Goal: Task Accomplishment & Management: Manage account settings

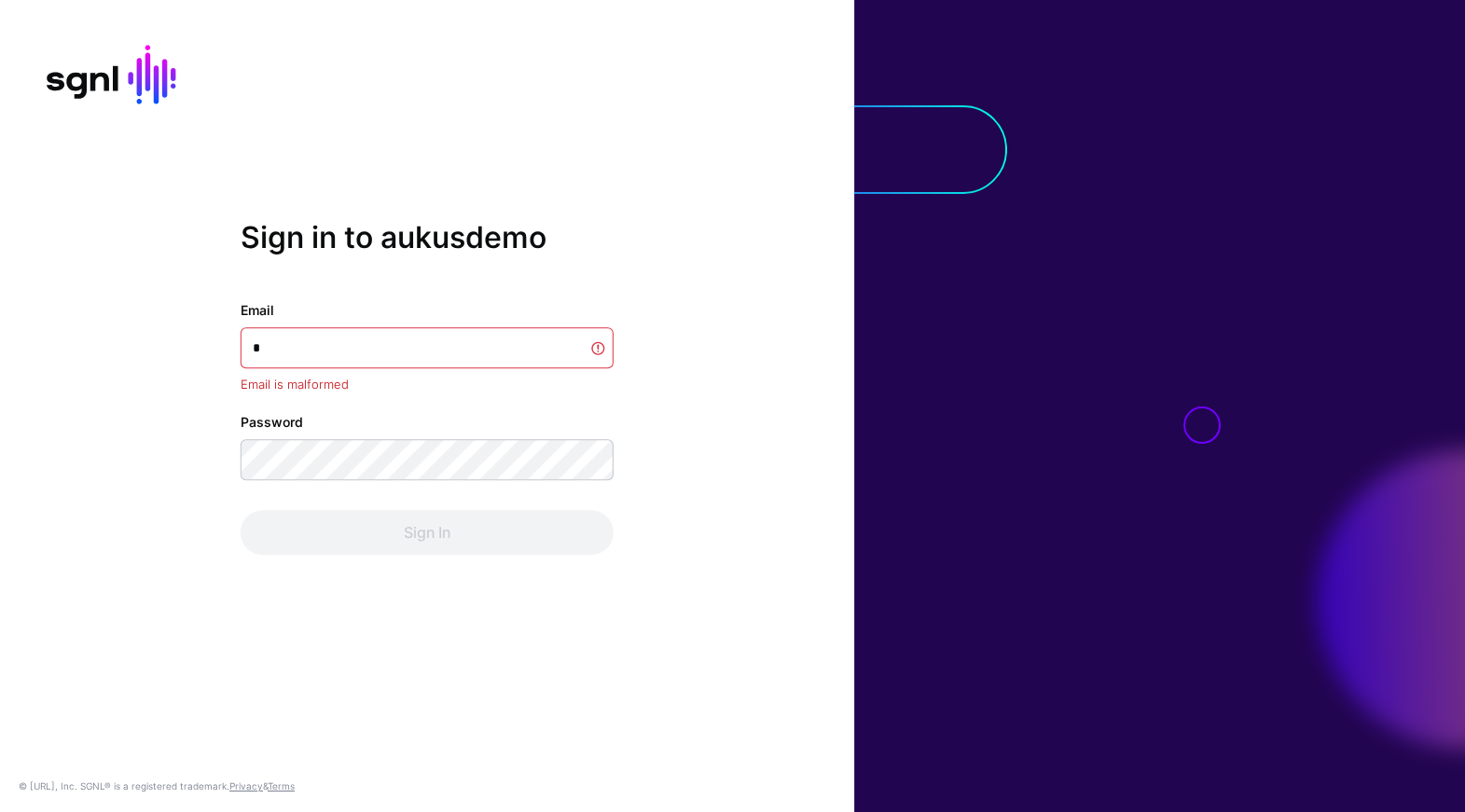
type input "**"
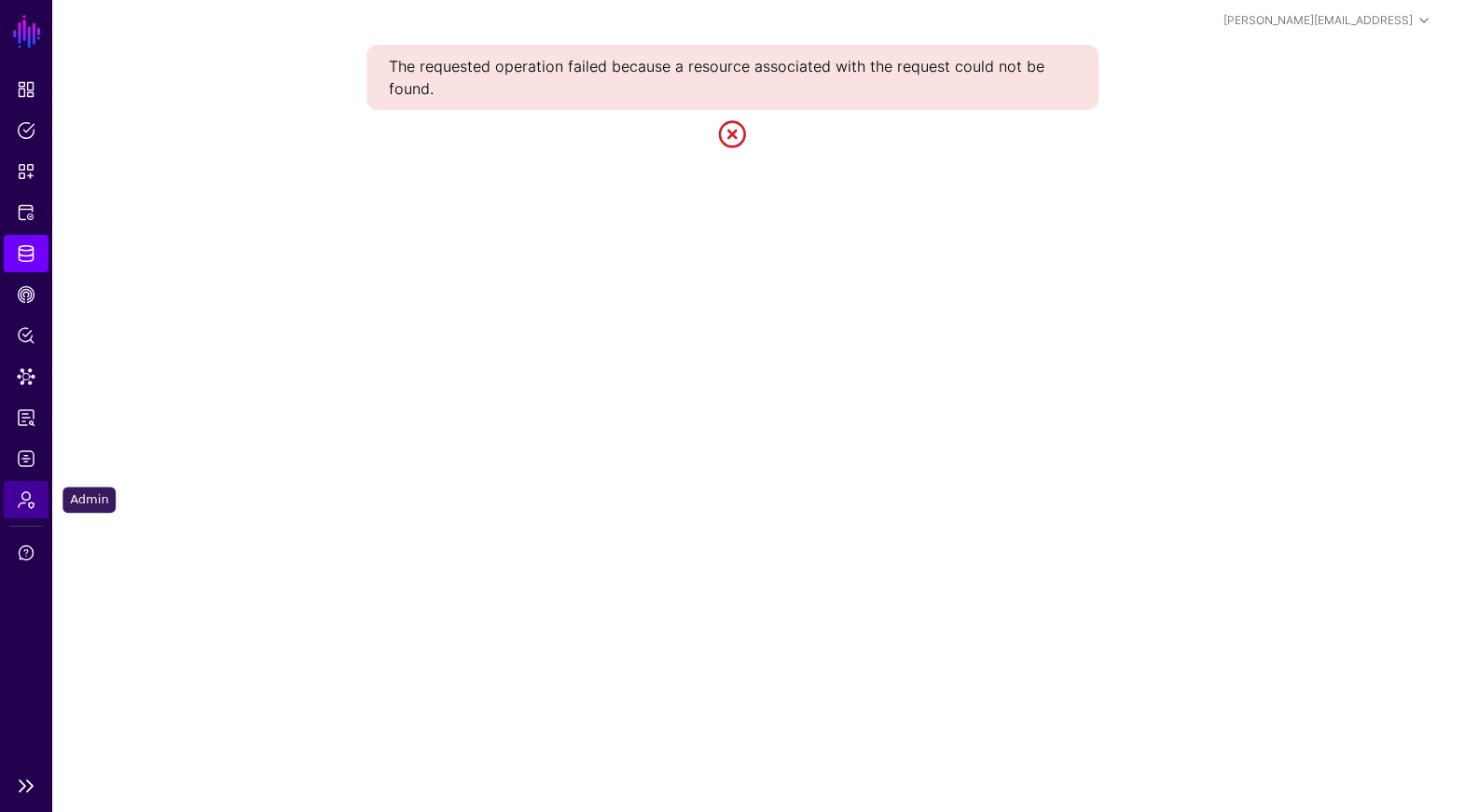
click at [35, 491] on link "Admin" at bounding box center [26, 498] width 45 height 37
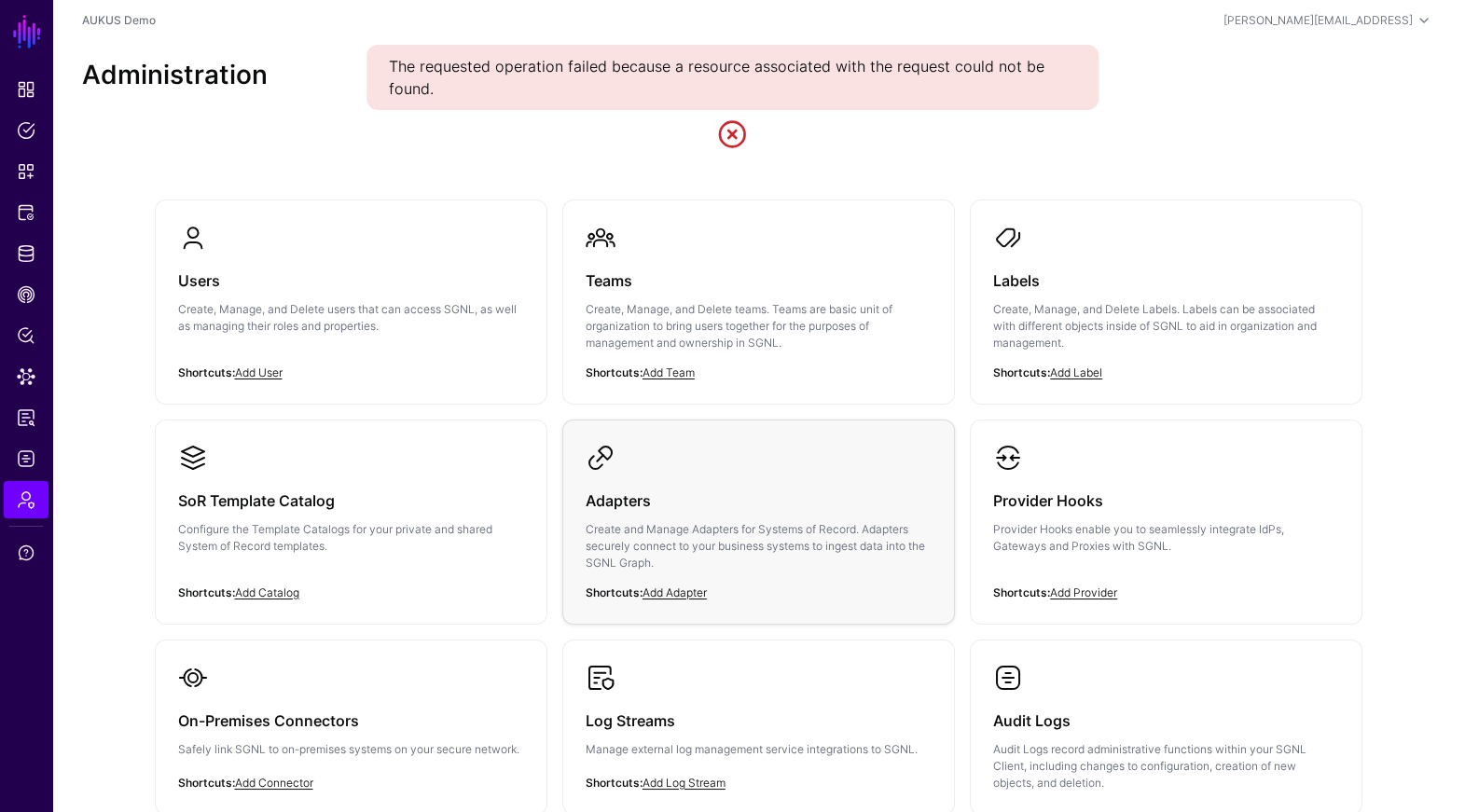
click at [731, 508] on h3 "Adapters" at bounding box center [758, 500] width 346 height 26
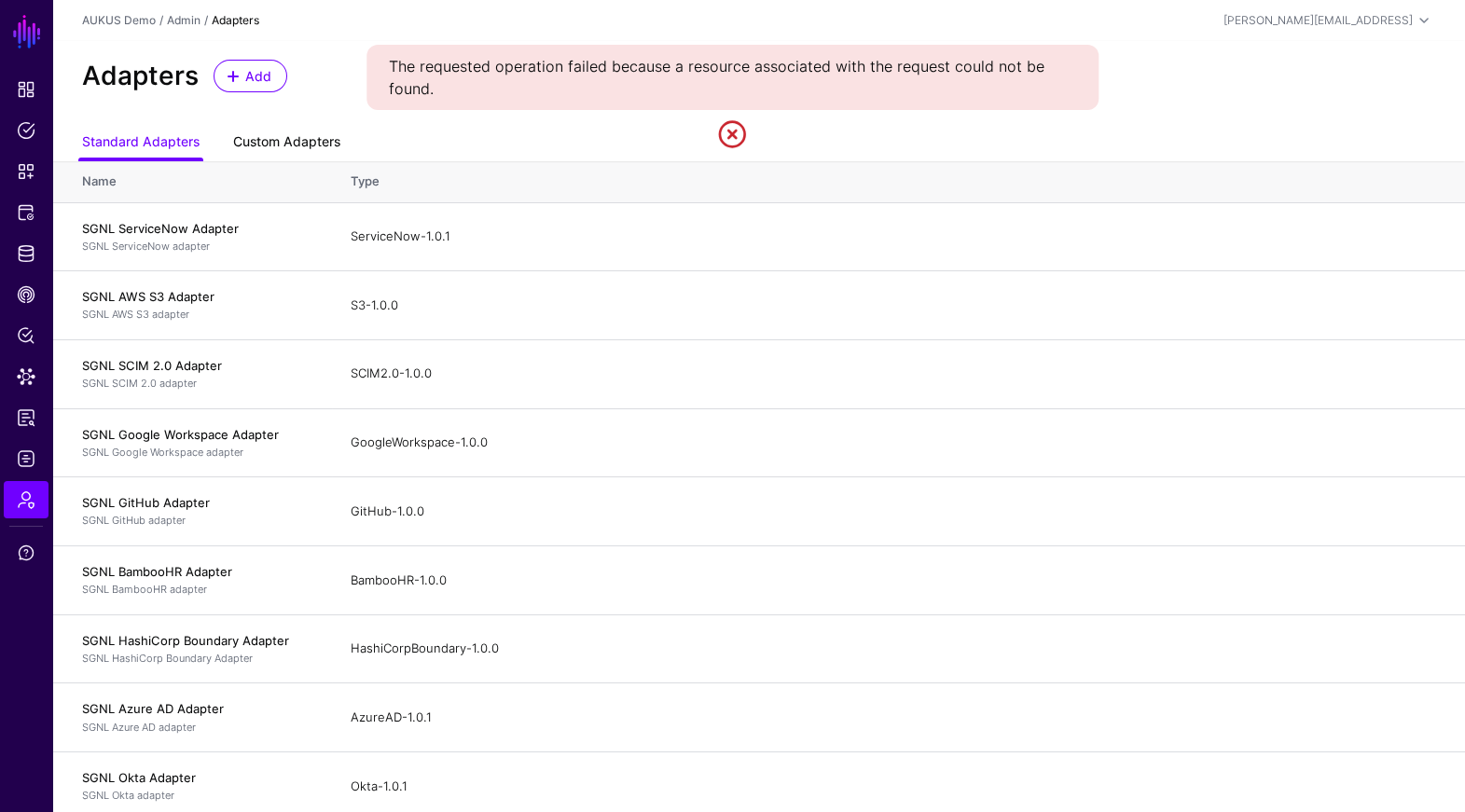
click at [284, 153] on link "Custom Adapters" at bounding box center [286, 143] width 107 height 35
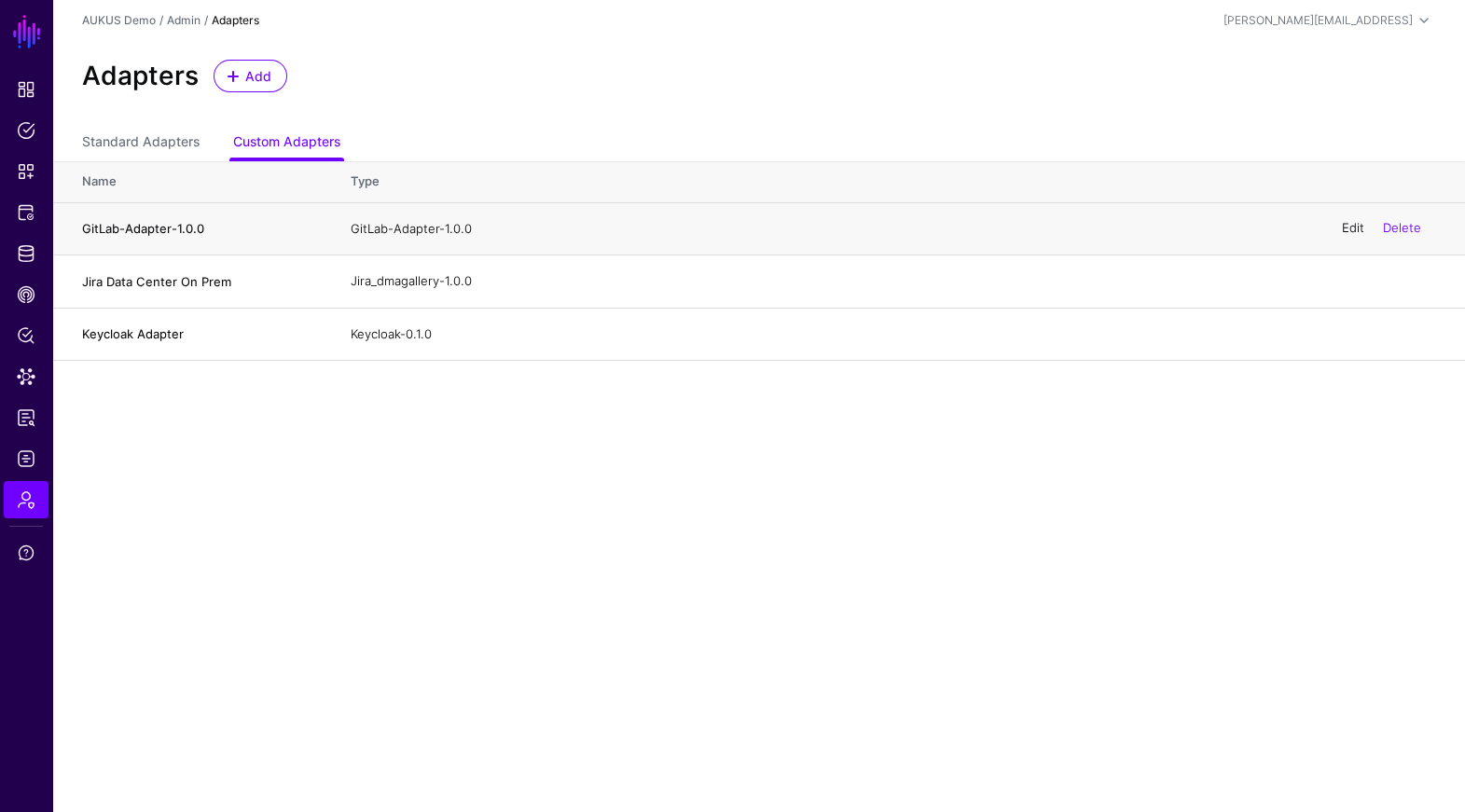
click at [1349, 225] on link "Edit" at bounding box center [1353, 228] width 22 height 15
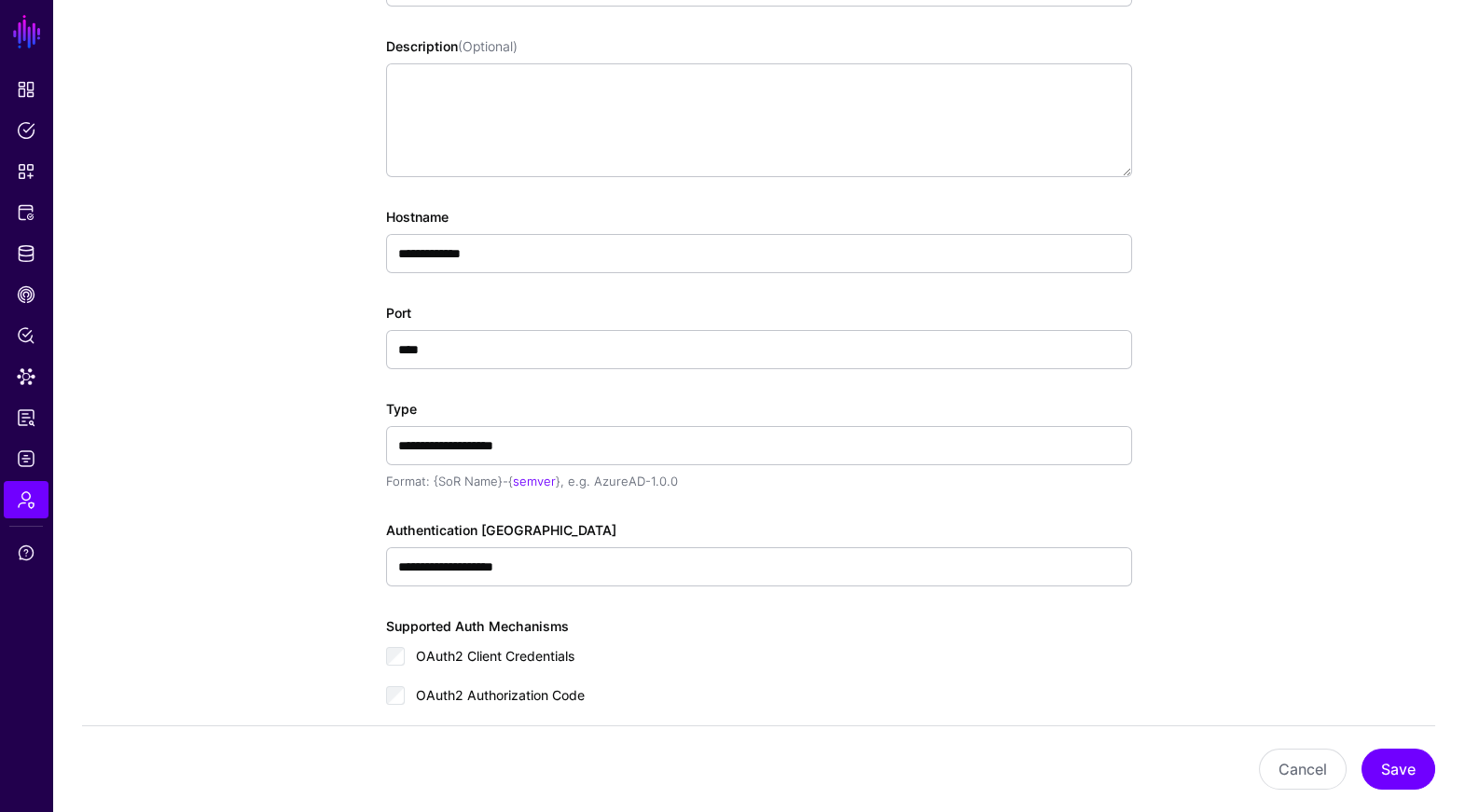
scroll to position [323, 0]
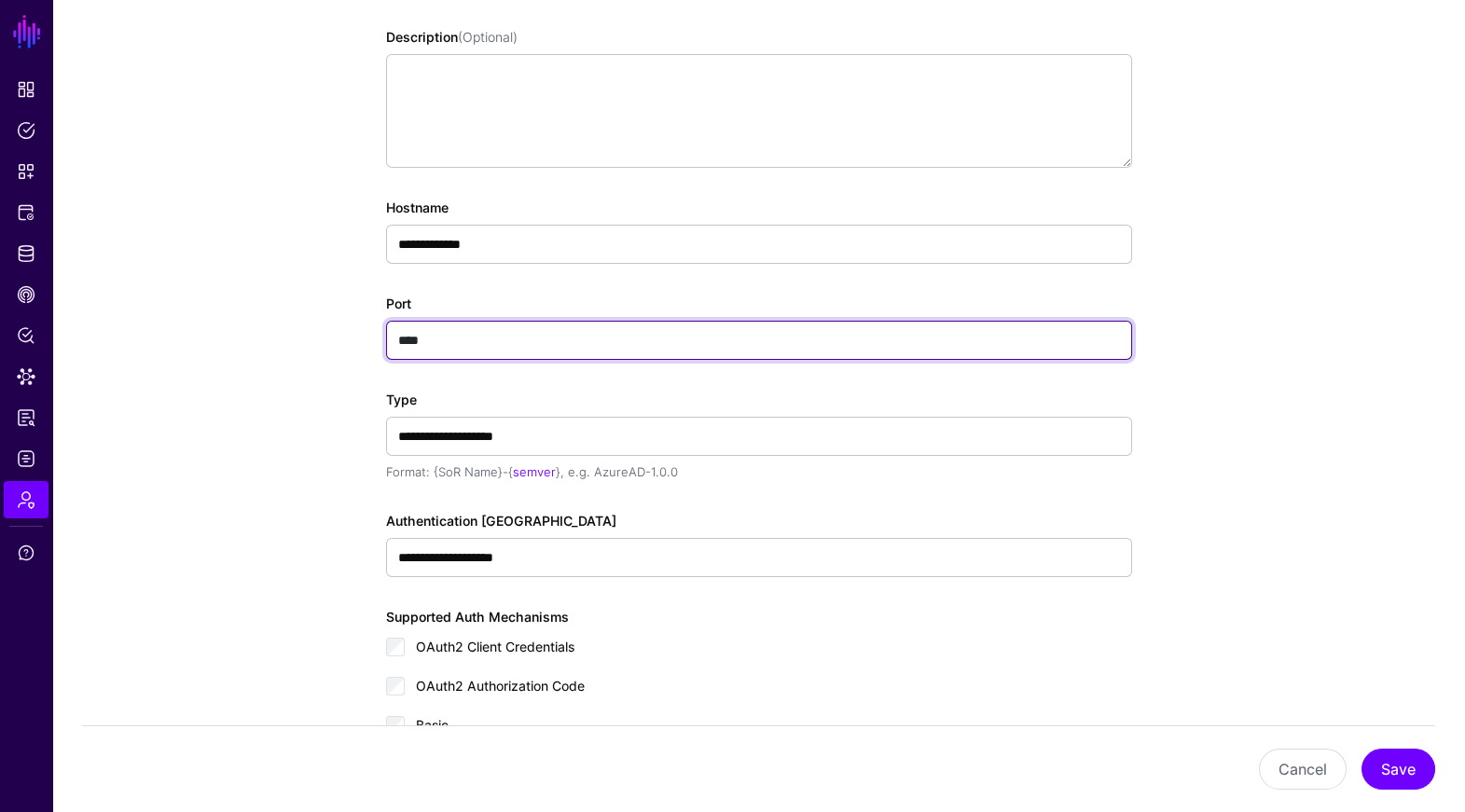
click at [445, 327] on input "****" at bounding box center [758, 340] width 745 height 39
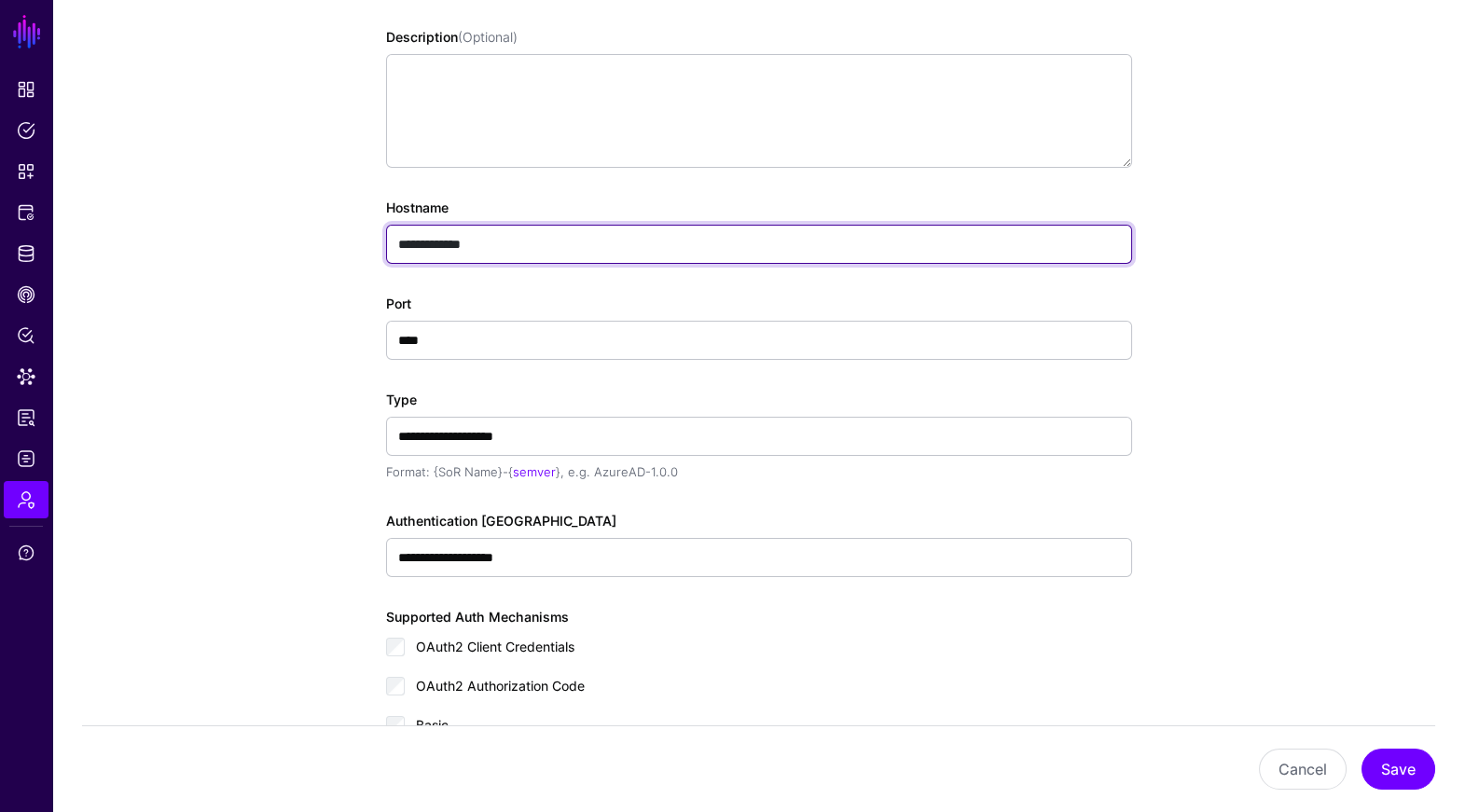
click at [513, 236] on input "**********" at bounding box center [758, 244] width 745 height 39
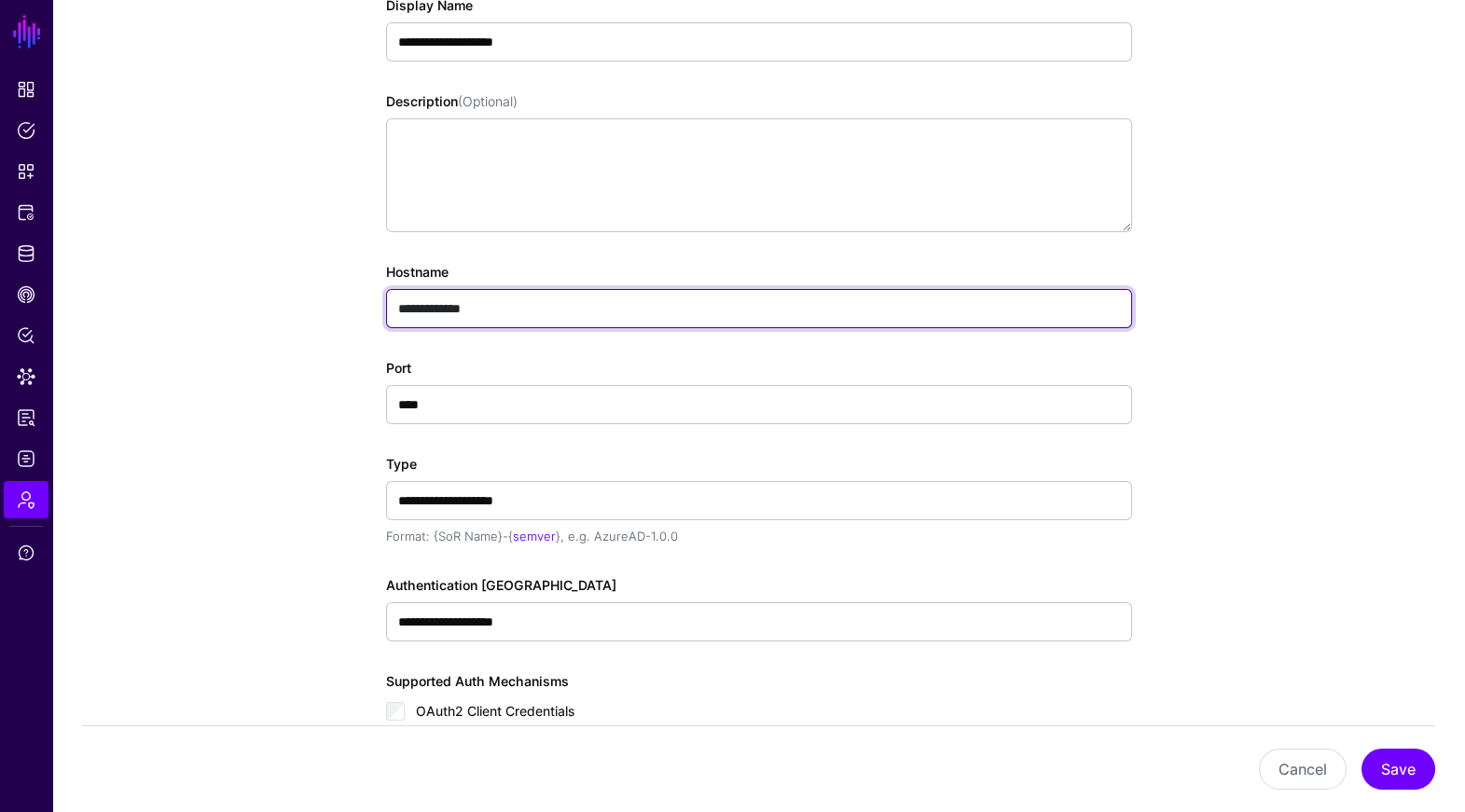
scroll to position [258, 0]
click at [530, 305] on input "**********" at bounding box center [758, 309] width 745 height 39
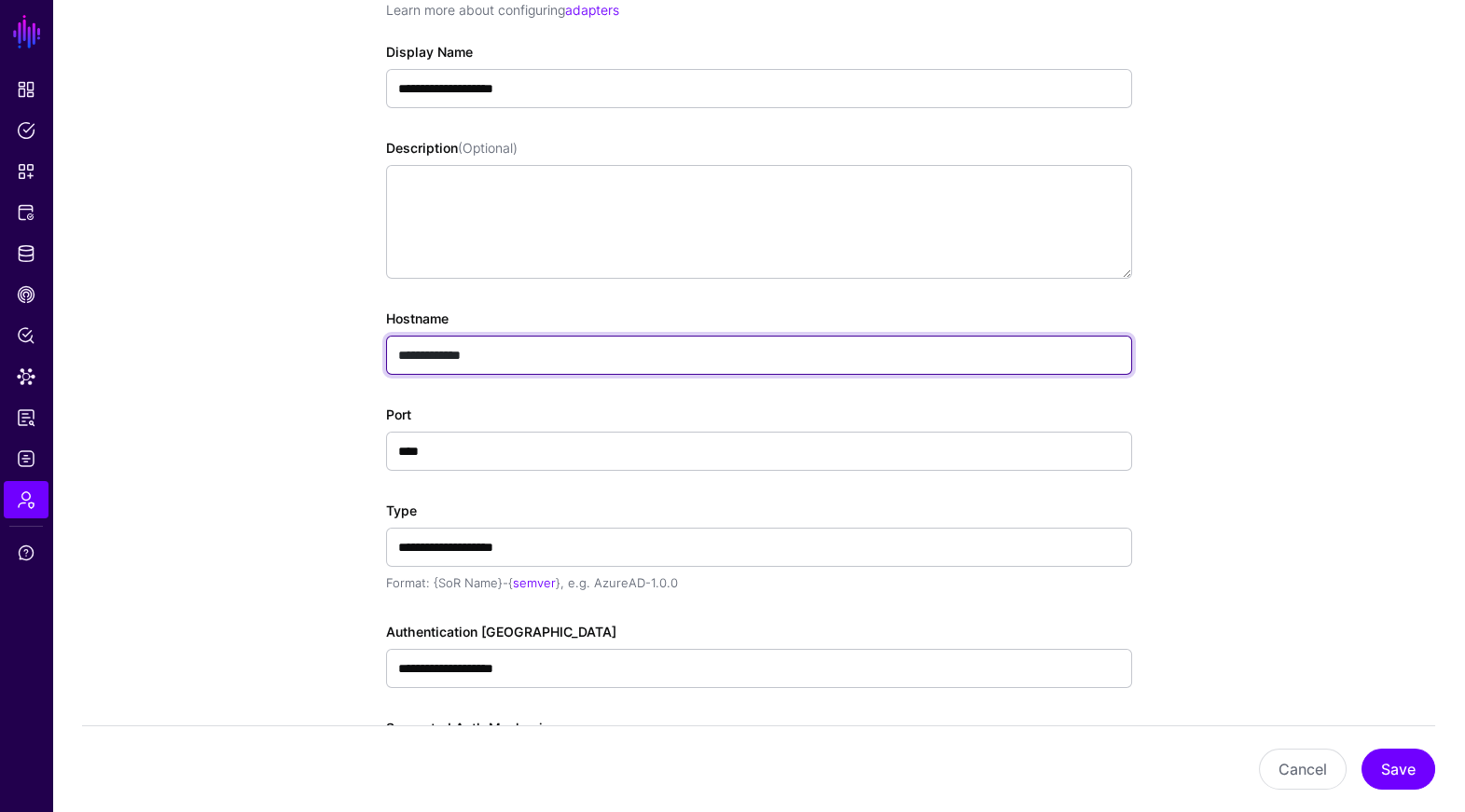
scroll to position [0, 0]
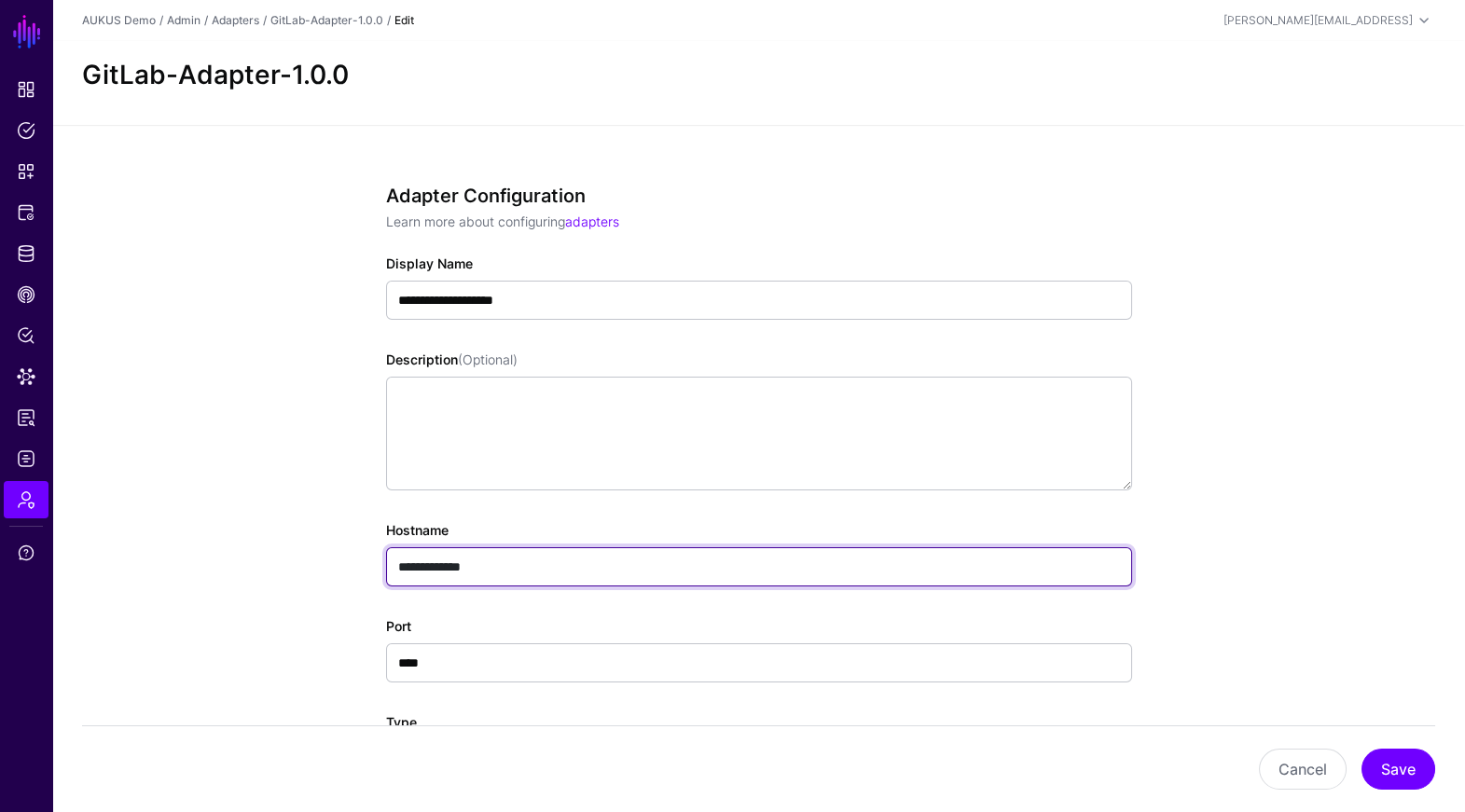
paste input "text"
type input "**********"
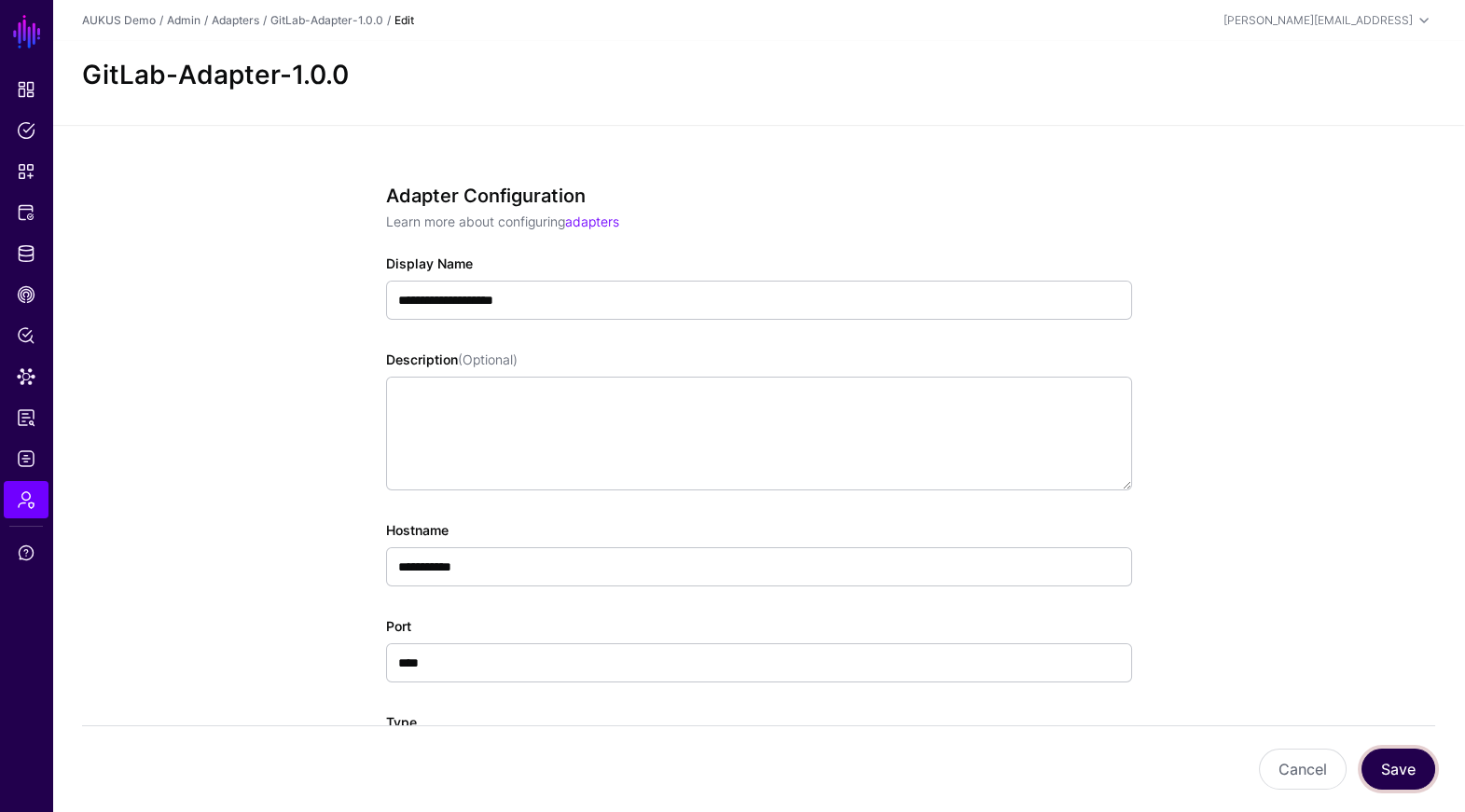
click at [1395, 772] on button "Save" at bounding box center [1398, 768] width 74 height 41
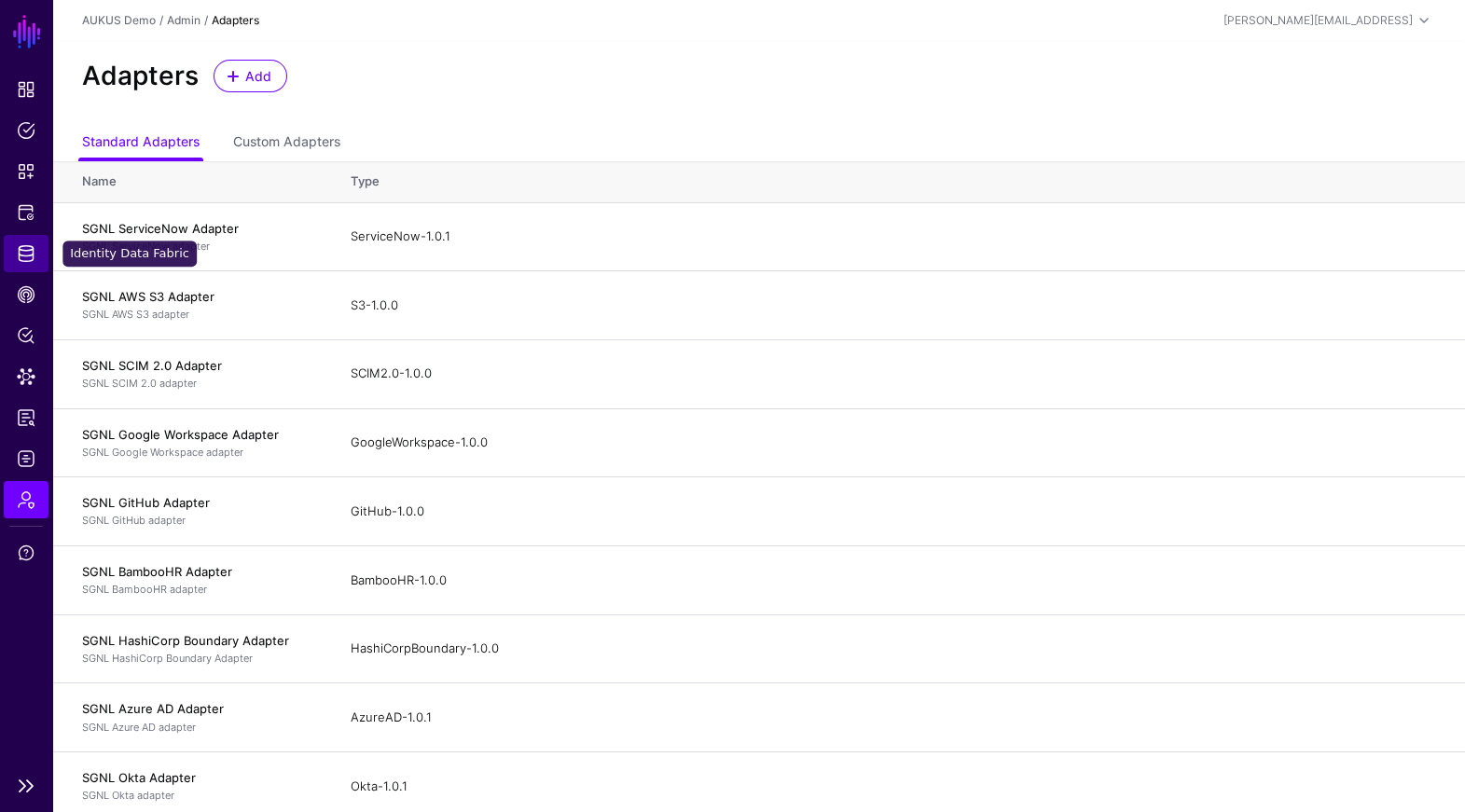
click at [18, 250] on span "Identity Data Fabric" at bounding box center [26, 253] width 19 height 19
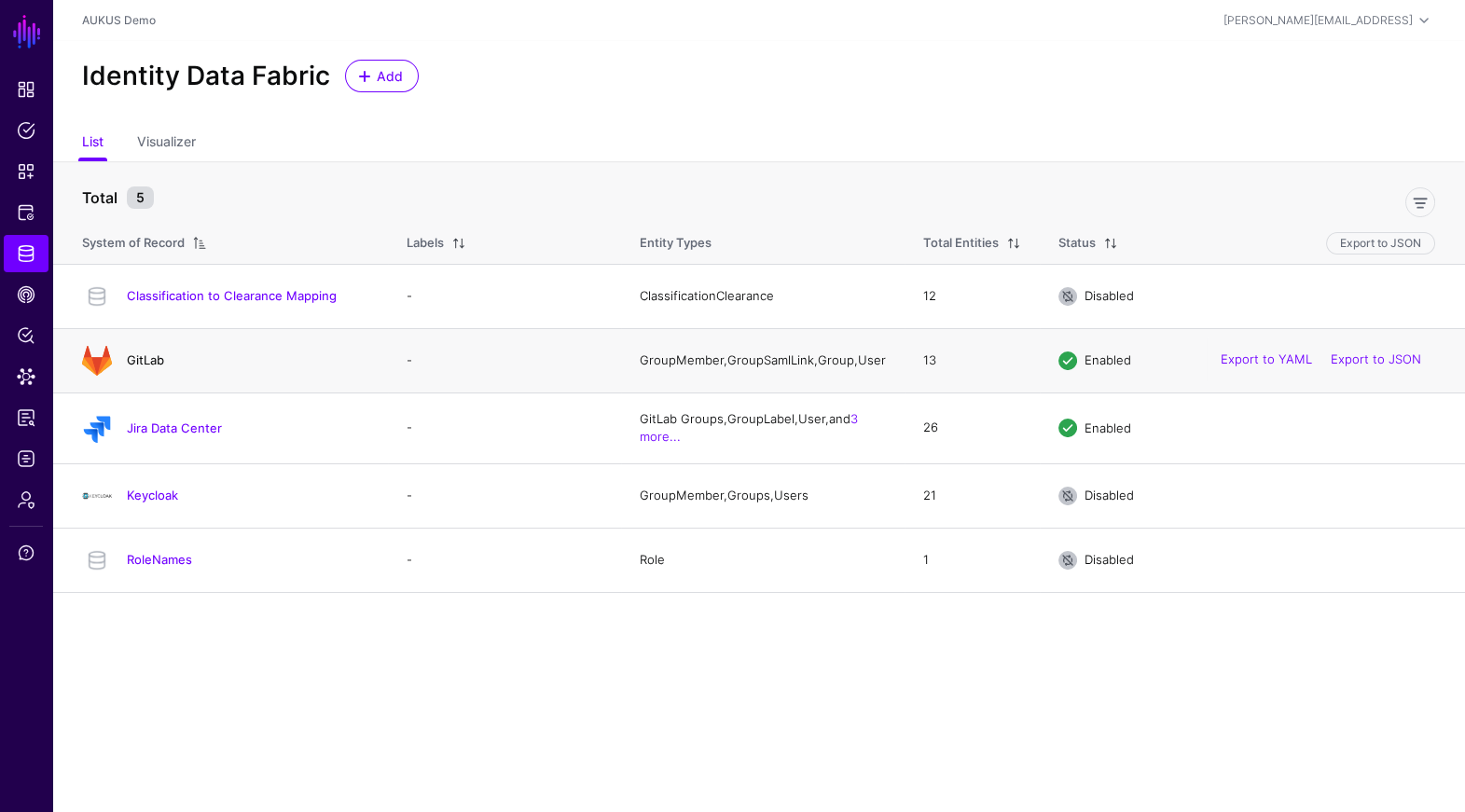
click at [146, 368] on link "GitLab" at bounding box center [145, 360] width 37 height 15
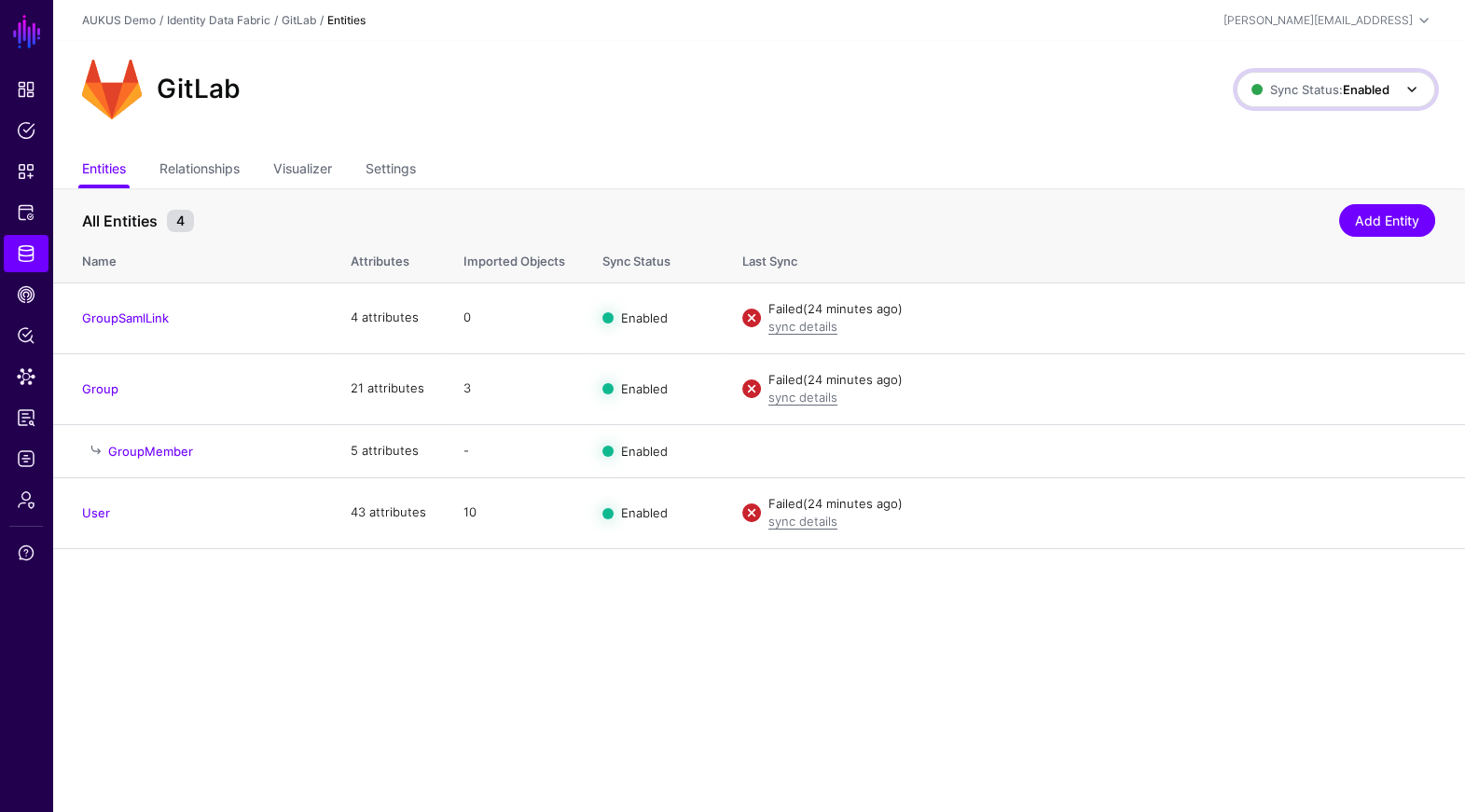
click at [1391, 92] on span at bounding box center [1406, 89] width 34 height 22
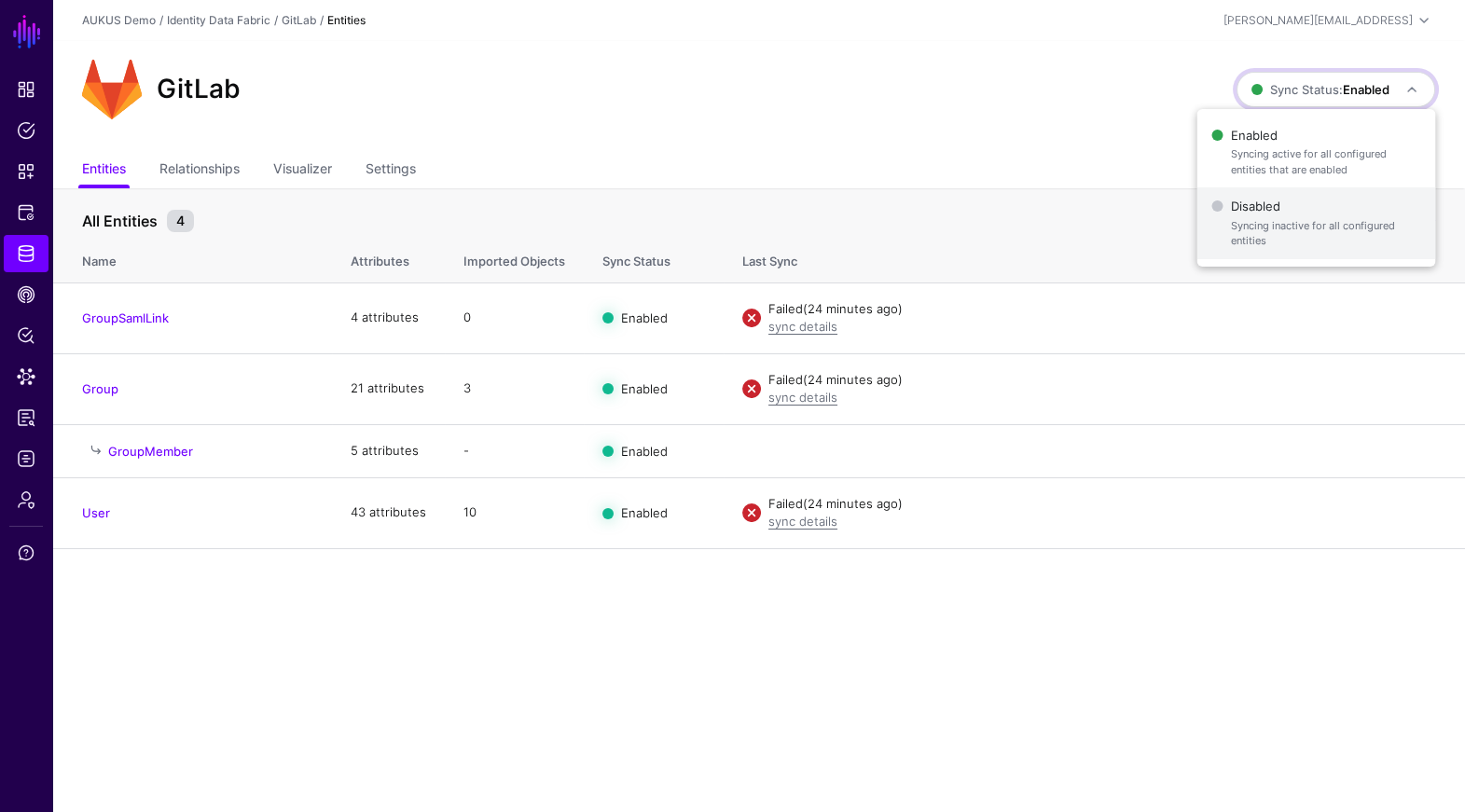
click at [1279, 209] on span "Disabled Syncing inactive for all configured entities" at bounding box center [1316, 223] width 209 height 61
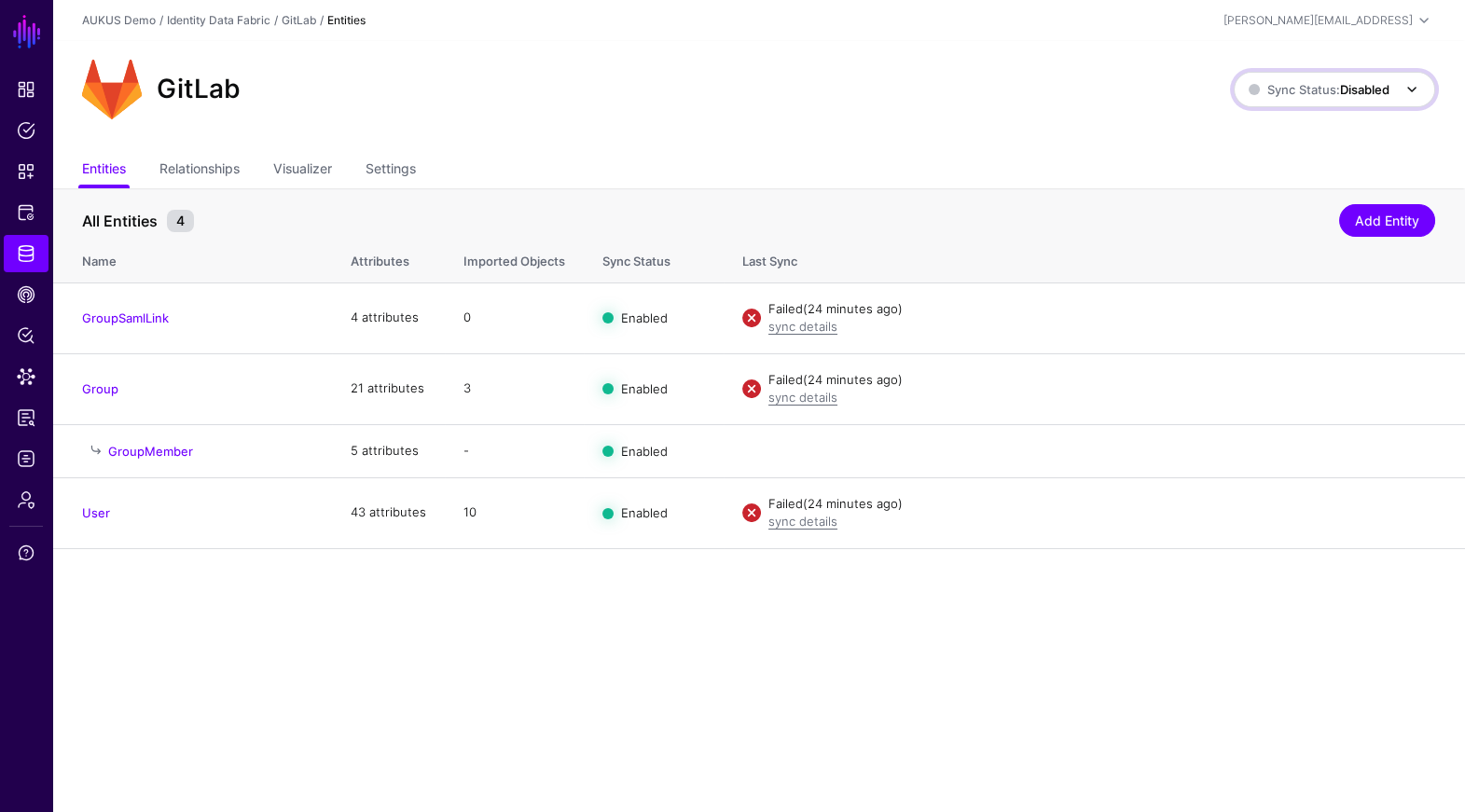
click at [1328, 93] on span "Sync Status: Disabled" at bounding box center [1318, 89] width 141 height 15
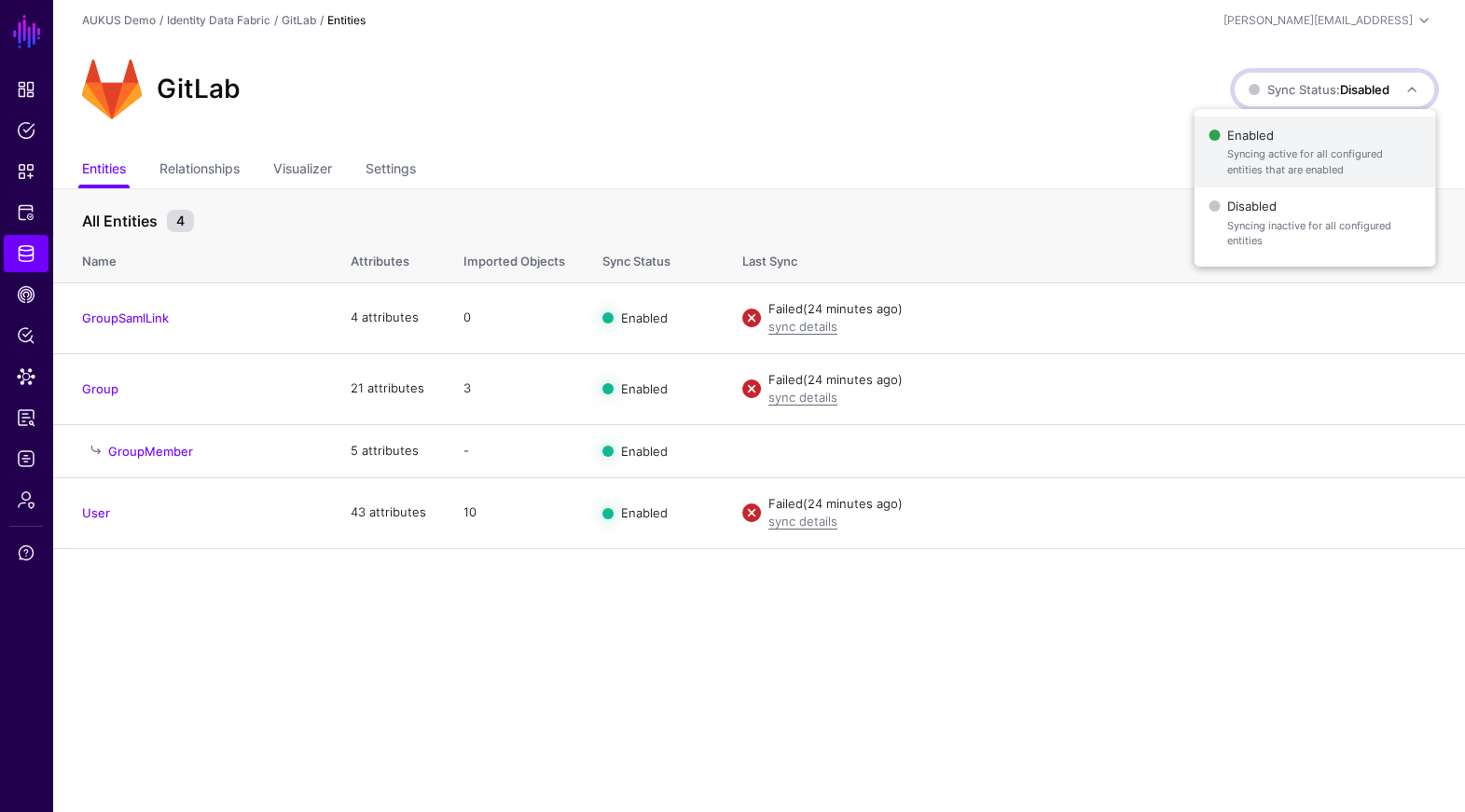
click at [1278, 143] on span "Enabled Syncing active for all configured entities that are enabled" at bounding box center [1314, 152] width 212 height 61
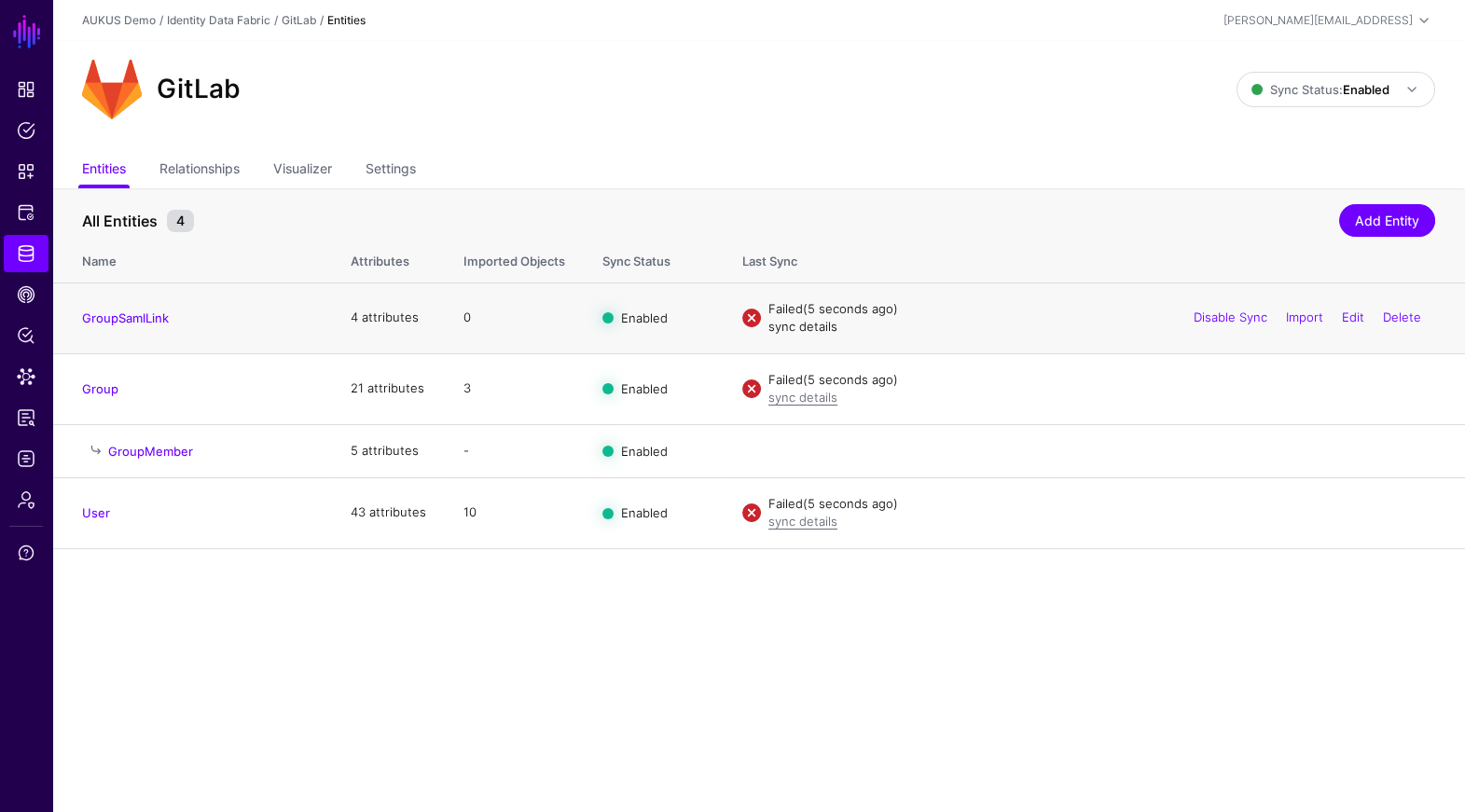
click at [796, 332] on link "sync details" at bounding box center [802, 326] width 69 height 15
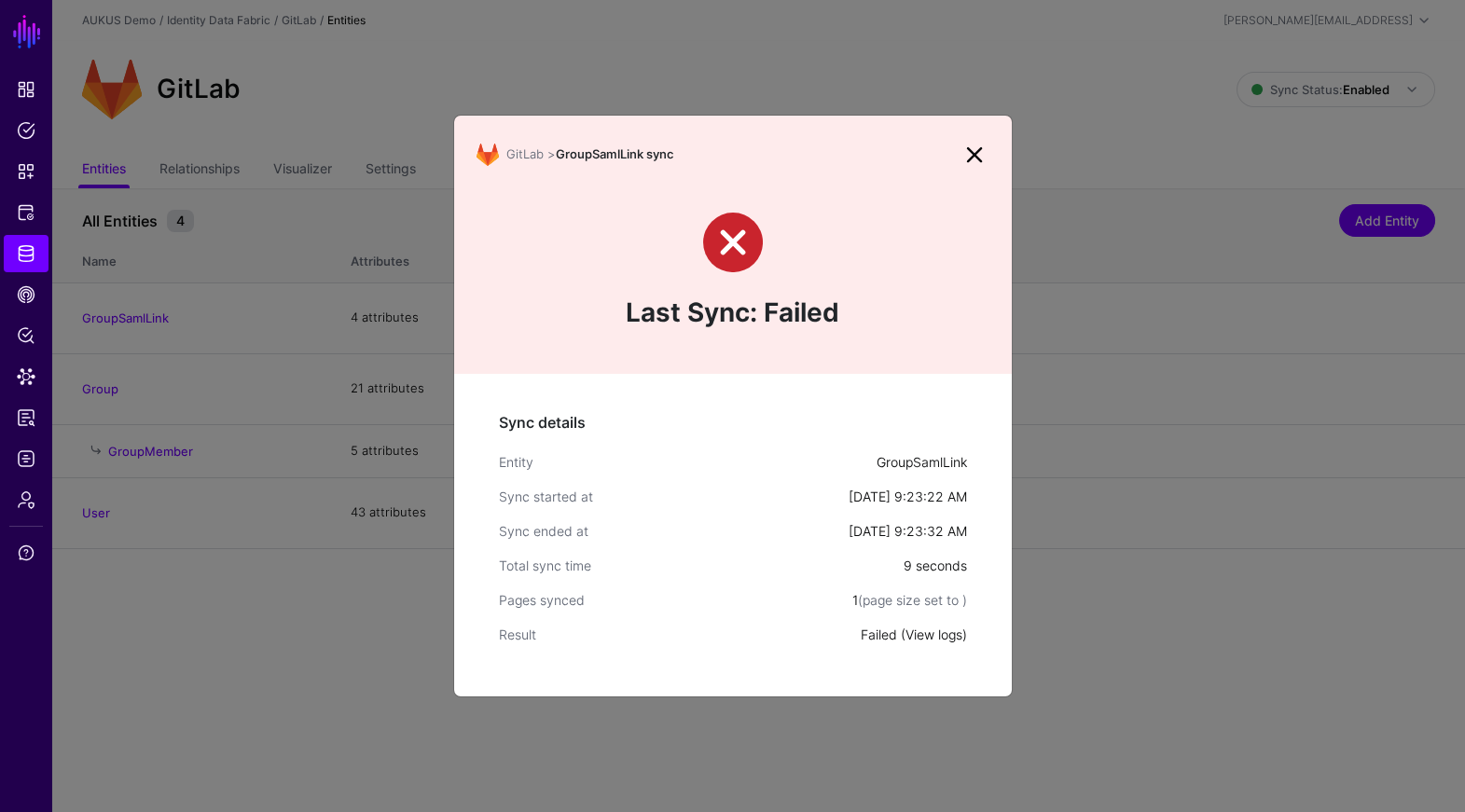
click at [940, 629] on link "View logs" at bounding box center [933, 634] width 57 height 16
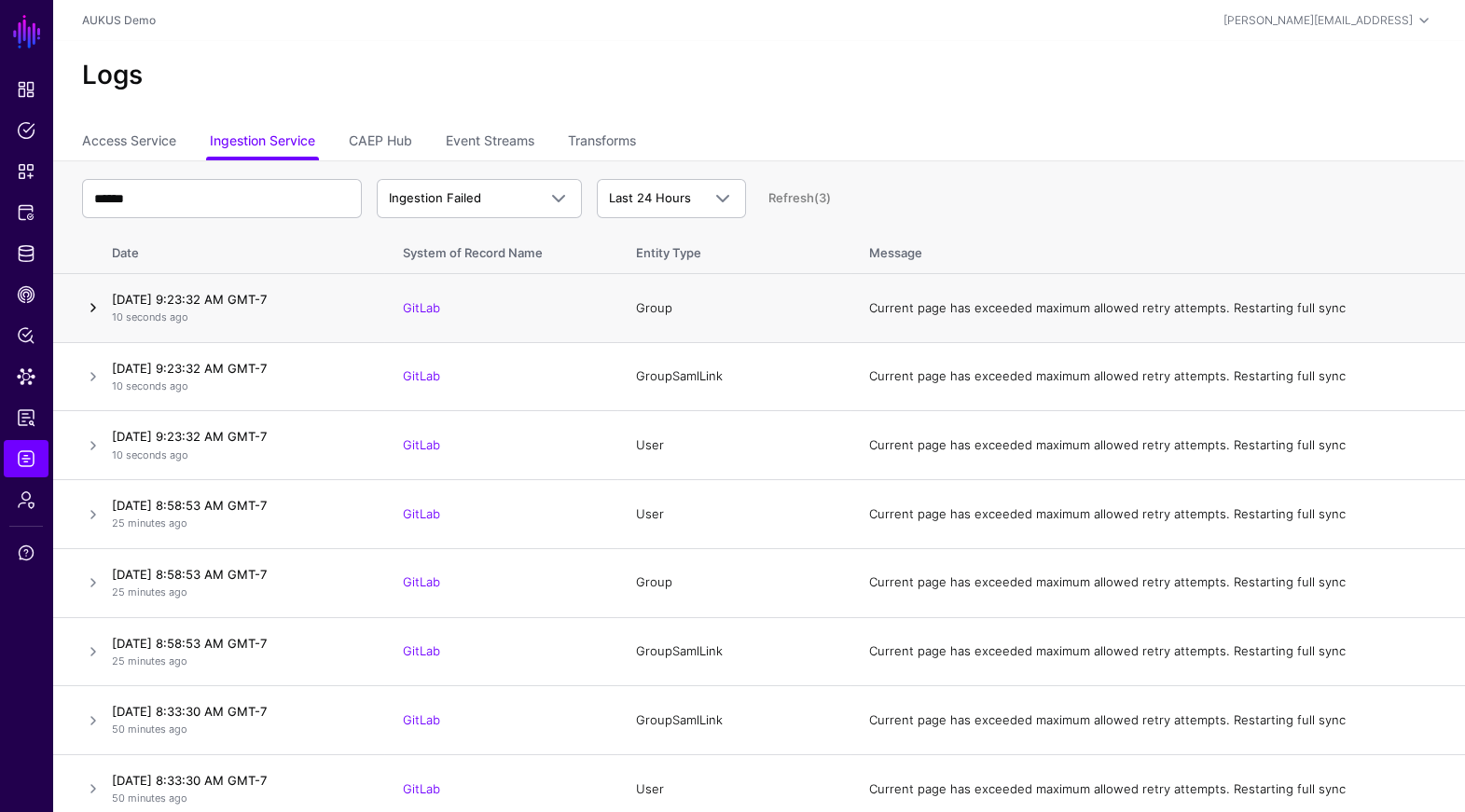
click at [88, 306] on link at bounding box center [93, 308] width 22 height 22
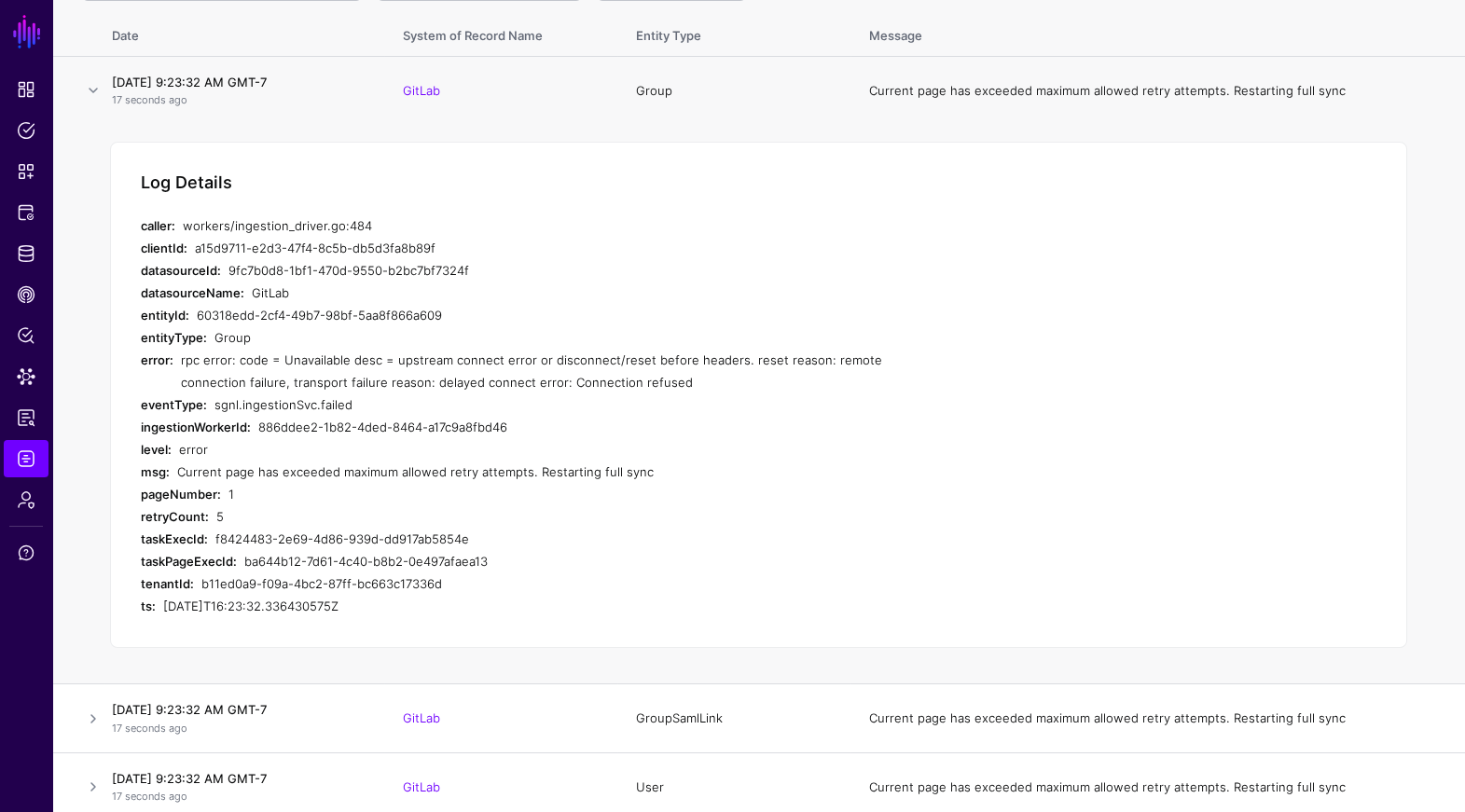
scroll to position [205, 0]
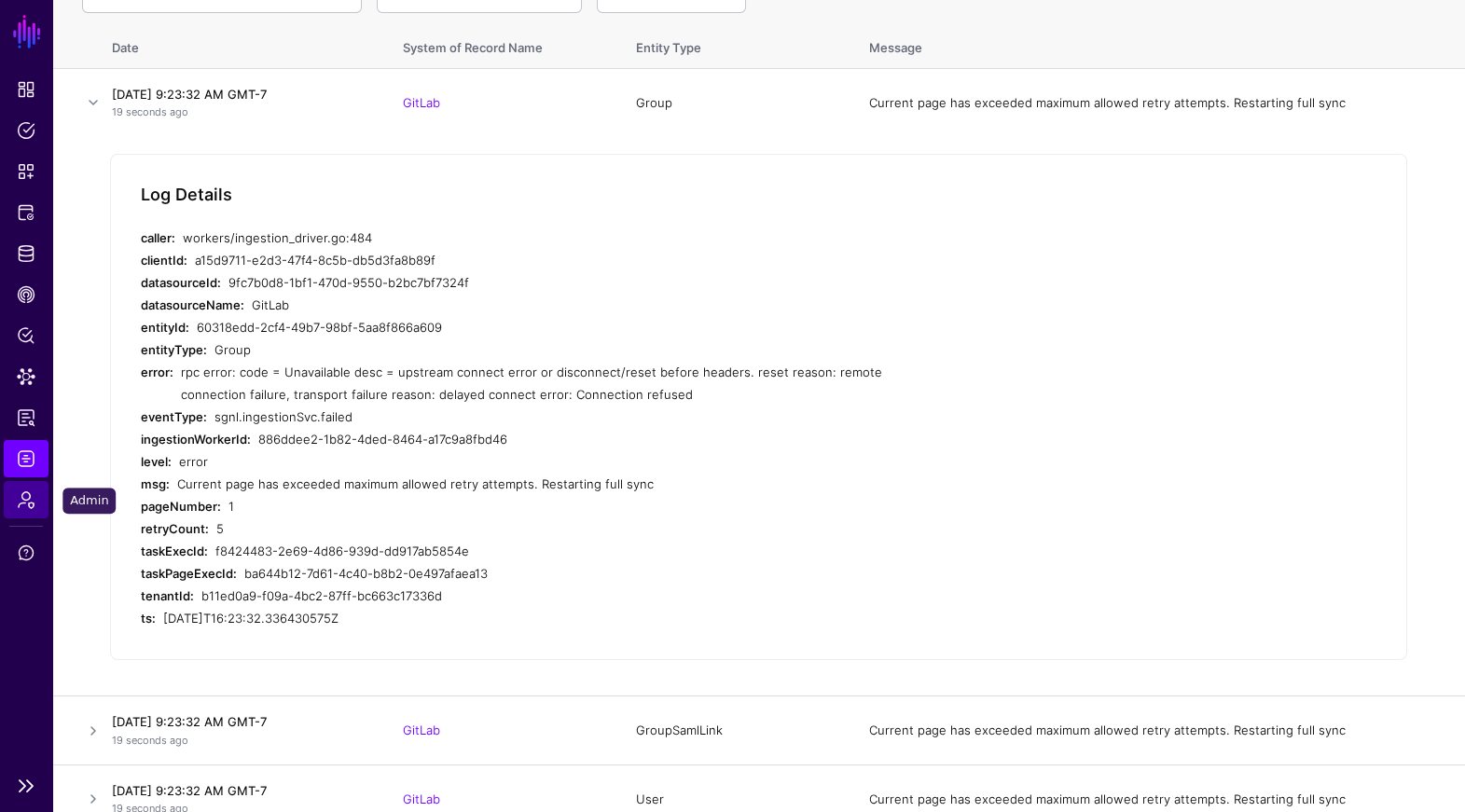
click at [22, 502] on span "Admin" at bounding box center [26, 499] width 19 height 19
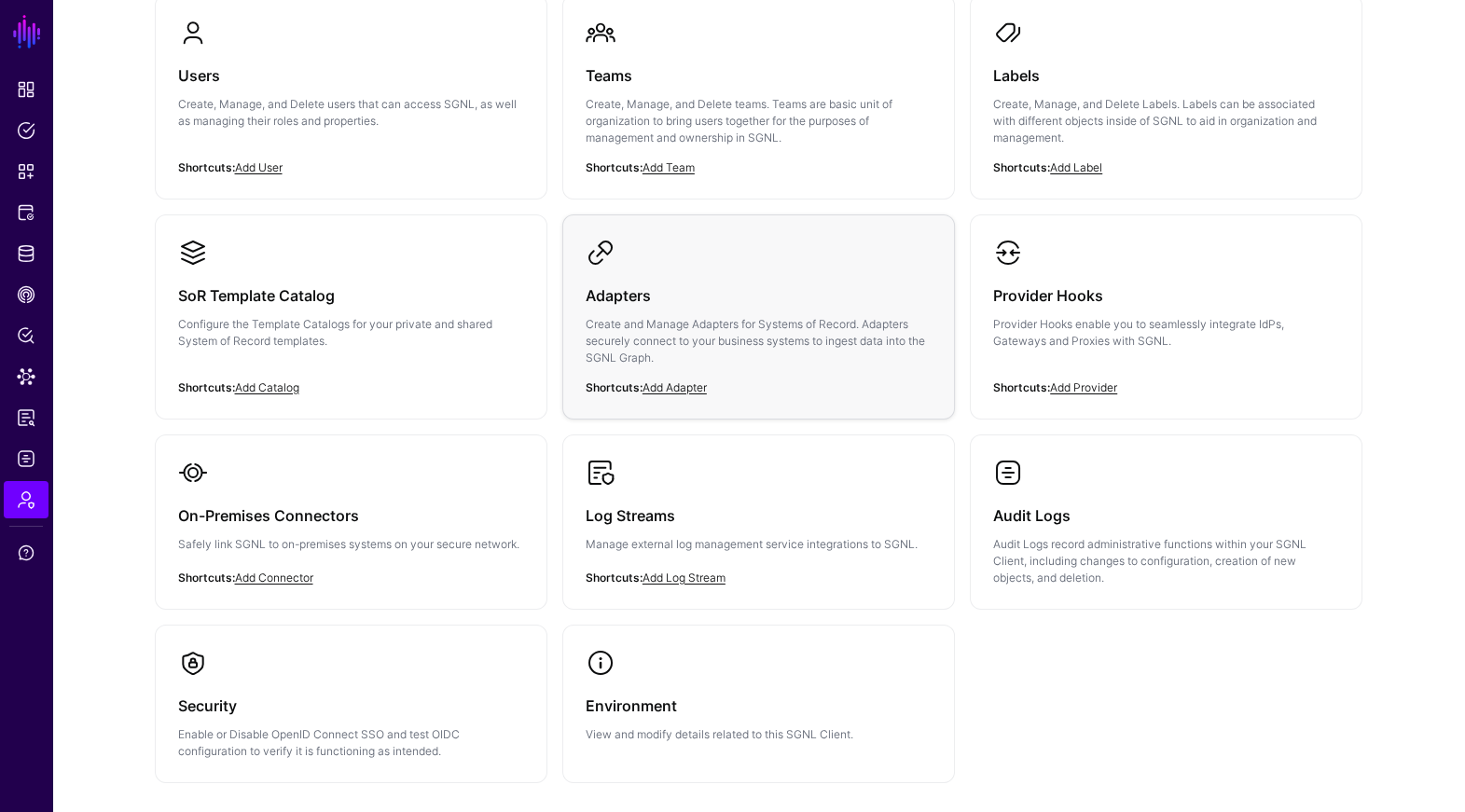
click at [749, 275] on div "Adapters Create and Manage Adapters for Systems of Record. Adapters securely co…" at bounding box center [758, 332] width 346 height 129
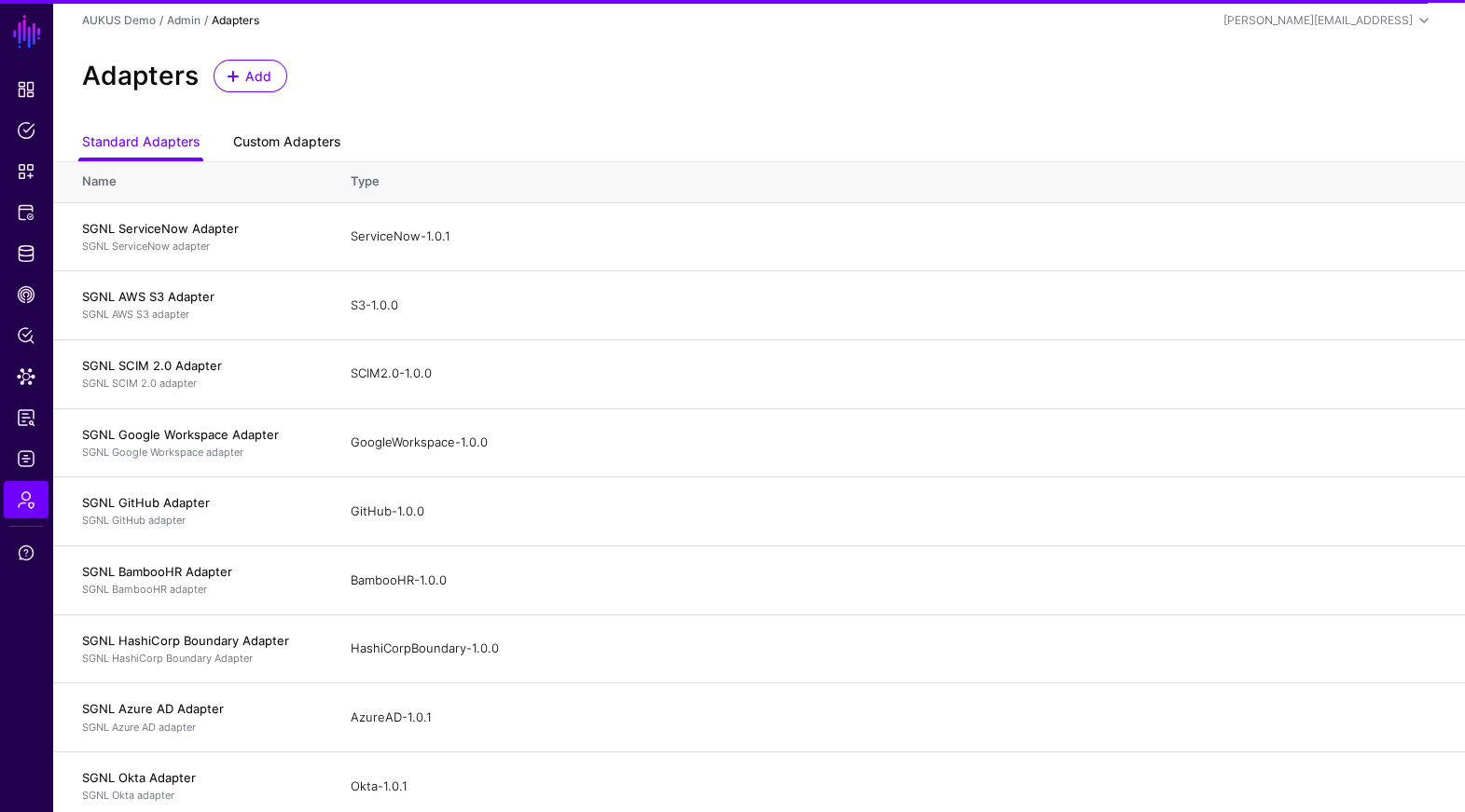
click at [287, 138] on link "Custom Adapters" at bounding box center [286, 143] width 107 height 35
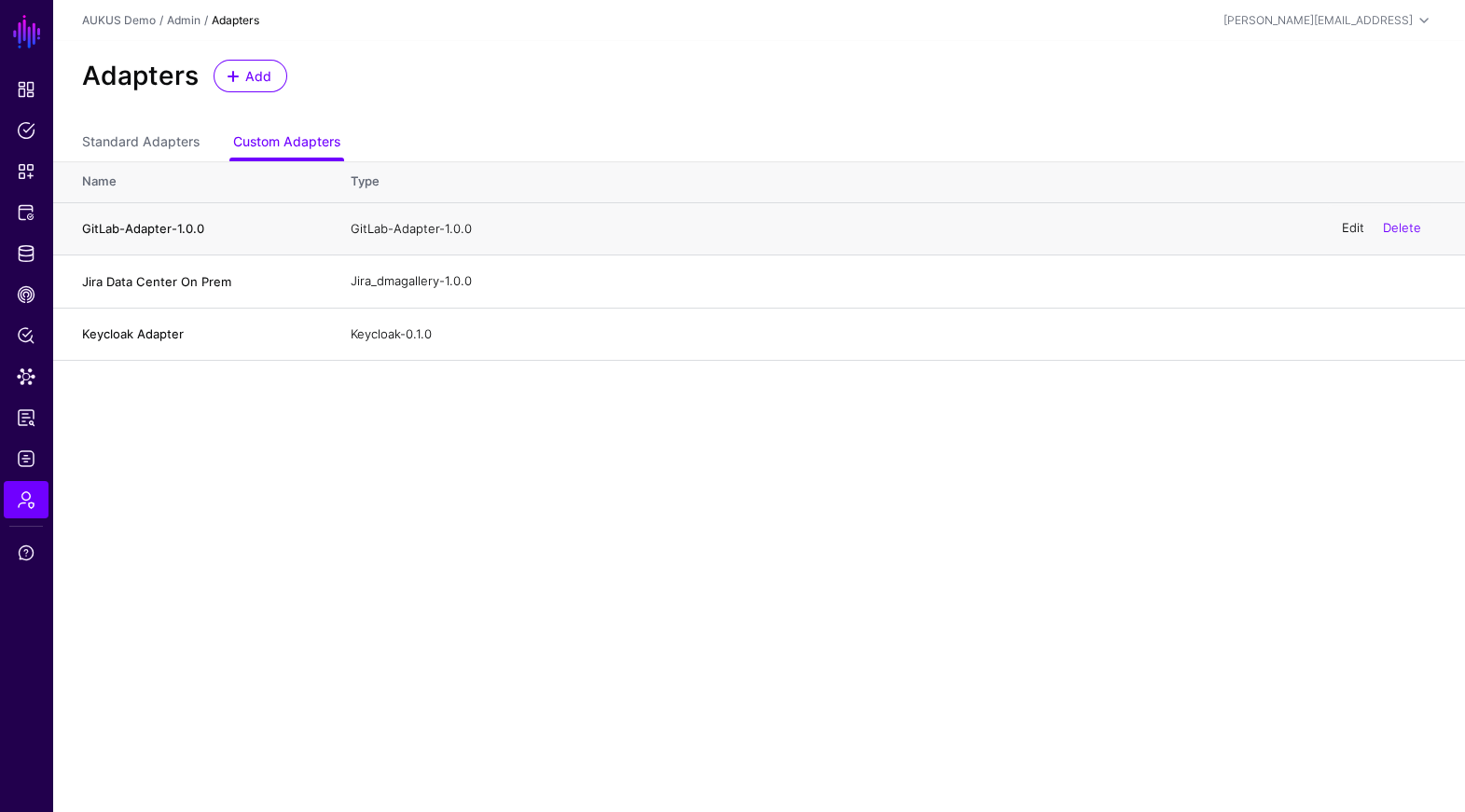
click at [1346, 228] on link "Edit" at bounding box center [1353, 228] width 22 height 15
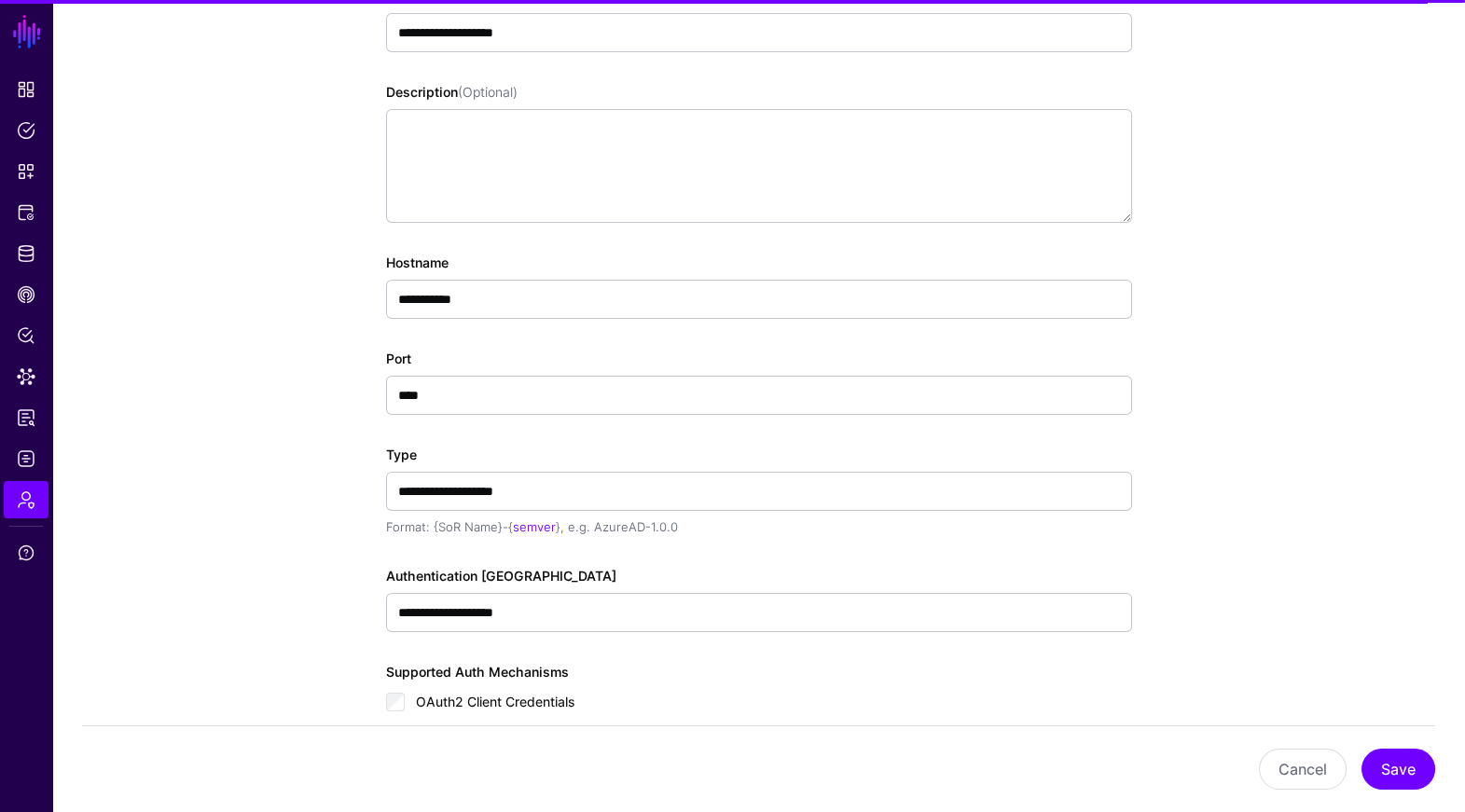
scroll to position [540, 0]
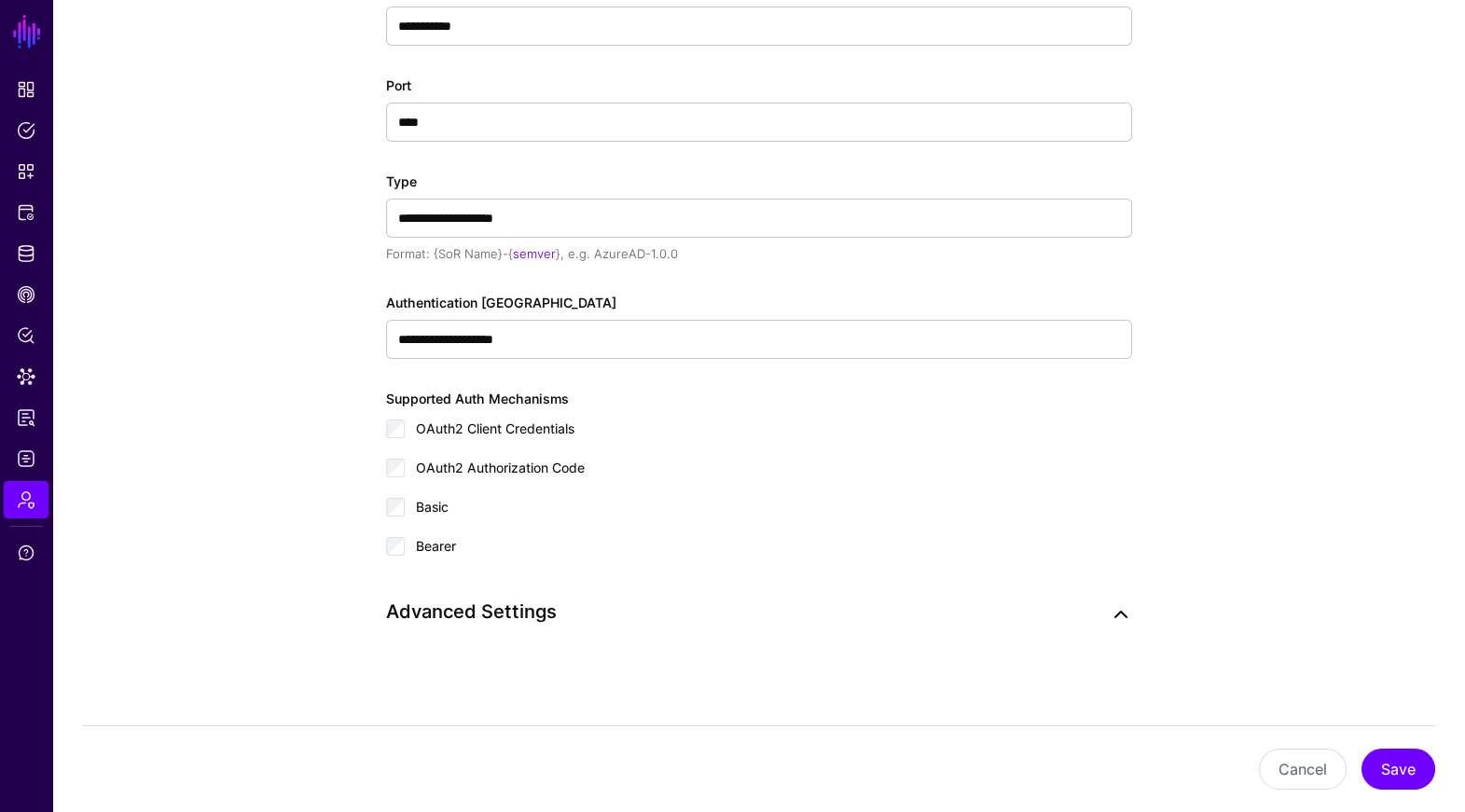
click at [1123, 605] on link at bounding box center [1120, 614] width 22 height 22
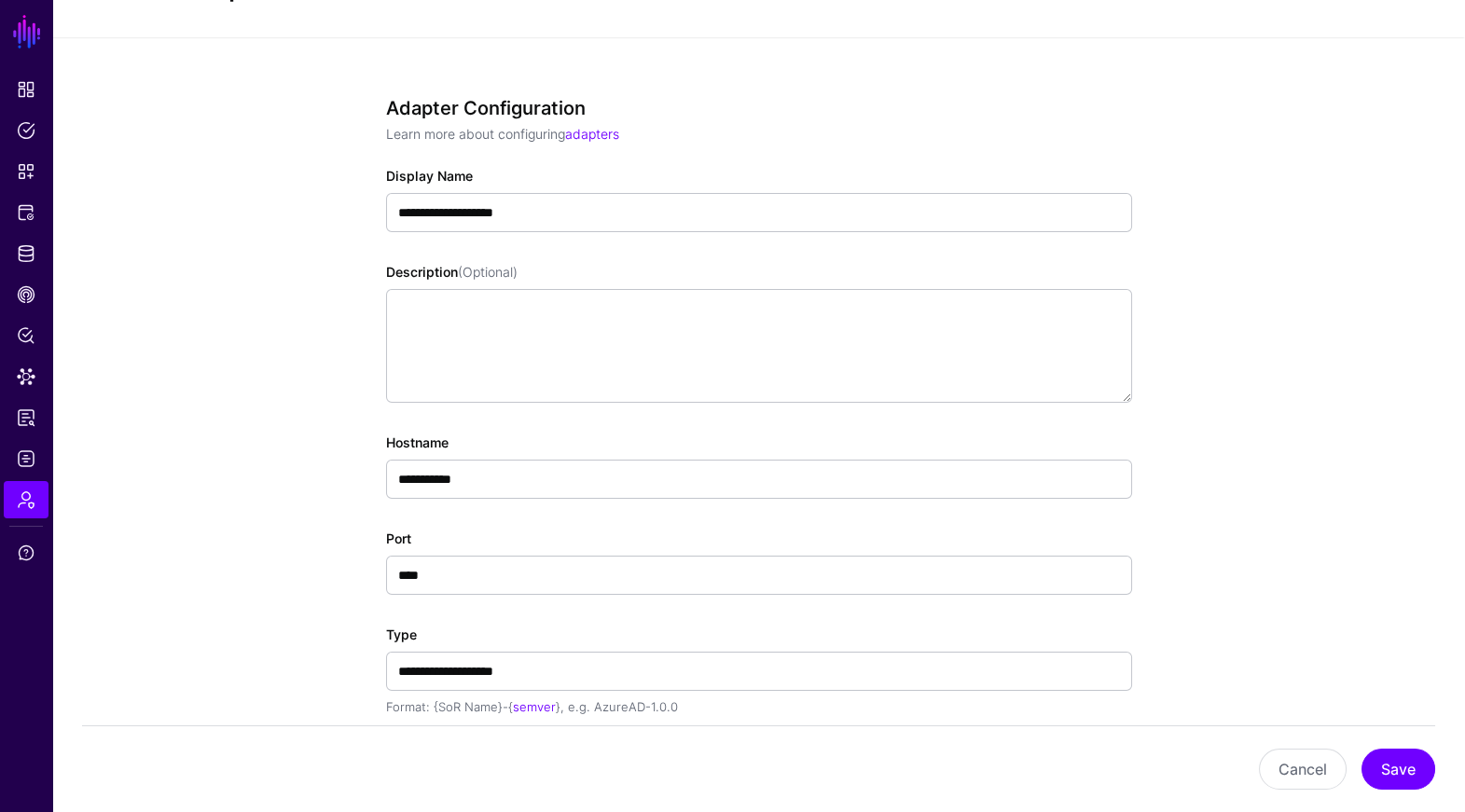
scroll to position [86, 0]
click at [59, 247] on app-admin-adapters-details-form "**********" at bounding box center [757, 821] width 1412 height 1564
click at [45, 247] on link "Identity Data Fabric" at bounding box center [26, 253] width 45 height 37
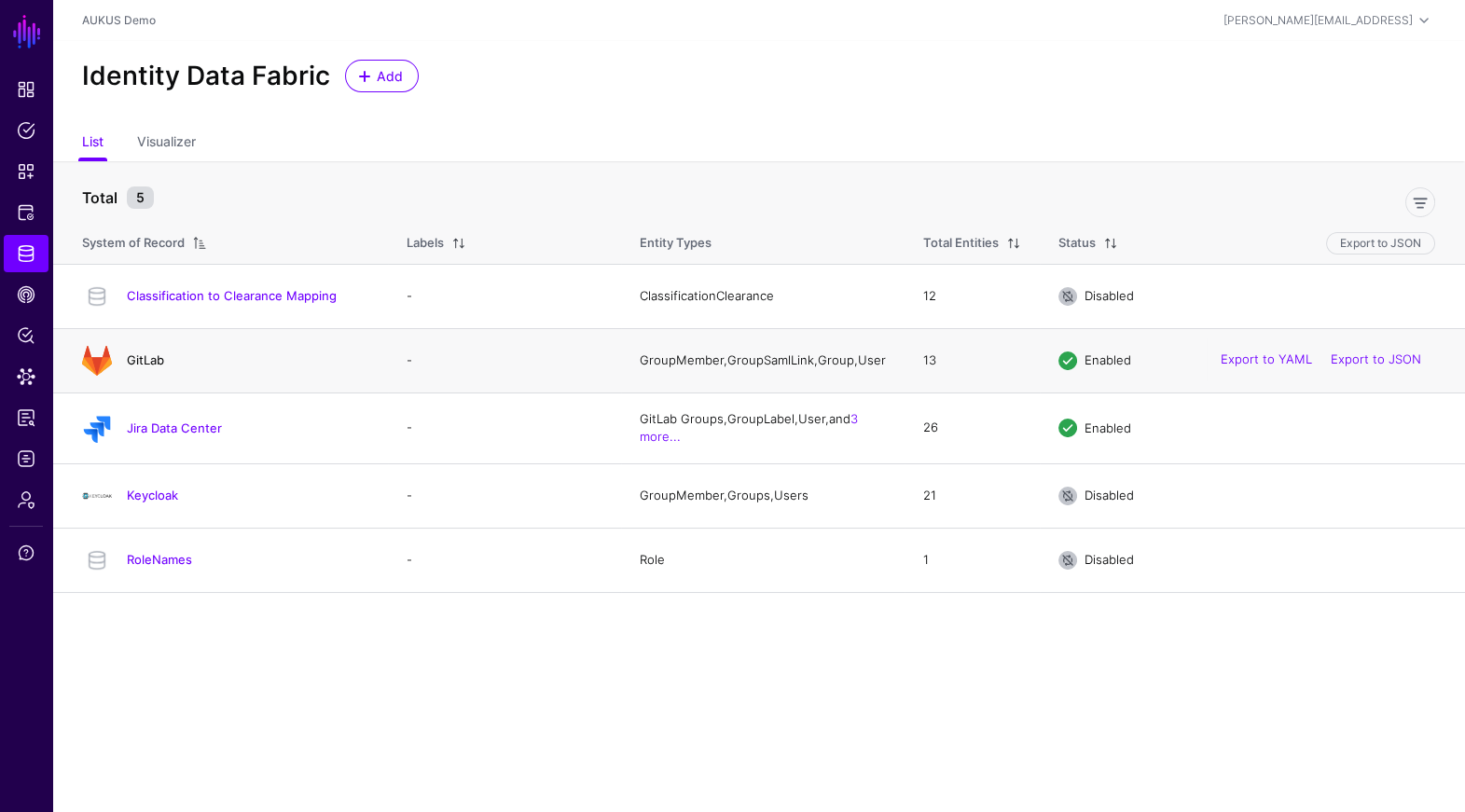
click at [142, 362] on link "GitLab" at bounding box center [145, 360] width 37 height 15
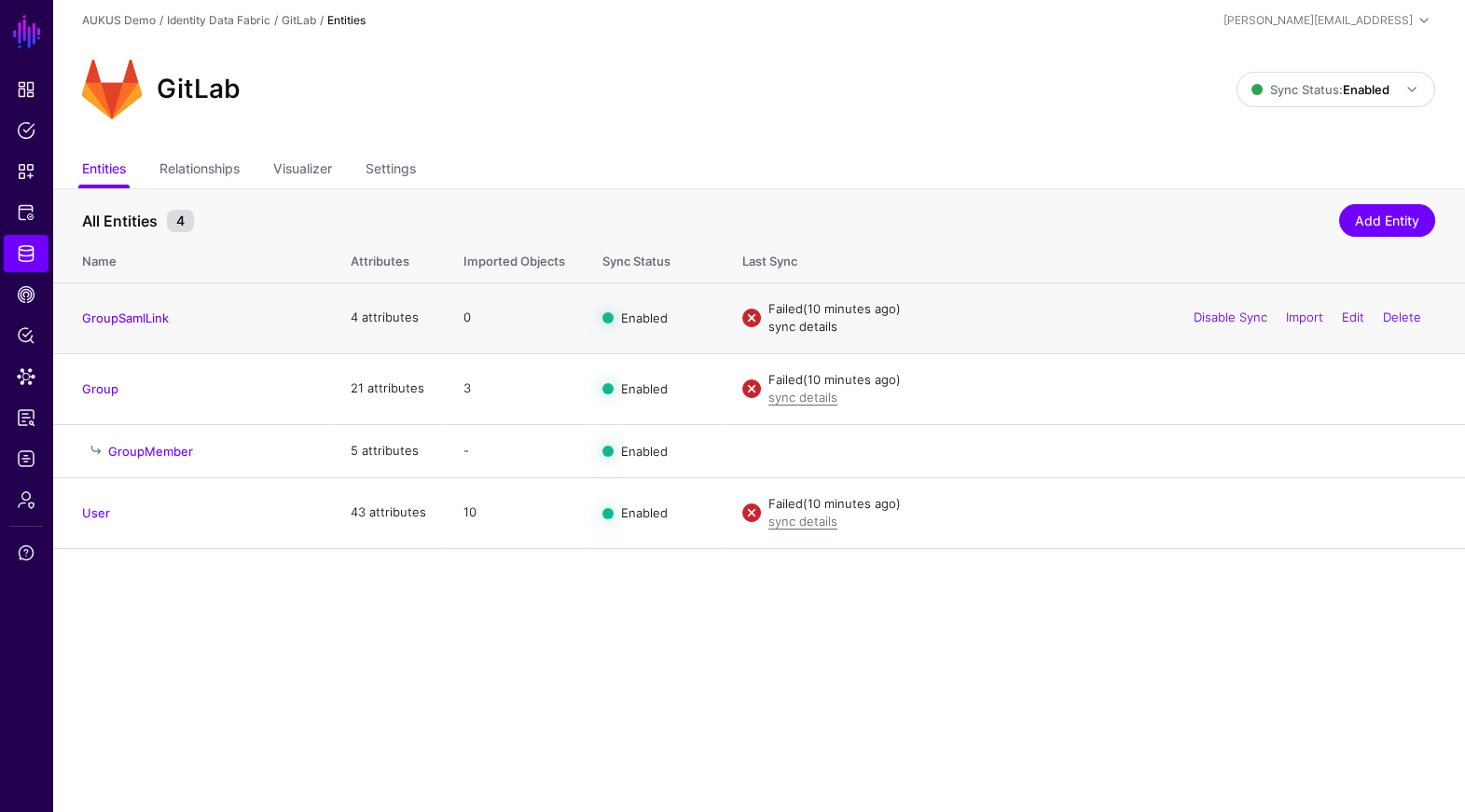
click at [807, 327] on link "sync details" at bounding box center [802, 326] width 69 height 15
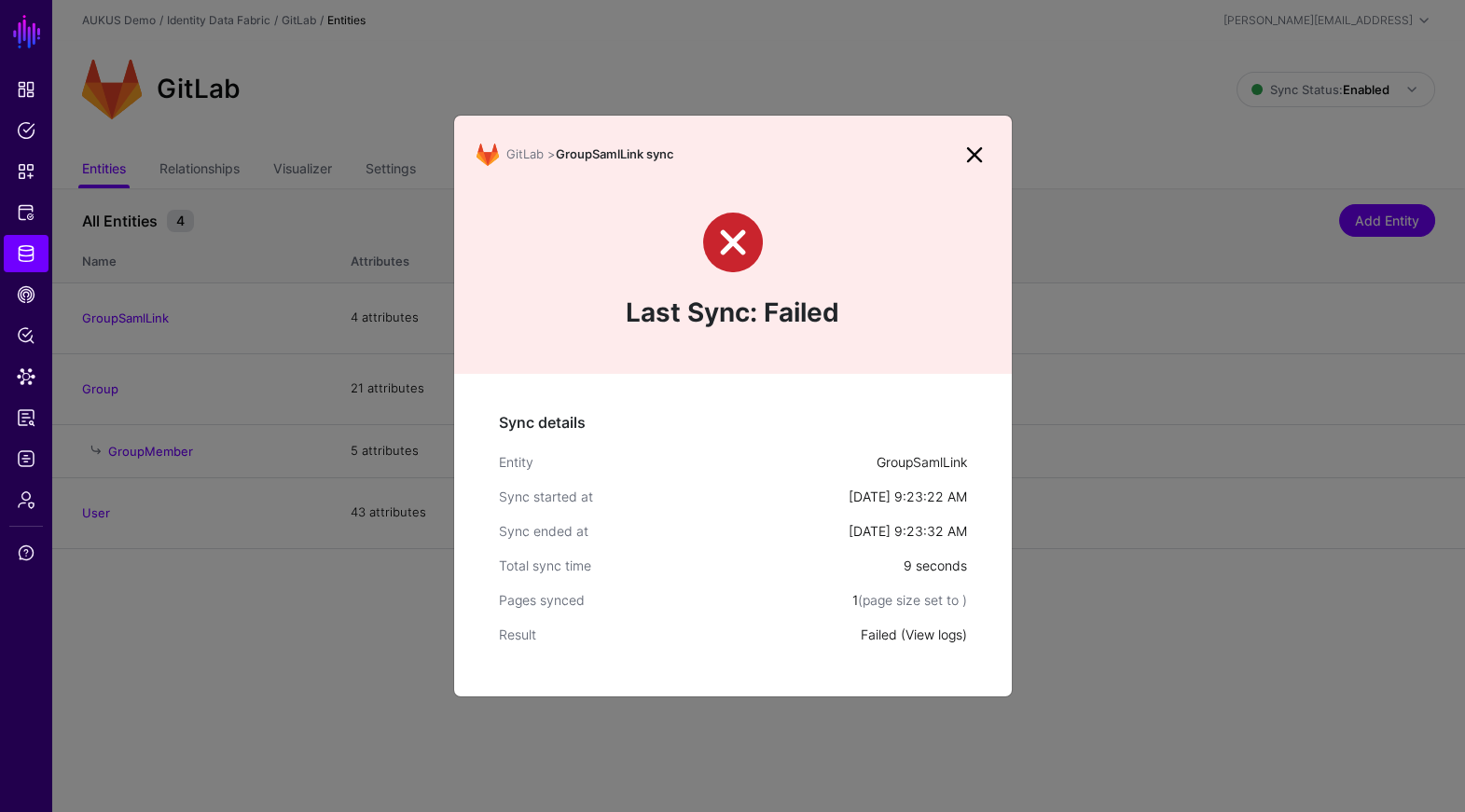
click at [930, 634] on link "View logs" at bounding box center [933, 634] width 57 height 16
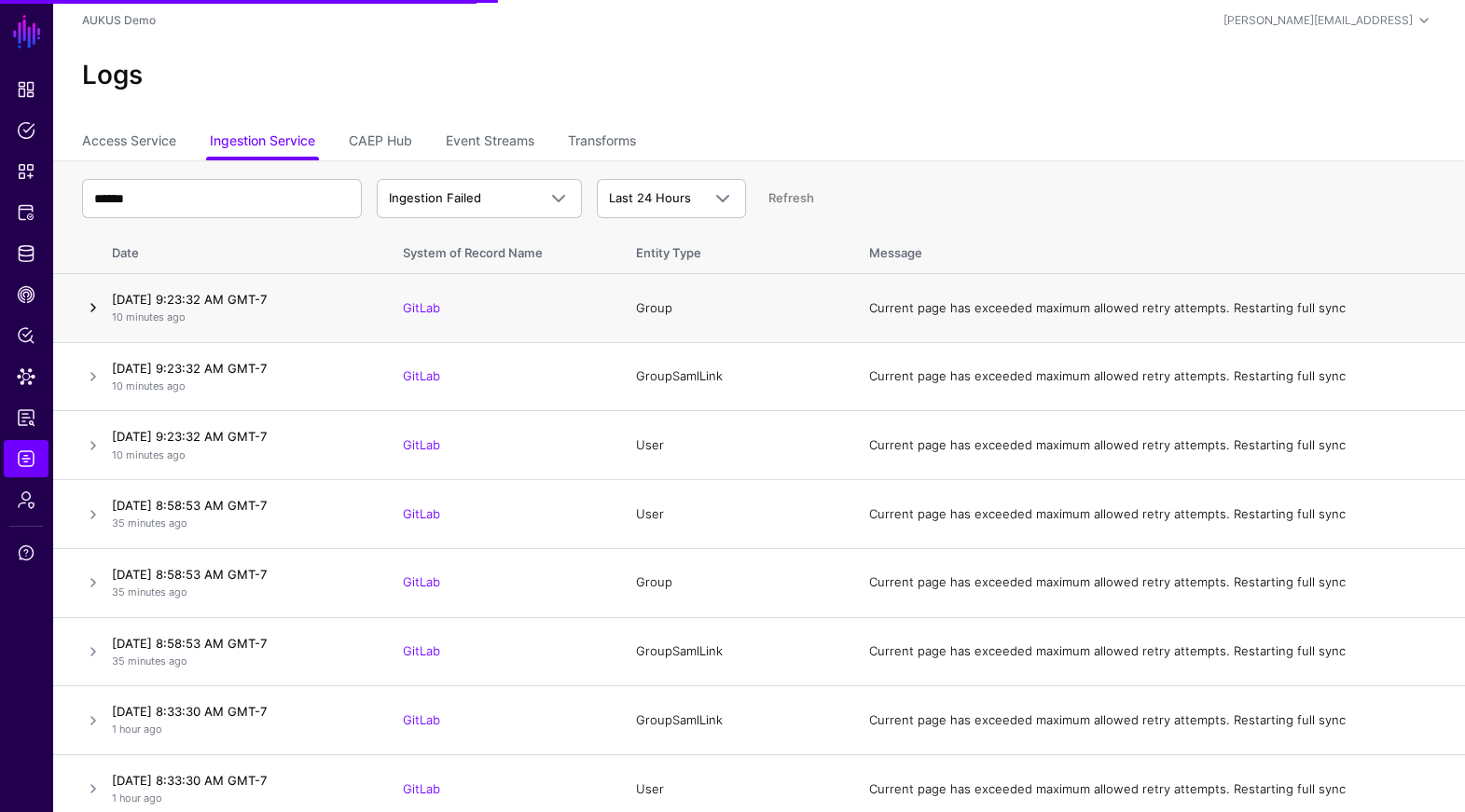
click at [96, 307] on link at bounding box center [93, 308] width 22 height 22
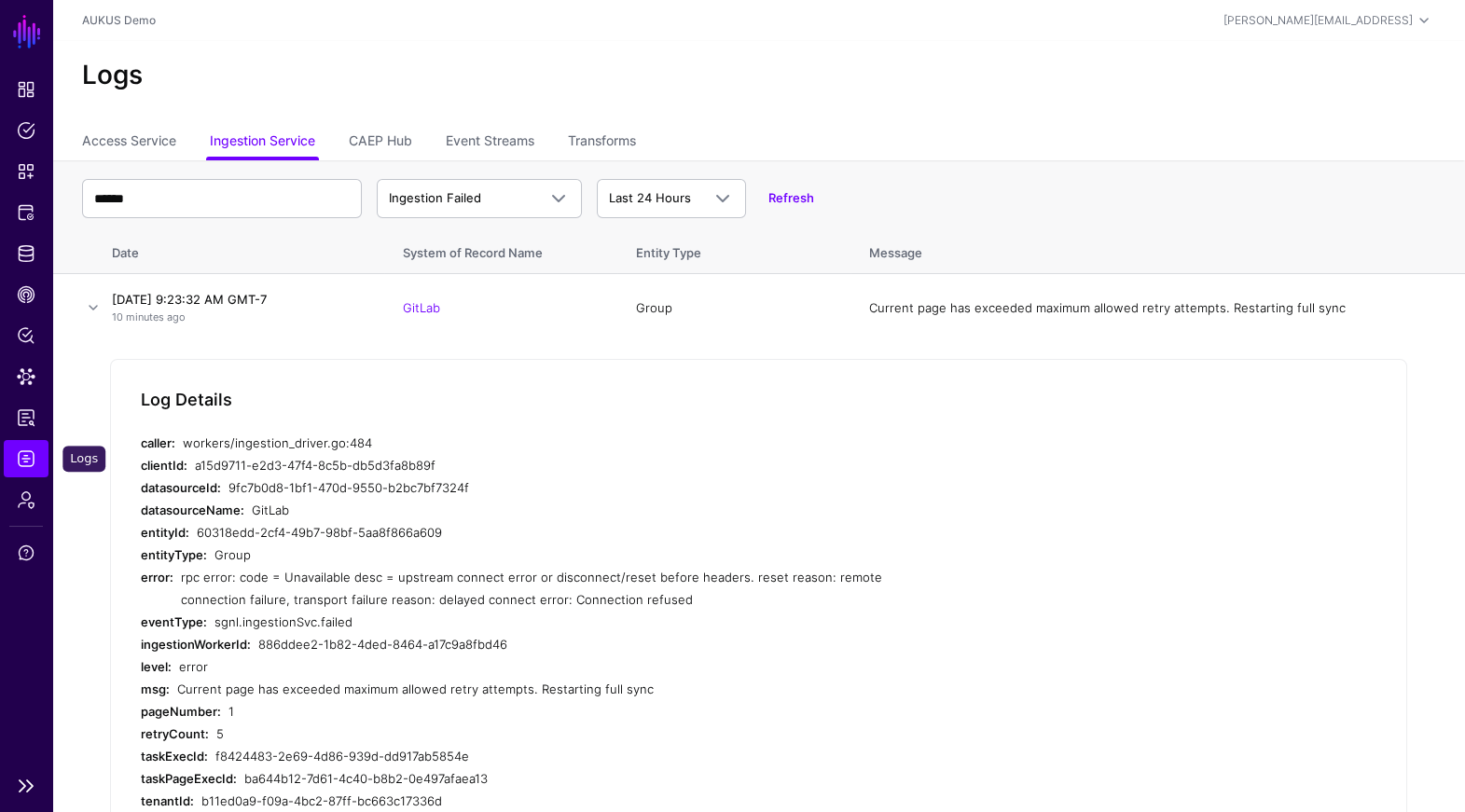
click at [29, 456] on span "Logs" at bounding box center [26, 458] width 19 height 19
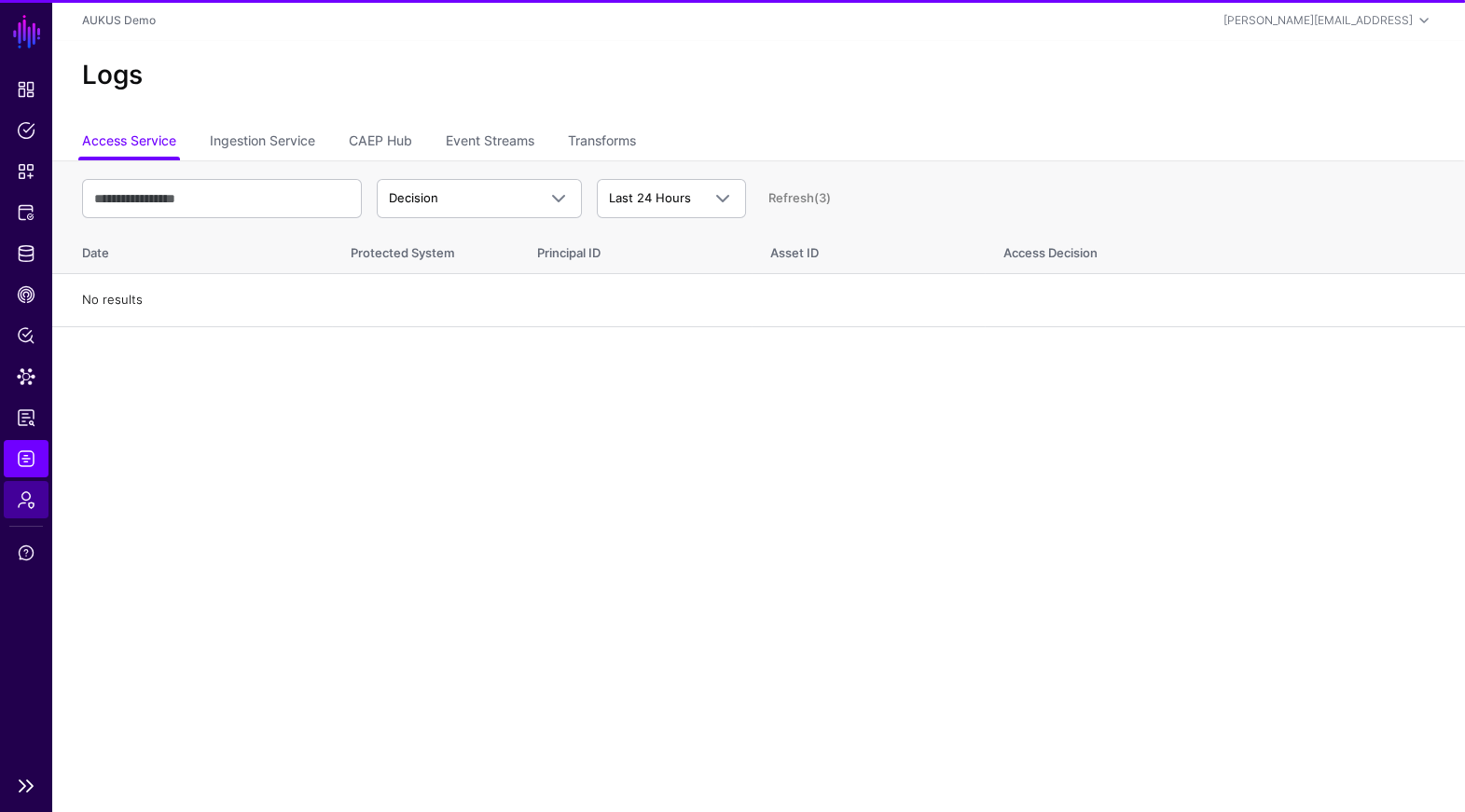
click at [26, 497] on span "Admin" at bounding box center [26, 499] width 19 height 19
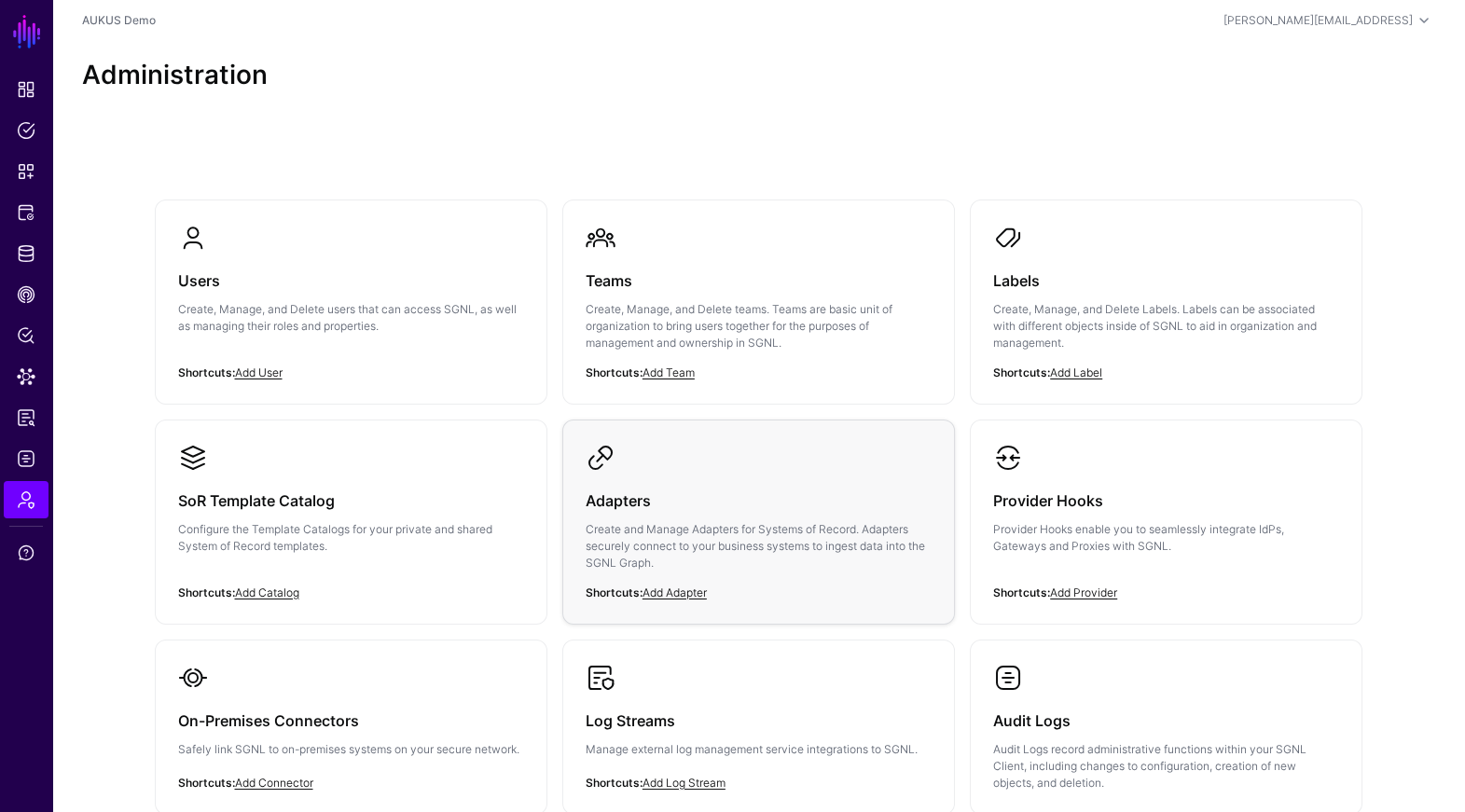
click at [661, 498] on h3 "Adapters" at bounding box center [758, 500] width 346 height 26
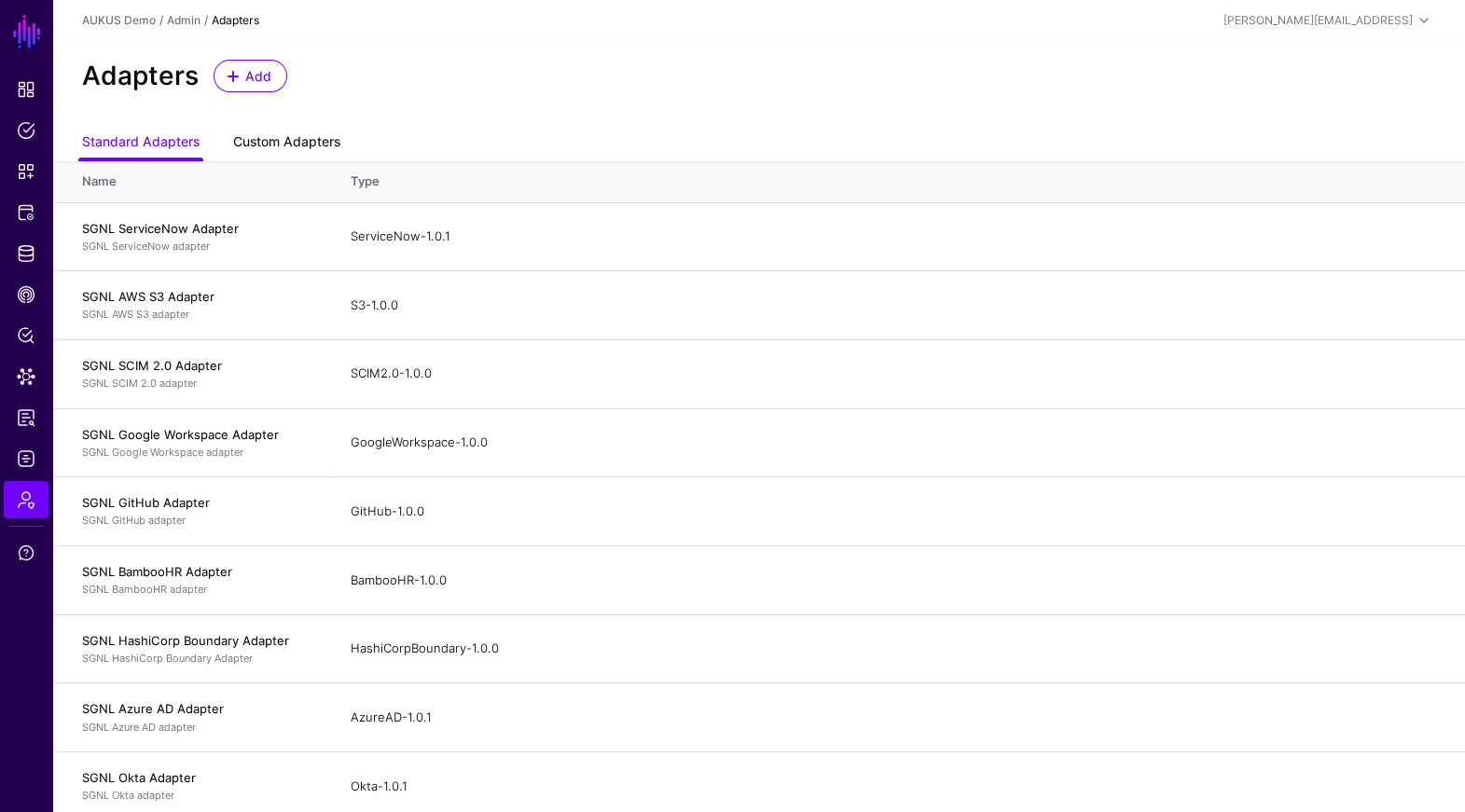
click at [330, 133] on link "Custom Adapters" at bounding box center [286, 143] width 107 height 35
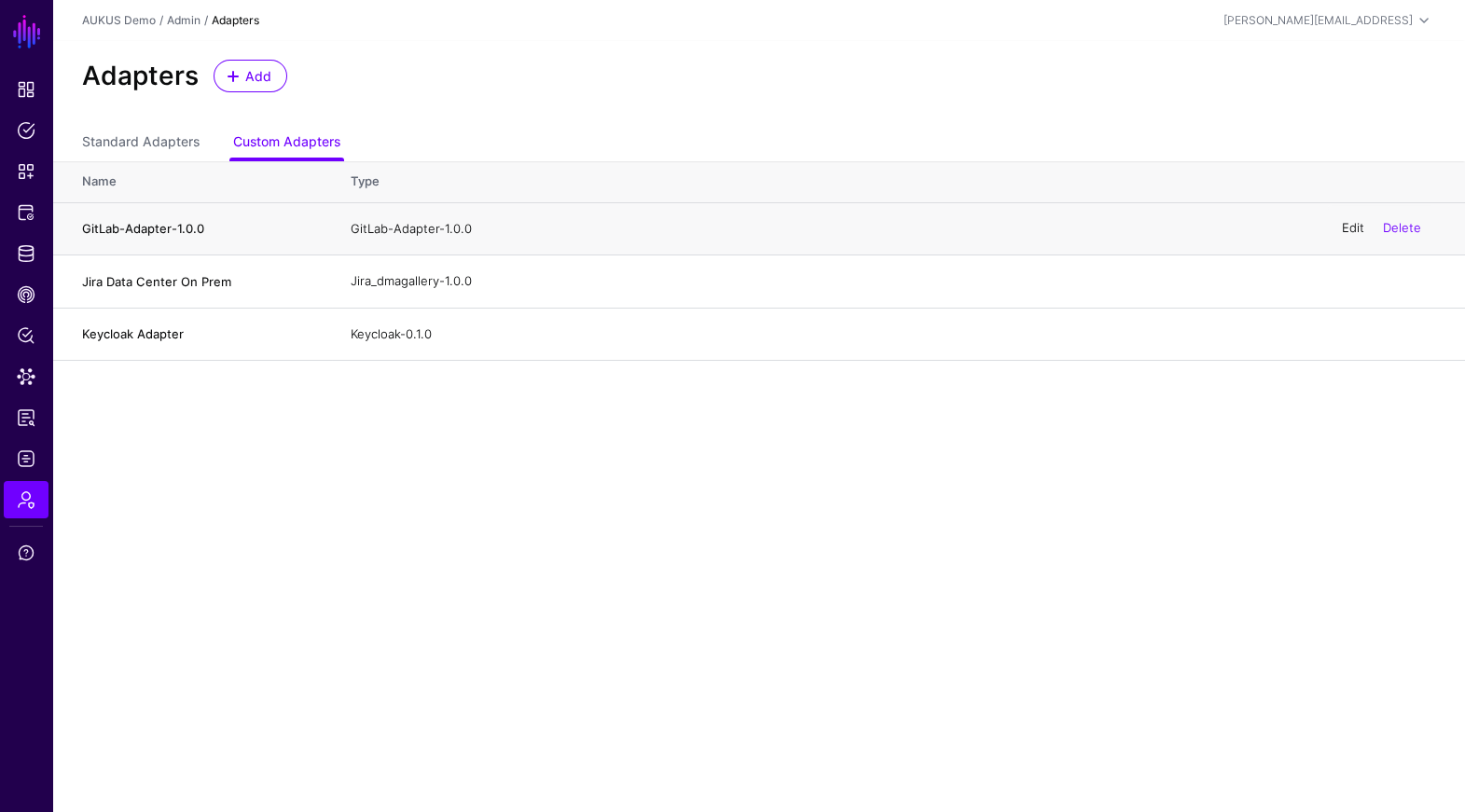
click at [1343, 229] on link "Edit" at bounding box center [1353, 228] width 22 height 15
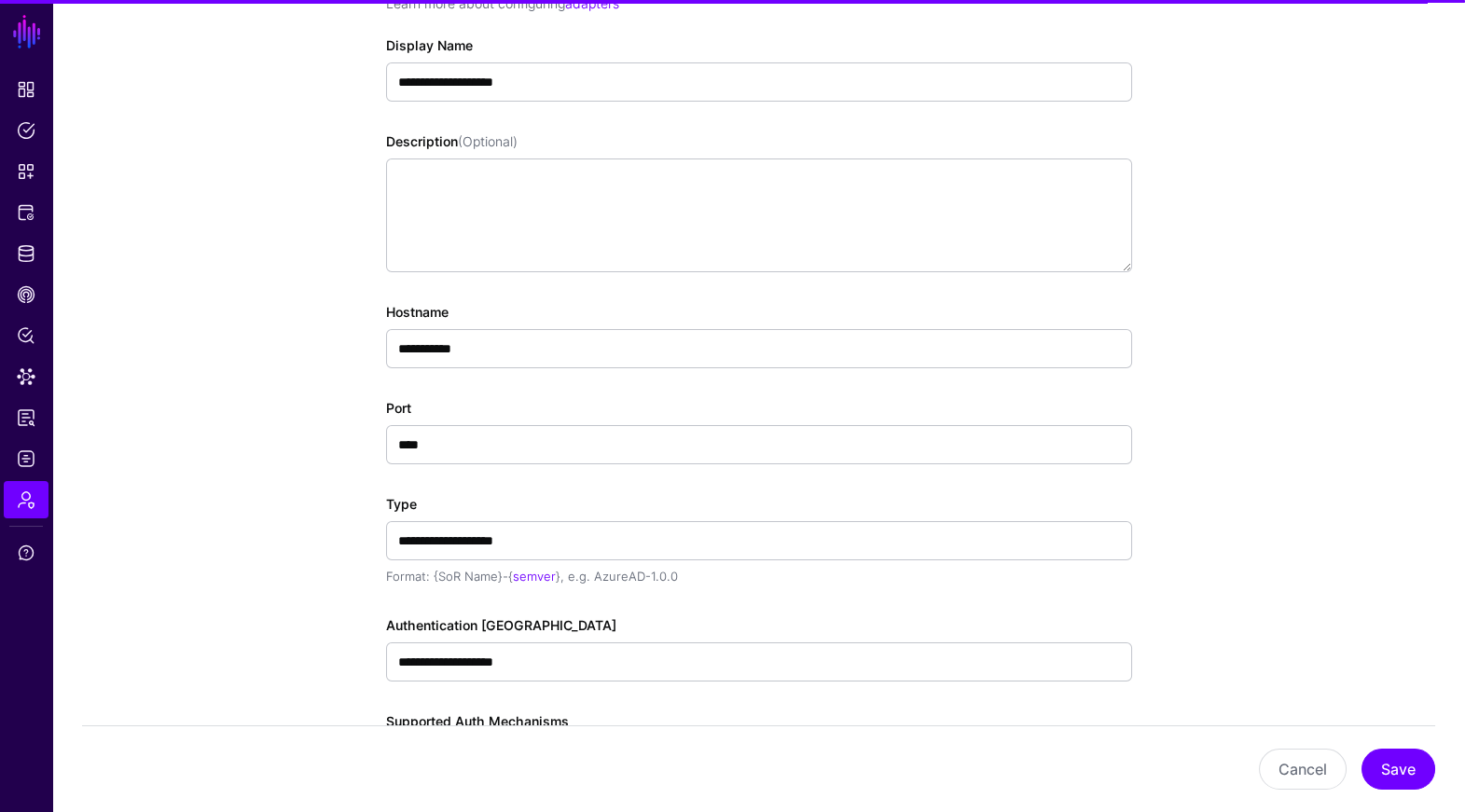
scroll to position [490, 0]
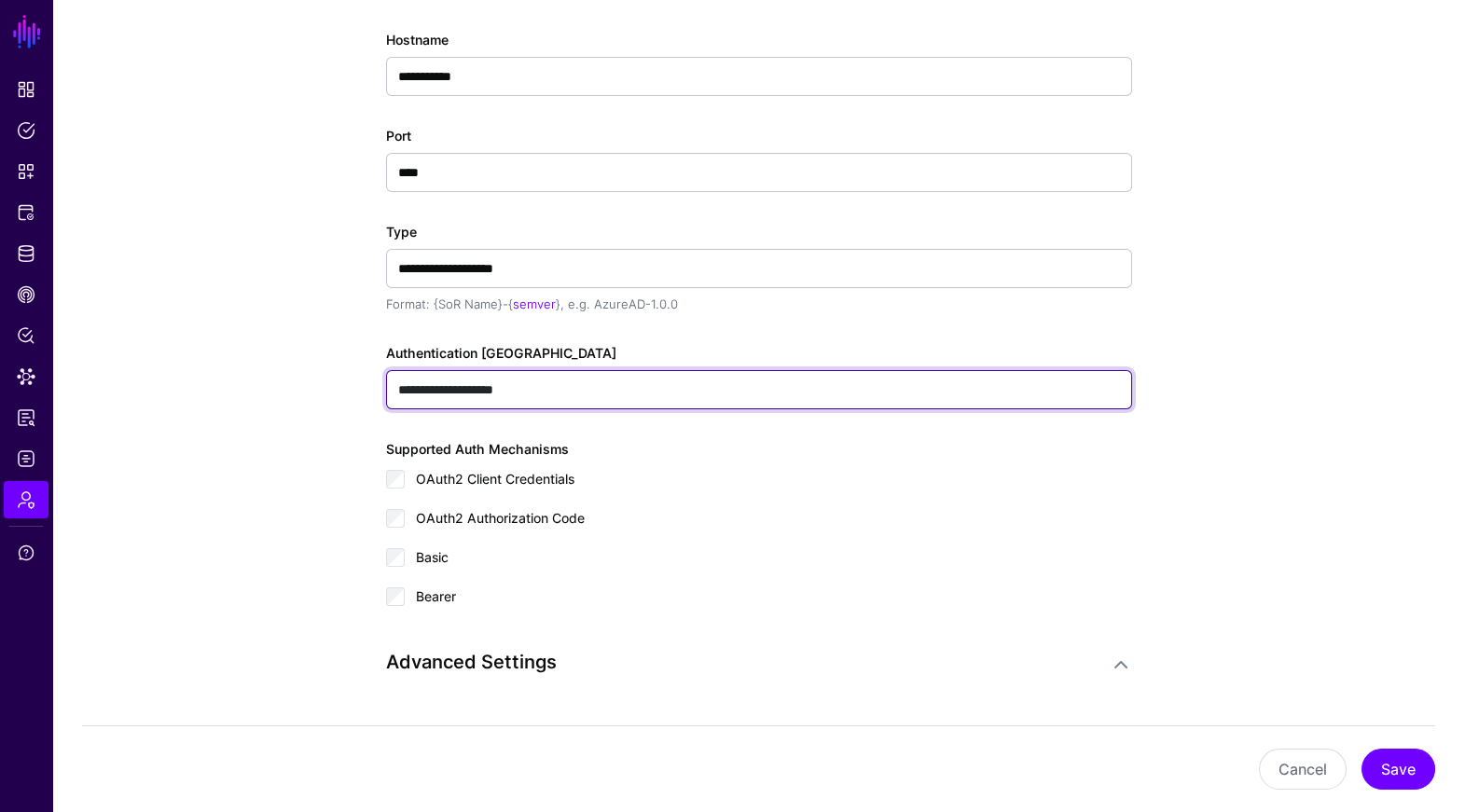
click at [757, 387] on input "**********" at bounding box center [758, 389] width 745 height 39
paste input "**********"
type input "**********"
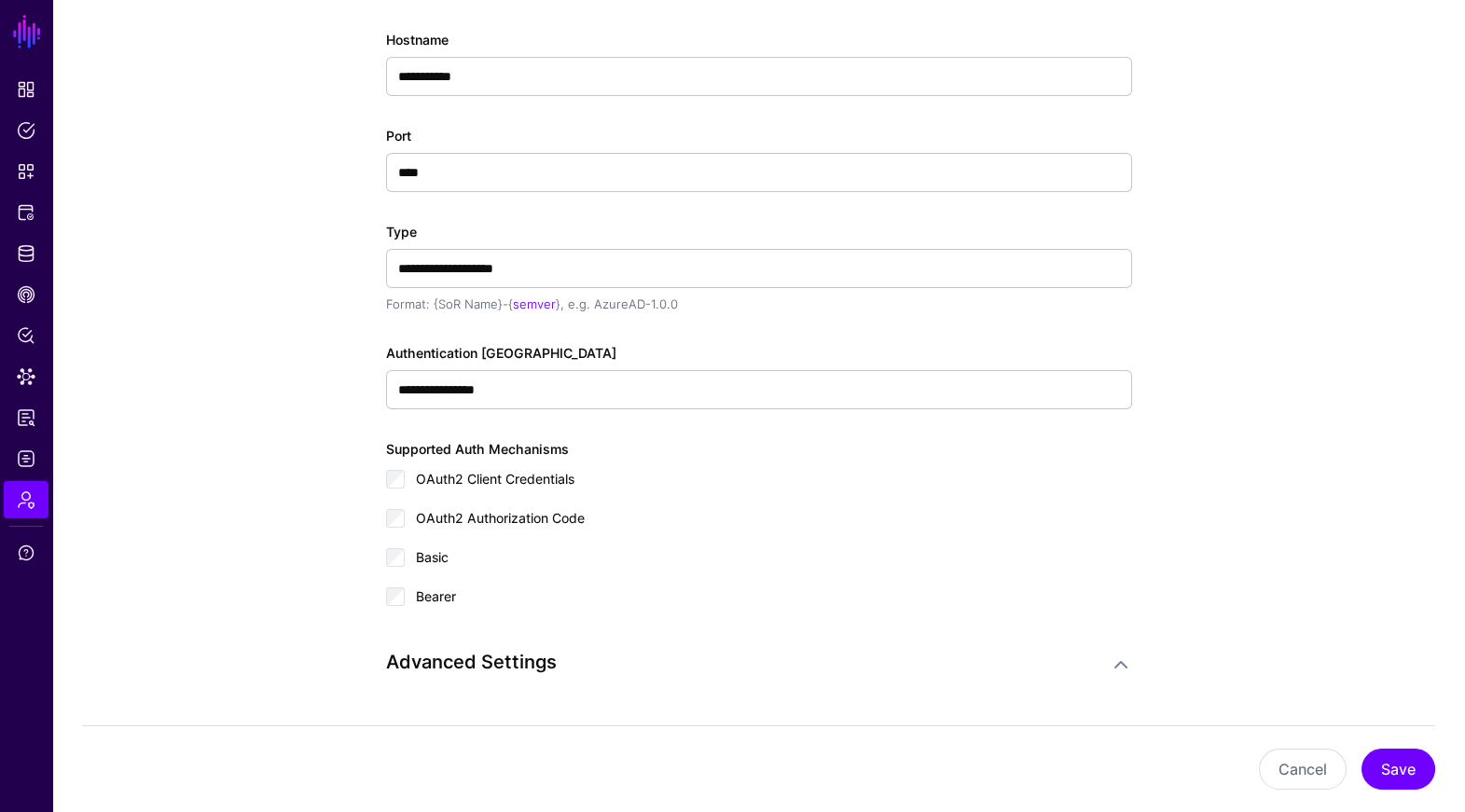
click at [878, 479] on div "OAuth2 Client Credentials" at bounding box center [758, 483] width 745 height 37
click at [1389, 765] on button "Save" at bounding box center [1398, 768] width 74 height 41
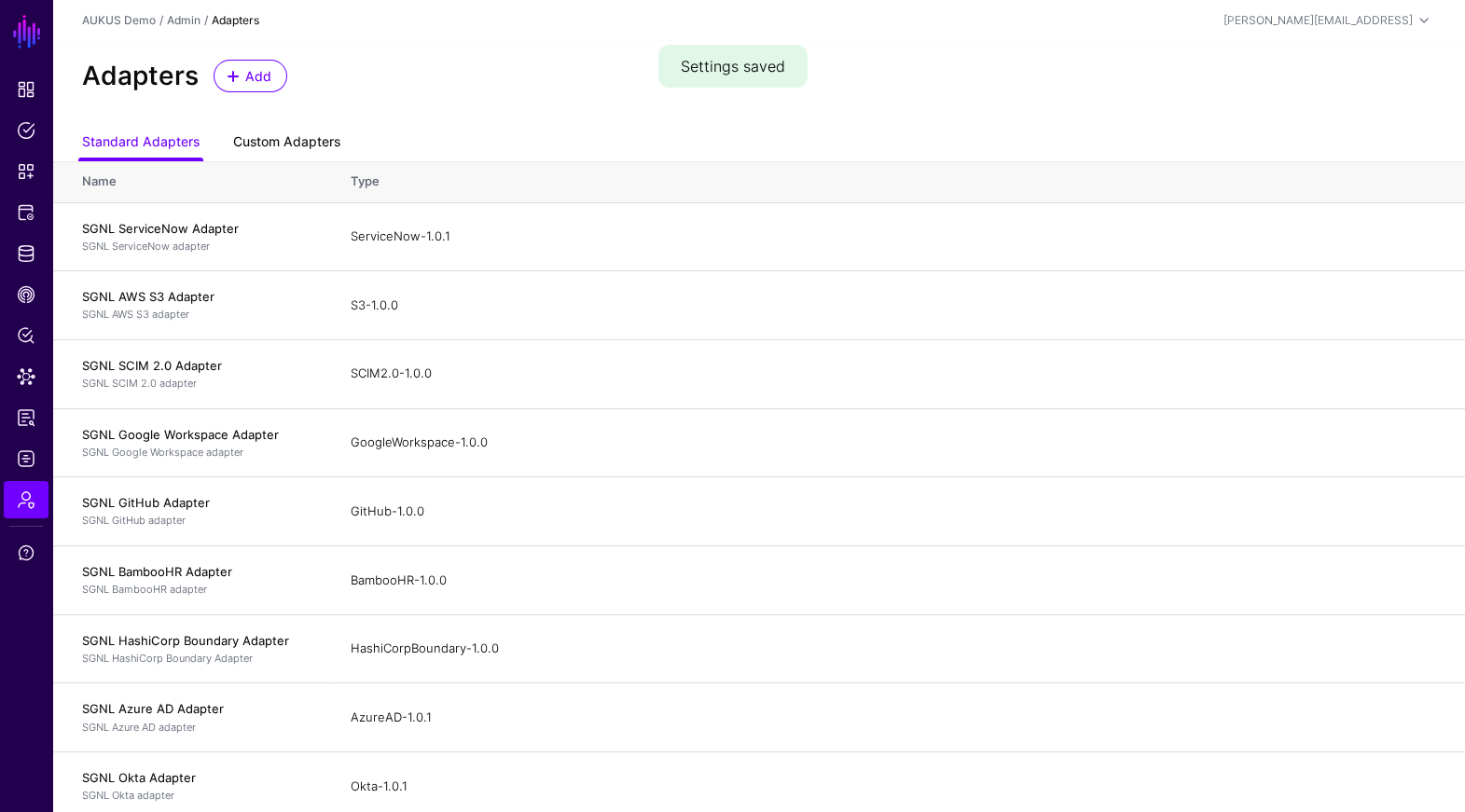
click at [271, 138] on link "Custom Adapters" at bounding box center [286, 143] width 107 height 35
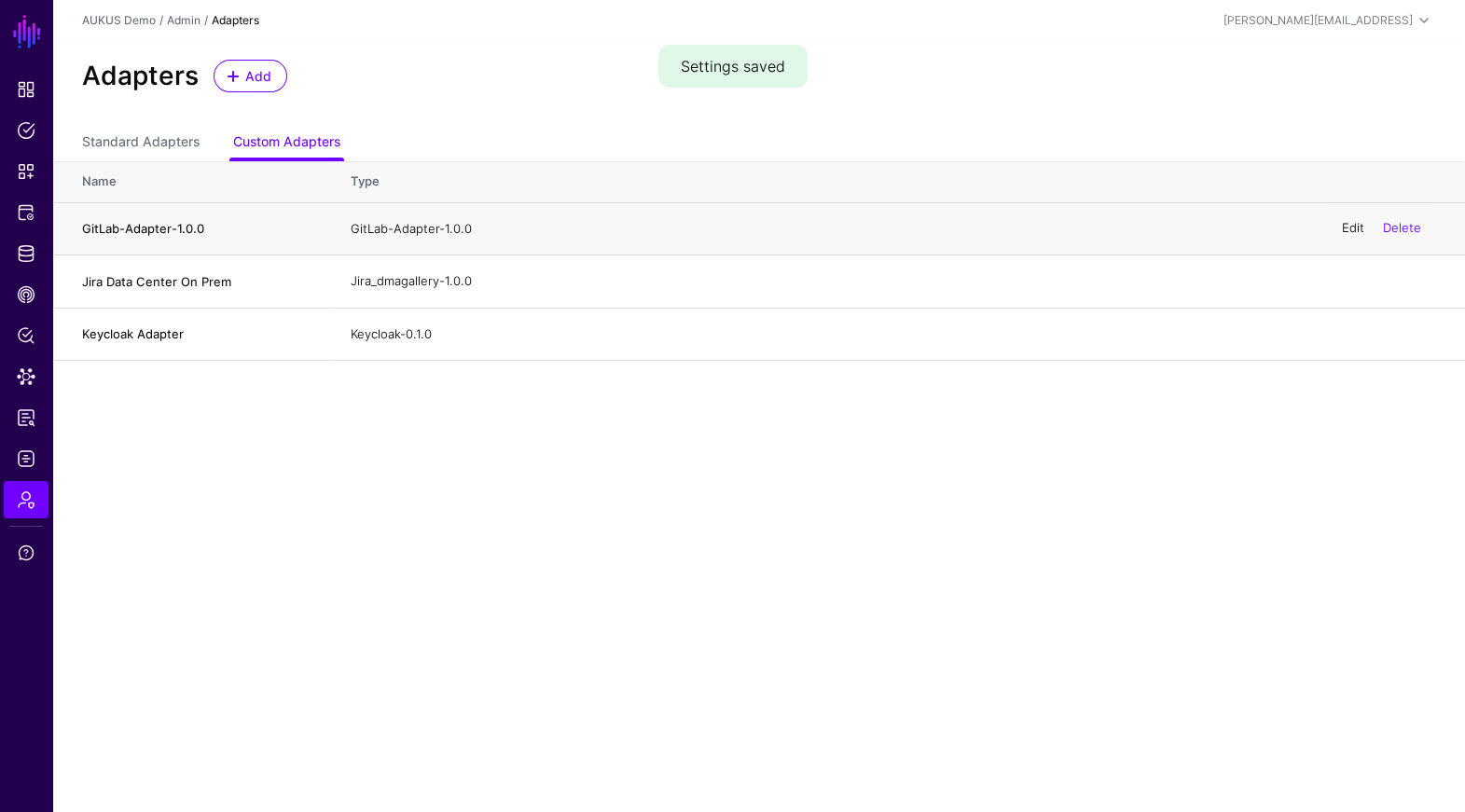
click at [1350, 230] on link "Edit" at bounding box center [1353, 228] width 22 height 15
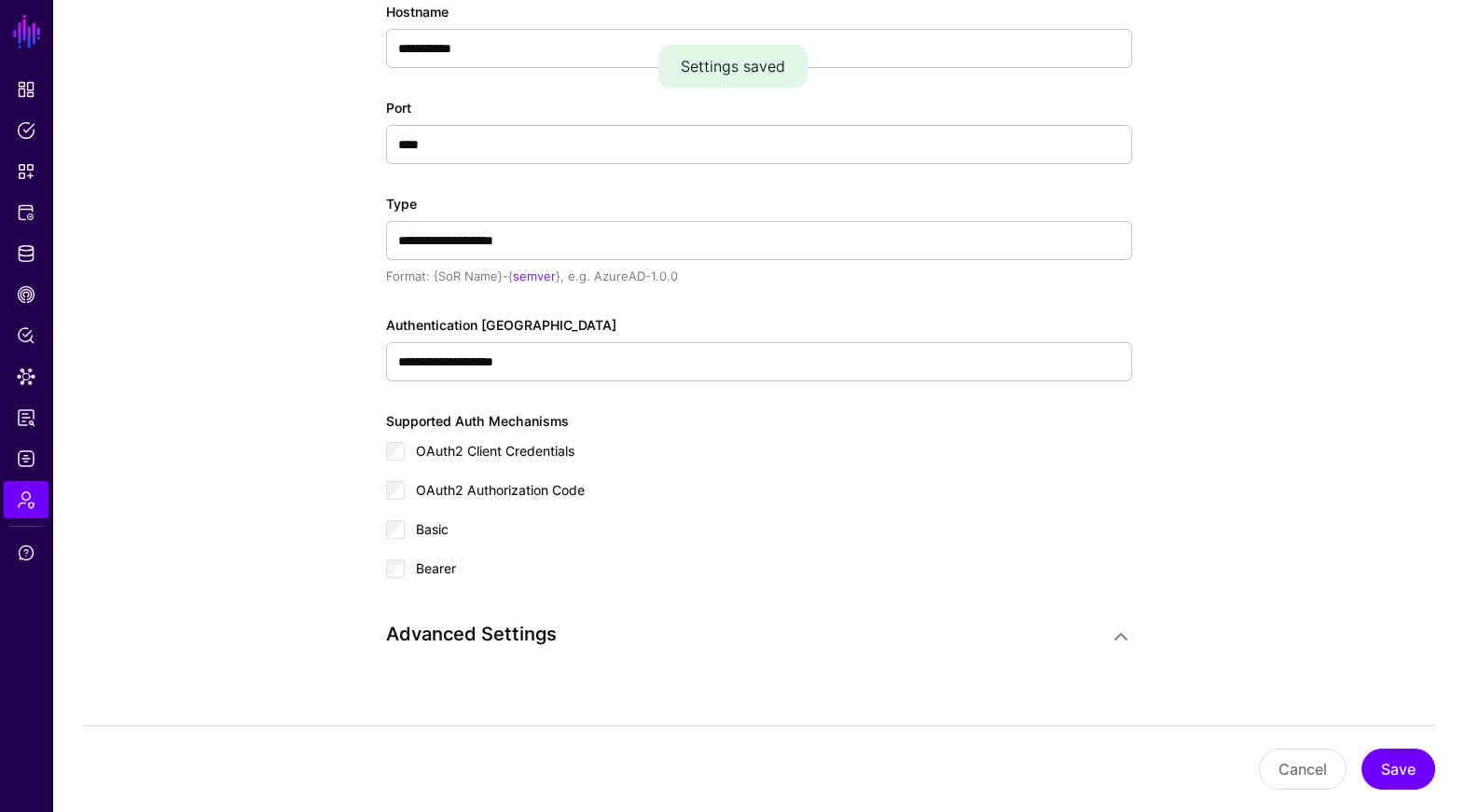
scroll to position [540, 0]
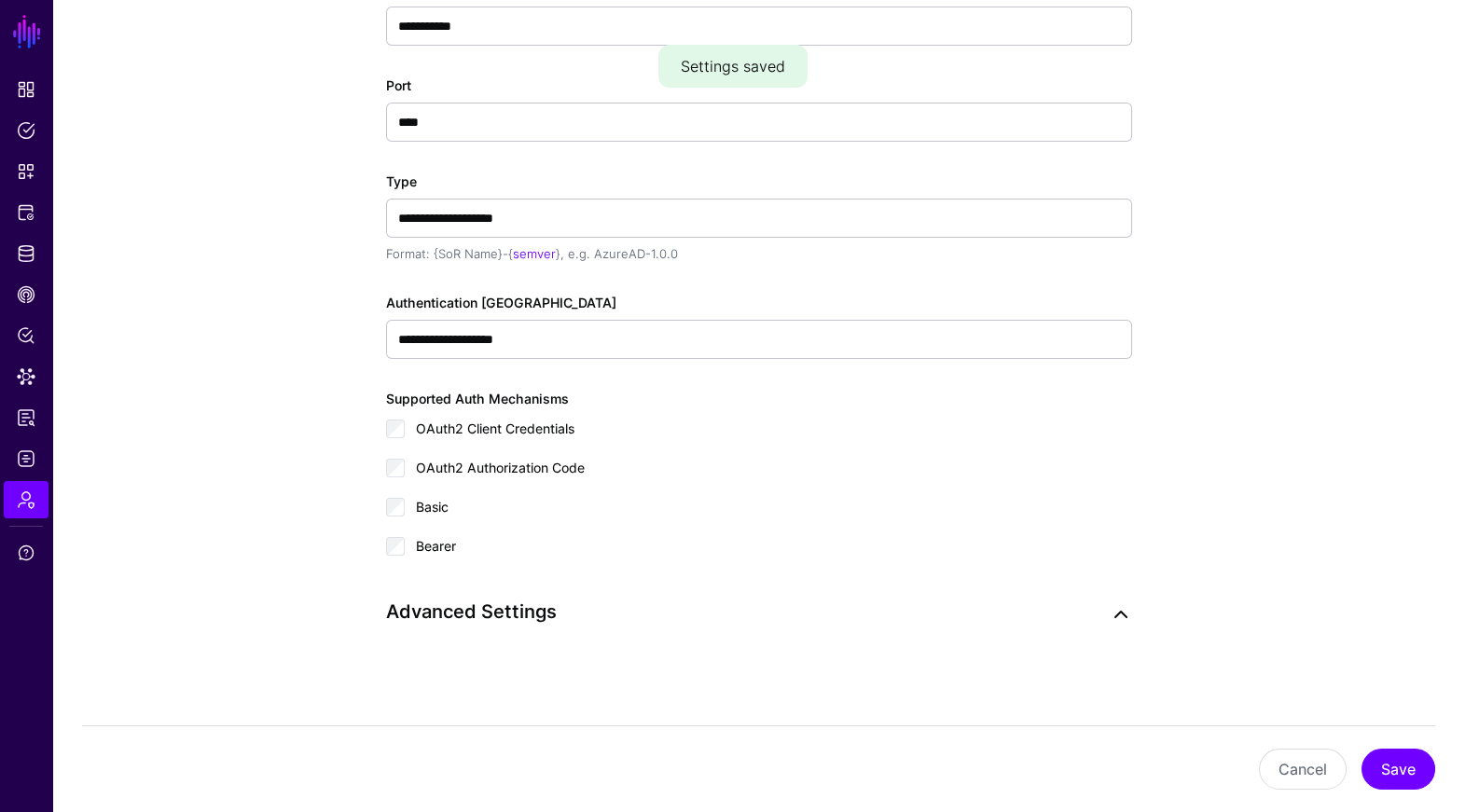
click at [1122, 615] on link at bounding box center [1120, 614] width 22 height 22
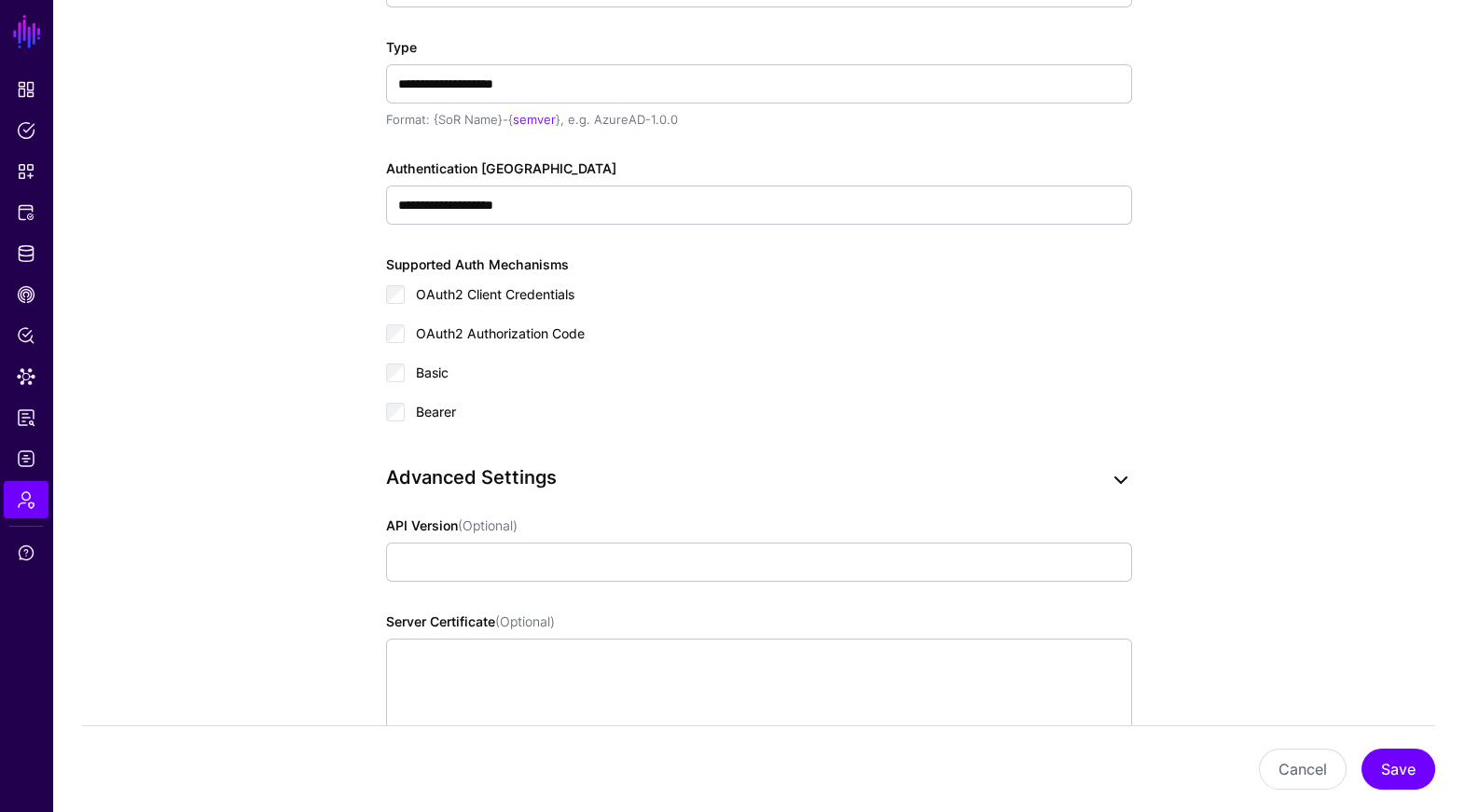
scroll to position [874, 0]
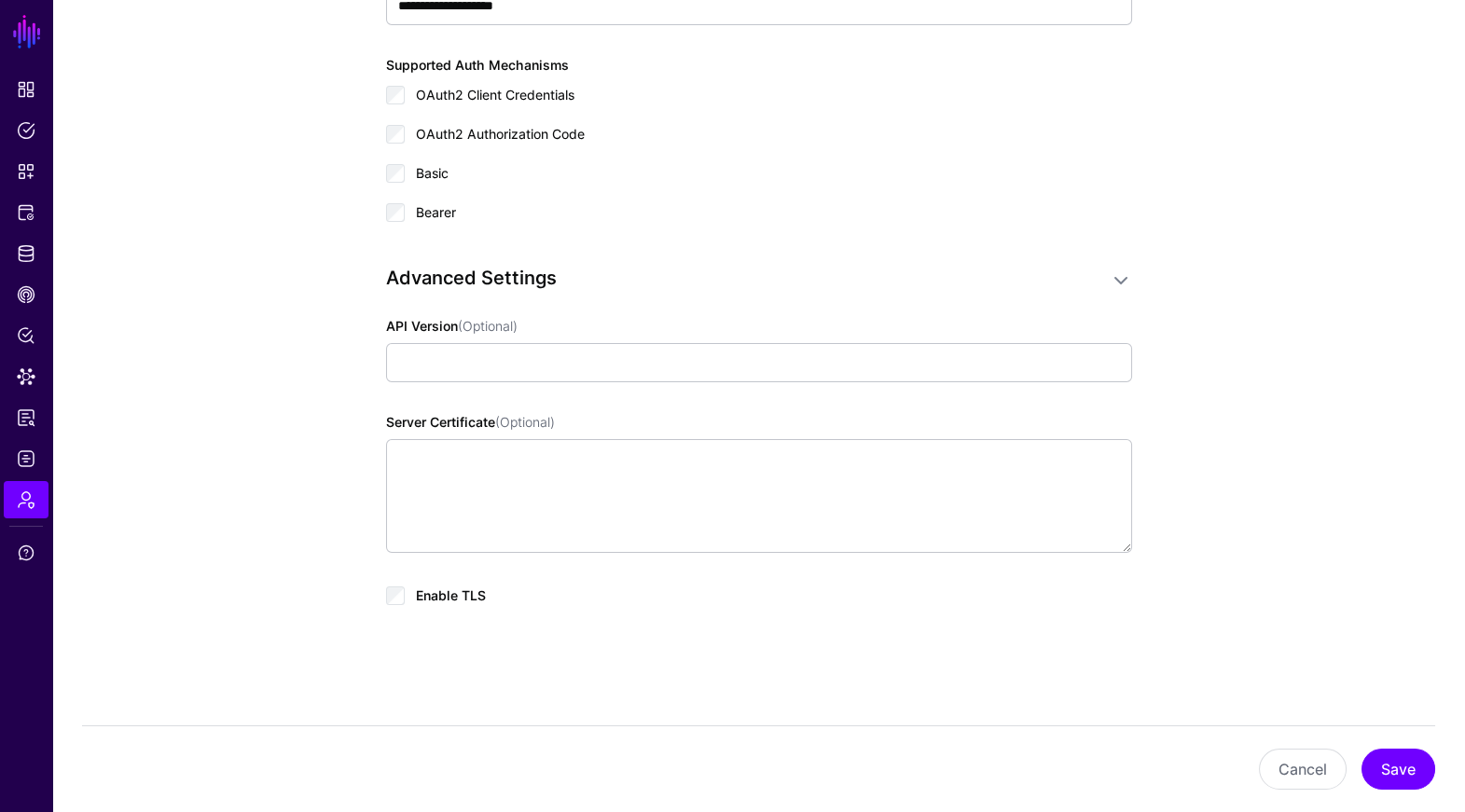
click at [453, 593] on span "Enable TLS" at bounding box center [451, 595] width 70 height 16
click at [454, 593] on span "Enable TLS" at bounding box center [451, 595] width 70 height 16
click at [1399, 766] on button "Save" at bounding box center [1398, 768] width 74 height 41
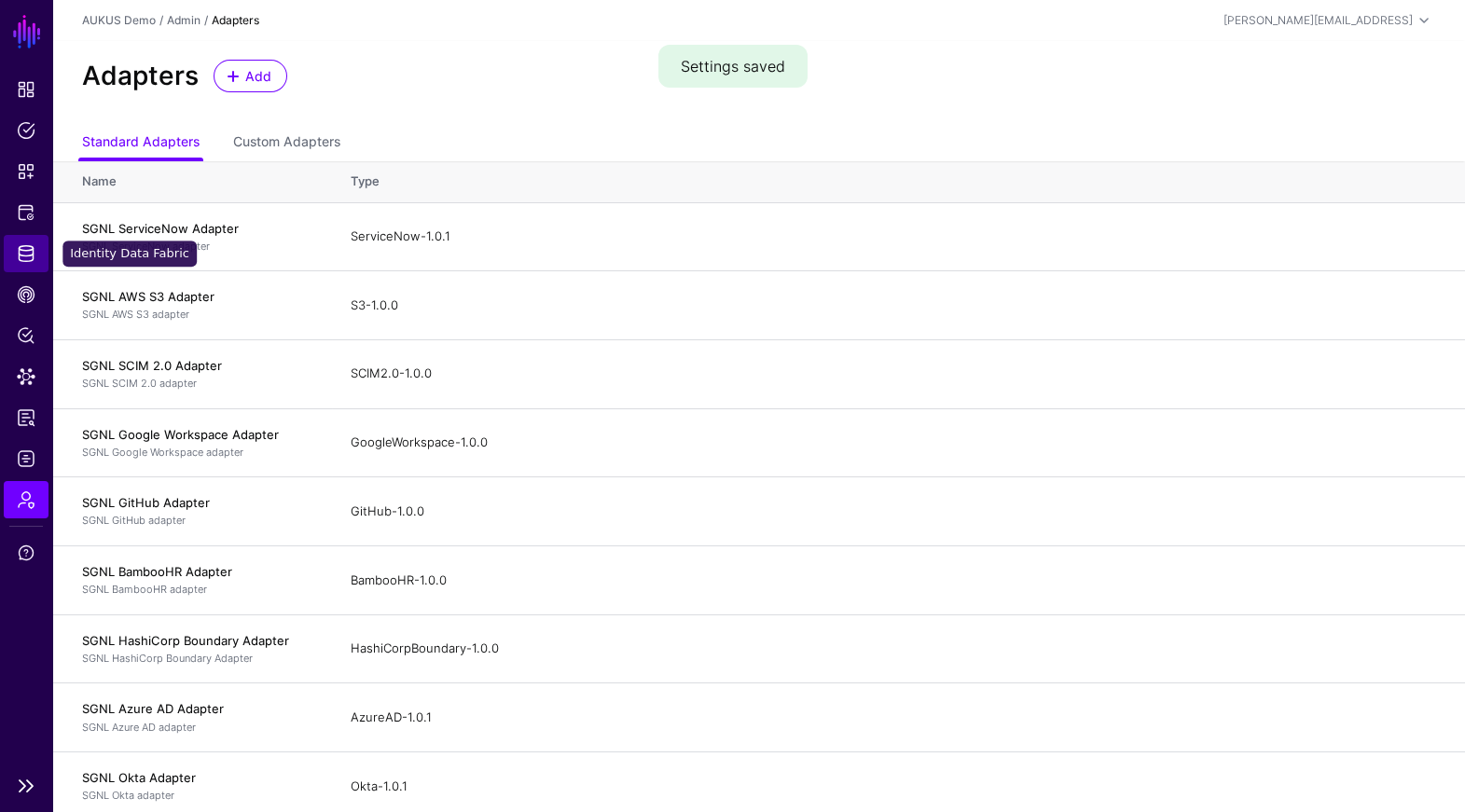
click at [31, 259] on span "Identity Data Fabric" at bounding box center [26, 253] width 19 height 19
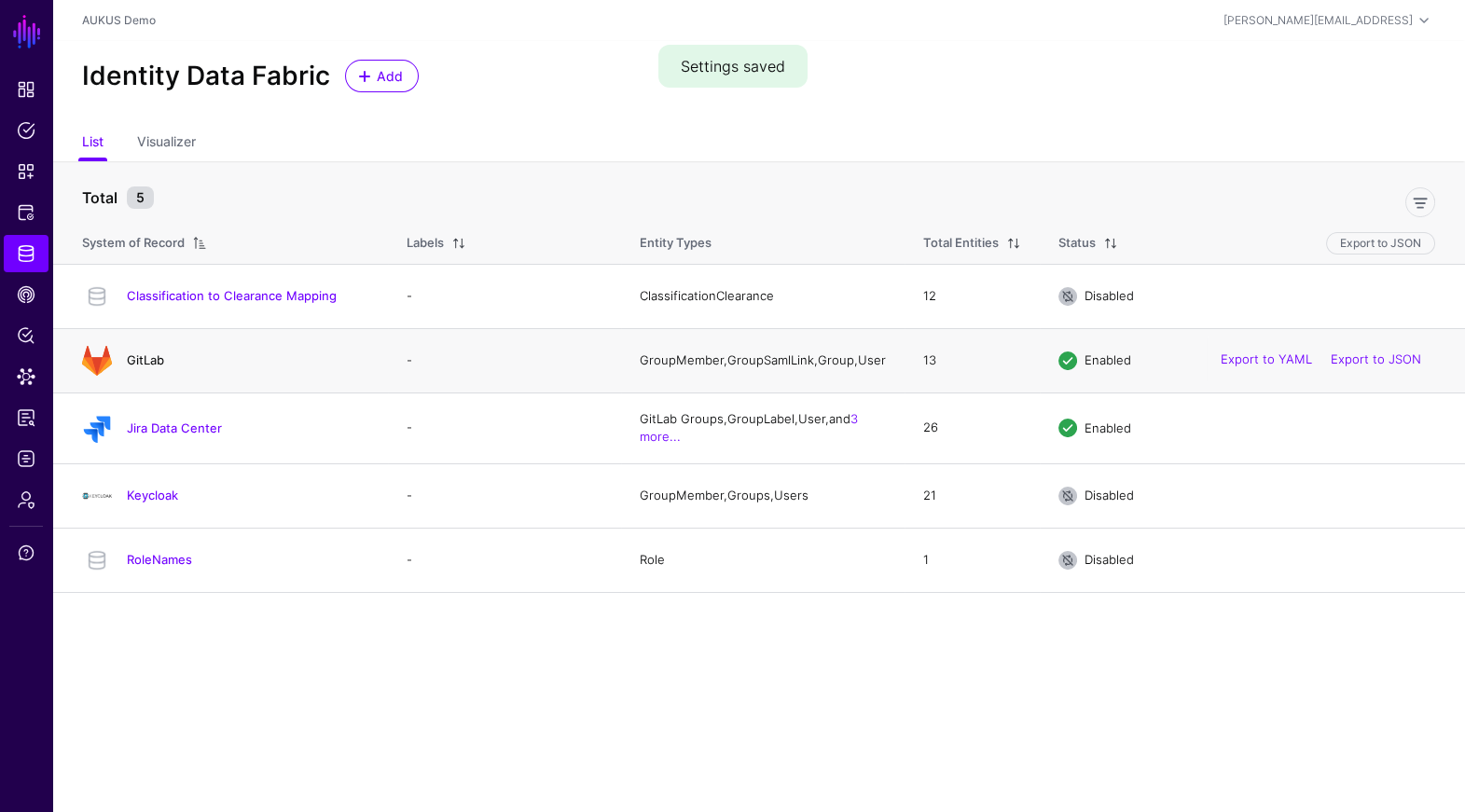
click at [153, 359] on link "GitLab" at bounding box center [145, 360] width 37 height 15
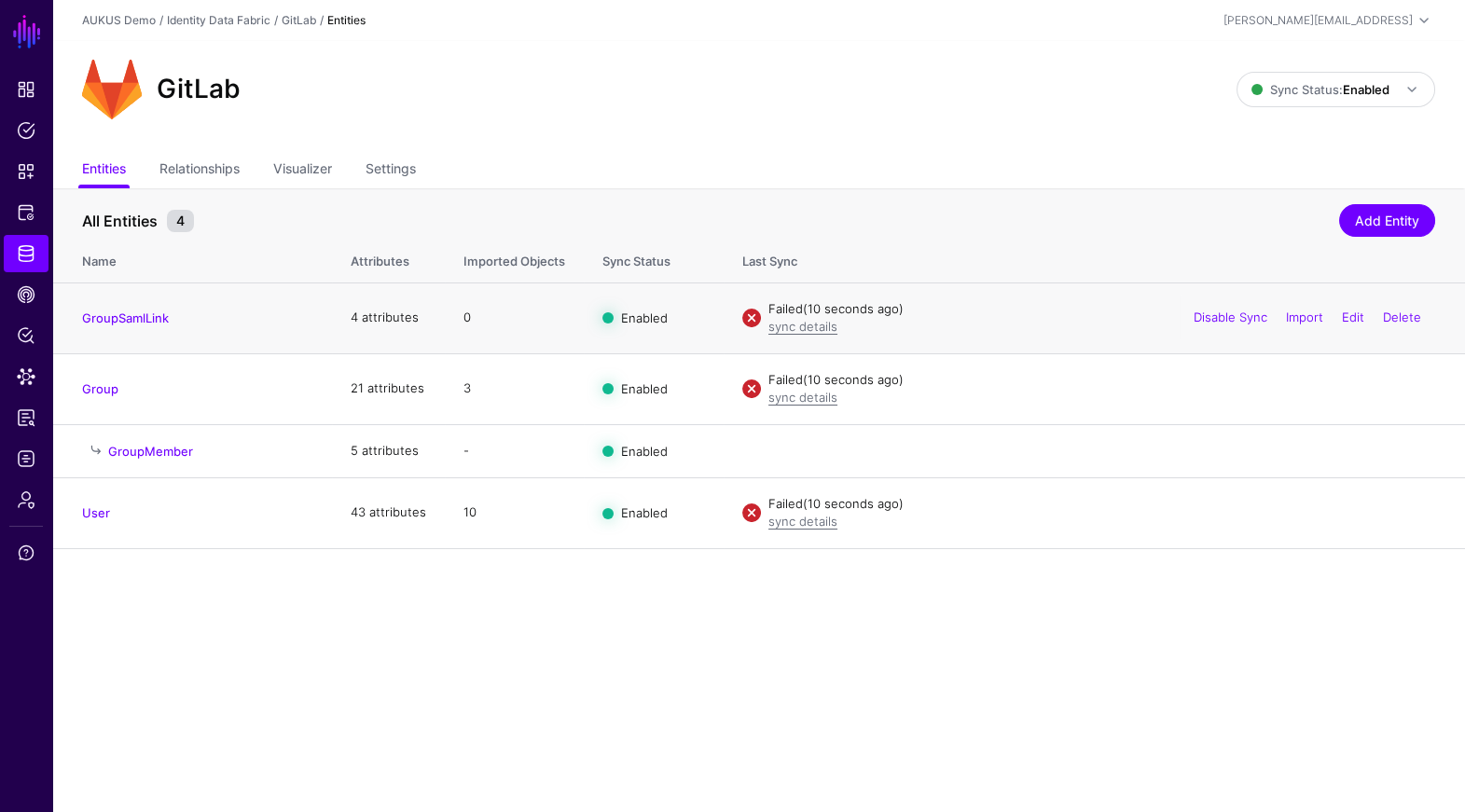
click at [807, 341] on td "Failed (10 seconds ago) sync details Disable Sync Import Edit Delete" at bounding box center [1094, 318] width 741 height 71
click at [809, 336] on td "Failed (10 seconds ago) sync details Disable Sync Import Edit Delete" at bounding box center [1094, 318] width 741 height 71
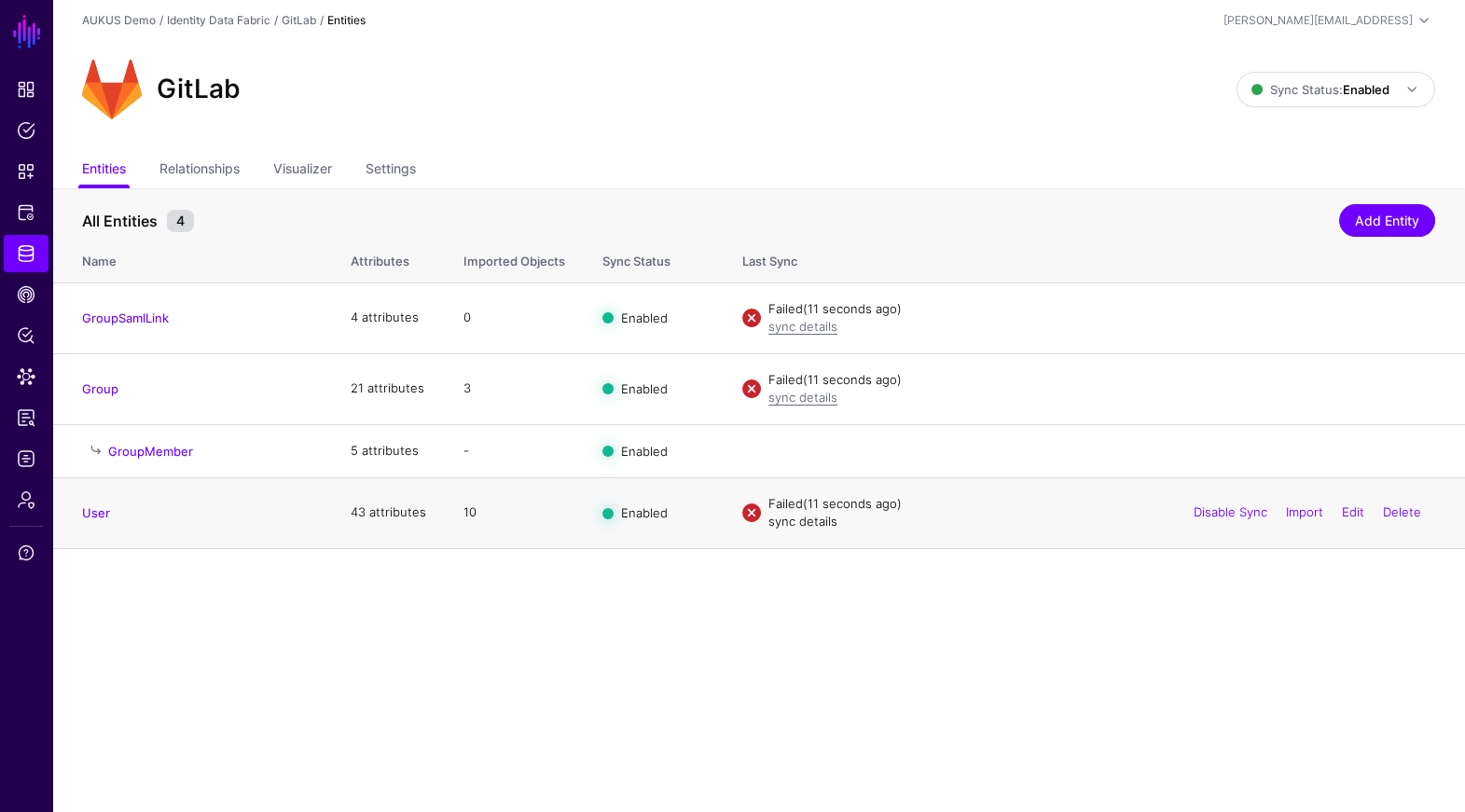
click at [802, 521] on link "sync details" at bounding box center [802, 520] width 69 height 15
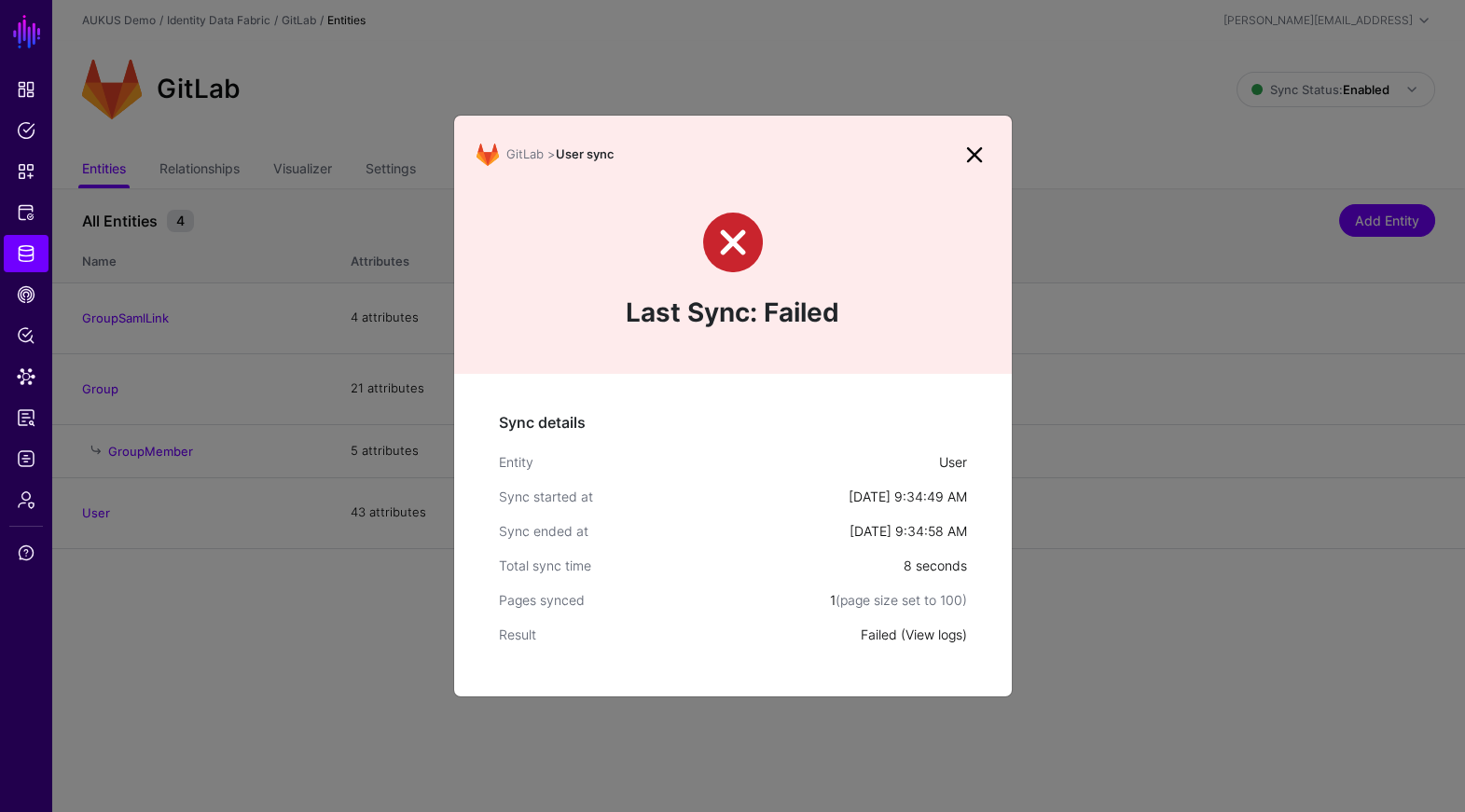
click at [952, 626] on link "View logs" at bounding box center [933, 634] width 57 height 16
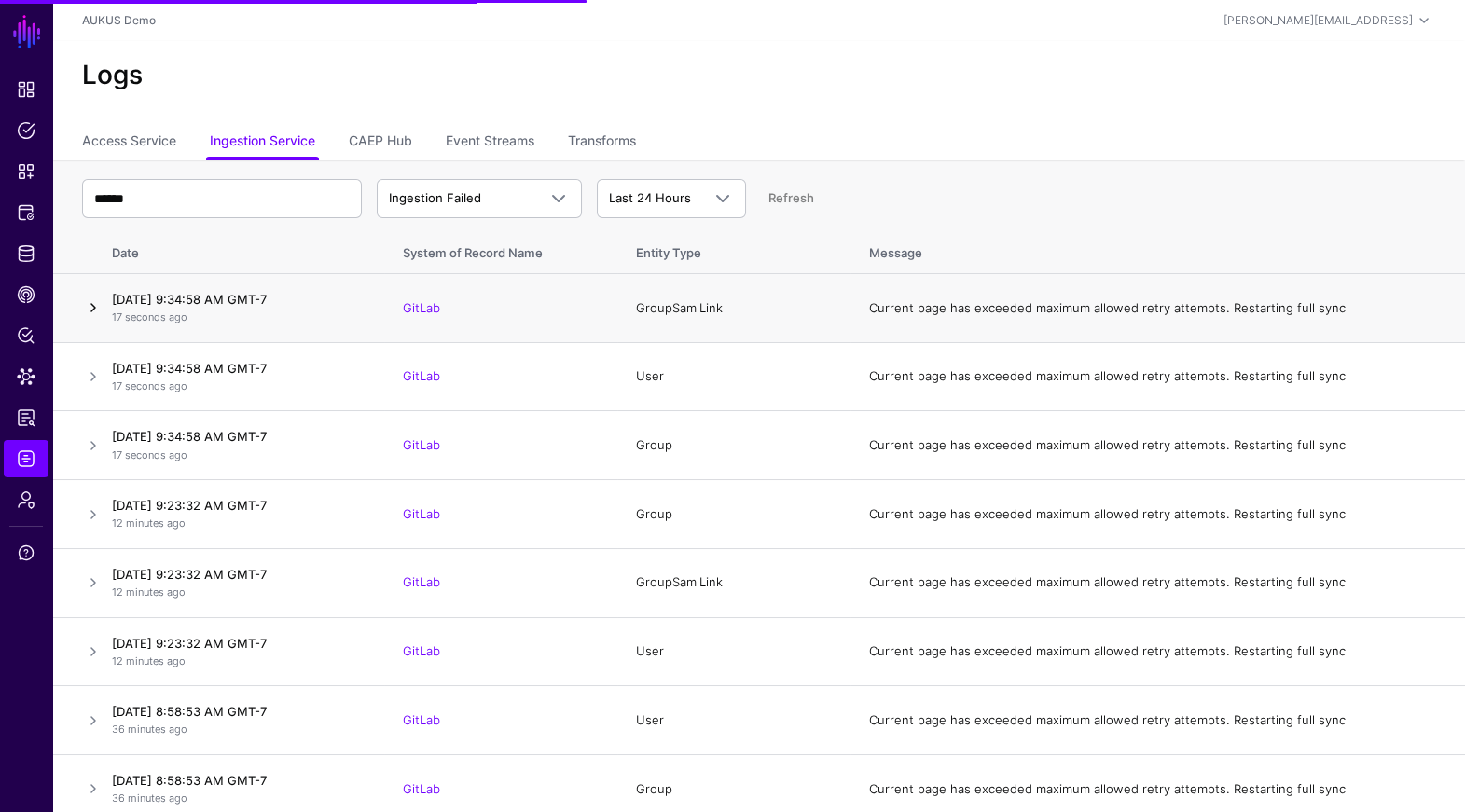
click at [92, 298] on link at bounding box center [93, 308] width 22 height 22
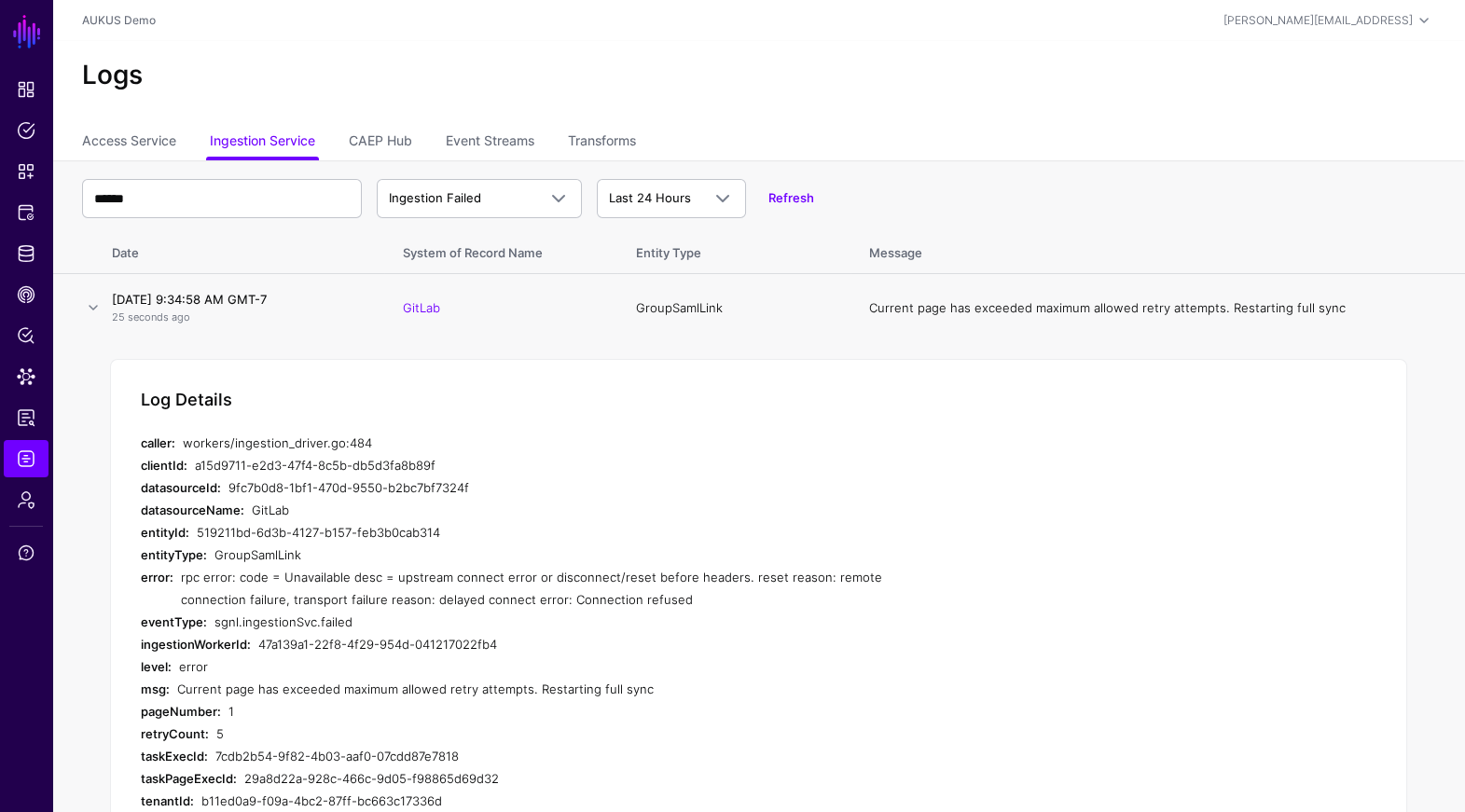
click at [688, 602] on div "rpc error: code = Unavailable desc = upstream connect error or disconnect/reset…" at bounding box center [534, 587] width 706 height 45
click at [10, 248] on link "Identity Data Fabric" at bounding box center [26, 253] width 45 height 37
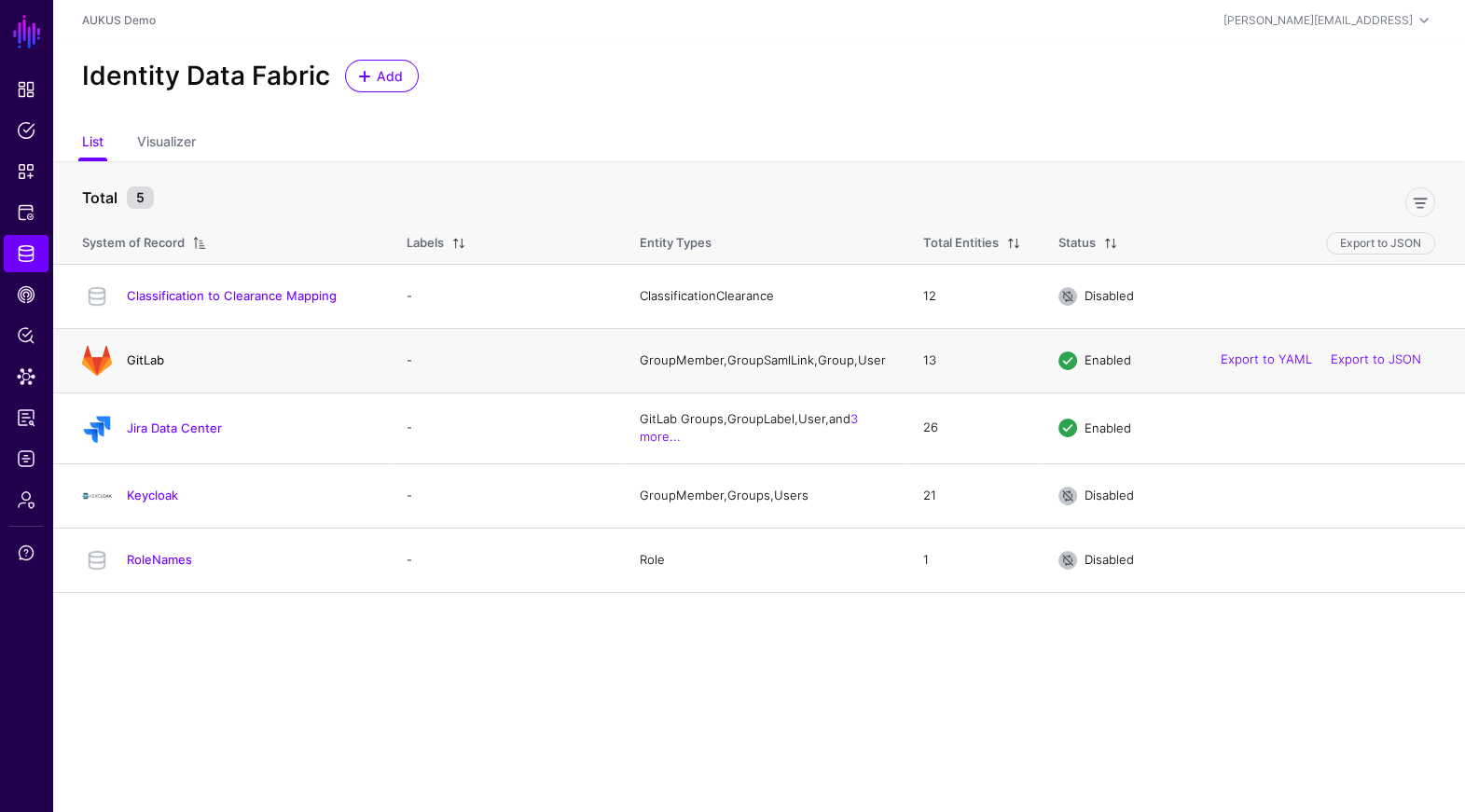
click at [164, 357] on h4 "GitLab" at bounding box center [248, 360] width 243 height 17
click at [155, 360] on link "GitLab" at bounding box center [145, 360] width 37 height 15
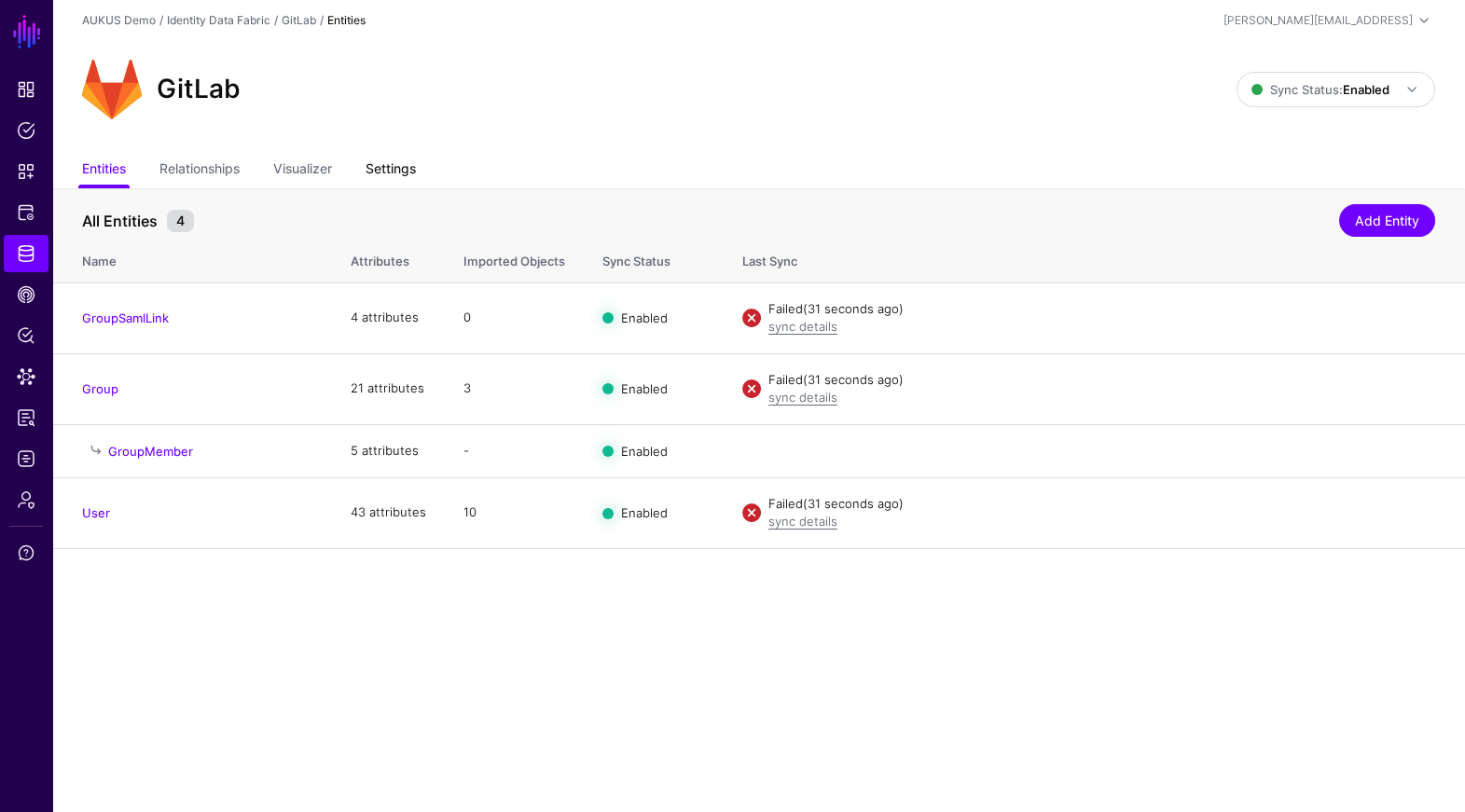
click at [409, 165] on link "Settings" at bounding box center [391, 170] width 50 height 35
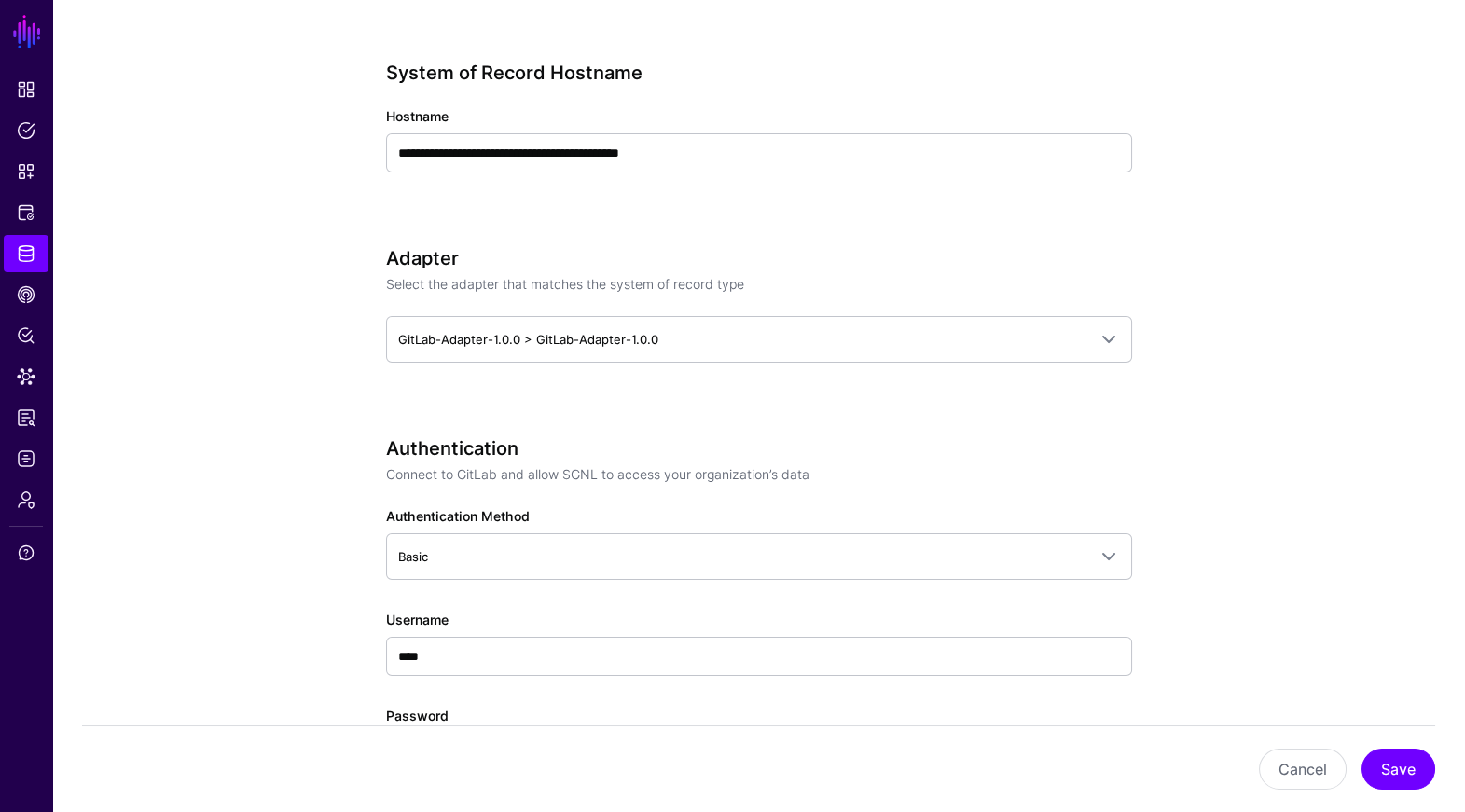
scroll to position [693, 0]
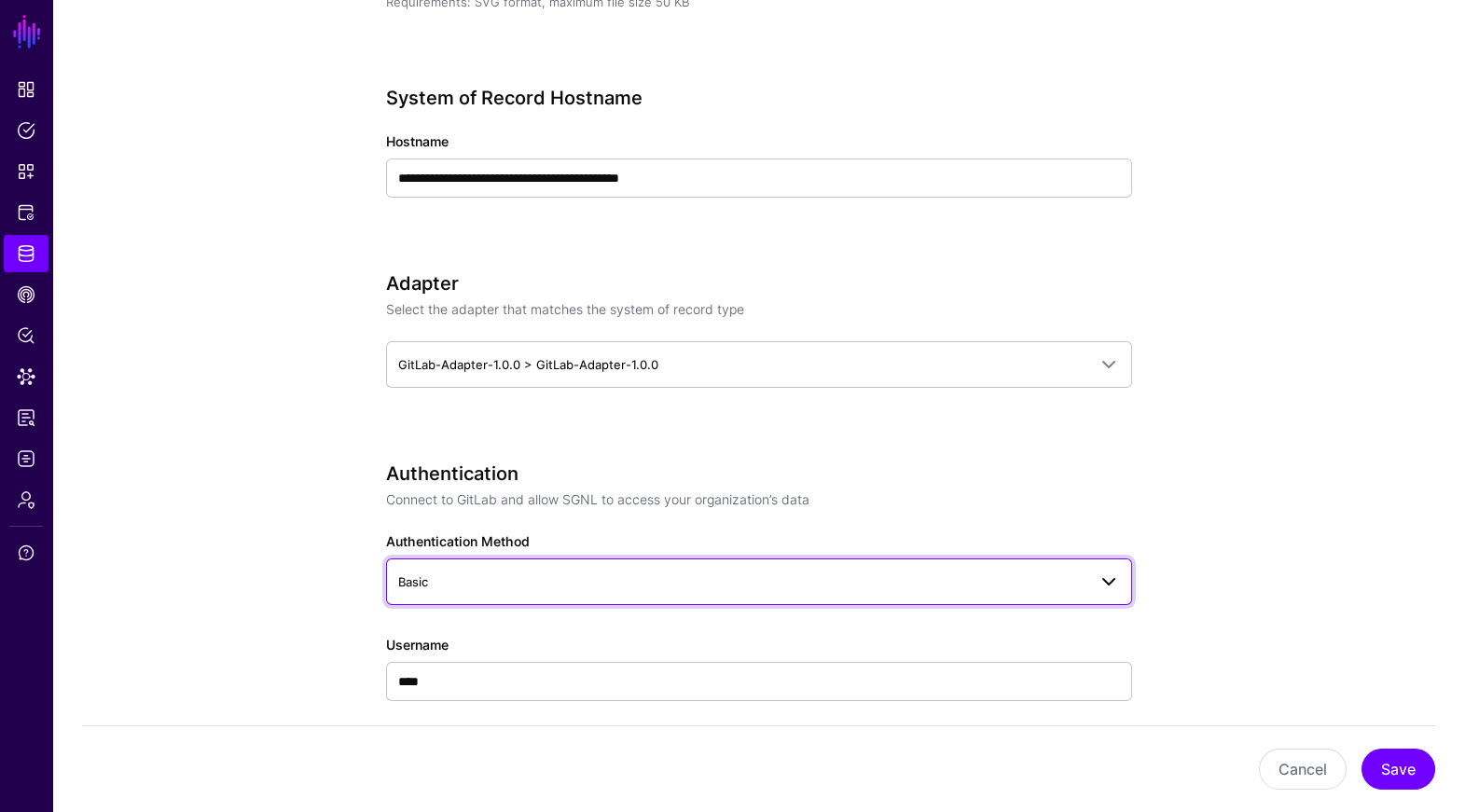
click at [568, 585] on span "Basic" at bounding box center [741, 581] width 689 height 21
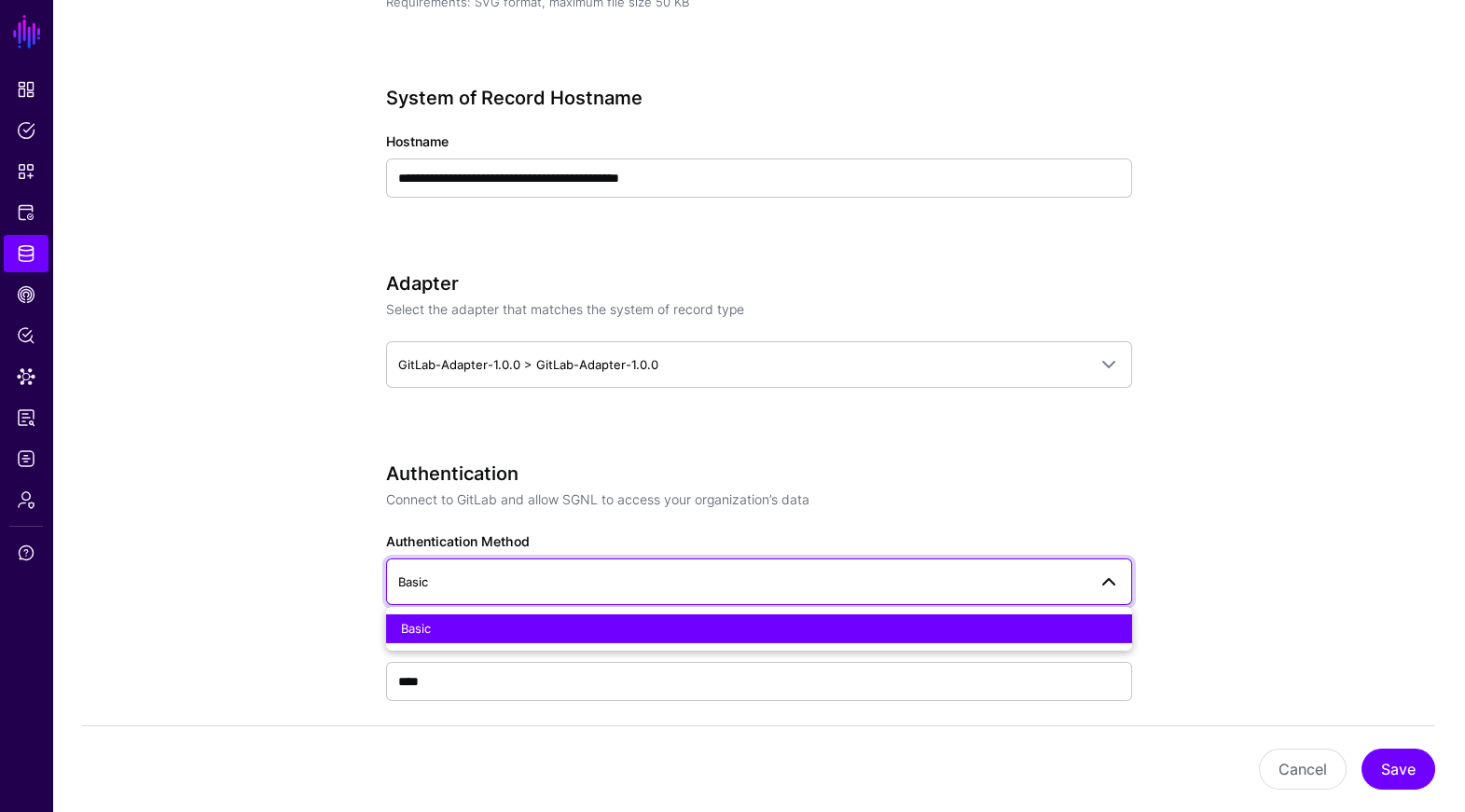
click at [611, 477] on h3 "Authentication" at bounding box center [758, 473] width 745 height 22
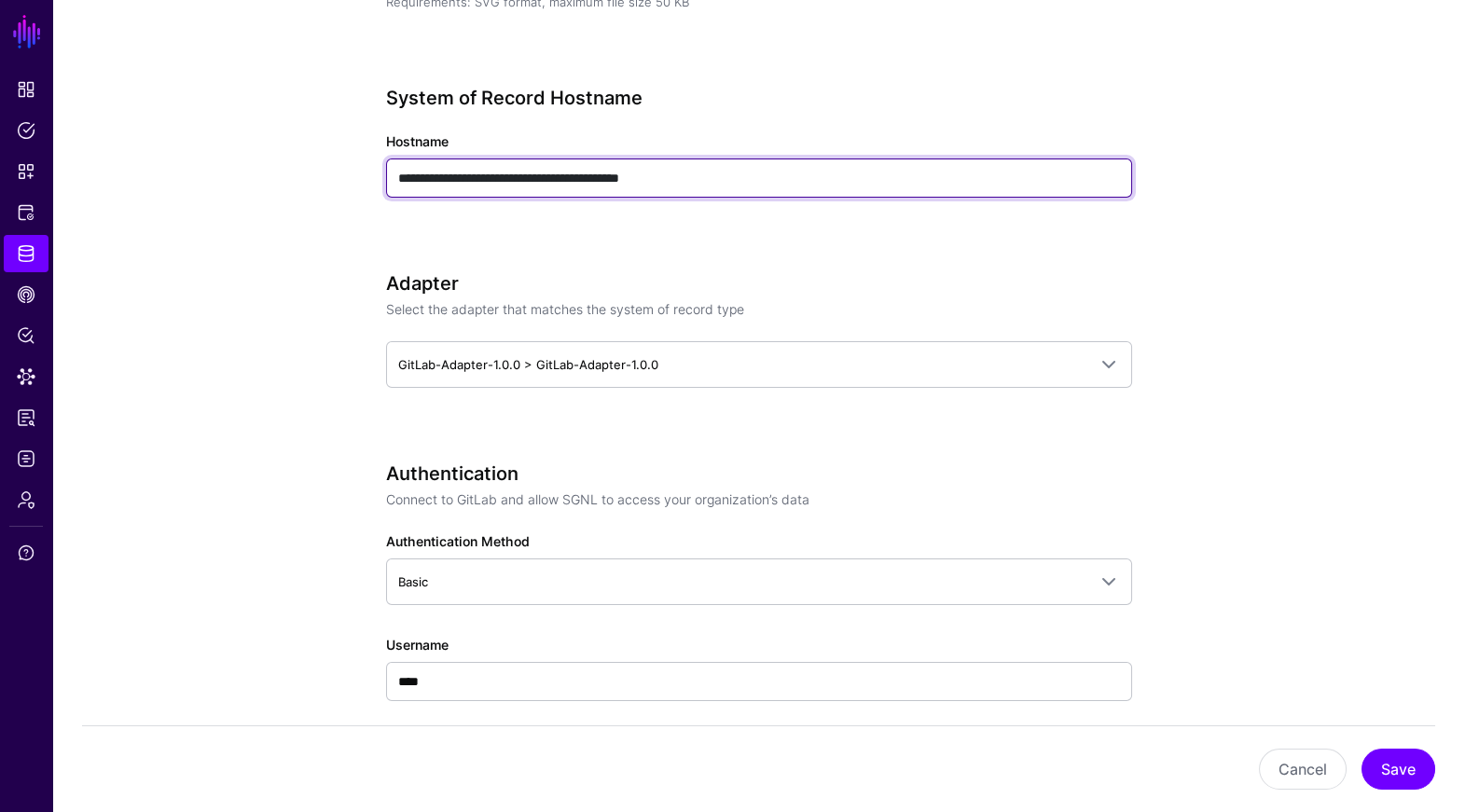
click at [751, 160] on input "**********" at bounding box center [758, 178] width 745 height 39
click at [755, 174] on input "**********" at bounding box center [758, 178] width 745 height 39
paste input "text"
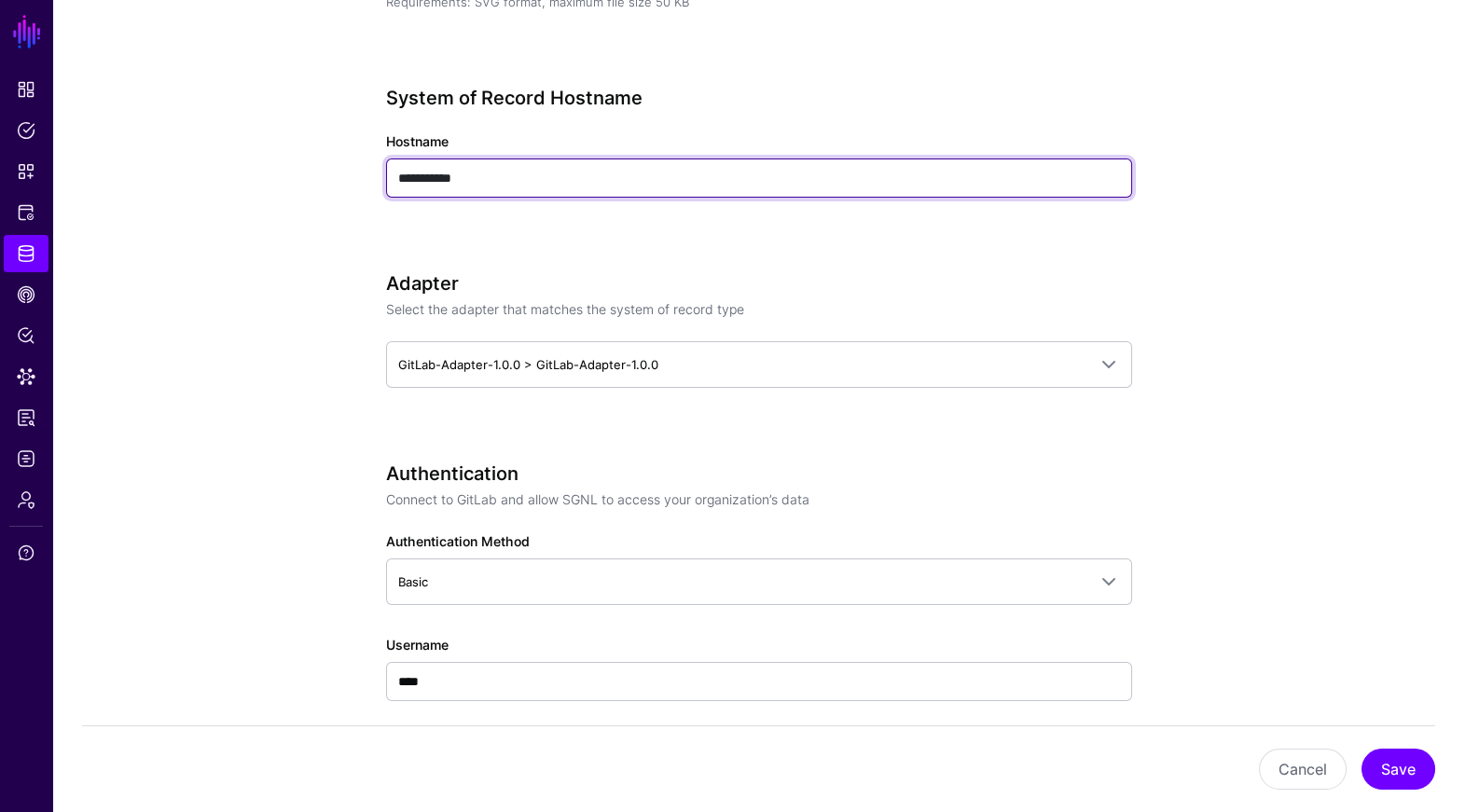
type input "**********"
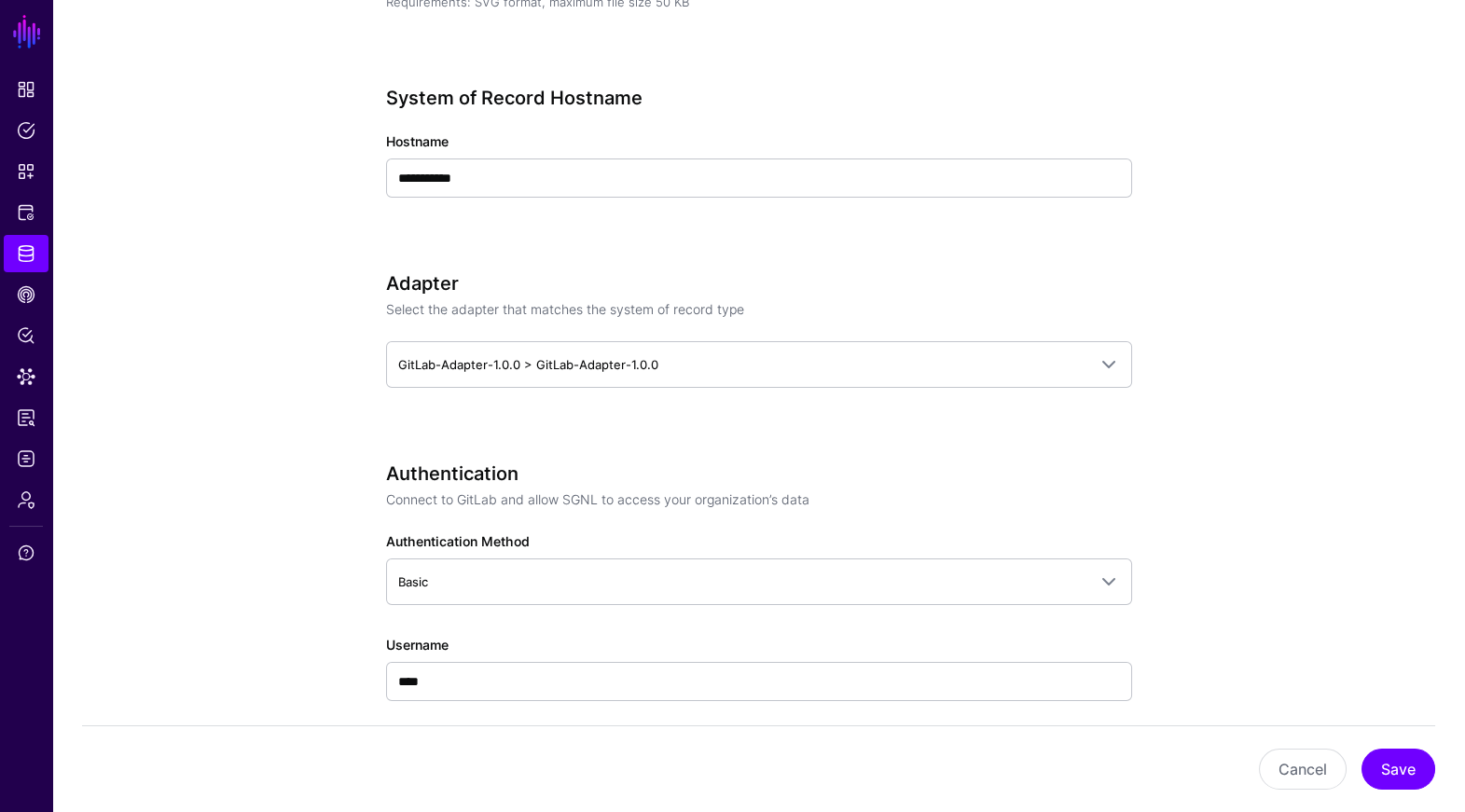
click at [1006, 278] on h3 "Adapter" at bounding box center [758, 283] width 745 height 22
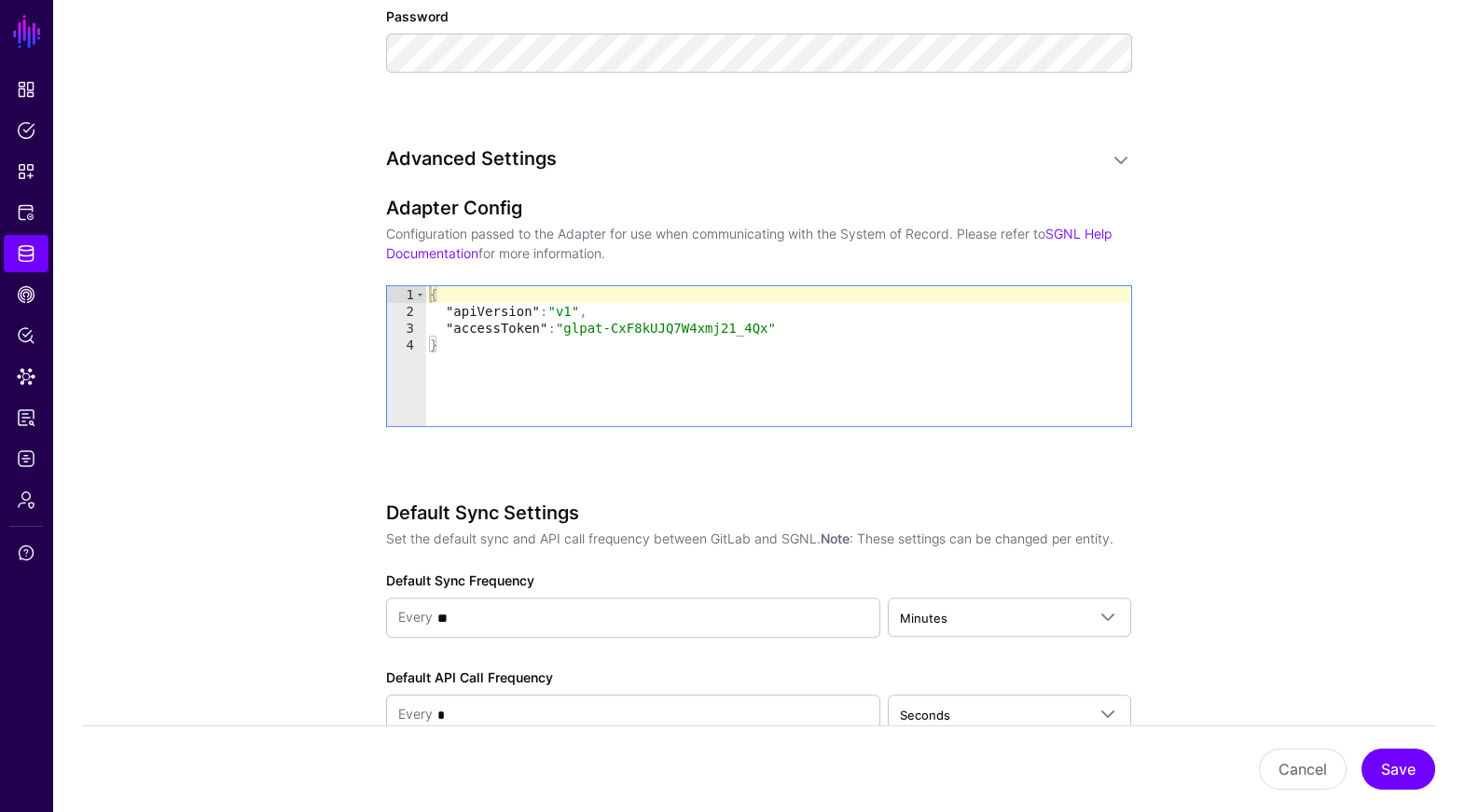
scroll to position [1444, 0]
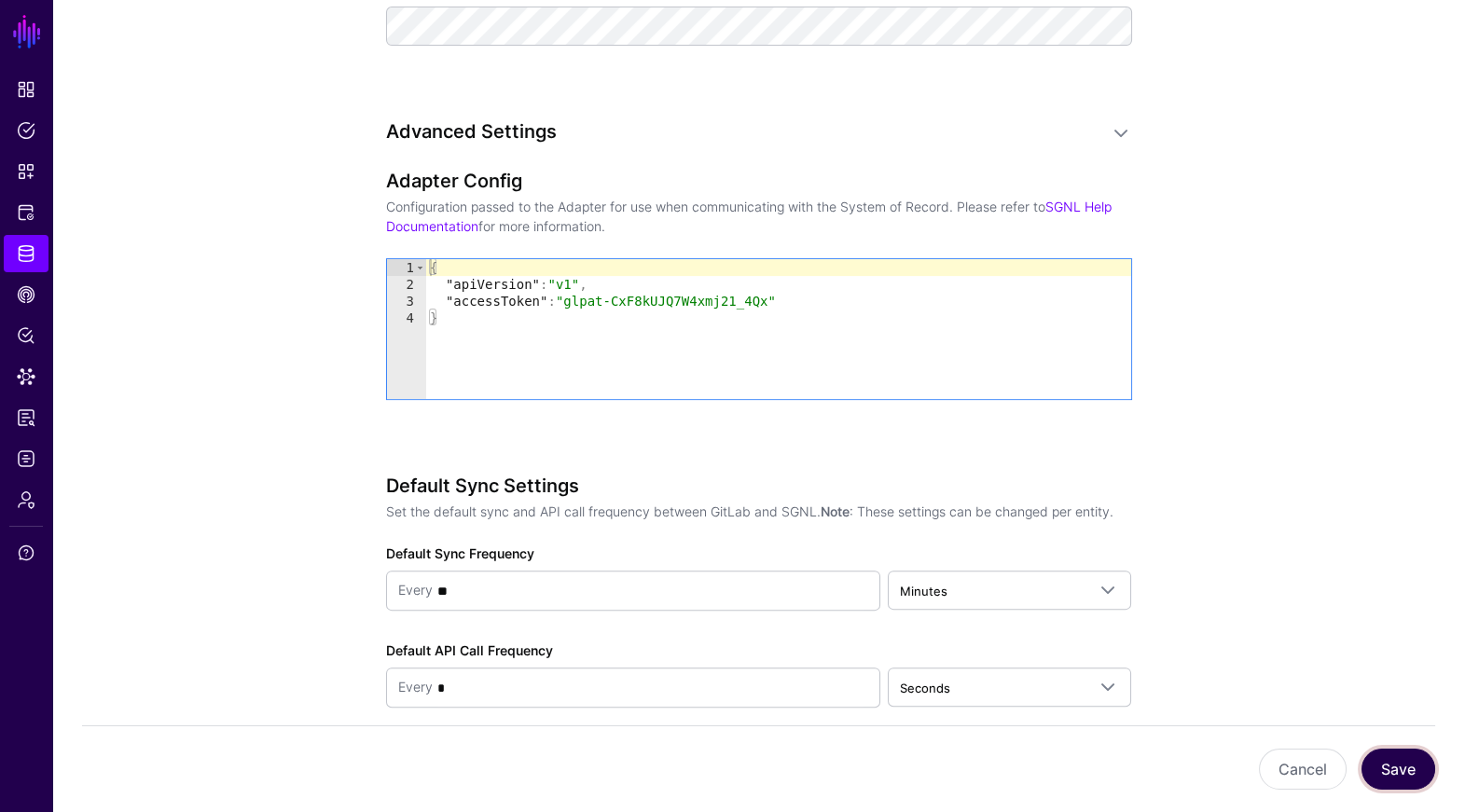
click at [1397, 768] on button "Save" at bounding box center [1398, 768] width 74 height 41
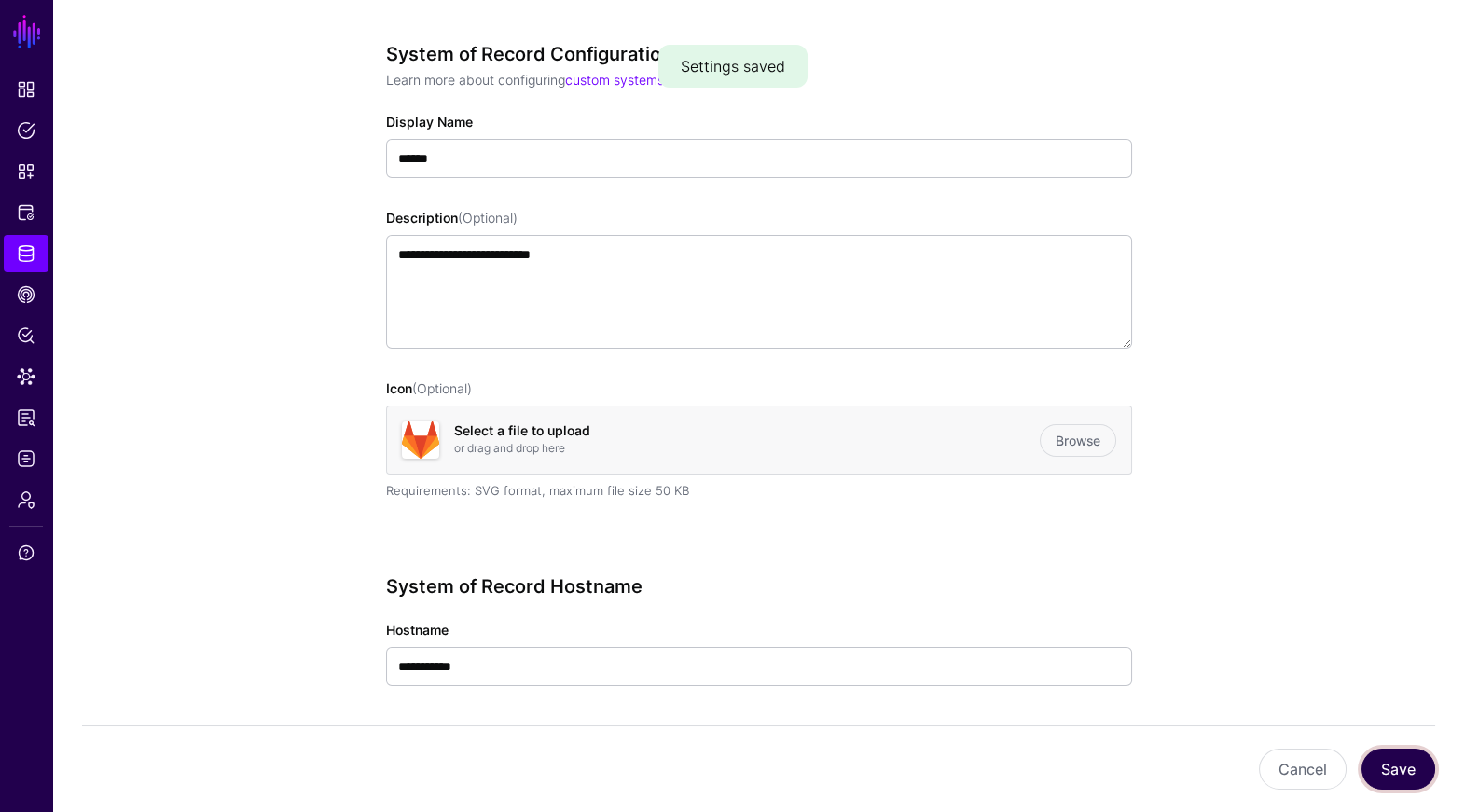
scroll to position [0, 0]
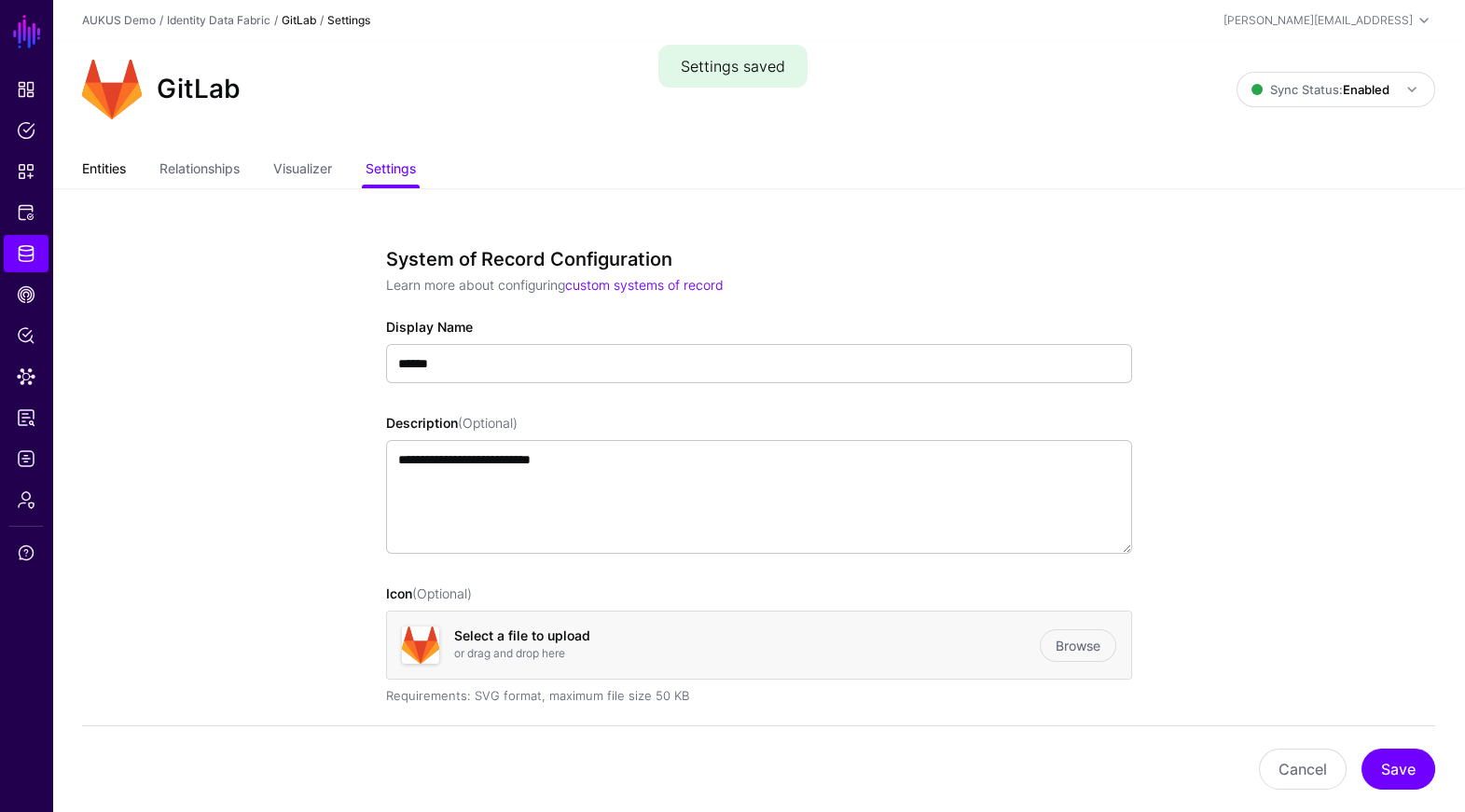
click at [112, 172] on link "Entities" at bounding box center [104, 170] width 44 height 35
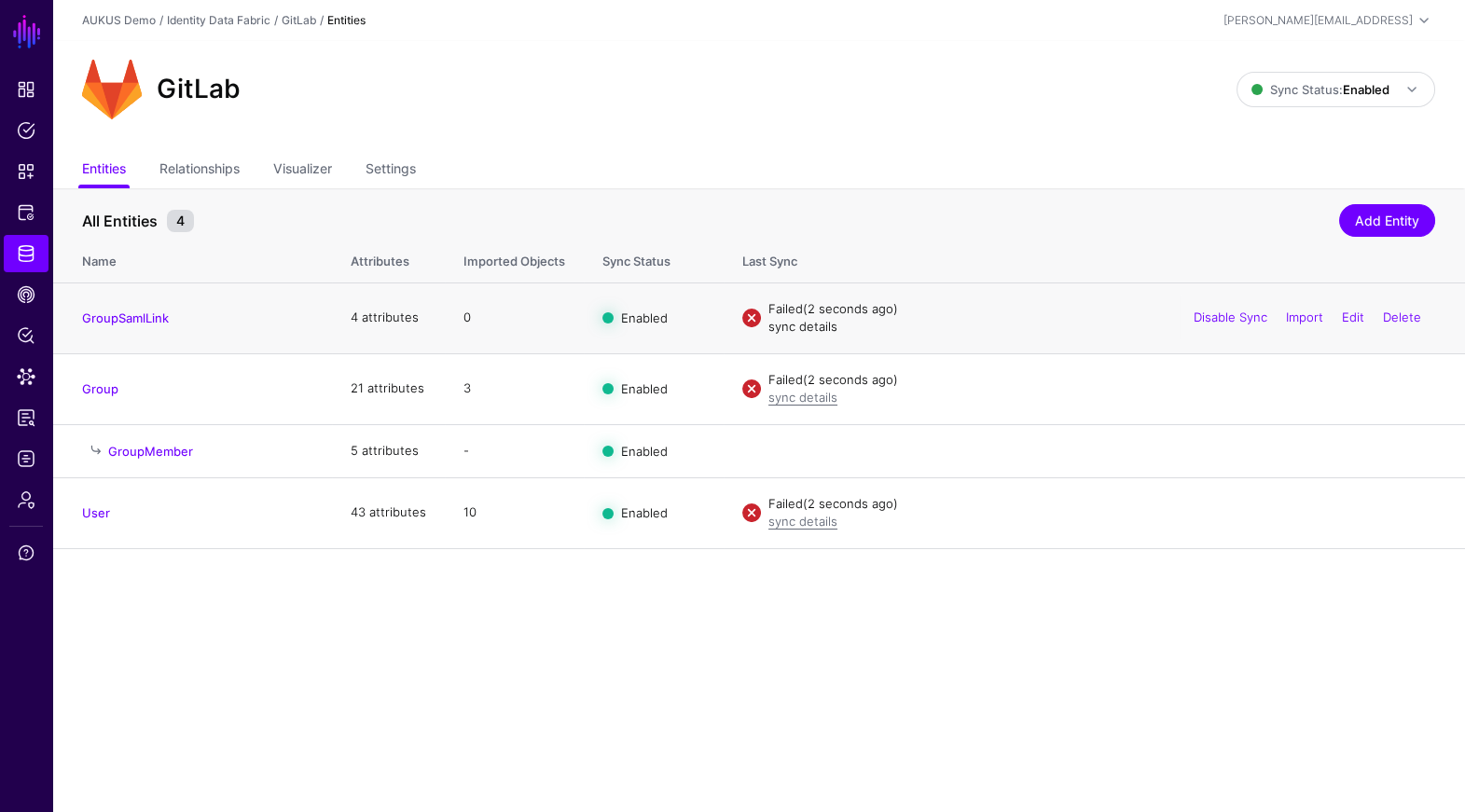
click at [800, 325] on link "sync details" at bounding box center [802, 326] width 69 height 15
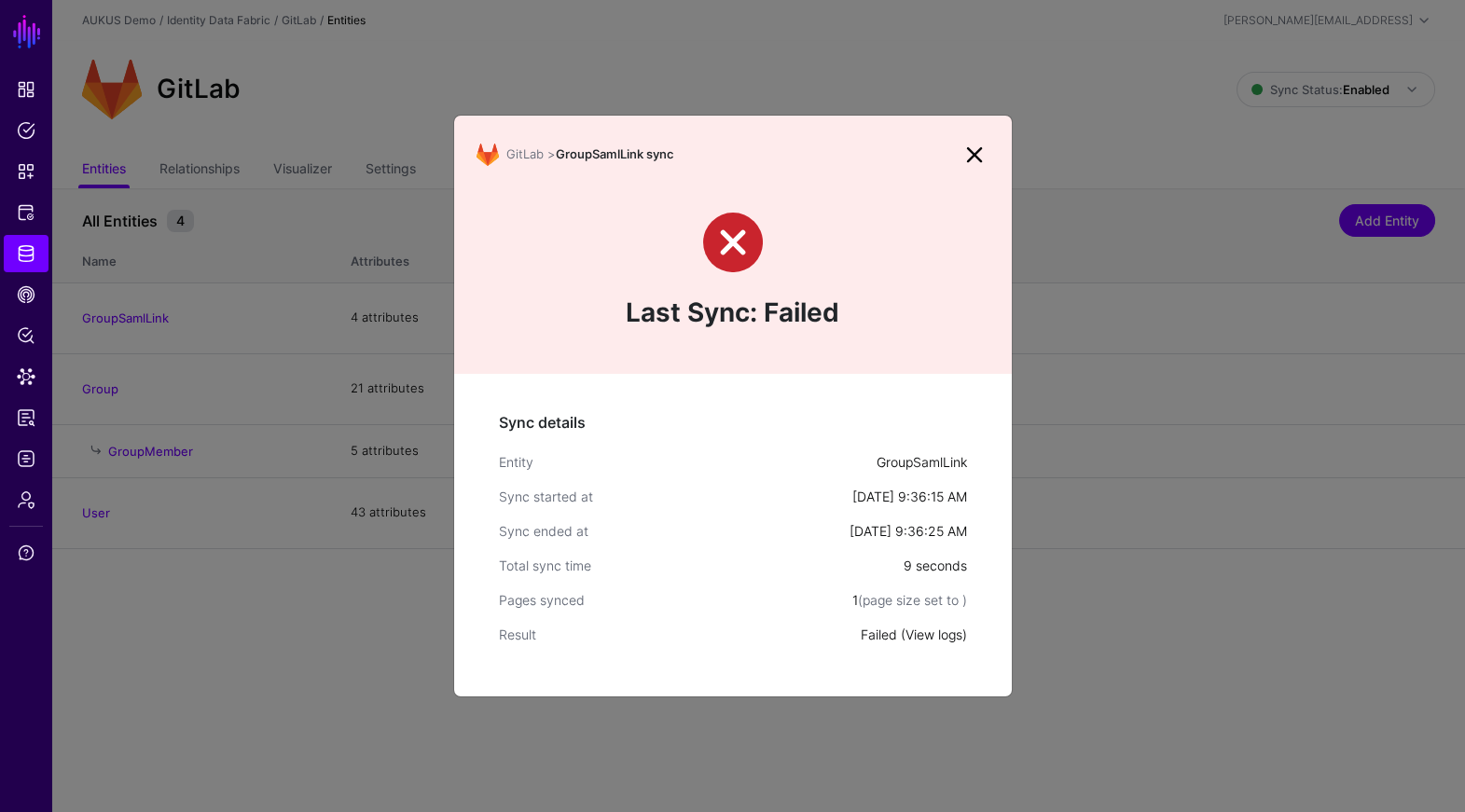
click at [934, 637] on link "View logs" at bounding box center [933, 634] width 57 height 16
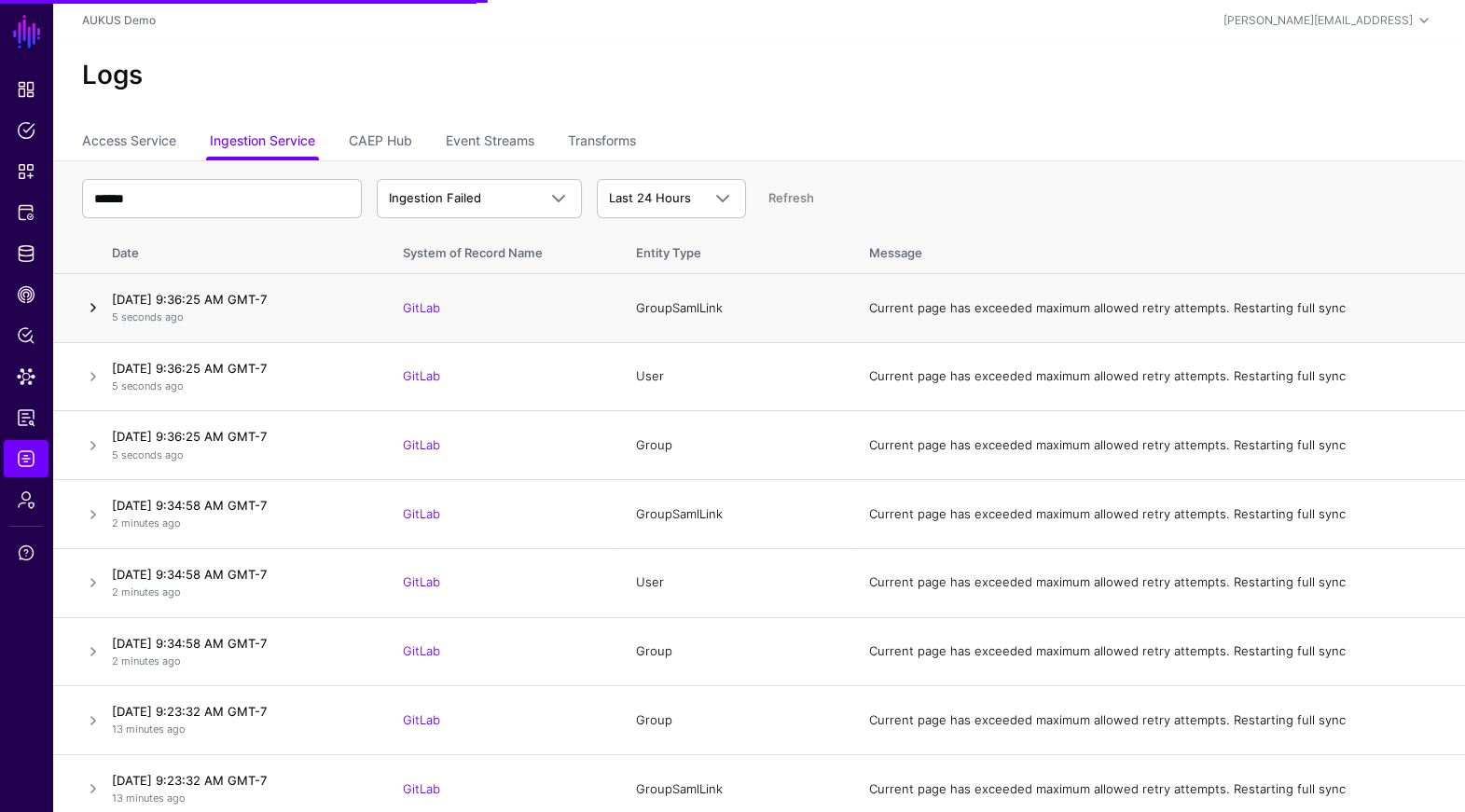
click at [93, 304] on link at bounding box center [93, 308] width 22 height 22
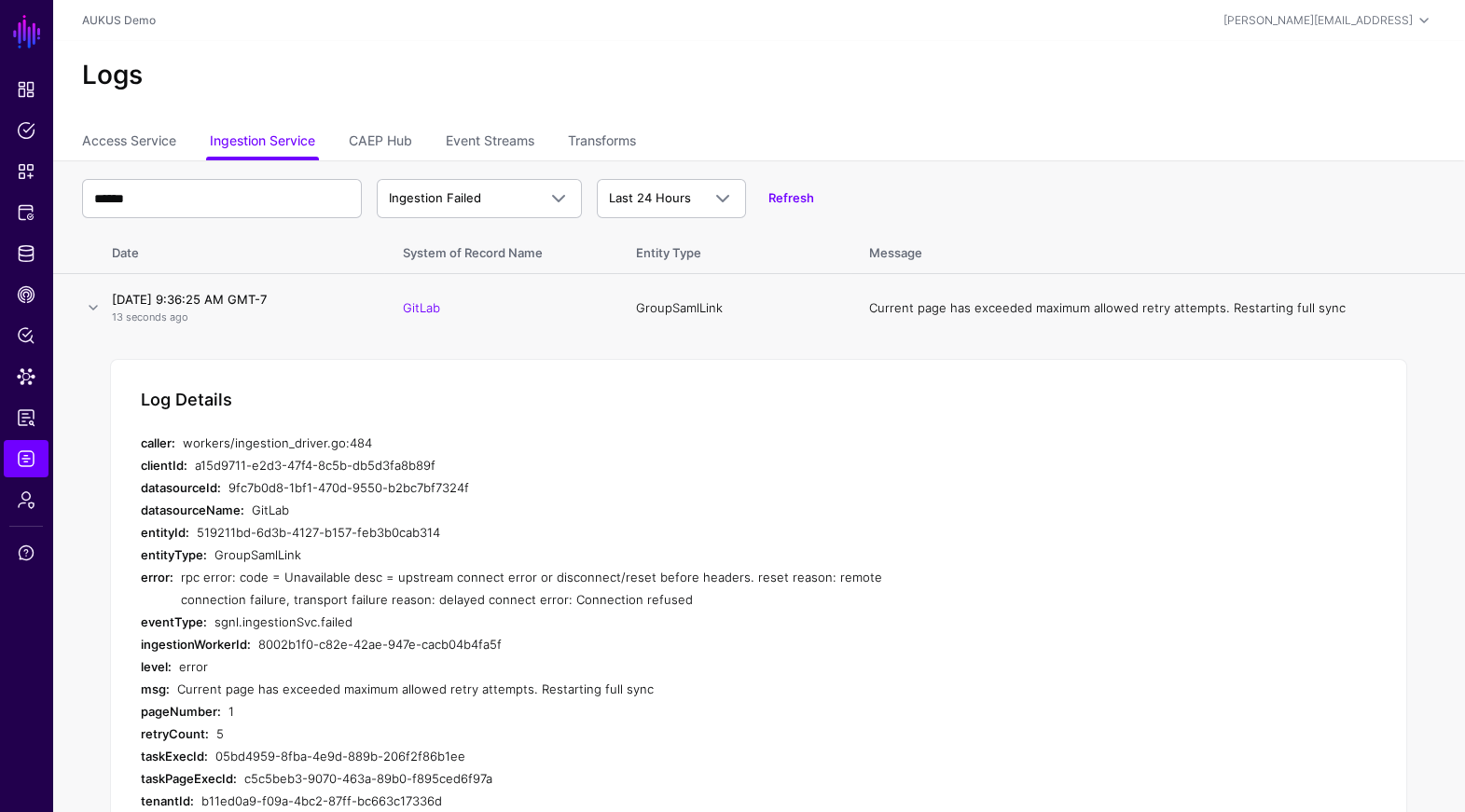
drag, startPoint x: 685, startPoint y: 598, endPoint x: 184, endPoint y: 578, distance: 501.4
click at [184, 578] on div "rpc error: code = Unavailable desc = upstream connect error or disconnect/reset…" at bounding box center [534, 587] width 706 height 45
copy div "pc error: code = Unavailable desc = upstream connect error or disconnect/reset …"
click at [587, 598] on div "rpc error: code = Unavailable desc = upstream connect error or disconnect/reset…" at bounding box center [534, 587] width 706 height 45
drag, startPoint x: 678, startPoint y: 604, endPoint x: 180, endPoint y: 583, distance: 498.4
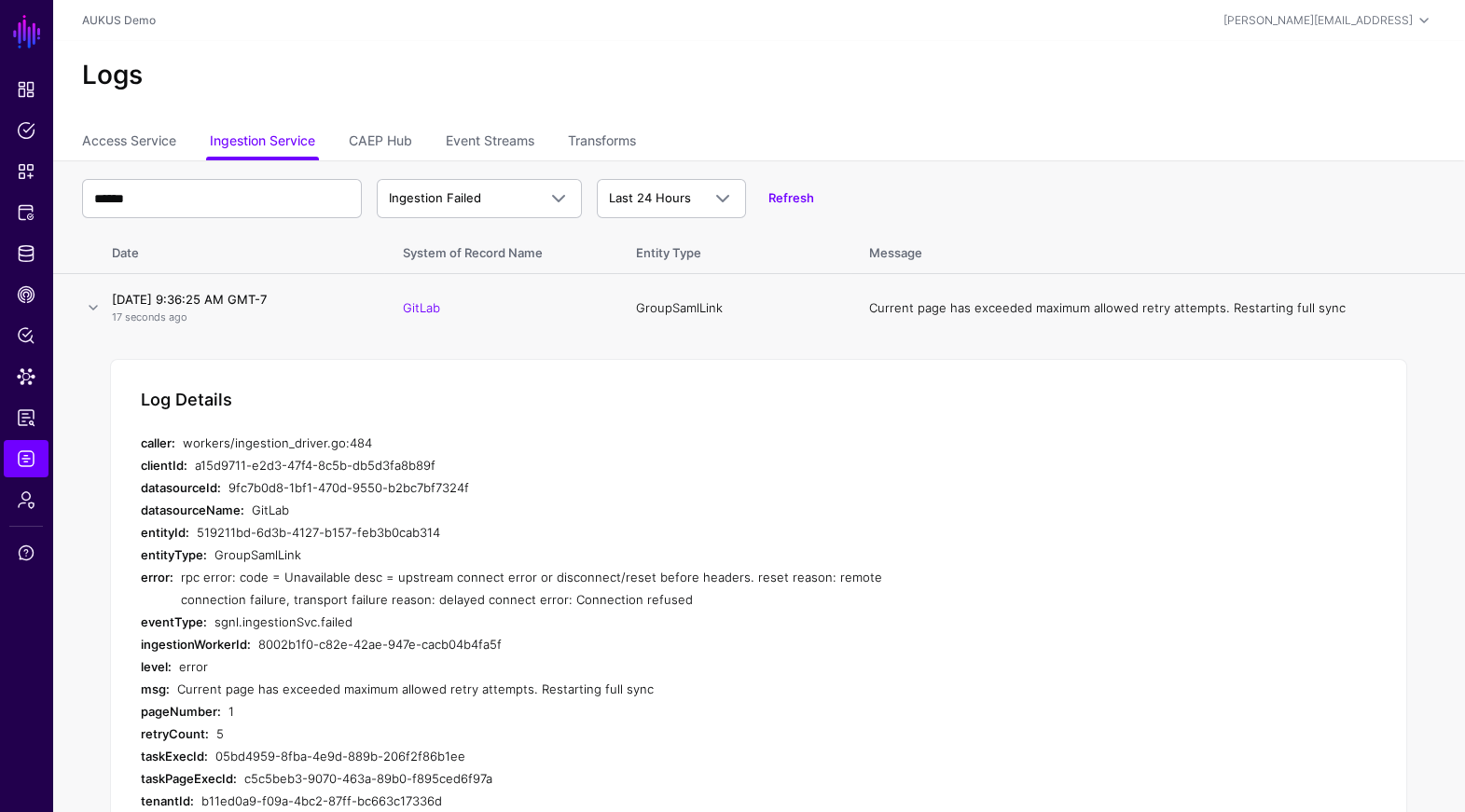
click at [181, 583] on div "rpc error: code = Unavailable desc = upstream connect error or disconnect/reset…" at bounding box center [534, 587] width 706 height 45
copy div "rpc error: code = Unavailable desc = upstream connect error or disconnect/reset…"
click at [36, 269] on link "Identity Data Fabric" at bounding box center [26, 253] width 45 height 37
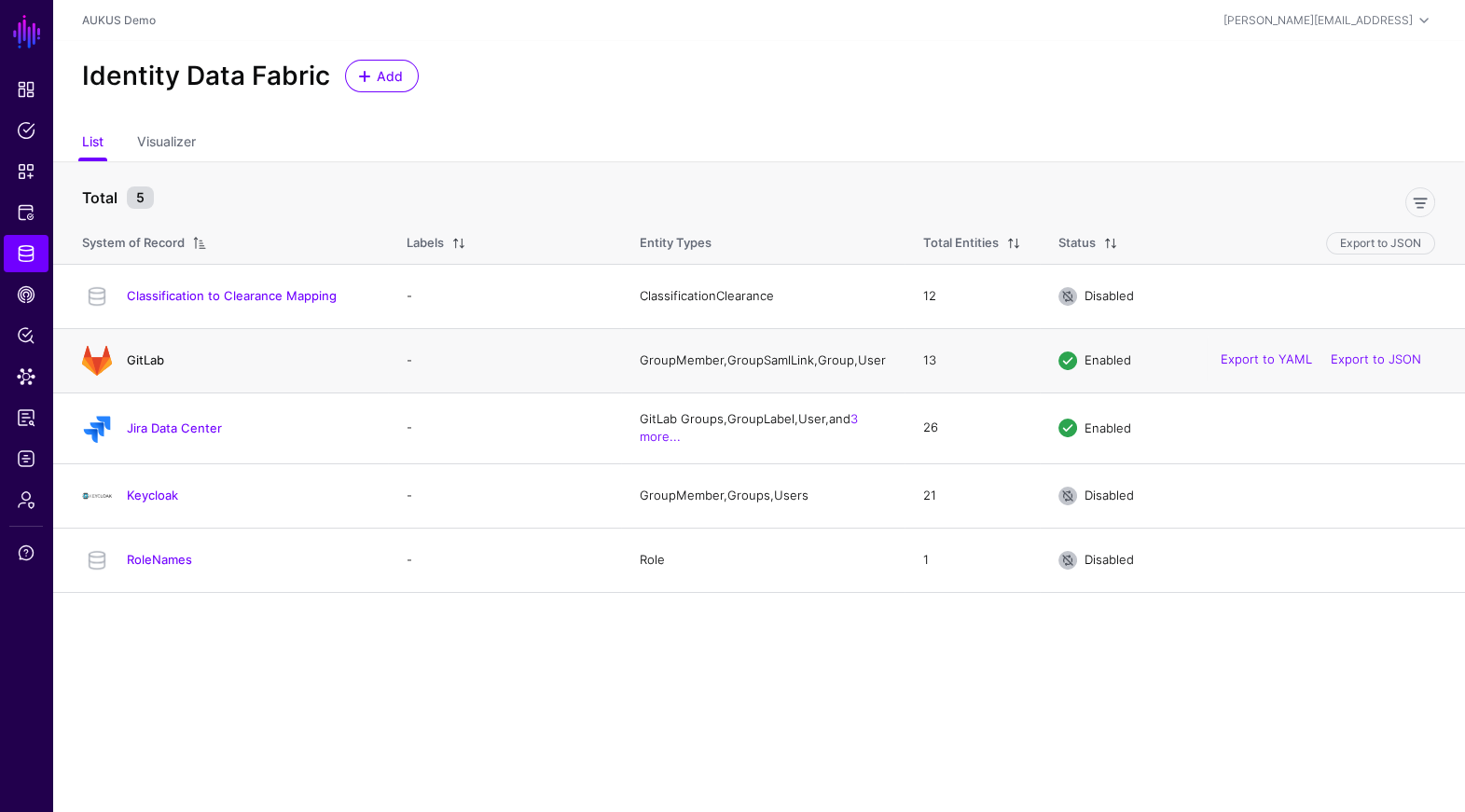
click at [155, 365] on link "GitLab" at bounding box center [145, 360] width 37 height 15
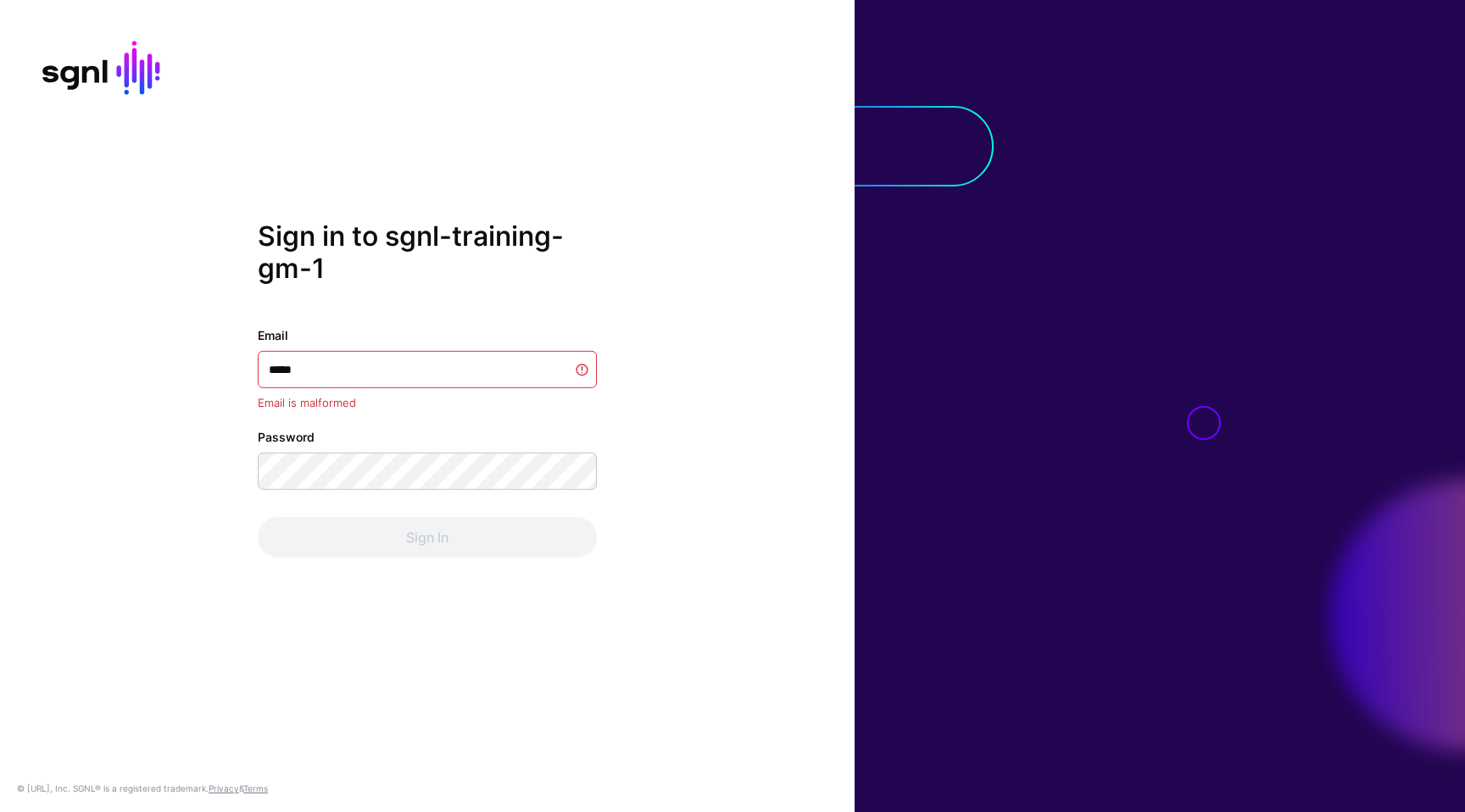
type input "******"
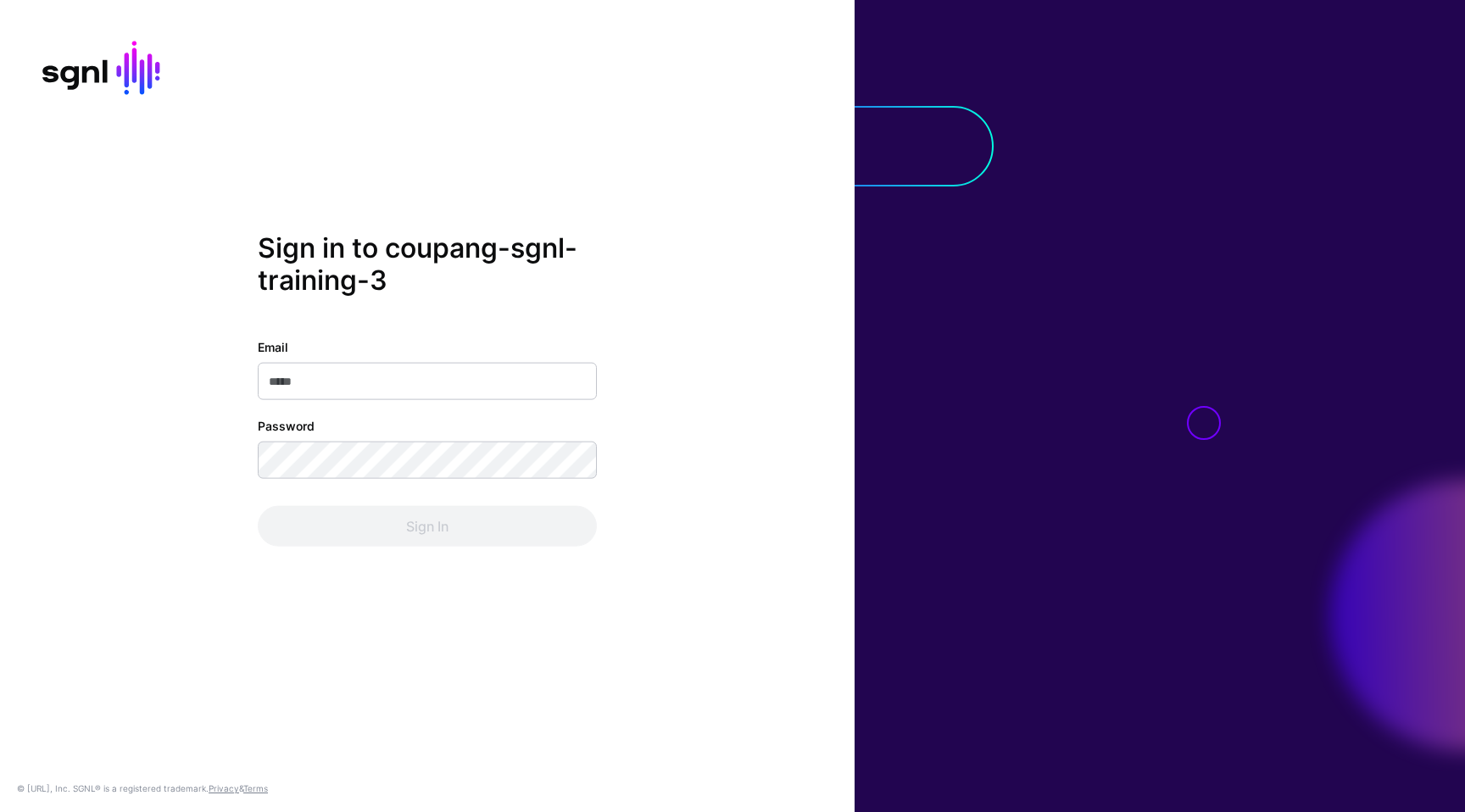
type input "*"
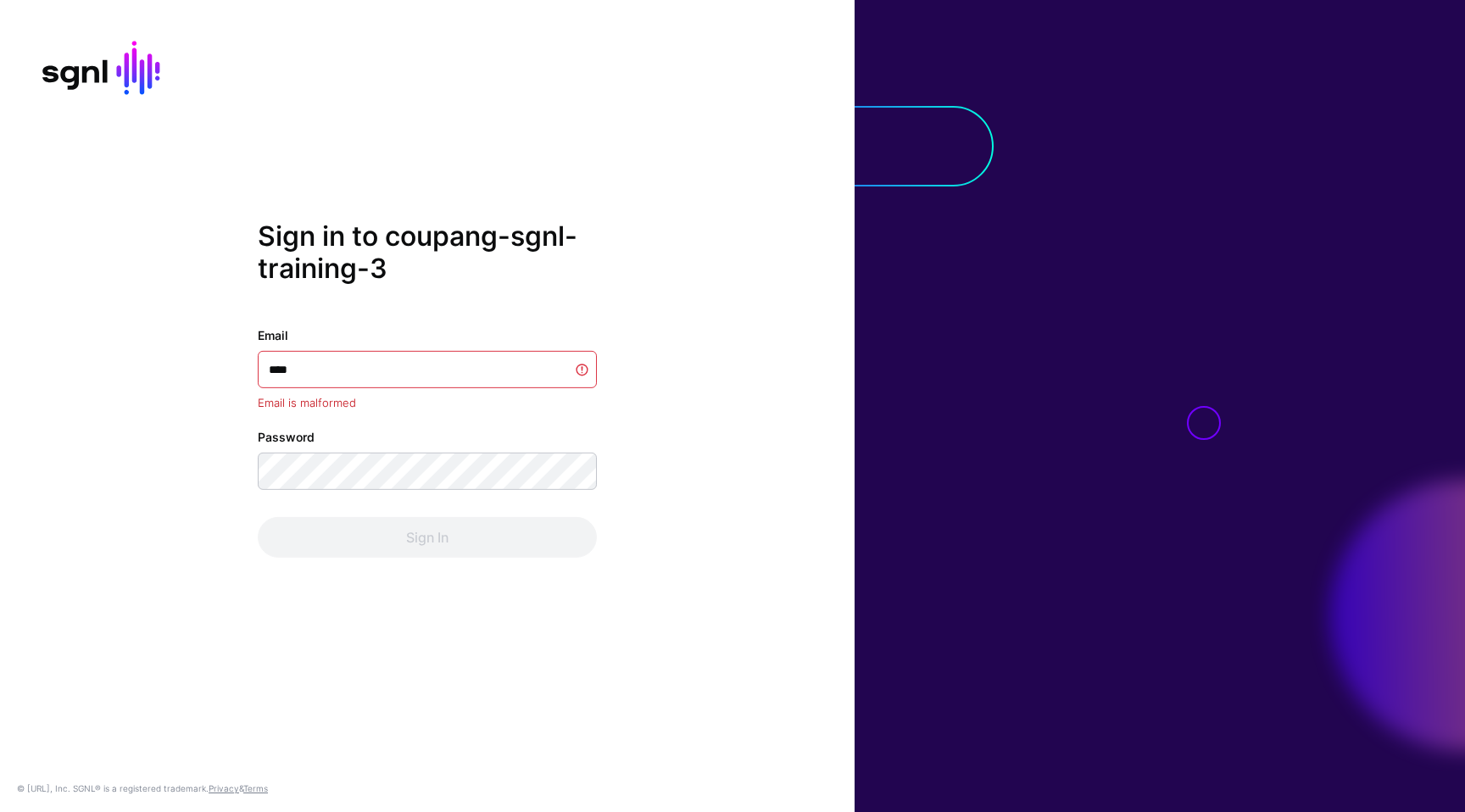
type input "*****"
type input "******"
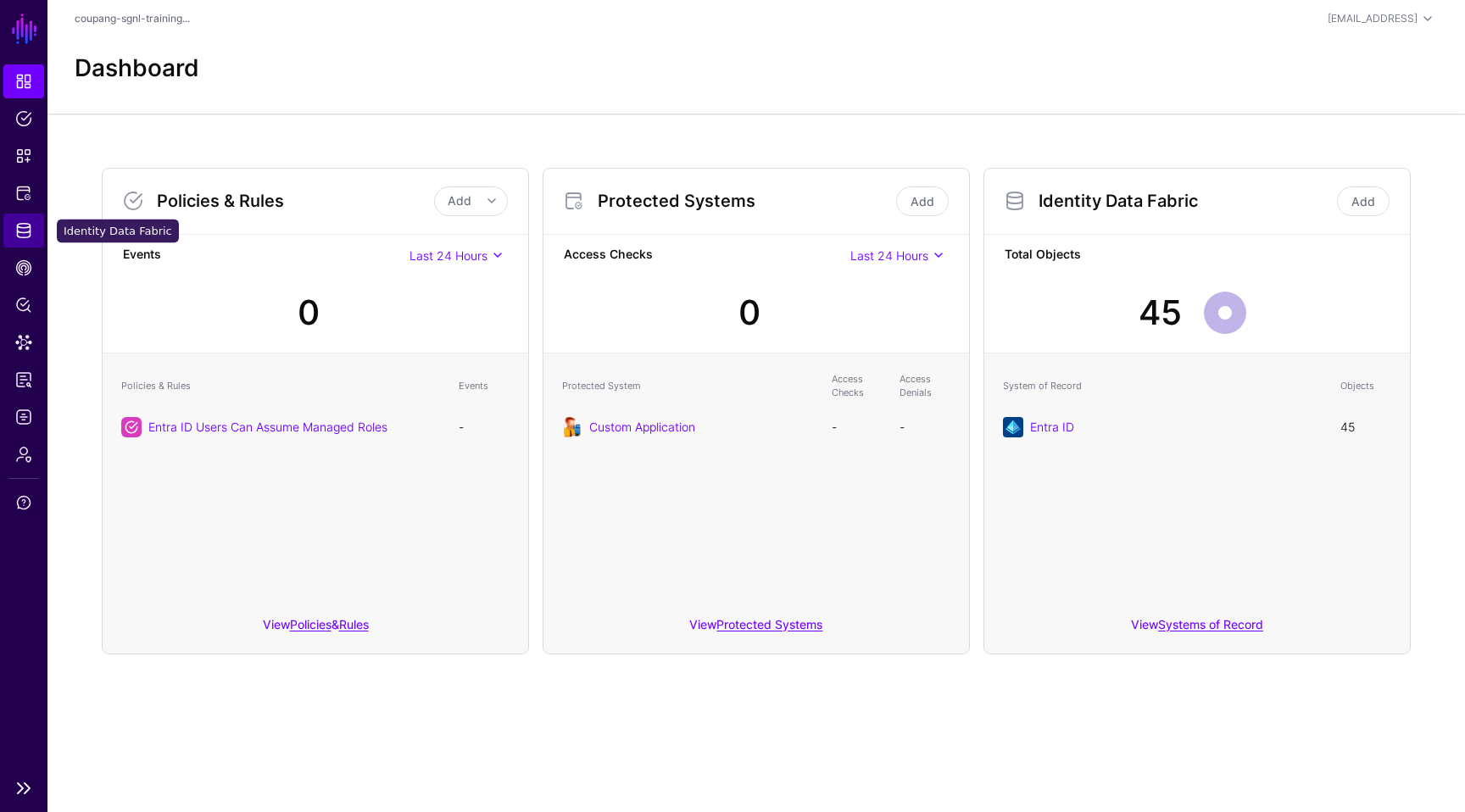
click at [23, 239] on link "Identity Data Fabric" at bounding box center [24, 230] width 41 height 34
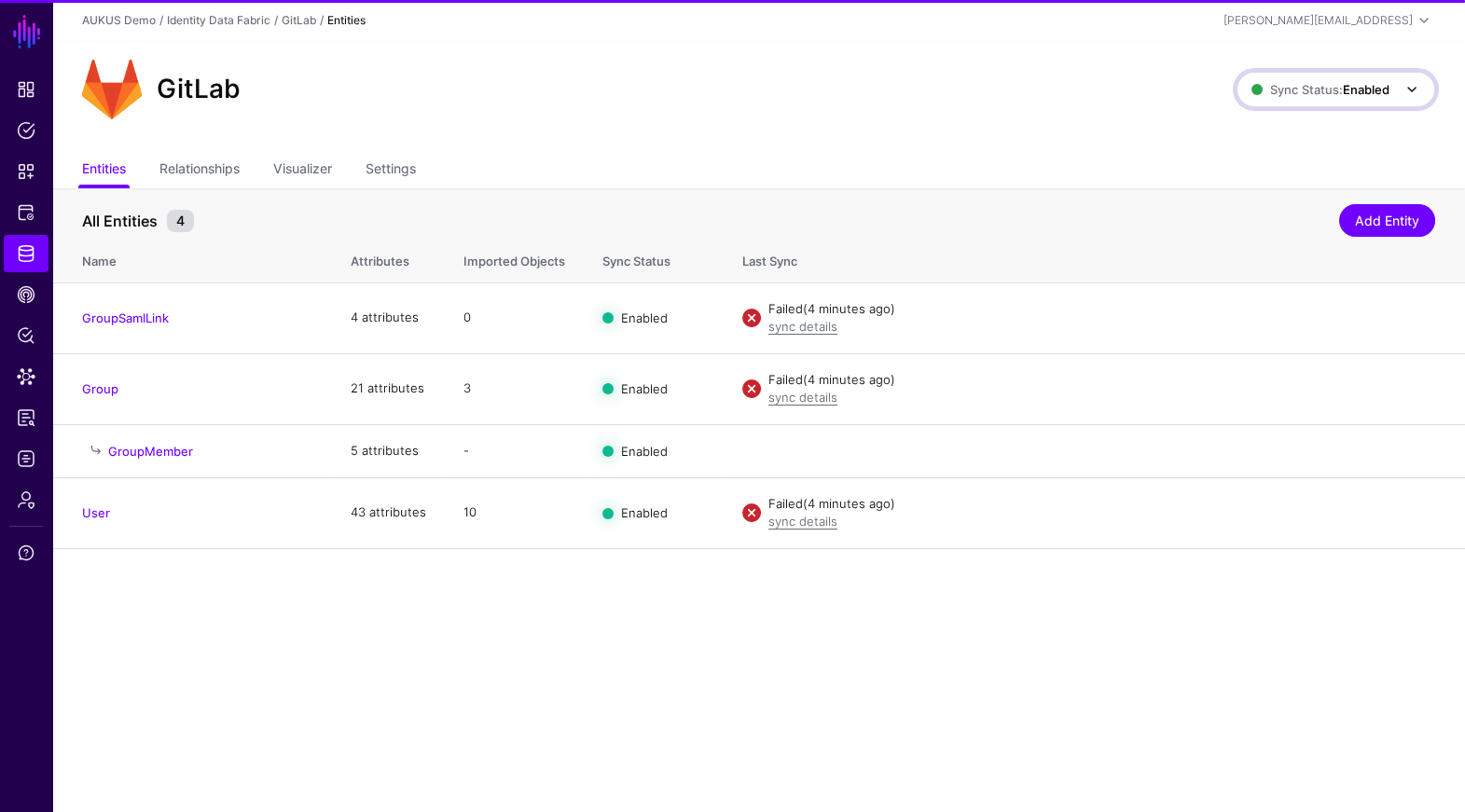
click at [1326, 88] on span "Sync Status: Enabled" at bounding box center [1320, 89] width 138 height 15
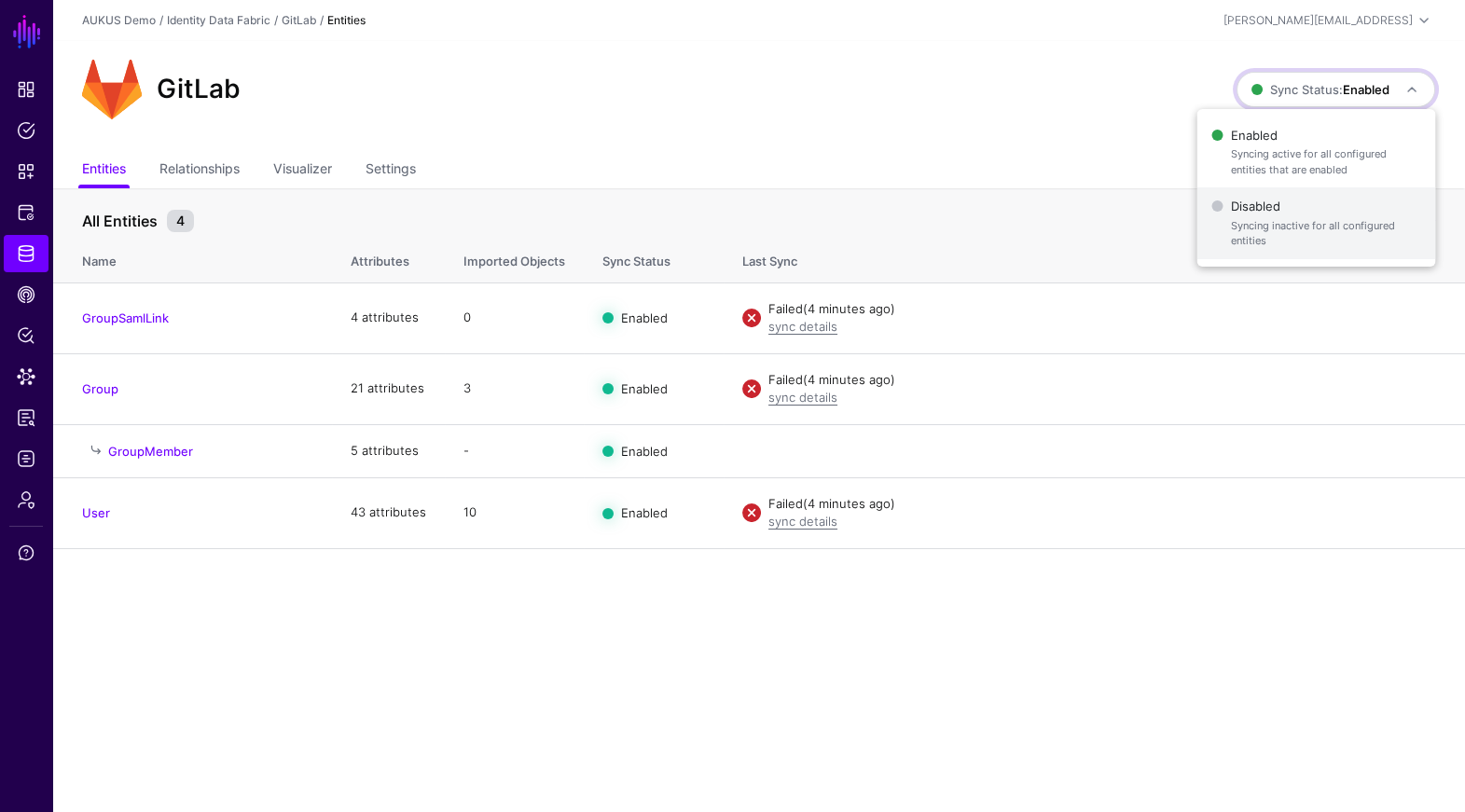
click at [1258, 196] on span "Disabled Syncing inactive for all configured entities" at bounding box center [1316, 223] width 209 height 61
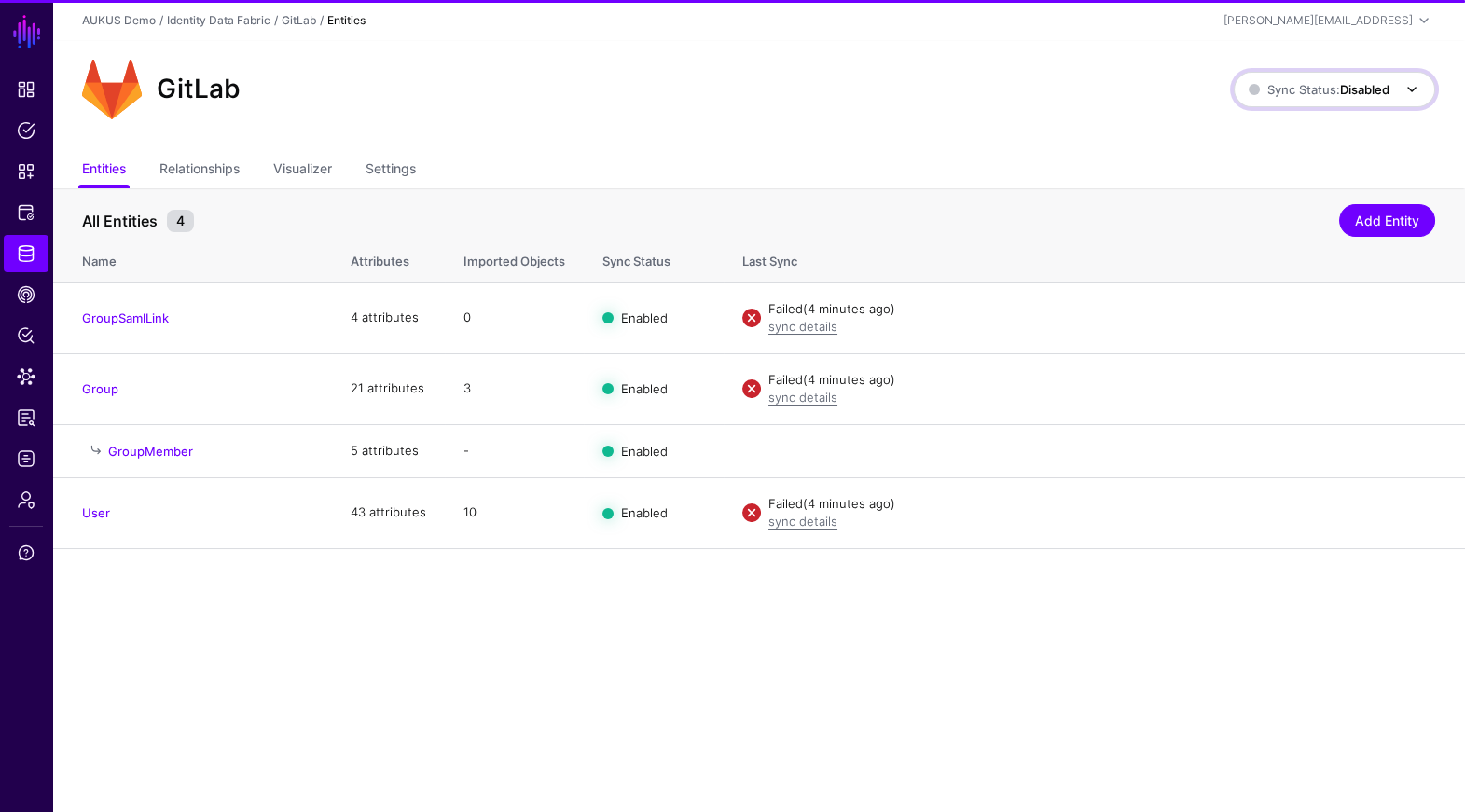
click at [1327, 82] on span "Sync Status: Disabled" at bounding box center [1318, 89] width 141 height 15
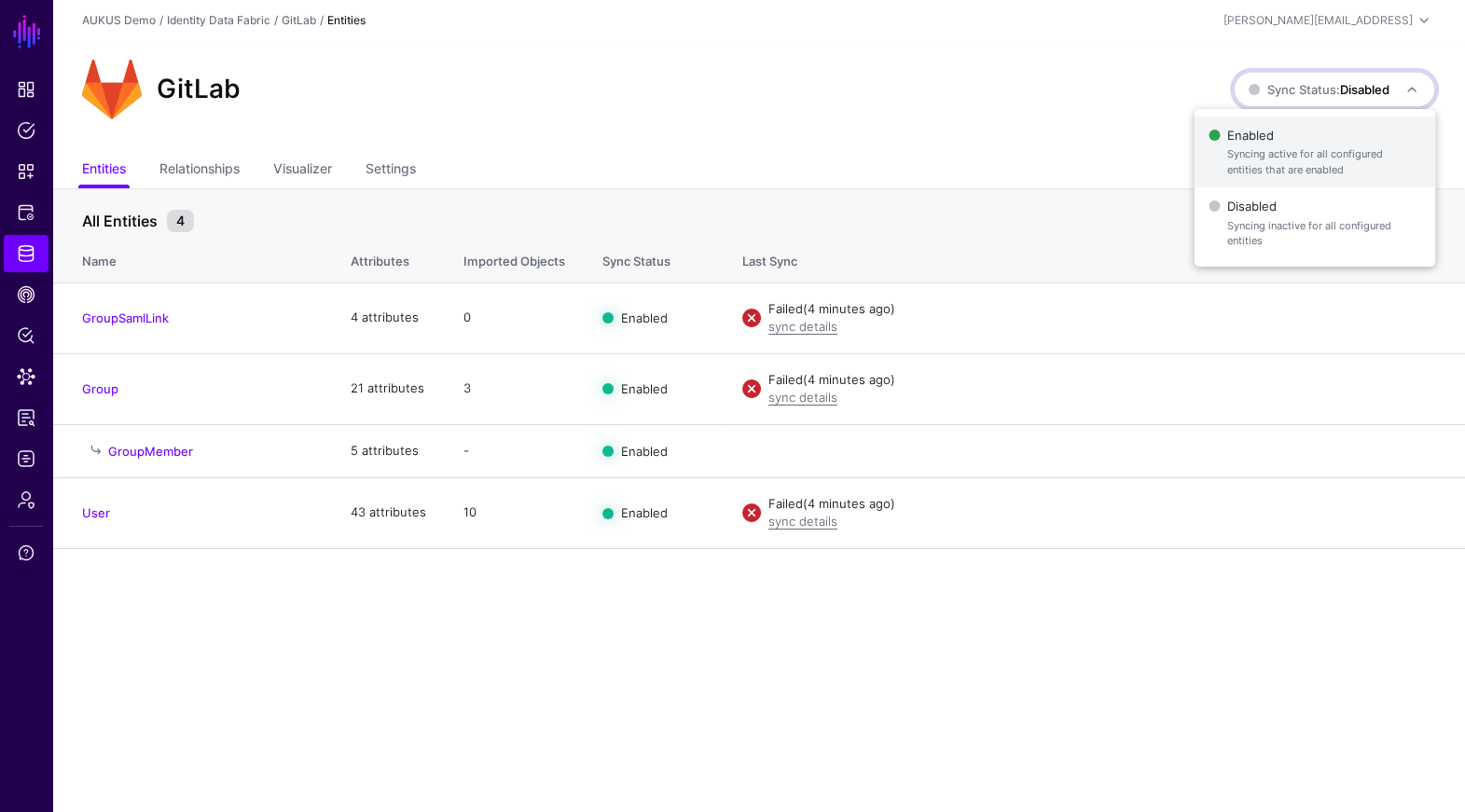
click at [1273, 145] on span "Enabled Syncing active for all configured entities that are enabled" at bounding box center [1314, 152] width 212 height 61
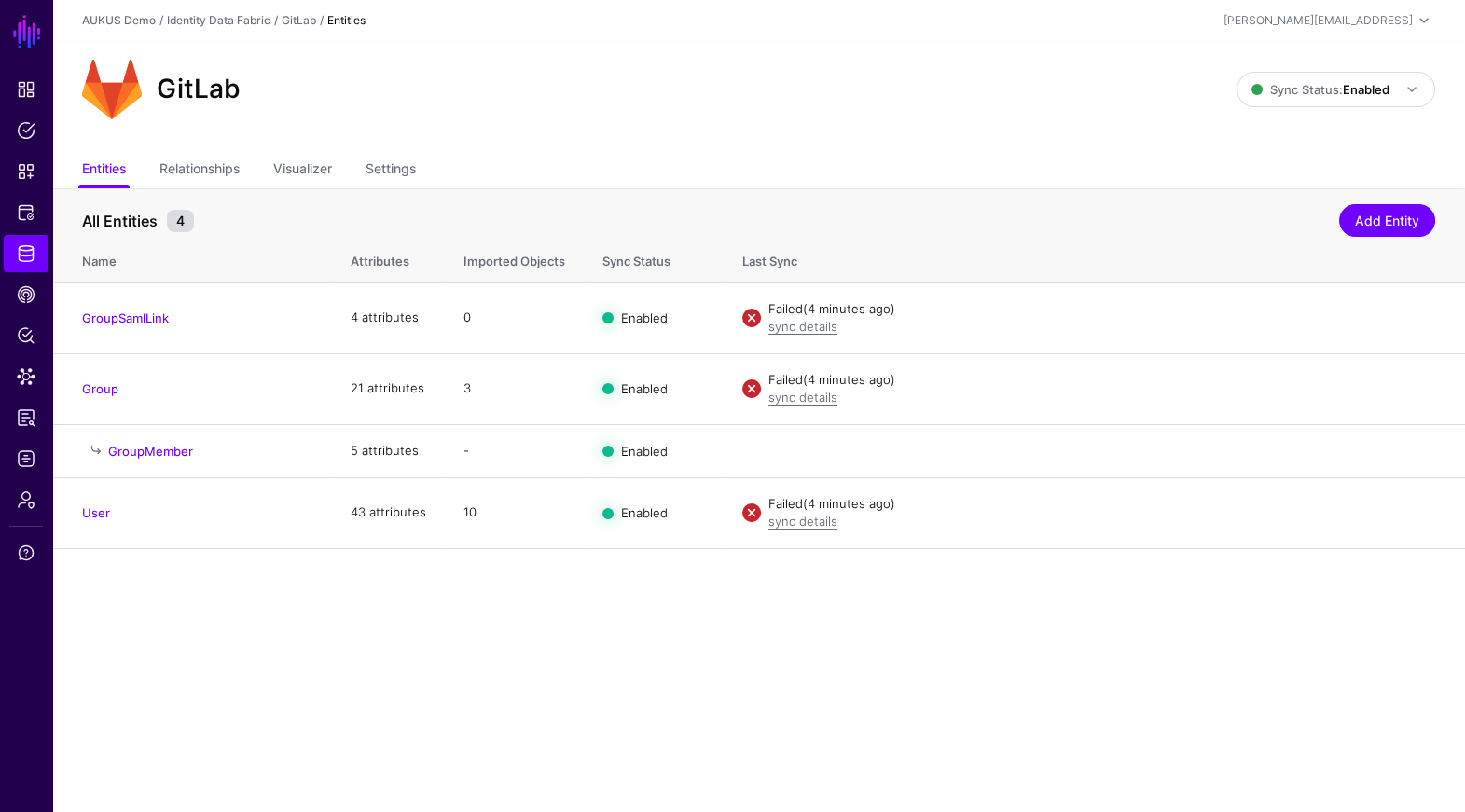
click at [923, 115] on div "GitLab" at bounding box center [660, 90] width 1169 height 60
click at [802, 342] on td "Failed (18 seconds ago) sync details Disable Sync Import Edit Delete" at bounding box center [1094, 318] width 741 height 71
click at [802, 332] on link "sync details" at bounding box center [802, 326] width 69 height 15
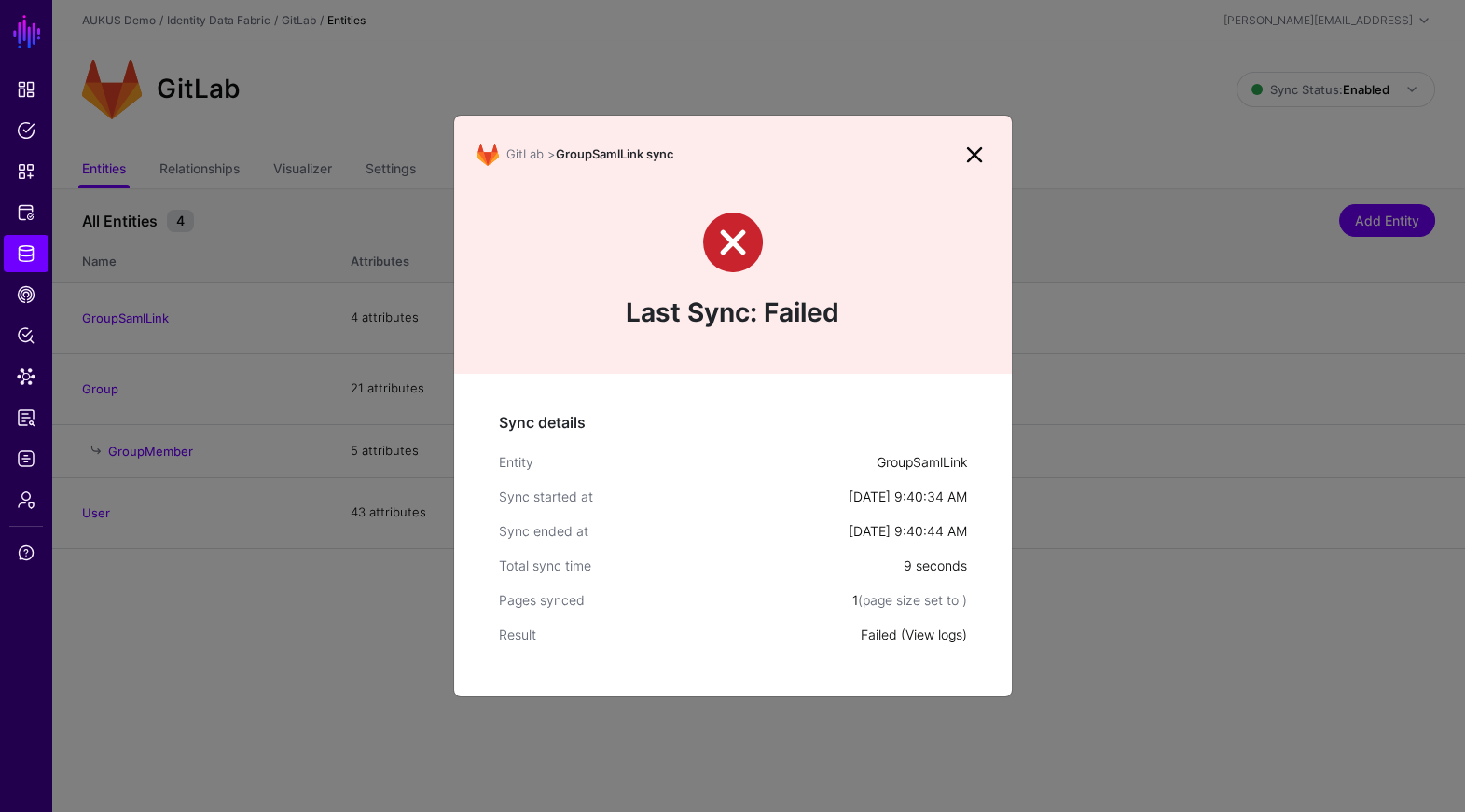
click at [941, 638] on link "View logs" at bounding box center [933, 634] width 57 height 16
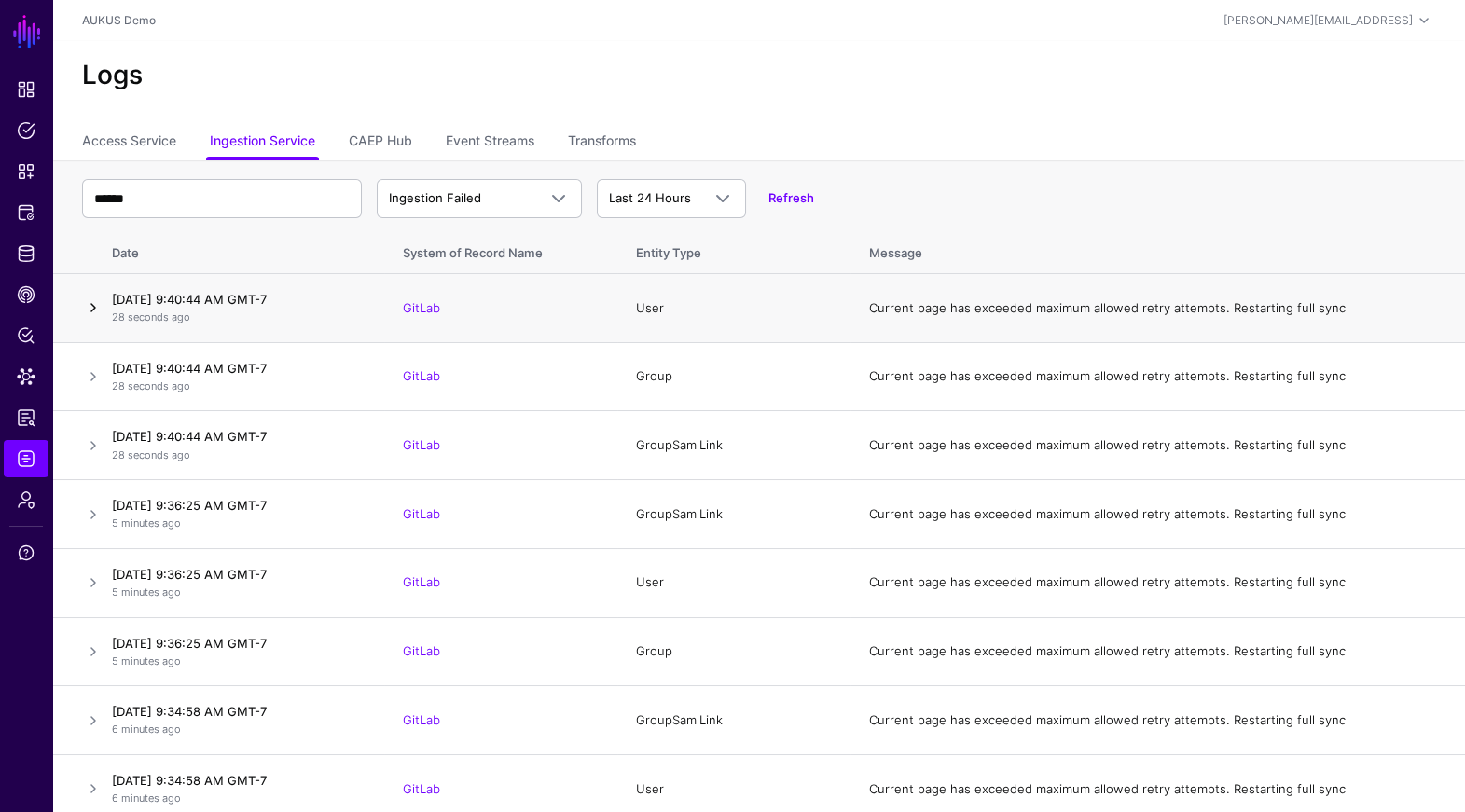
click at [90, 299] on link at bounding box center [93, 308] width 22 height 22
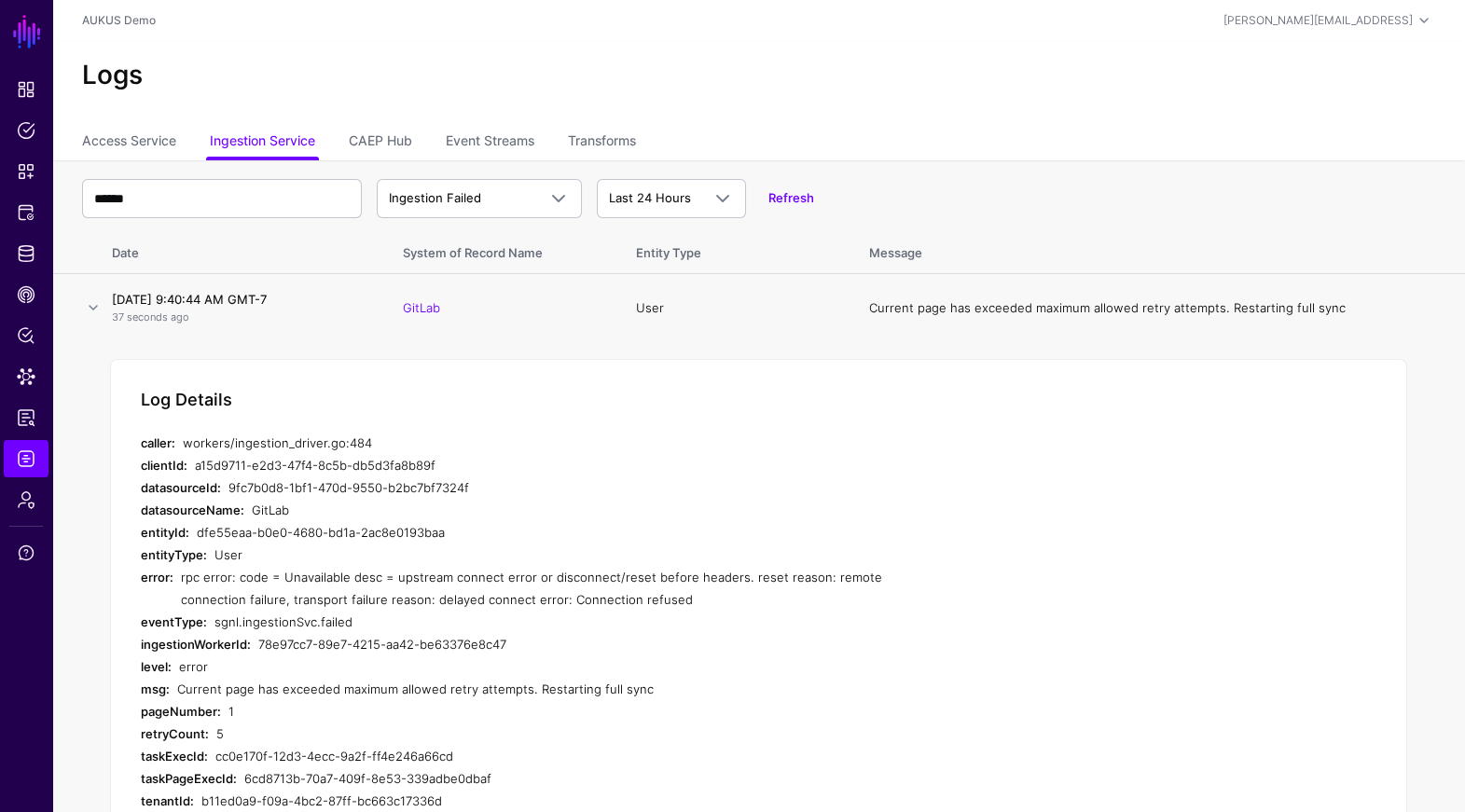
click at [793, 582] on div "rpc error: code = Unavailable desc = upstream connect error or disconnect/reset…" at bounding box center [534, 587] width 706 height 45
click at [19, 494] on span "Admin" at bounding box center [26, 499] width 19 height 19
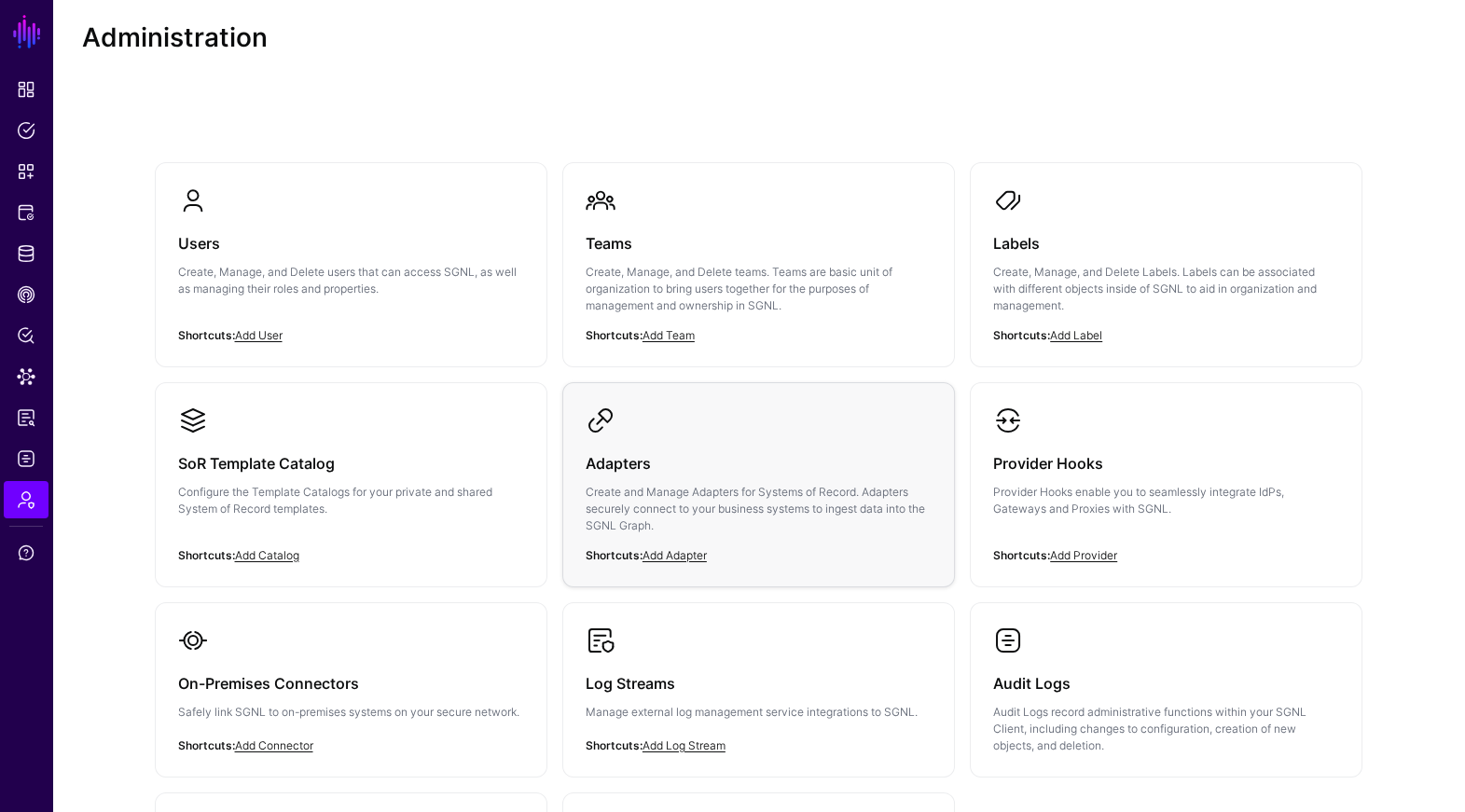
scroll to position [29, 0]
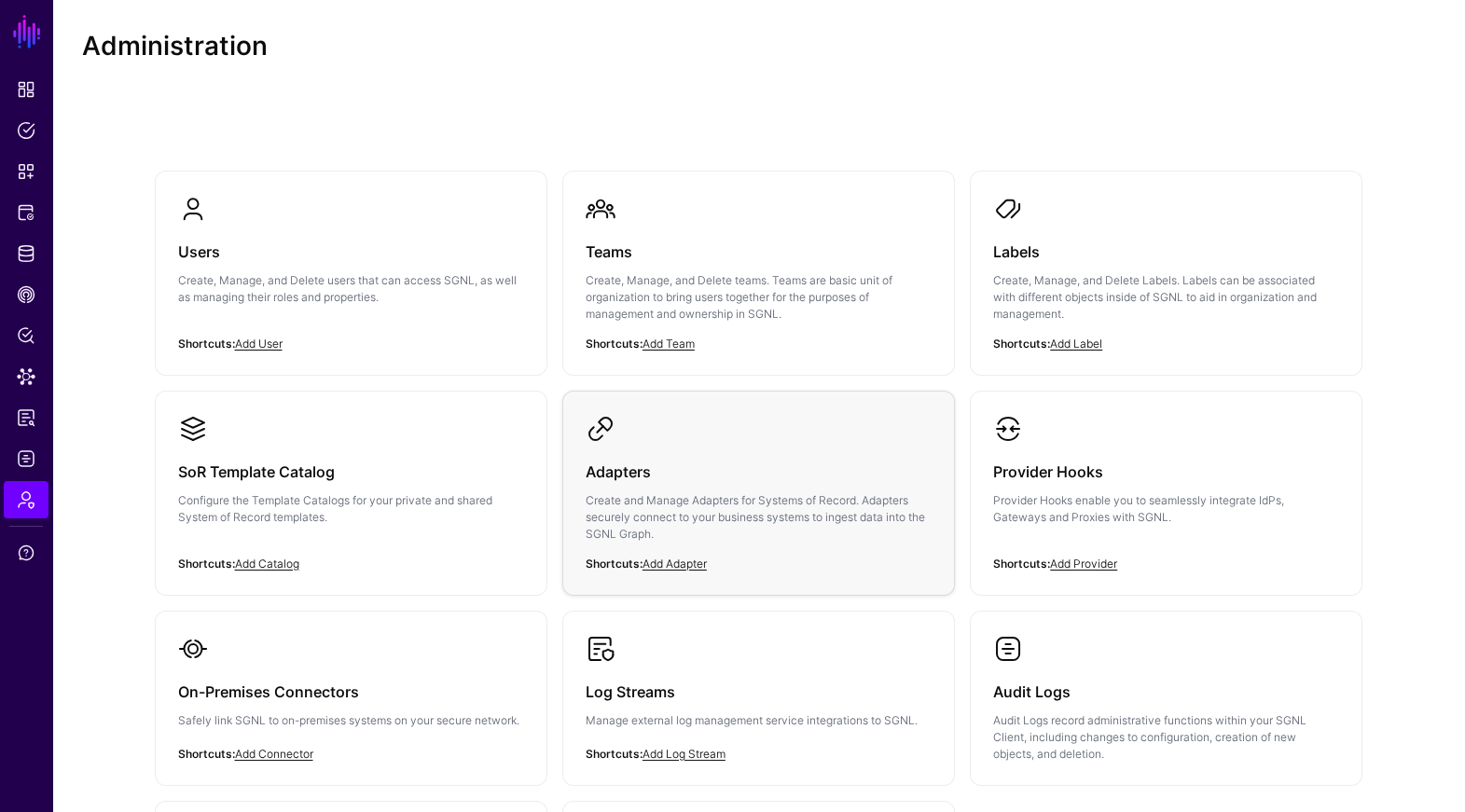
click at [696, 521] on p "Create and Manage Adapters for Systems of Record. Adapters securely connect to …" at bounding box center [758, 517] width 346 height 50
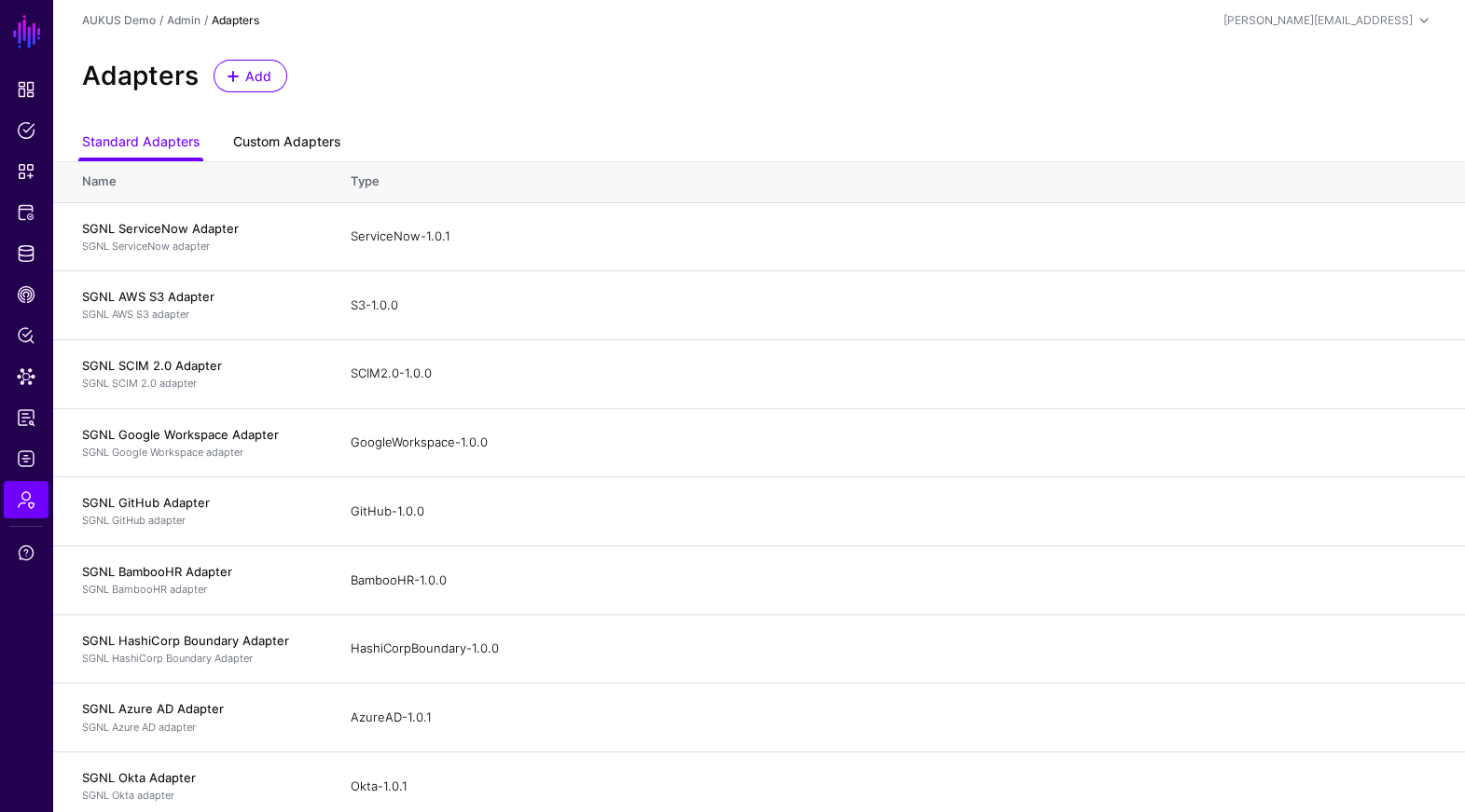
click at [298, 146] on link "Custom Adapters" at bounding box center [286, 143] width 107 height 35
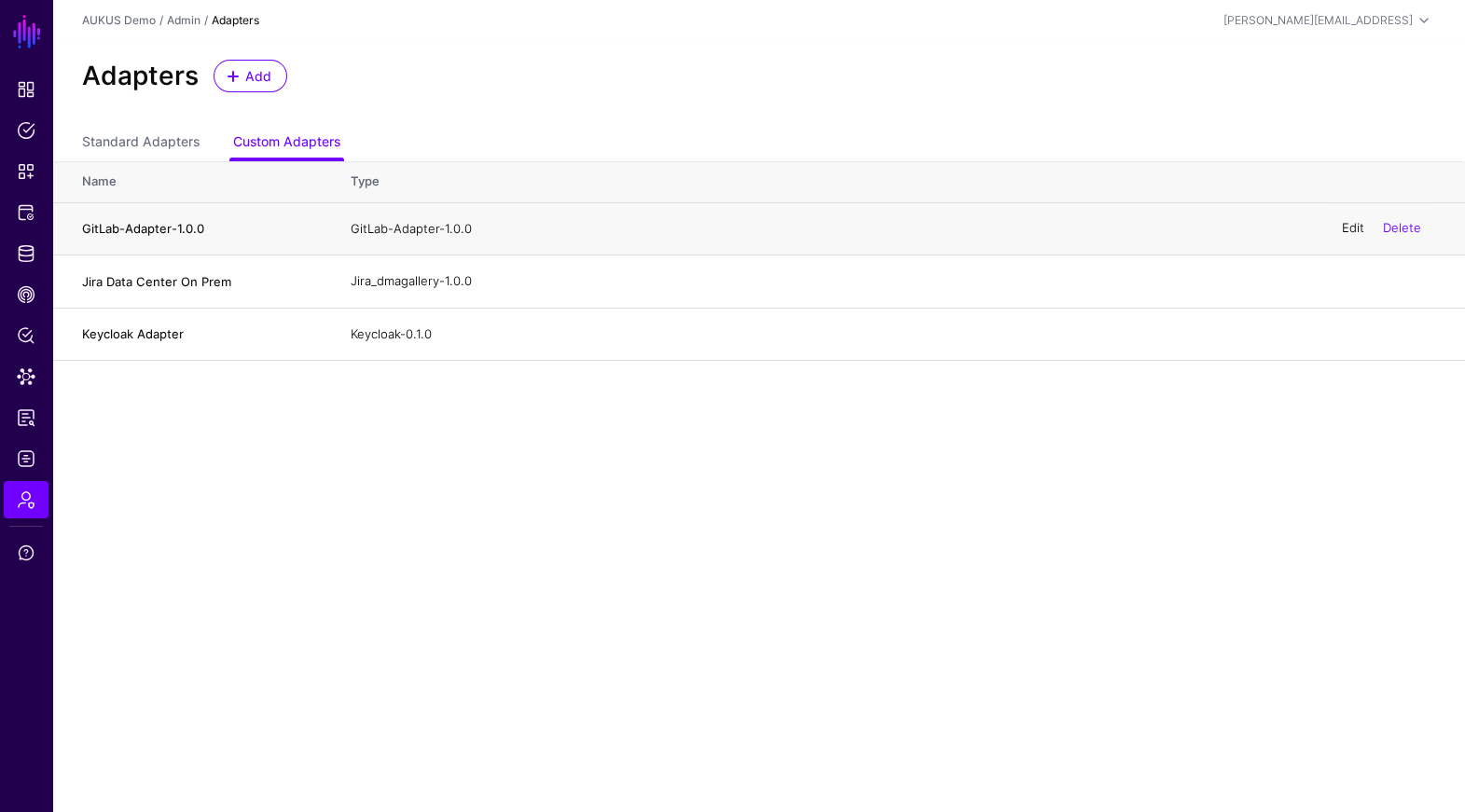
click at [1345, 229] on link "Edit" at bounding box center [1353, 228] width 22 height 15
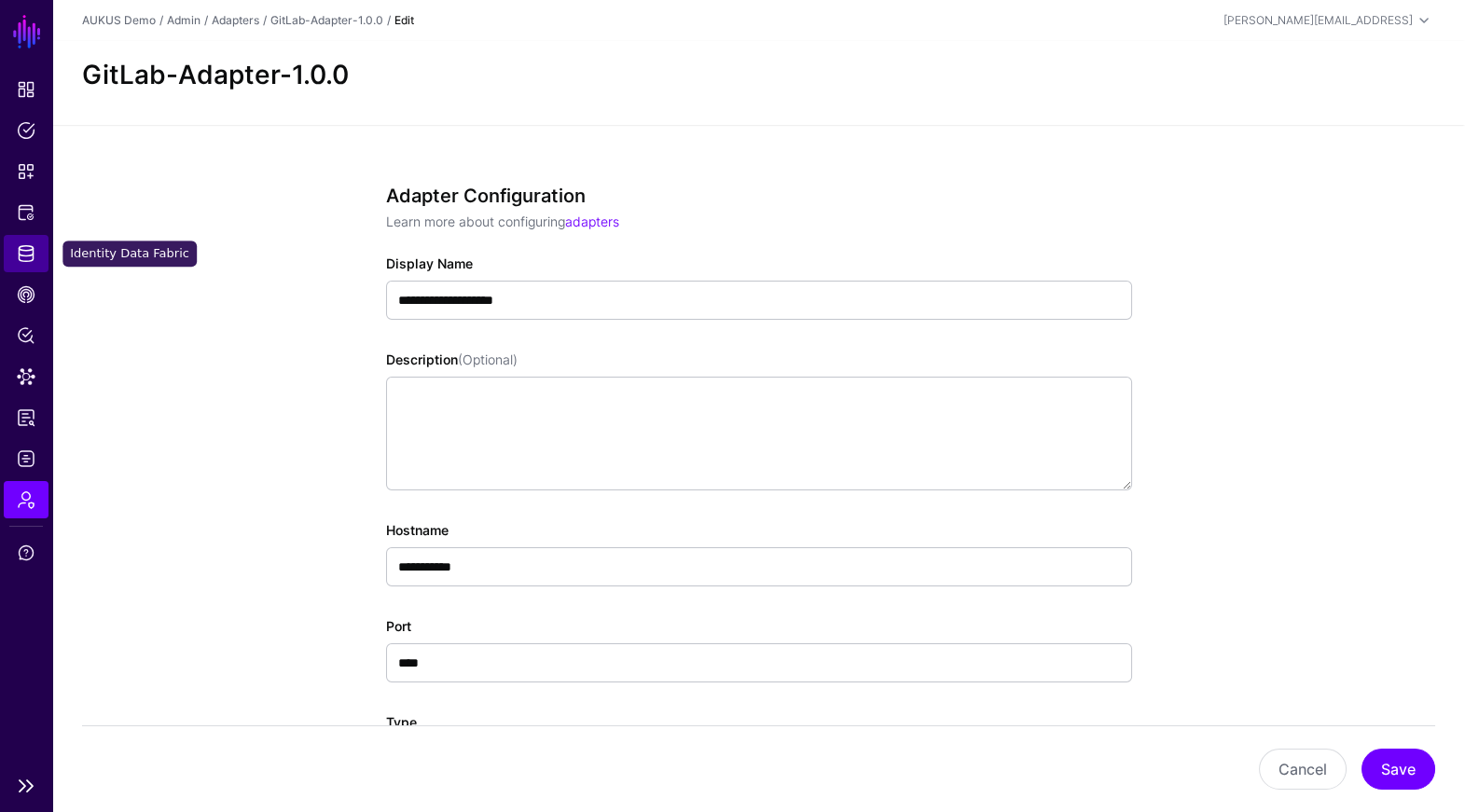
click at [22, 246] on span "Identity Data Fabric" at bounding box center [26, 253] width 19 height 19
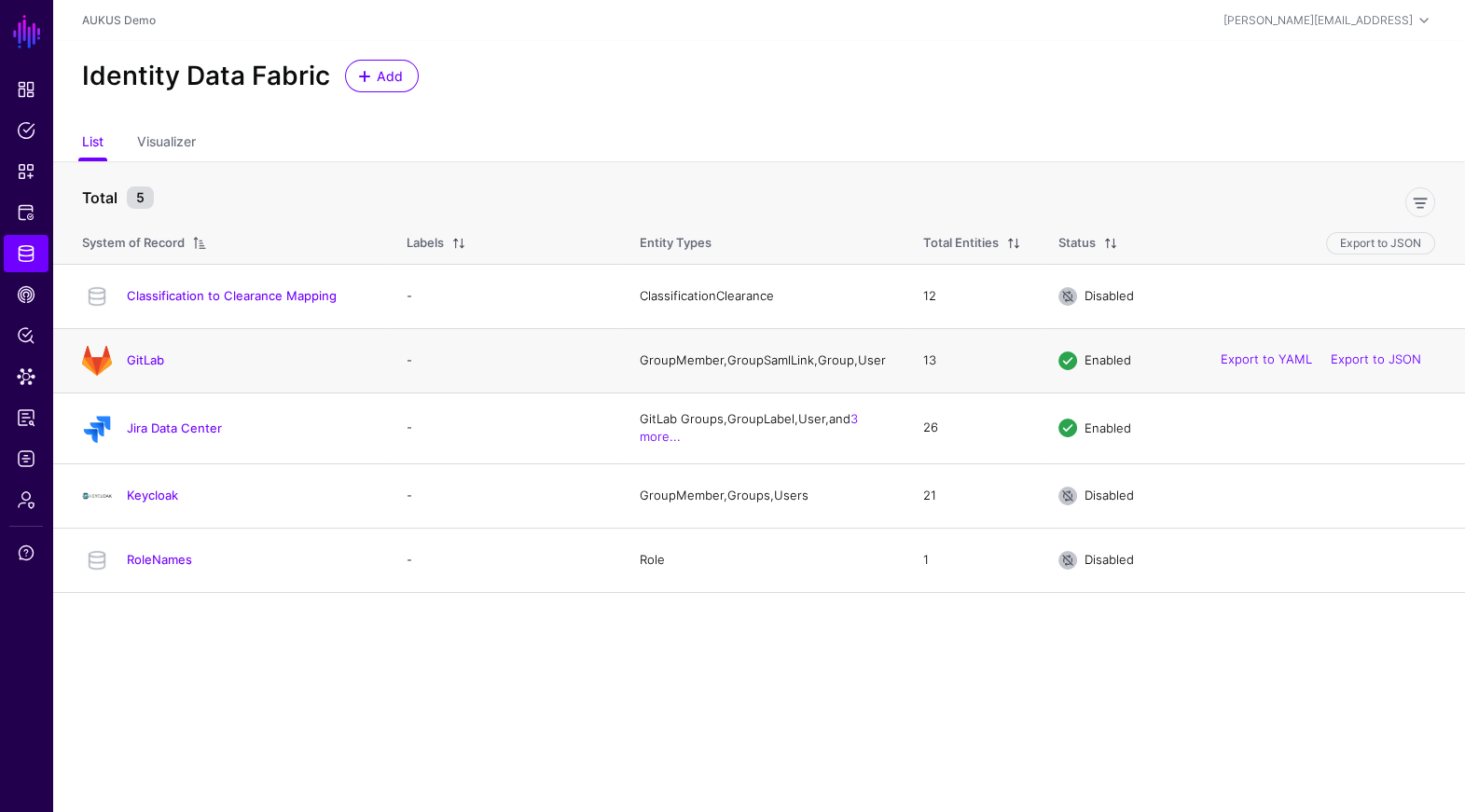
click at [156, 373] on div "GitLab" at bounding box center [226, 361] width 302 height 30
click at [156, 368] on link "GitLab" at bounding box center [145, 360] width 37 height 15
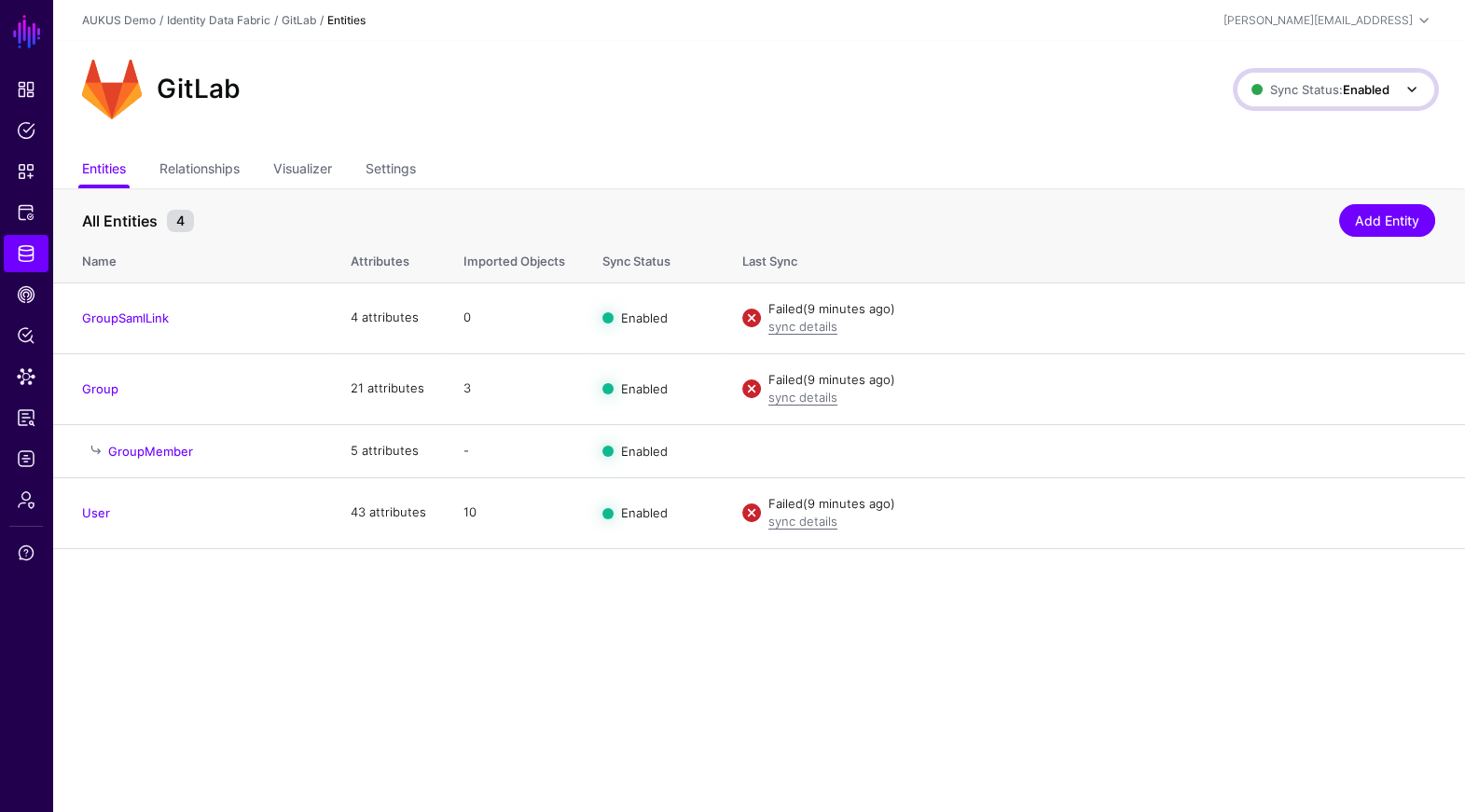
click at [1301, 99] on span "Sync Status: Enabled" at bounding box center [1337, 89] width 172 height 22
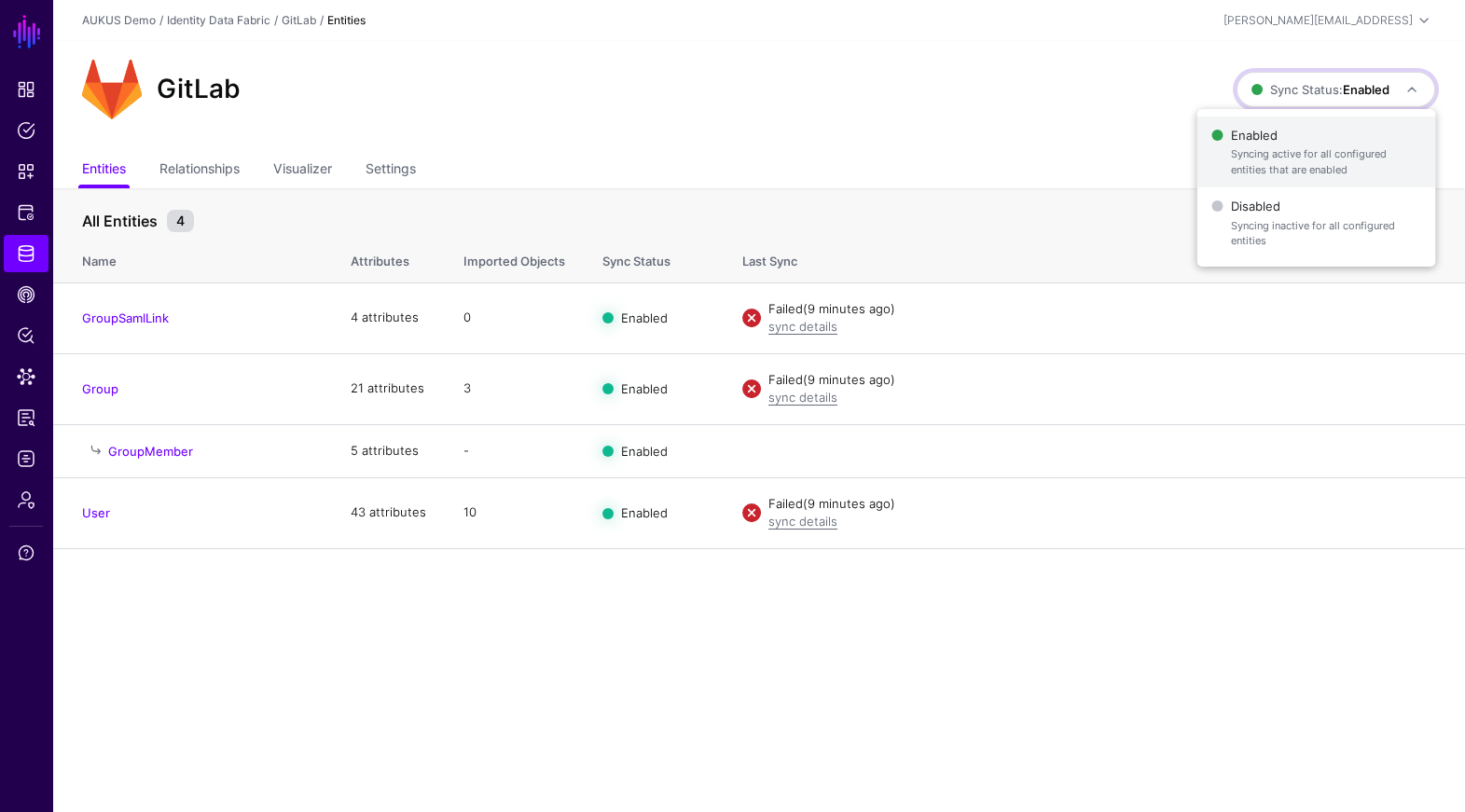
click at [1266, 171] on span "Syncing active for all configured entities that are enabled" at bounding box center [1326, 161] width 190 height 31
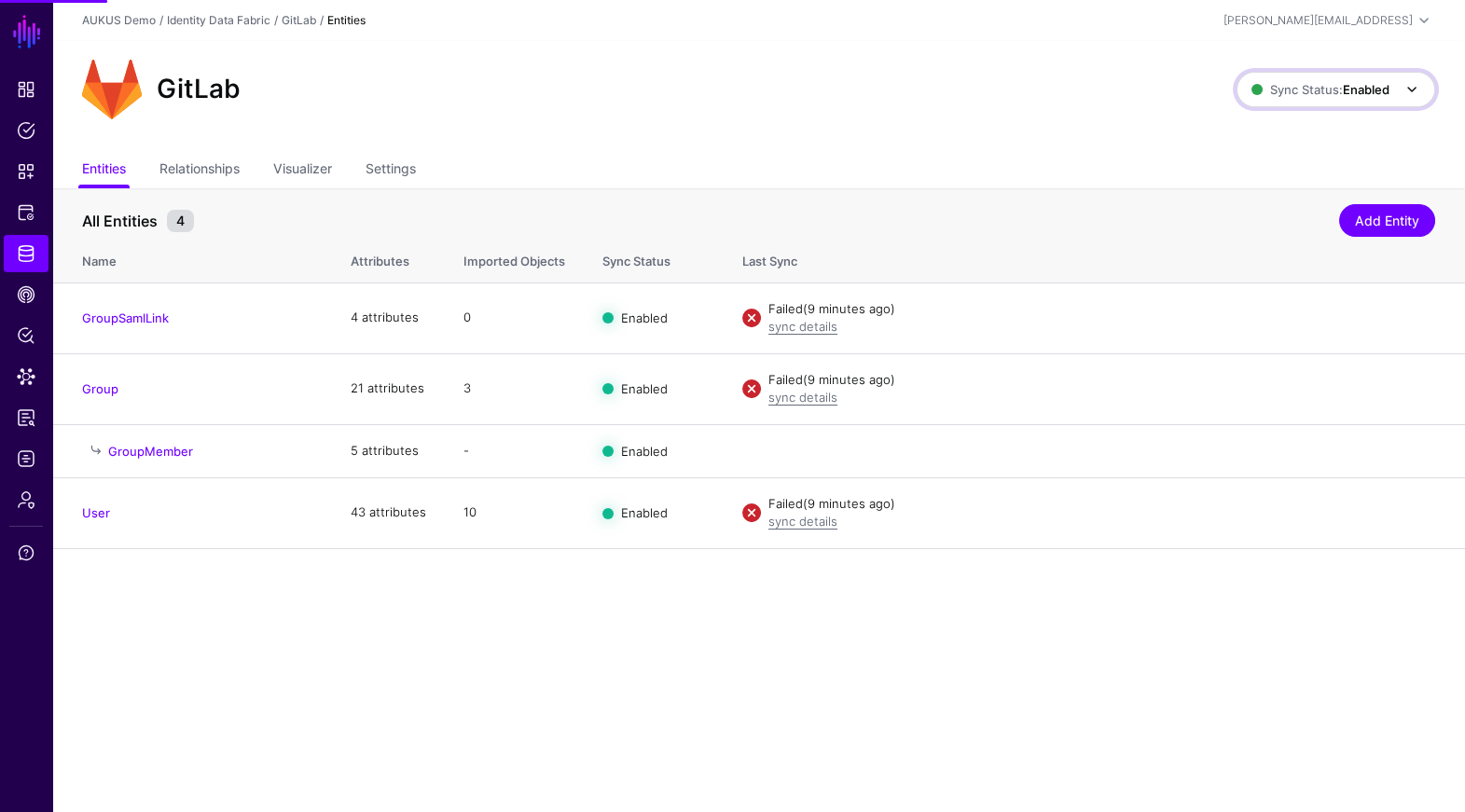
click at [1313, 84] on span "Sync Status: Enabled" at bounding box center [1320, 89] width 138 height 15
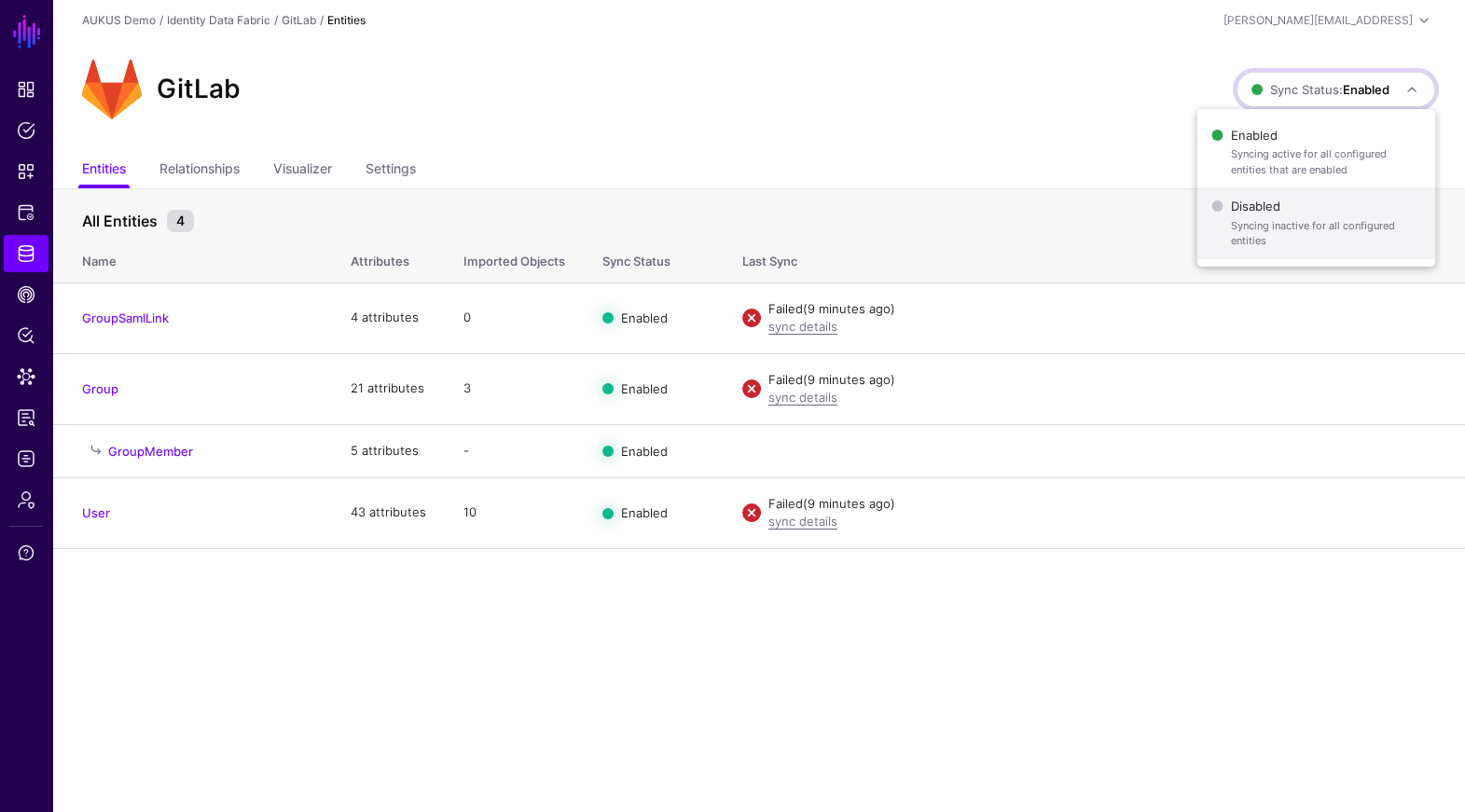
click at [1273, 219] on span "Syncing inactive for all configured entities" at bounding box center [1326, 233] width 190 height 31
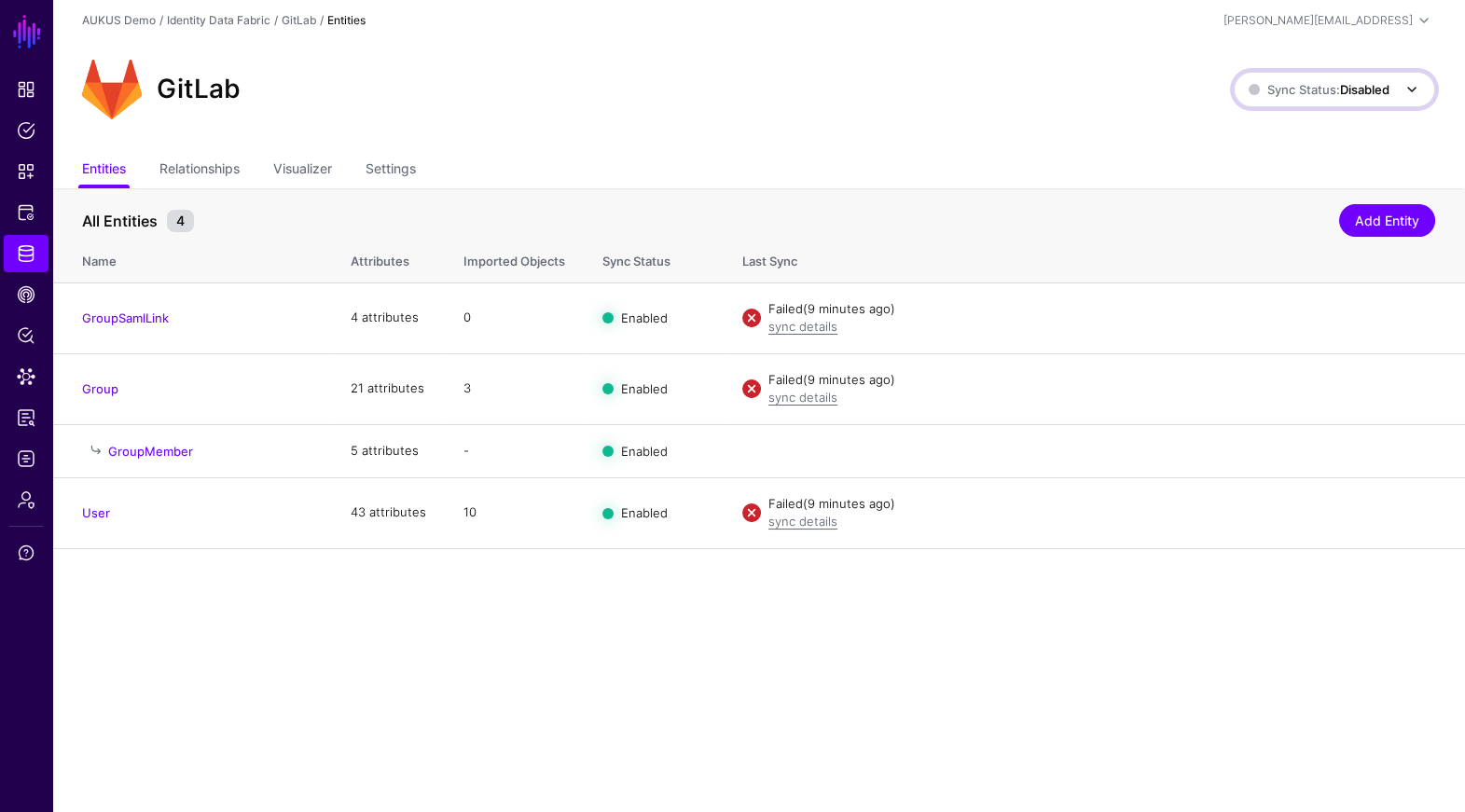
click at [1385, 105] on link "Sync Status: Disabled" at bounding box center [1334, 89] width 202 height 35
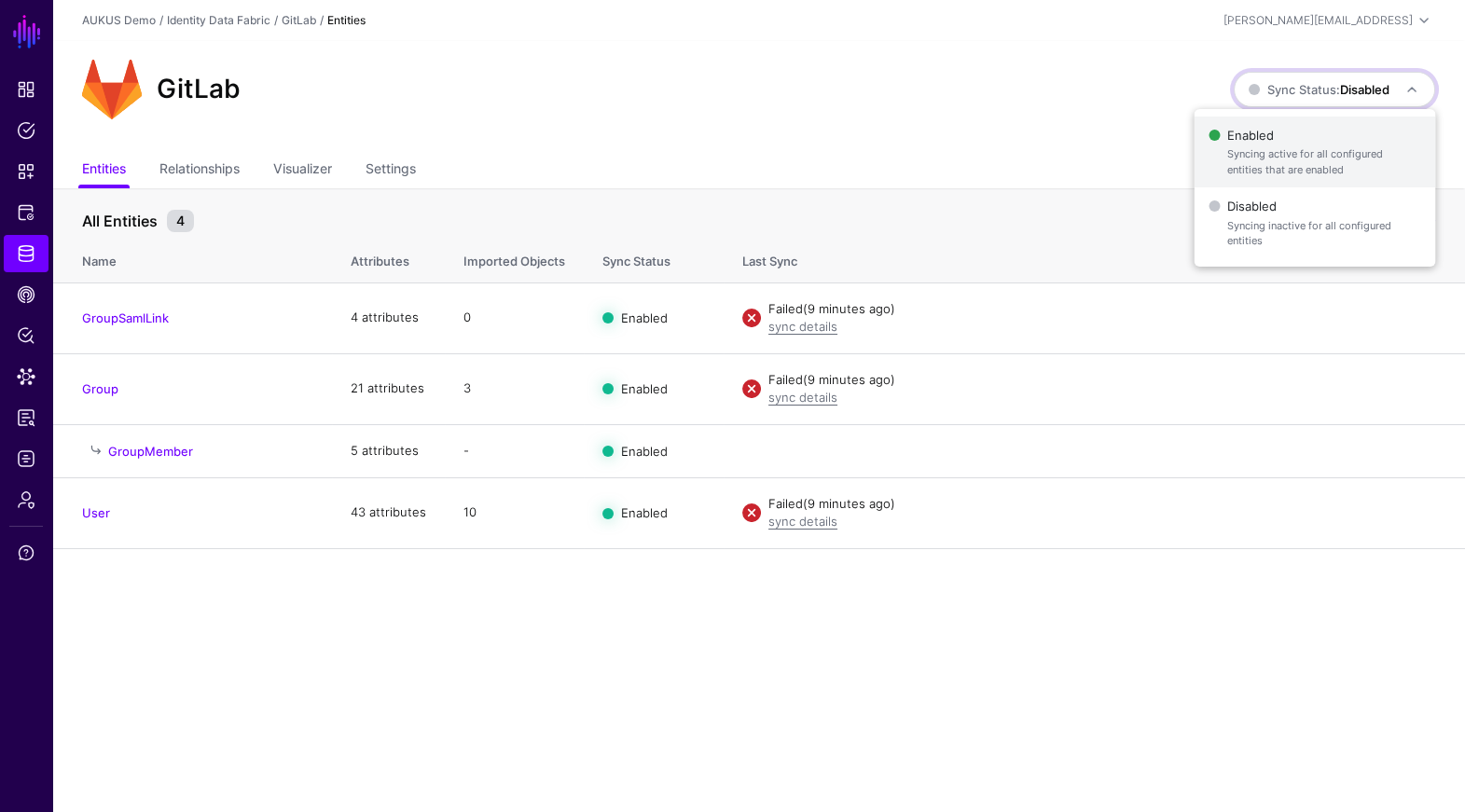
click at [1291, 175] on span "Syncing active for all configured entities that are enabled" at bounding box center [1323, 161] width 193 height 31
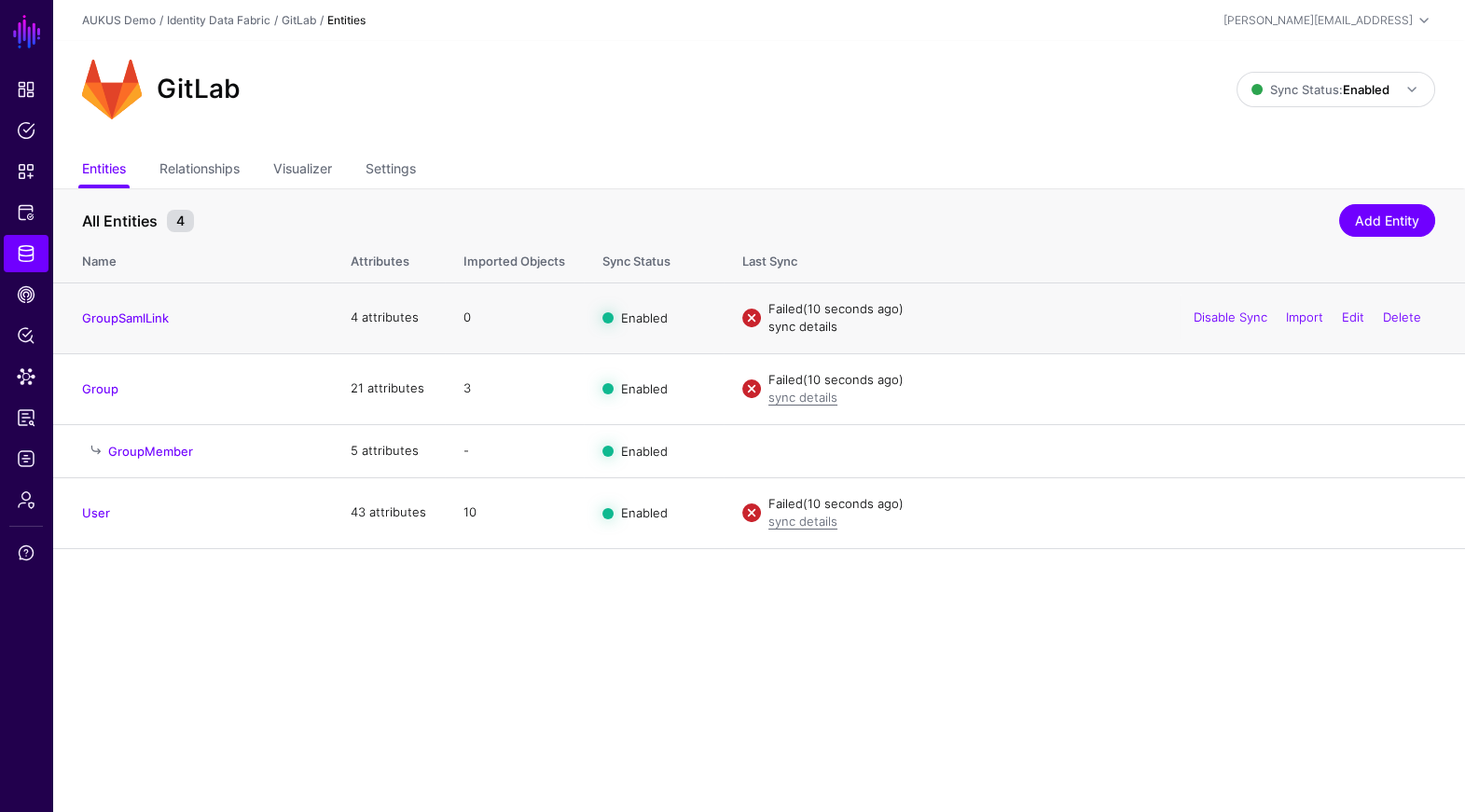
click at [802, 328] on link "sync details" at bounding box center [802, 326] width 69 height 15
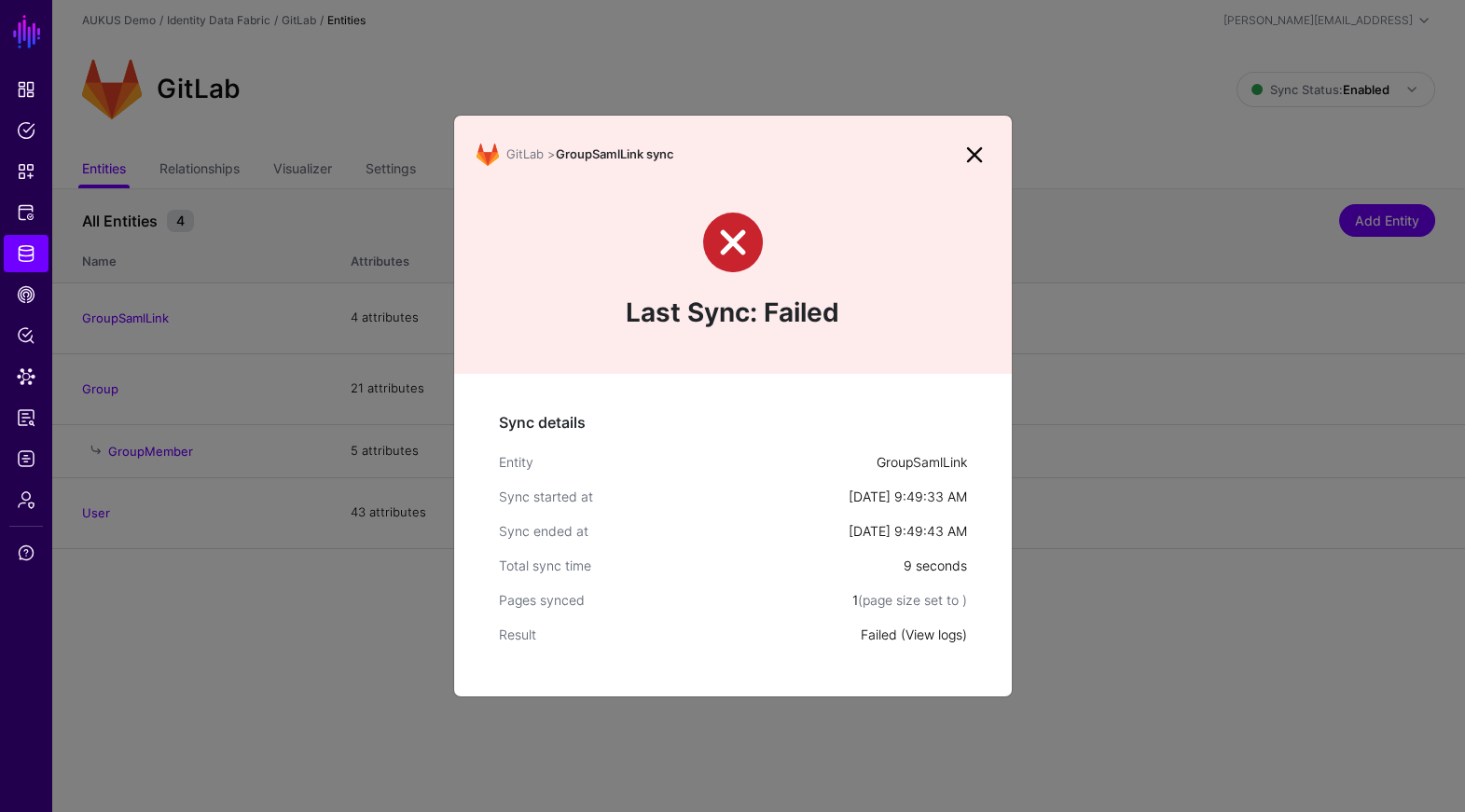
click at [937, 635] on link "View logs" at bounding box center [933, 634] width 57 height 16
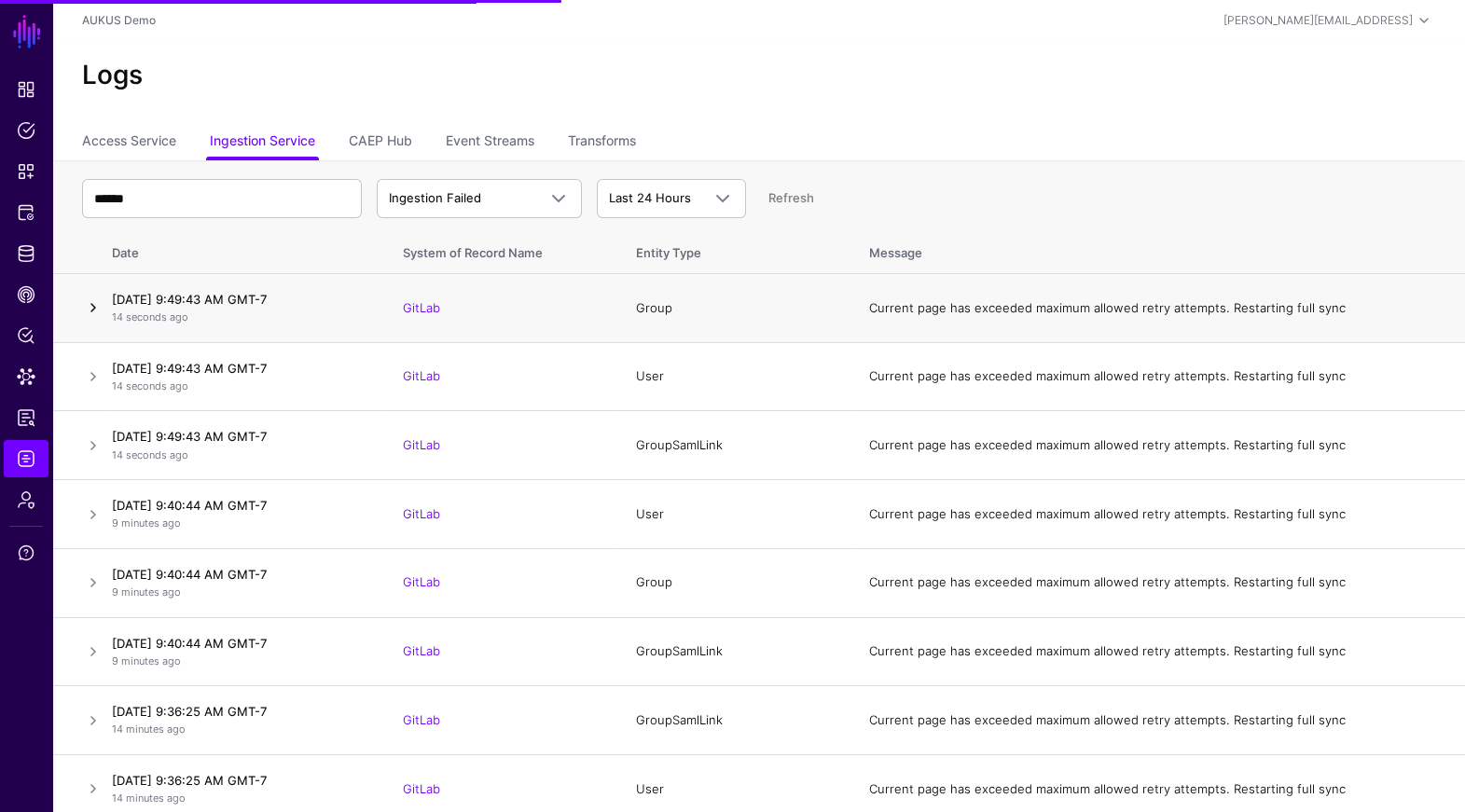
click at [97, 318] on link at bounding box center [93, 308] width 22 height 22
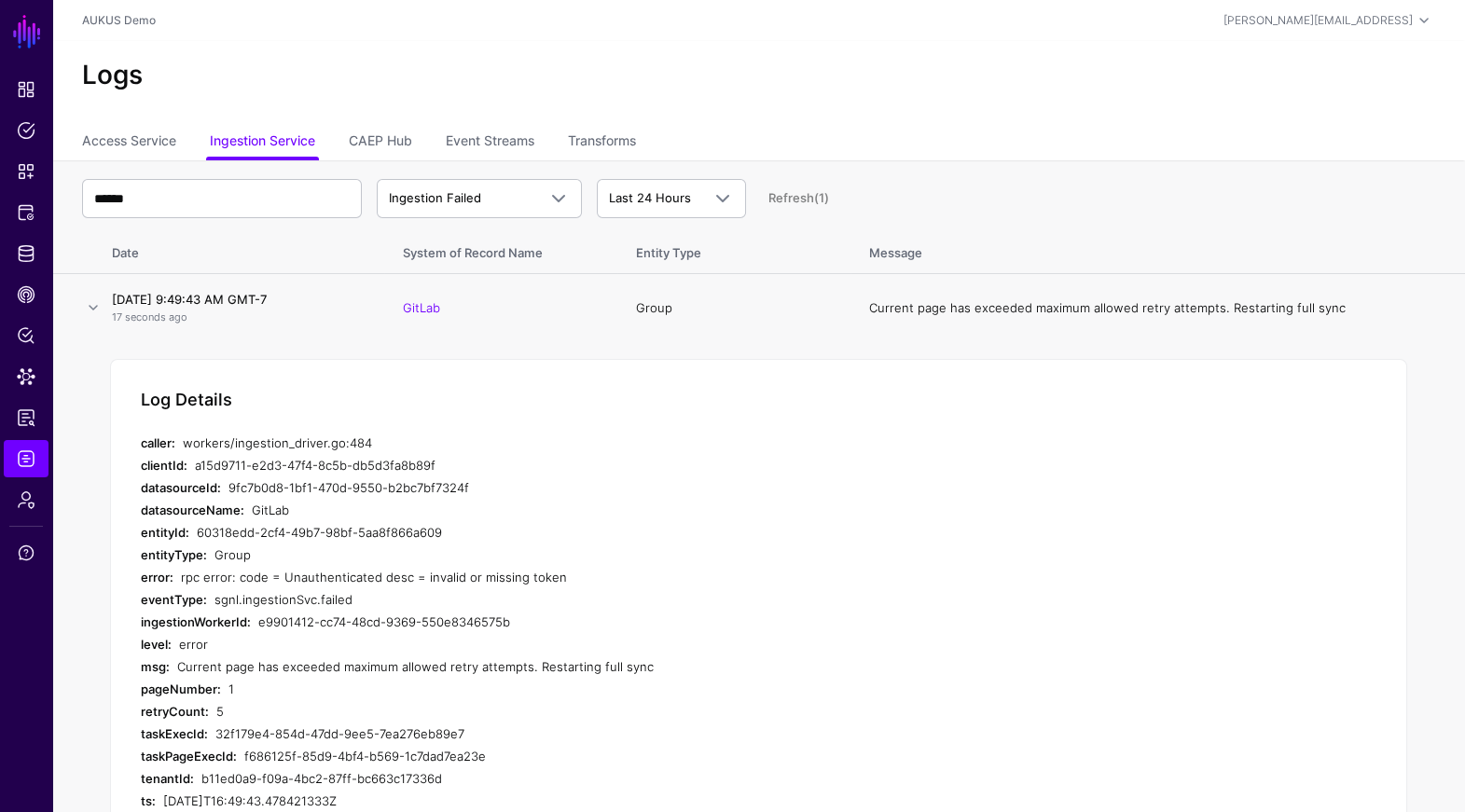
click at [578, 569] on div "rpc error: code = Unauthenticated desc = invalid or missing token" at bounding box center [534, 576] width 706 height 22
drag, startPoint x: 559, startPoint y: 577, endPoint x: 176, endPoint y: 582, distance: 383.0
click at [176, 582] on div "error: rpc error: code = Unauthenticated desc = invalid or missing token" at bounding box center [514, 576] width 745 height 22
copy div "rpc error: code = Unauthenticated desc = invalid or missing token"
click at [21, 251] on span "Identity Data Fabric" at bounding box center [26, 253] width 19 height 19
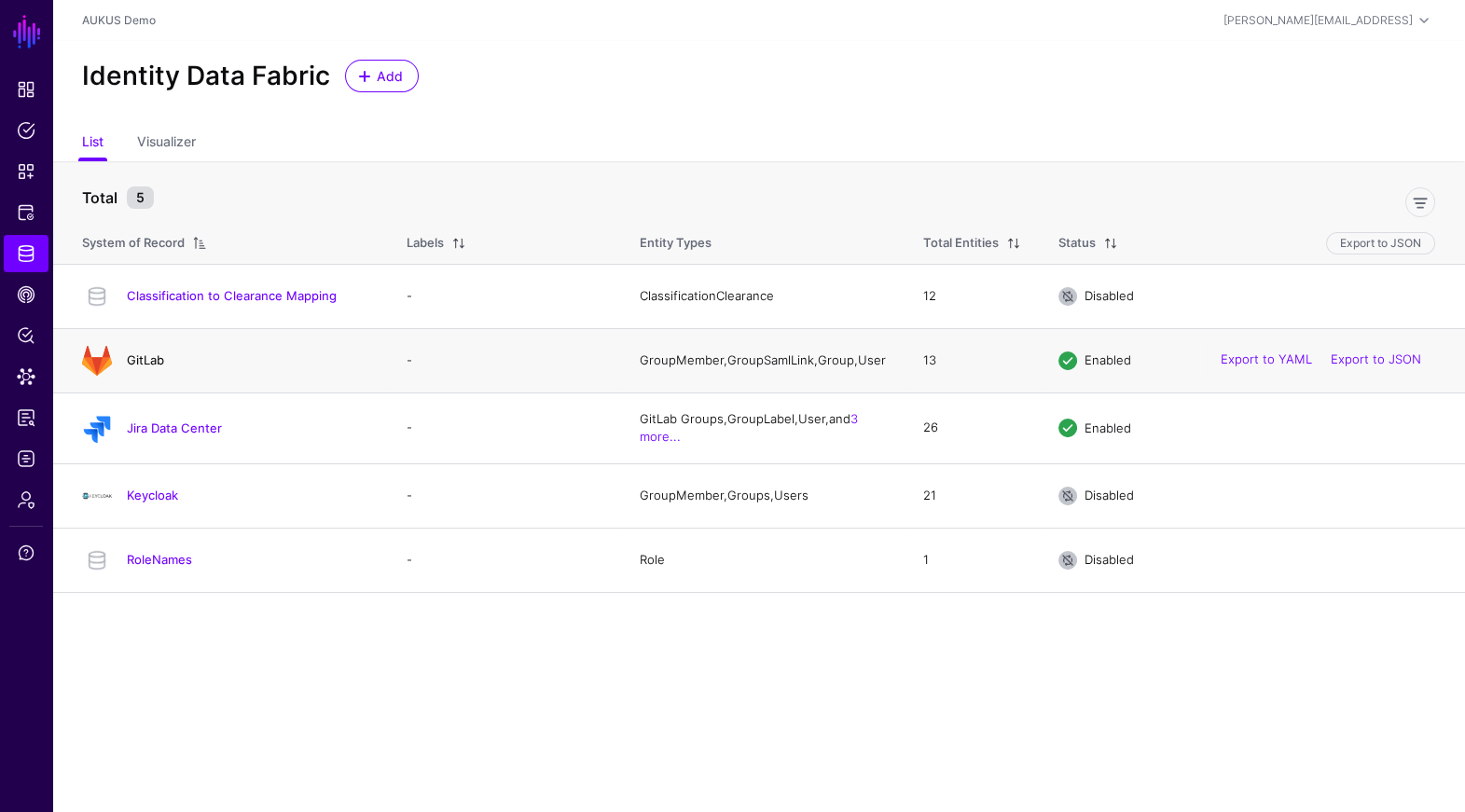
click at [154, 366] on link "GitLab" at bounding box center [145, 360] width 37 height 15
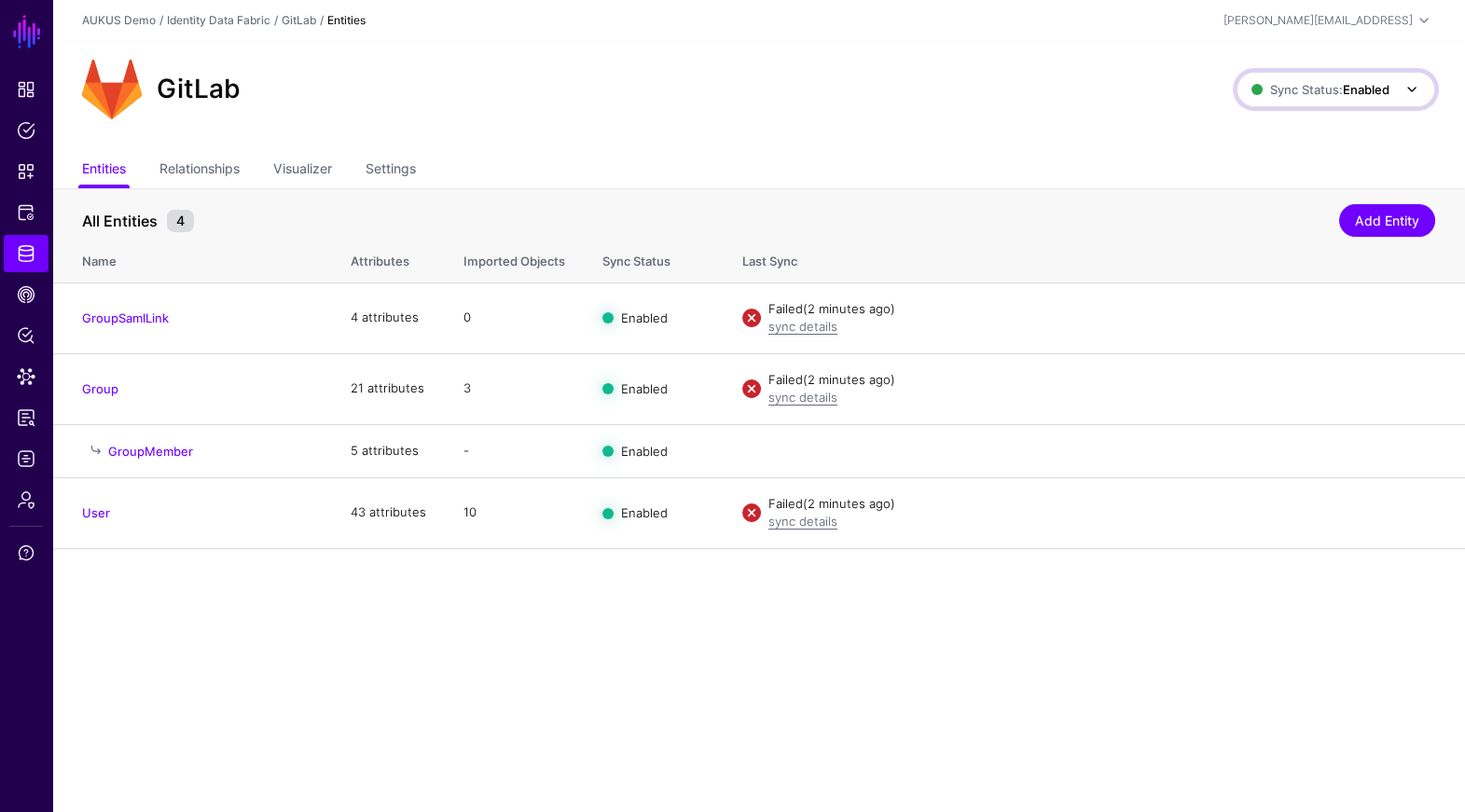
click at [1326, 90] on span "Sync Status: Enabled" at bounding box center [1320, 89] width 138 height 15
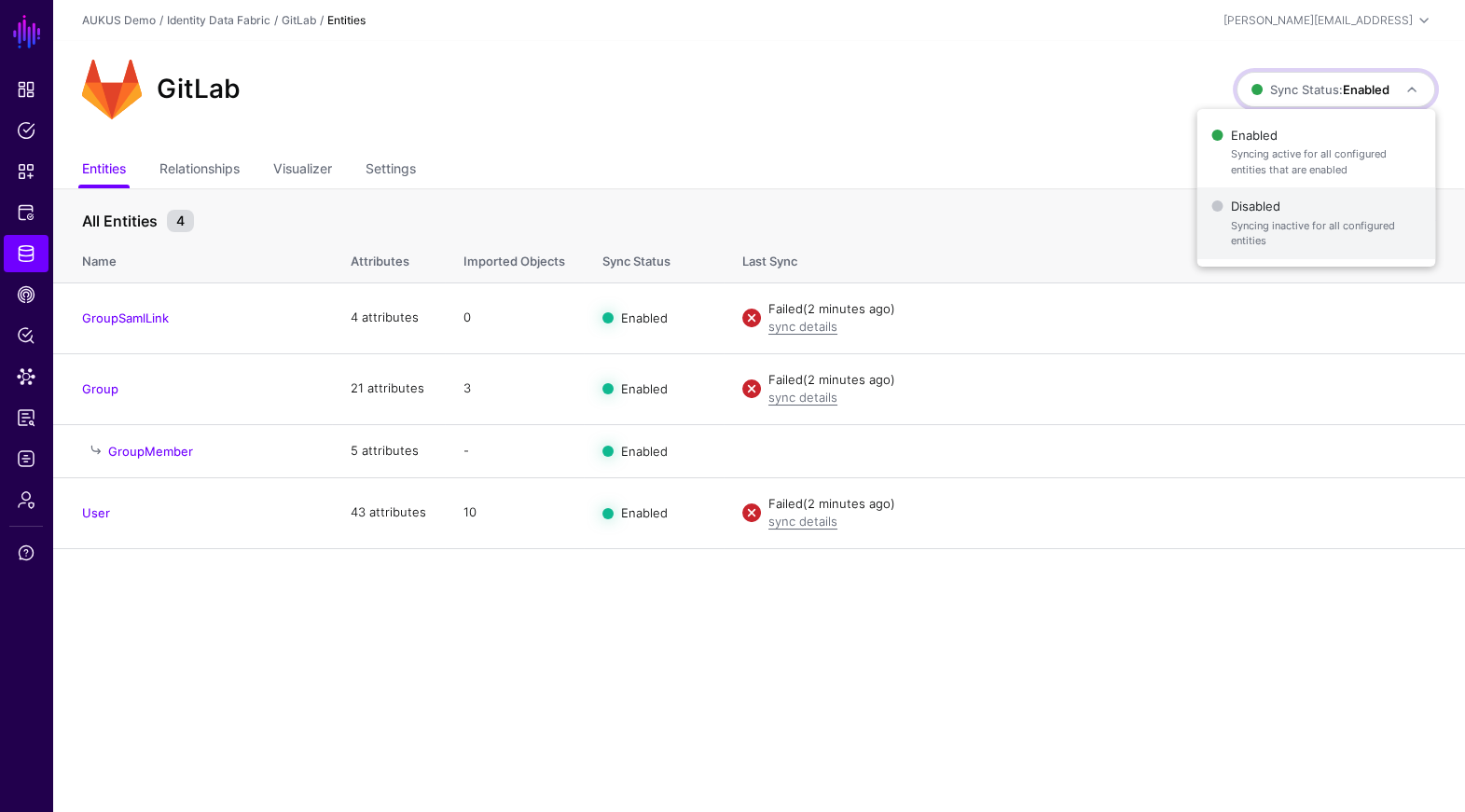
click at [1237, 211] on span "Disabled Syncing inactive for all configured entities" at bounding box center [1316, 223] width 209 height 61
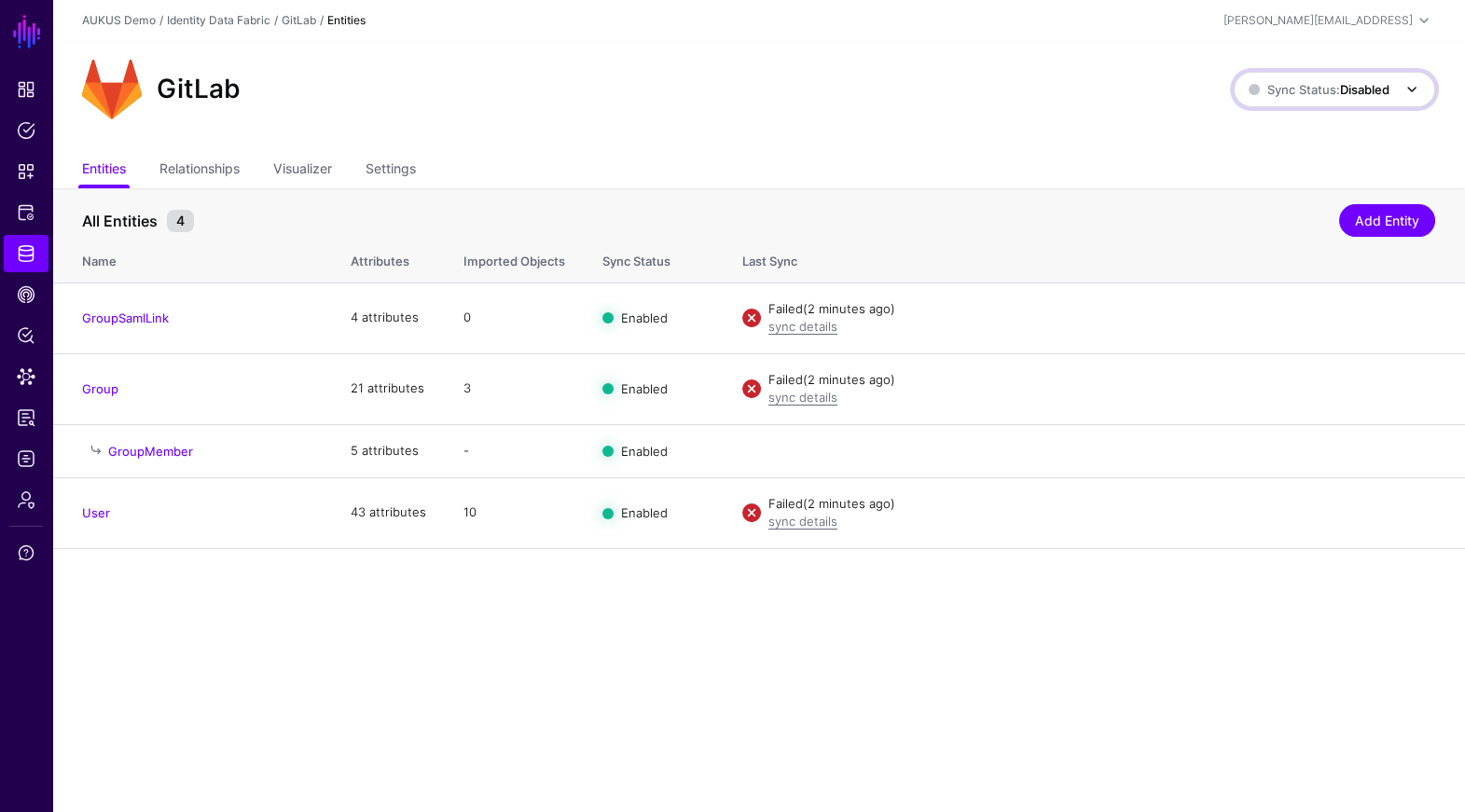
click at [1335, 82] on span "Sync Status: Disabled" at bounding box center [1318, 89] width 141 height 15
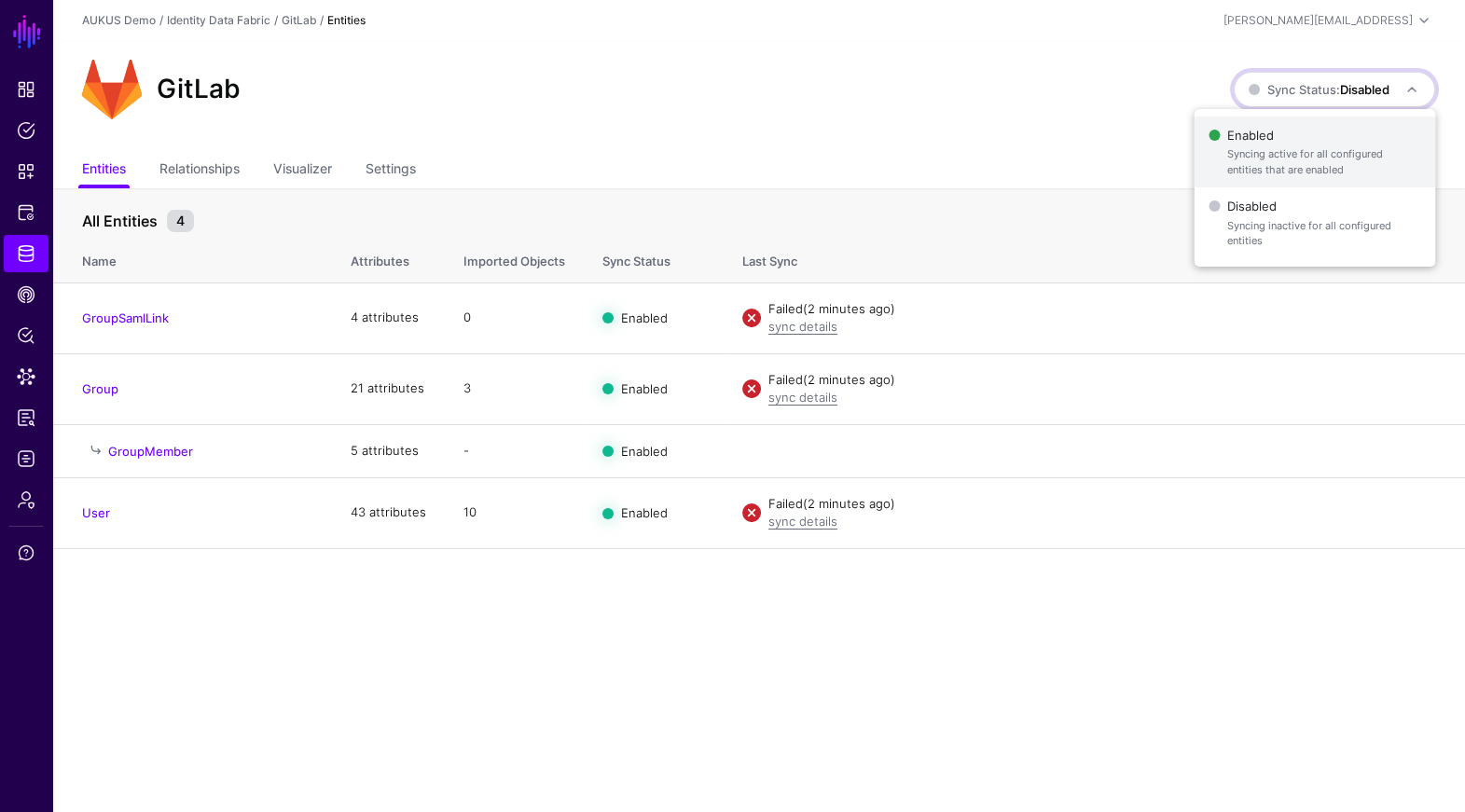
click at [1335, 145] on span "Enabled Syncing active for all configured entities that are enabled" at bounding box center [1314, 152] width 212 height 61
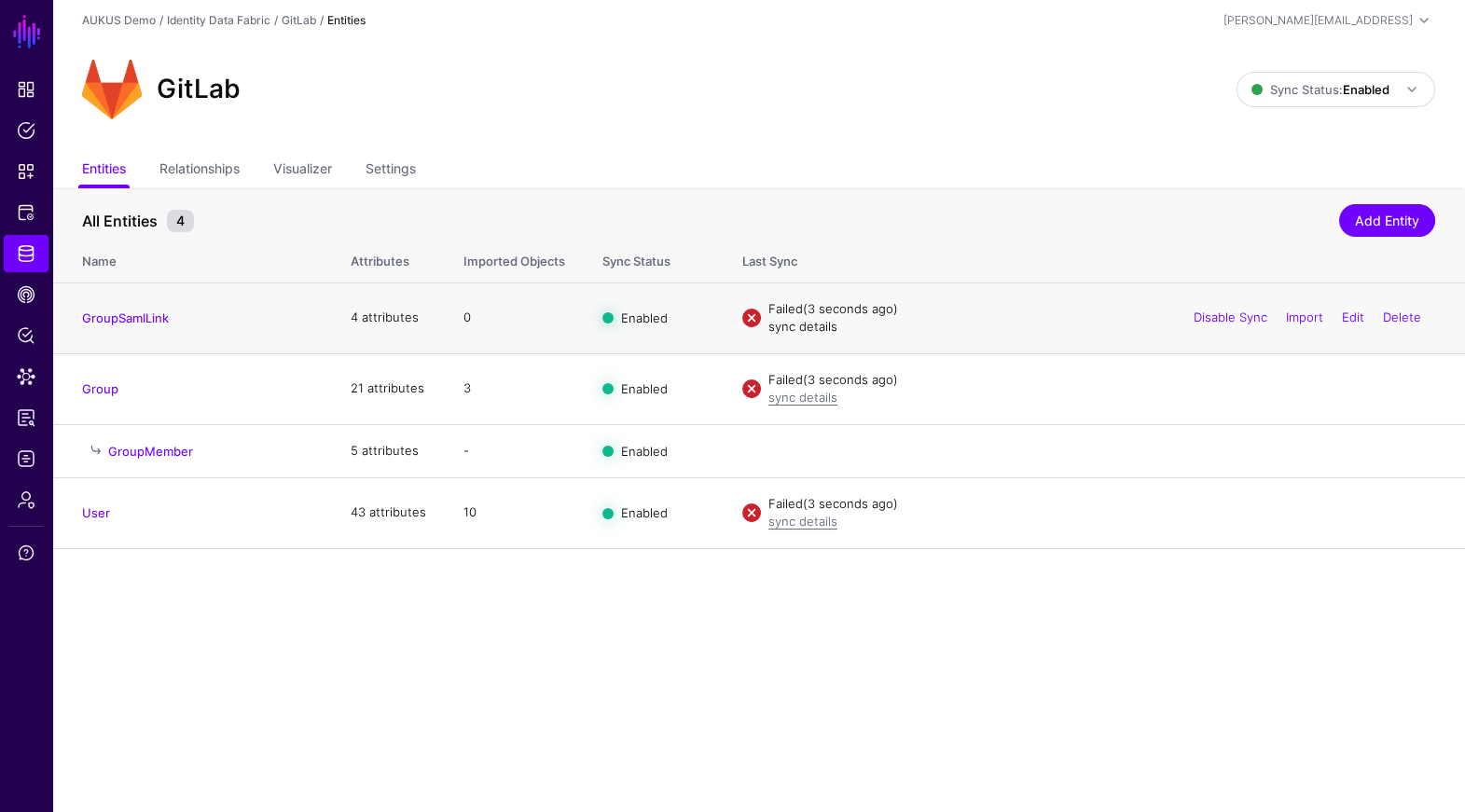
click at [809, 328] on link "sync details" at bounding box center [802, 326] width 69 height 15
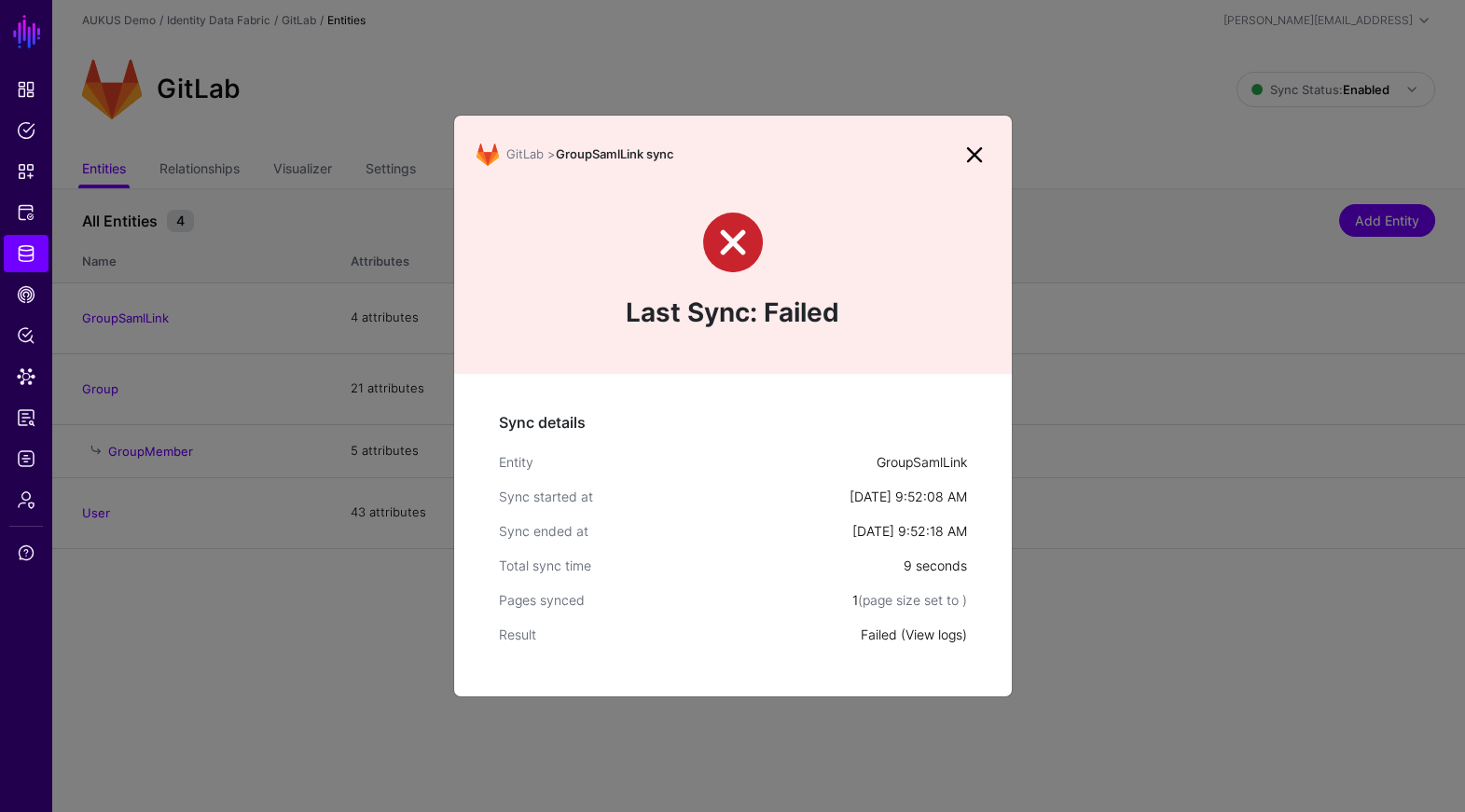
click at [925, 638] on link "View logs" at bounding box center [933, 634] width 57 height 16
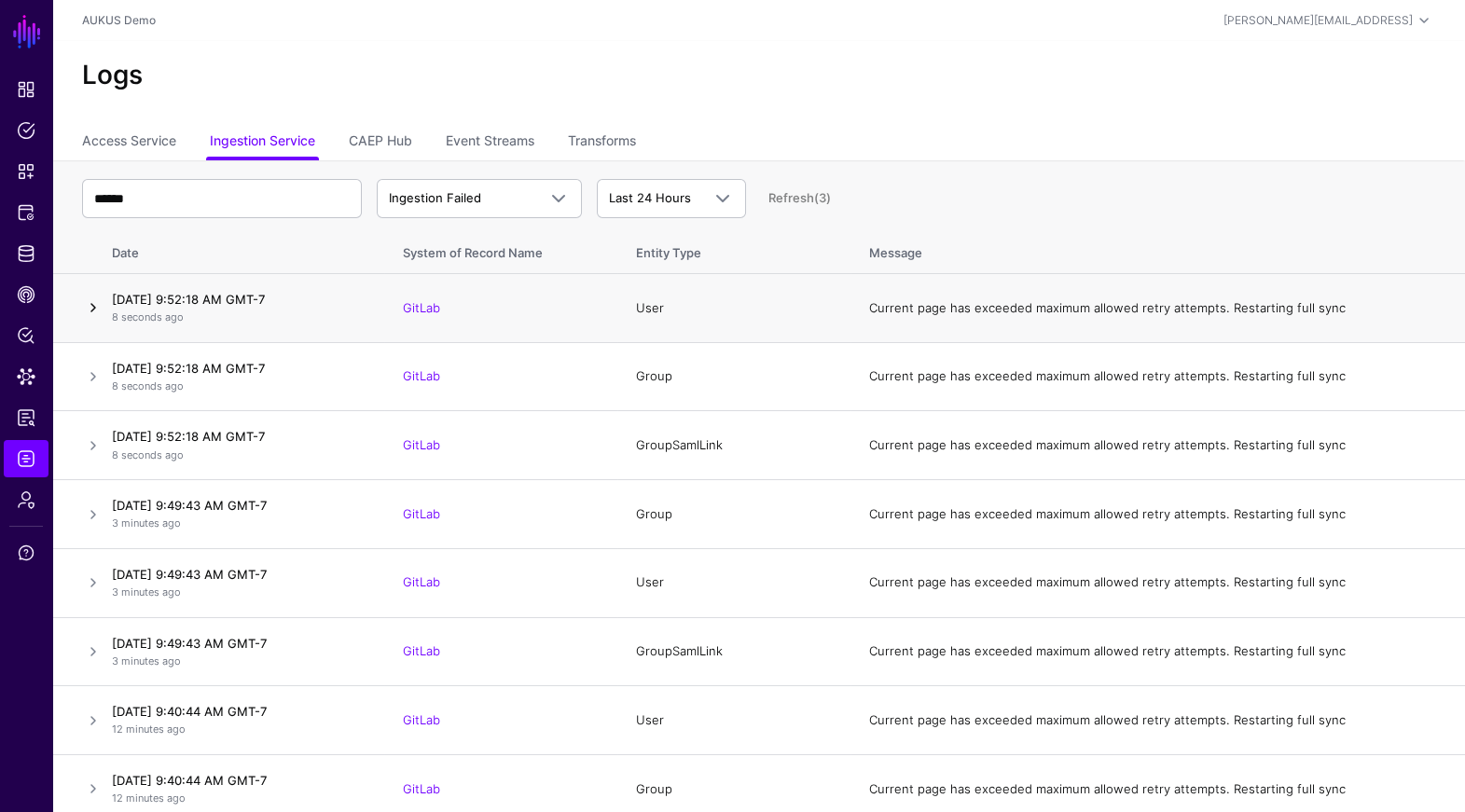
click at [89, 313] on link at bounding box center [93, 308] width 22 height 22
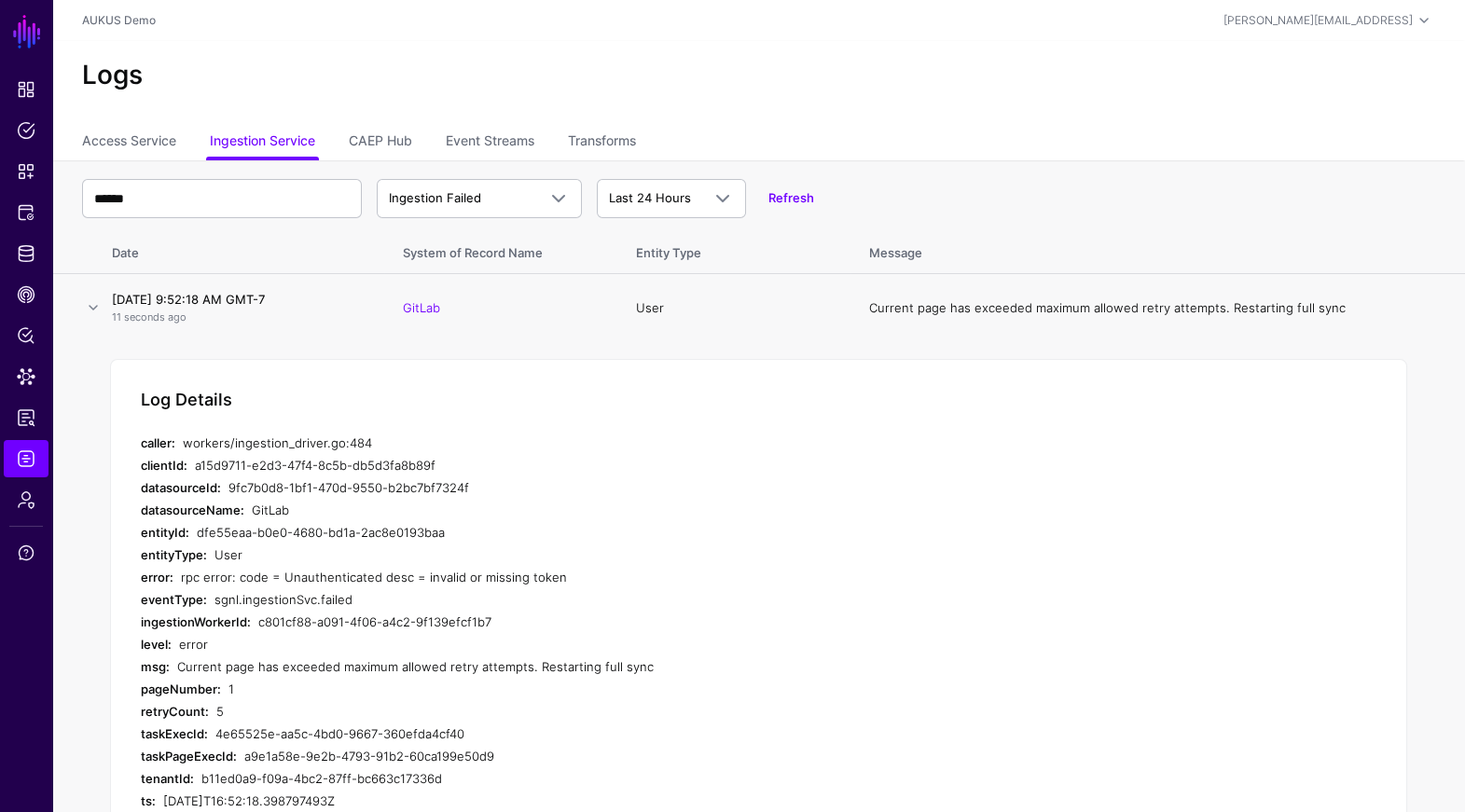
click at [564, 564] on div "User" at bounding box center [551, 554] width 673 height 22
click at [21, 245] on span "Identity Data Fabric" at bounding box center [26, 253] width 19 height 19
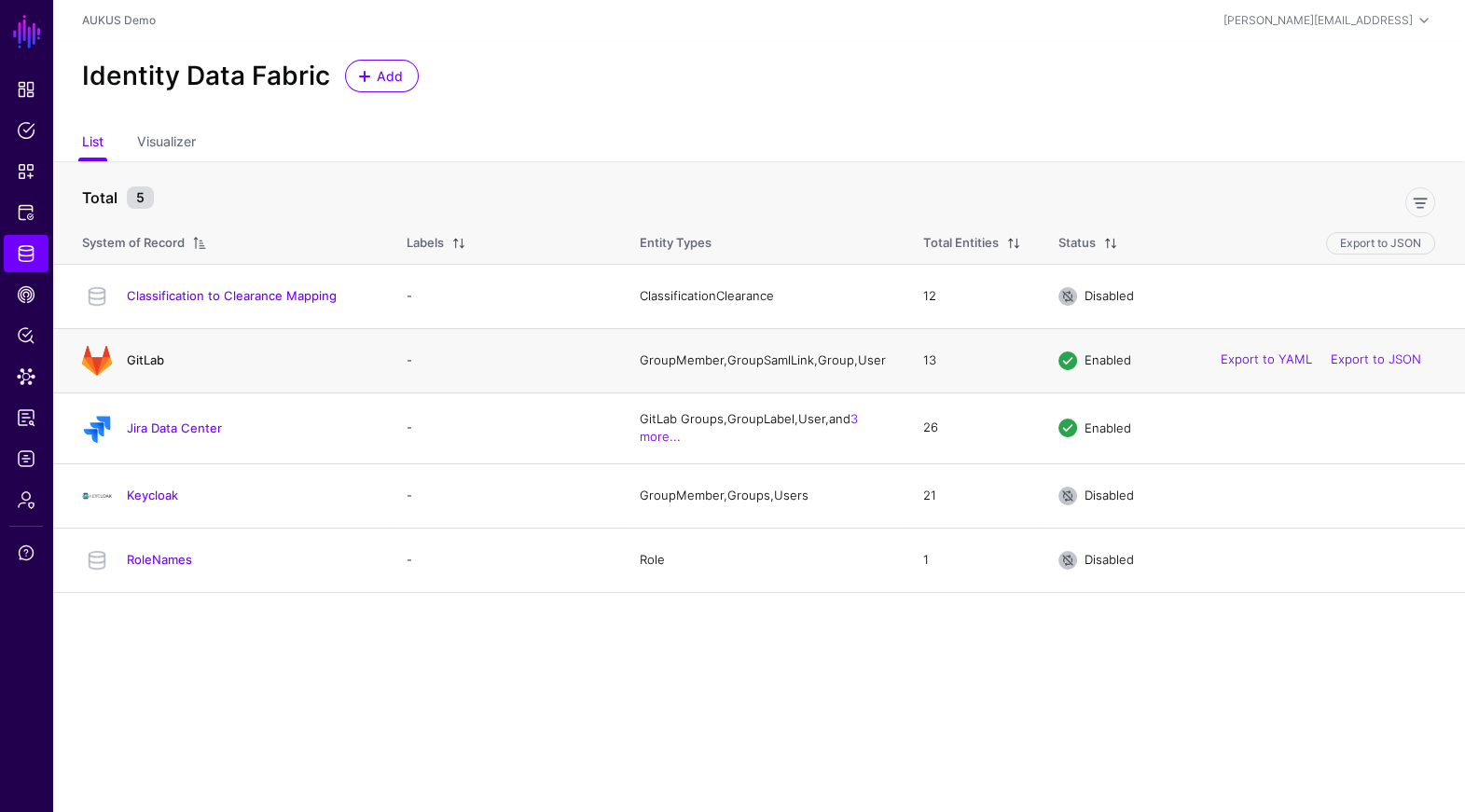
click at [161, 368] on link "GitLab" at bounding box center [145, 360] width 37 height 15
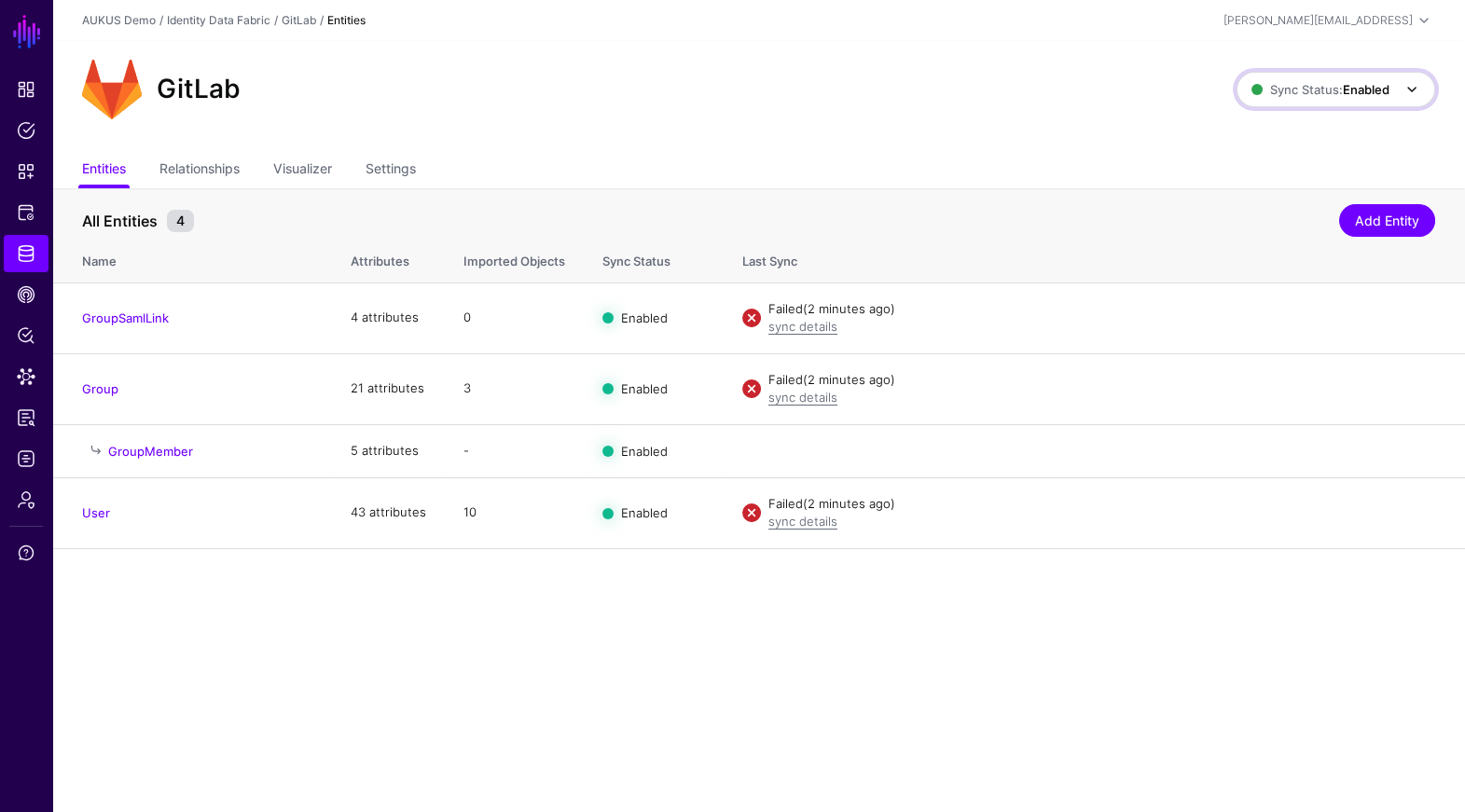
click at [1399, 104] on link "Sync Status: Enabled" at bounding box center [1335, 89] width 199 height 35
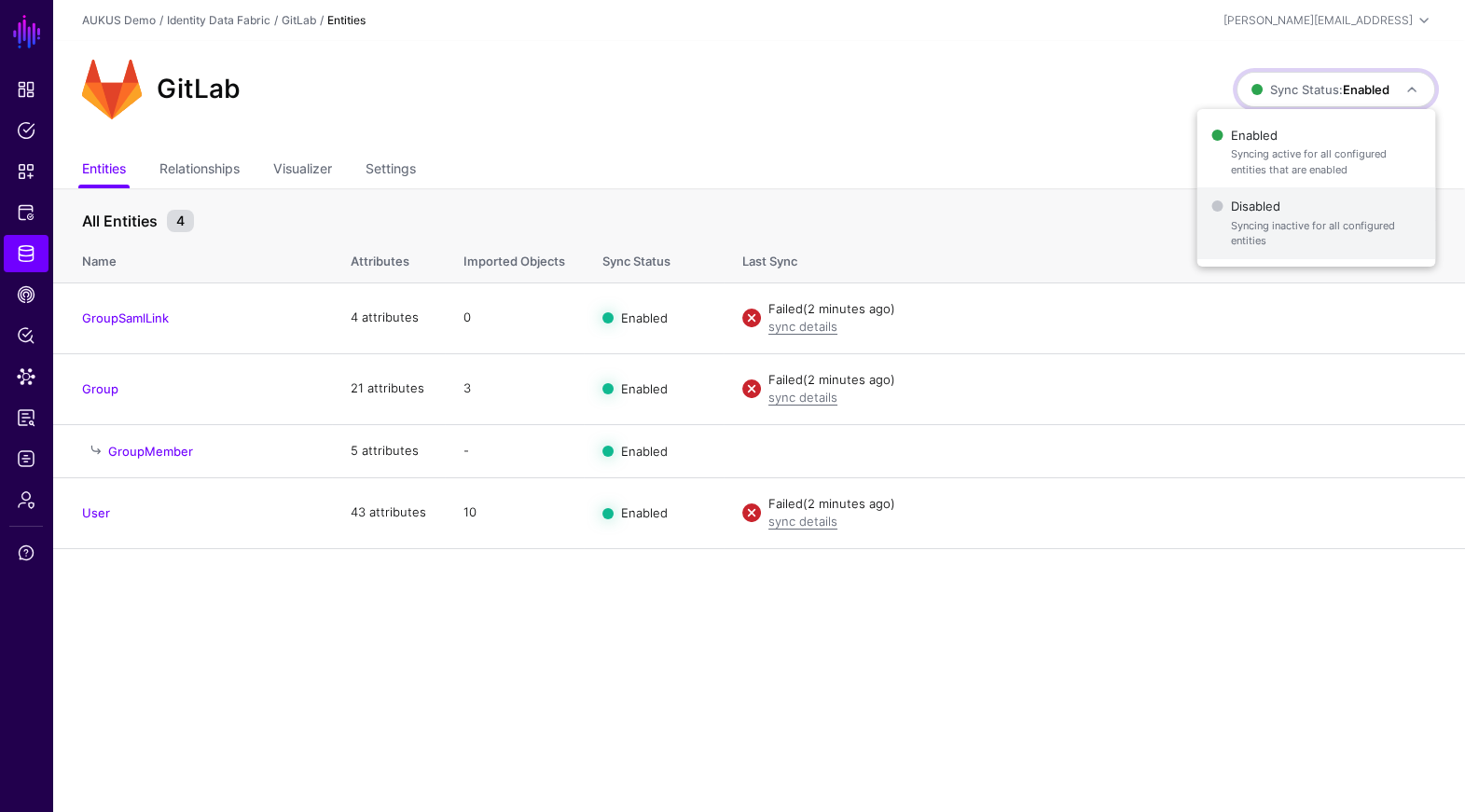
click at [1273, 230] on span "Syncing inactive for all configured entities" at bounding box center [1326, 233] width 190 height 31
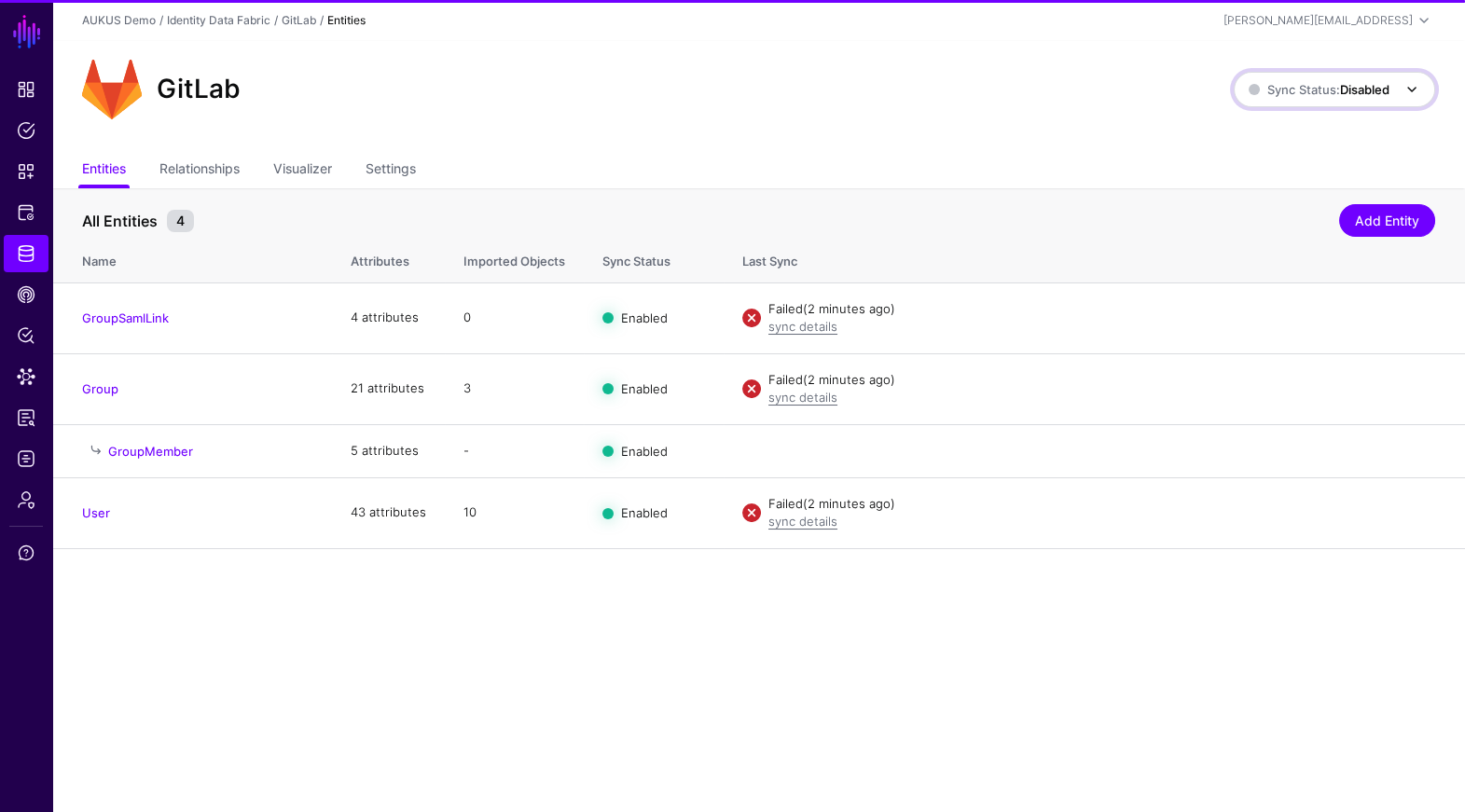
click at [1337, 98] on span "Sync Status: Disabled" at bounding box center [1318, 89] width 141 height 21
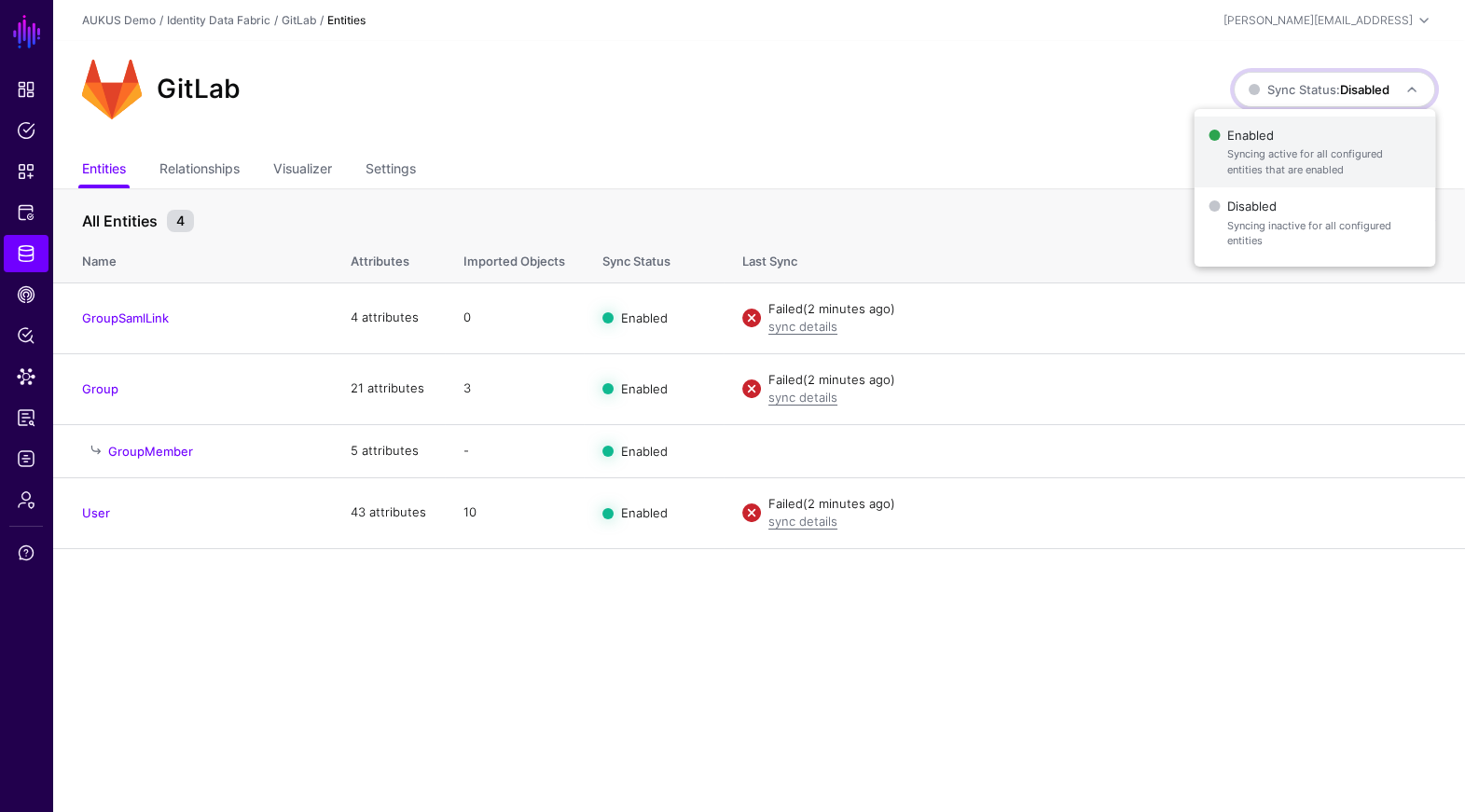
click at [1264, 155] on span "Syncing active for all configured entities that are enabled" at bounding box center [1323, 161] width 193 height 31
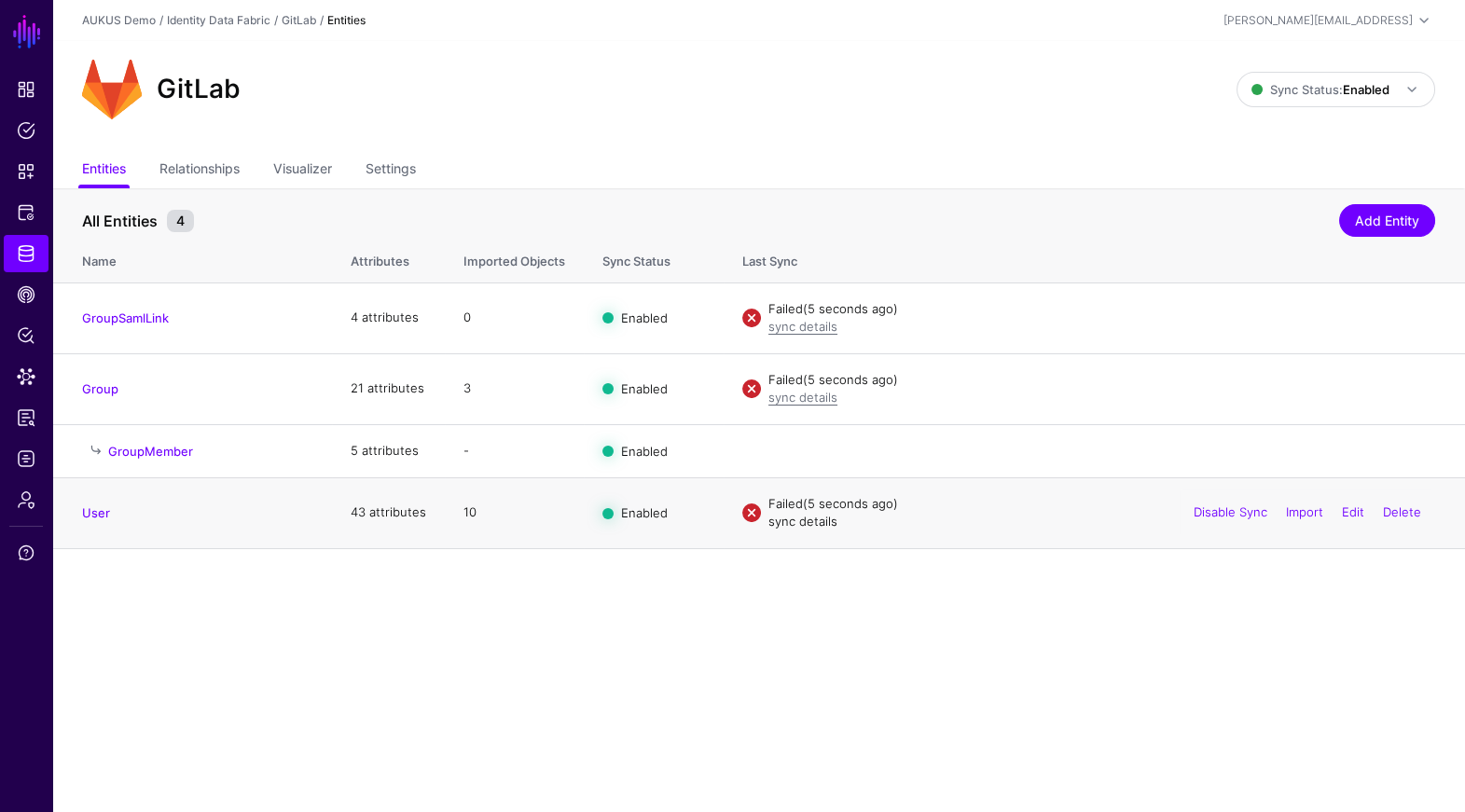
click at [796, 520] on link "sync details" at bounding box center [802, 520] width 69 height 15
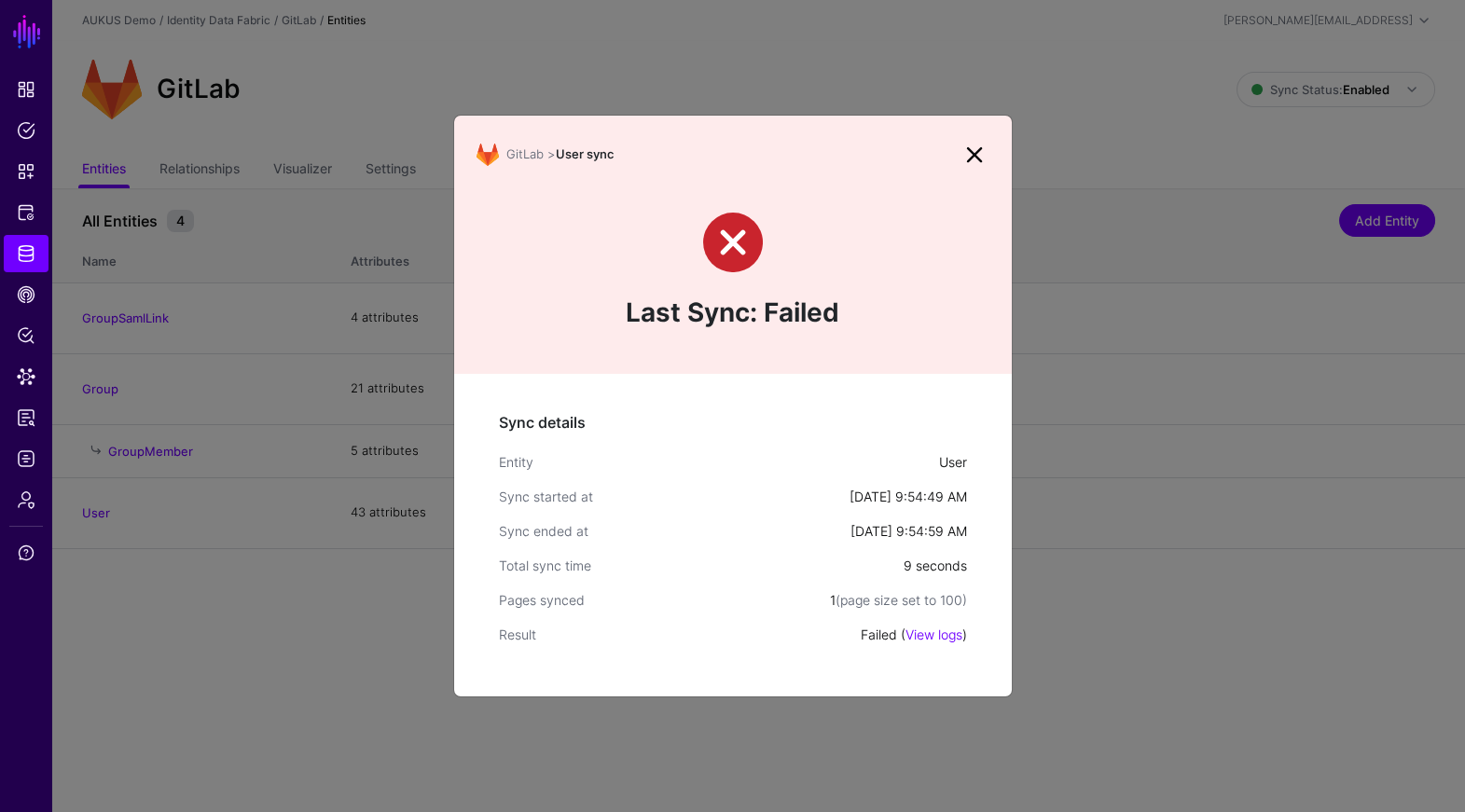
click at [943, 646] on div "Sync details Entity User Sync started at Sep 10, 2025, 9:54:49 AM Sync ended at…" at bounding box center [732, 534] width 558 height 323
click at [940, 629] on link "View logs" at bounding box center [933, 634] width 57 height 16
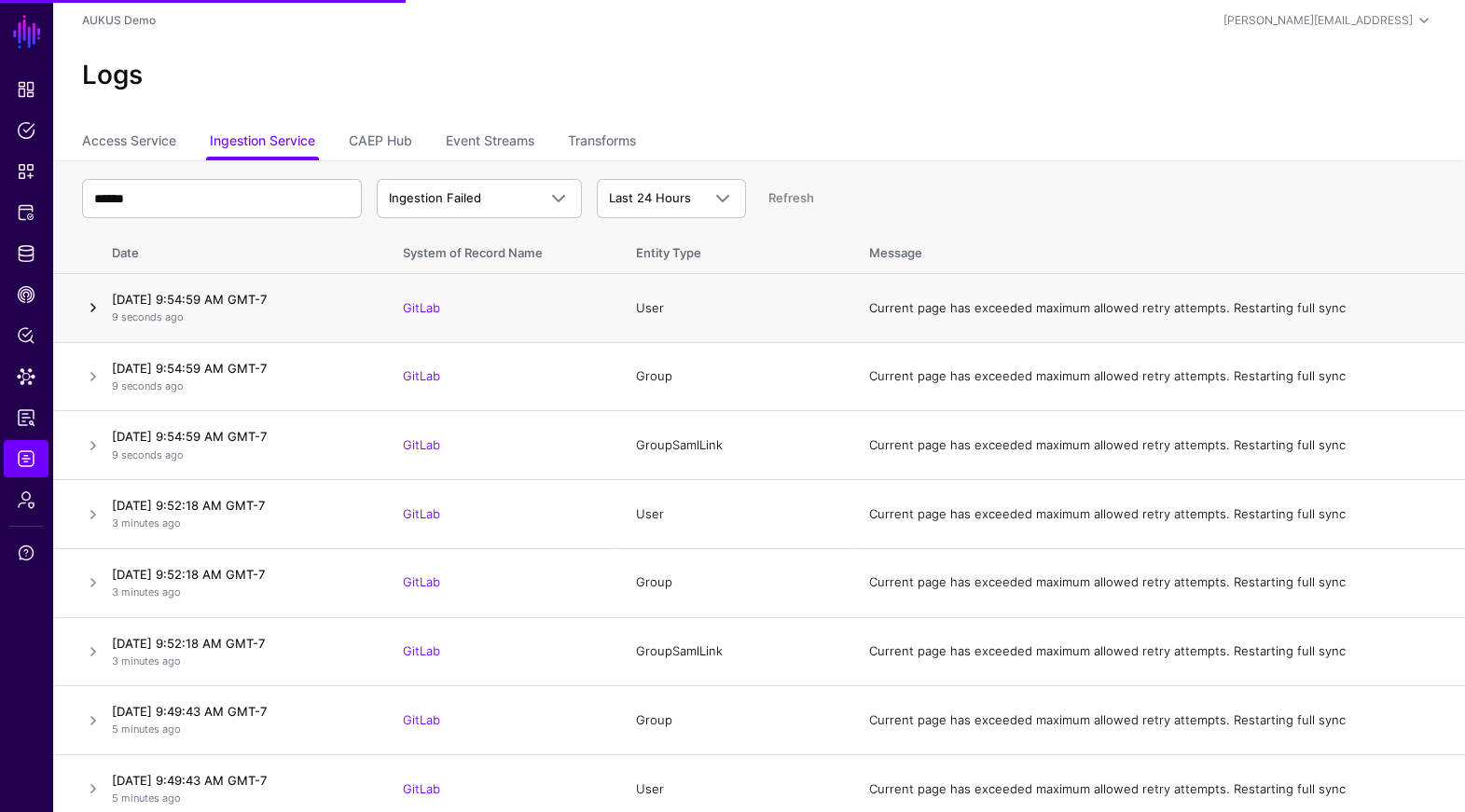
click at [91, 312] on link at bounding box center [93, 308] width 22 height 22
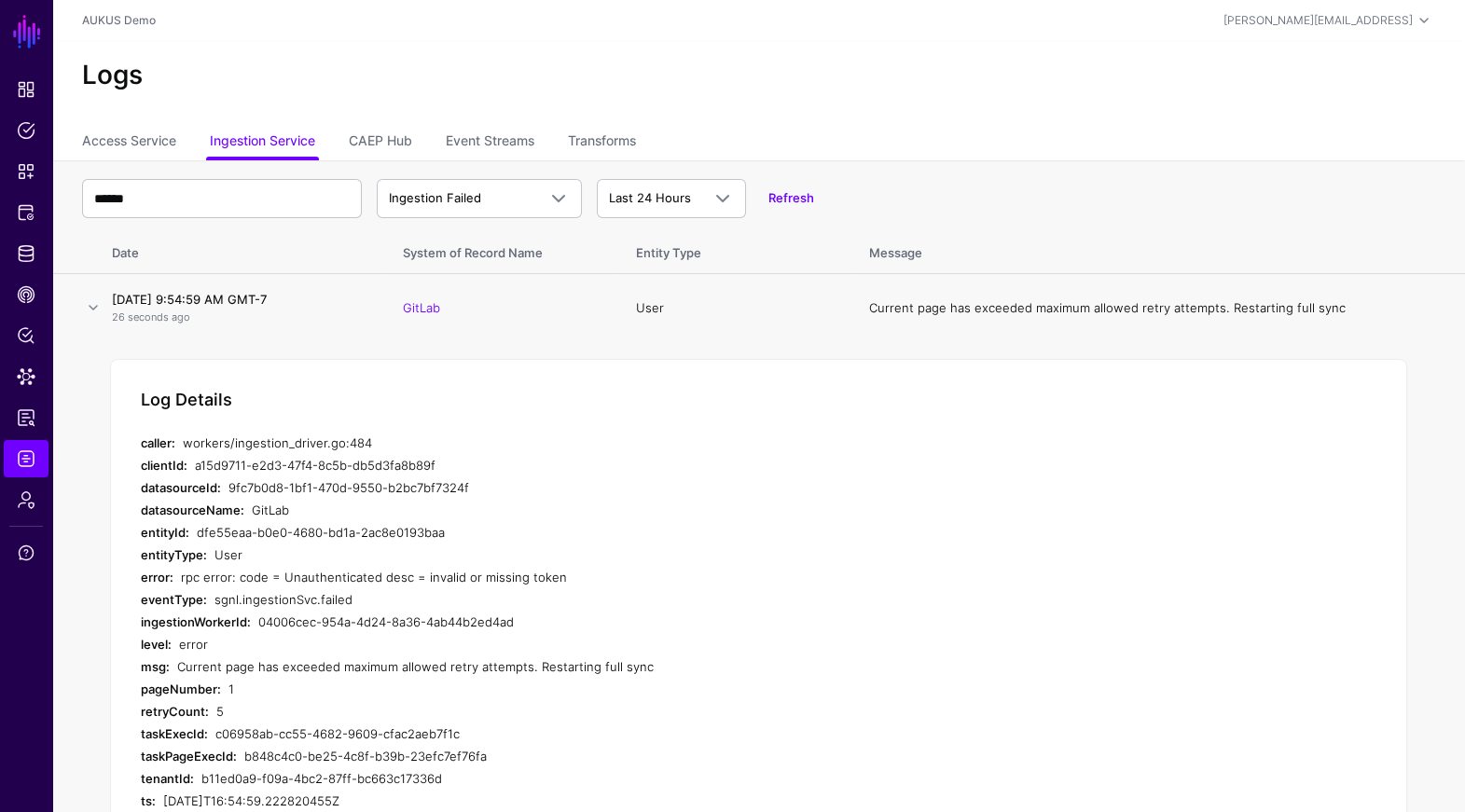
drag, startPoint x: 570, startPoint y: 570, endPoint x: 178, endPoint y: 579, distance: 392.1
click at [178, 579] on div "error: rpc error: code = Unauthenticated desc = invalid or missing token" at bounding box center [514, 576] width 745 height 22
copy div "rpc error: code = Unauthenticated desc = invalid or missing token"
click at [16, 493] on link "Admin" at bounding box center [26, 498] width 45 height 37
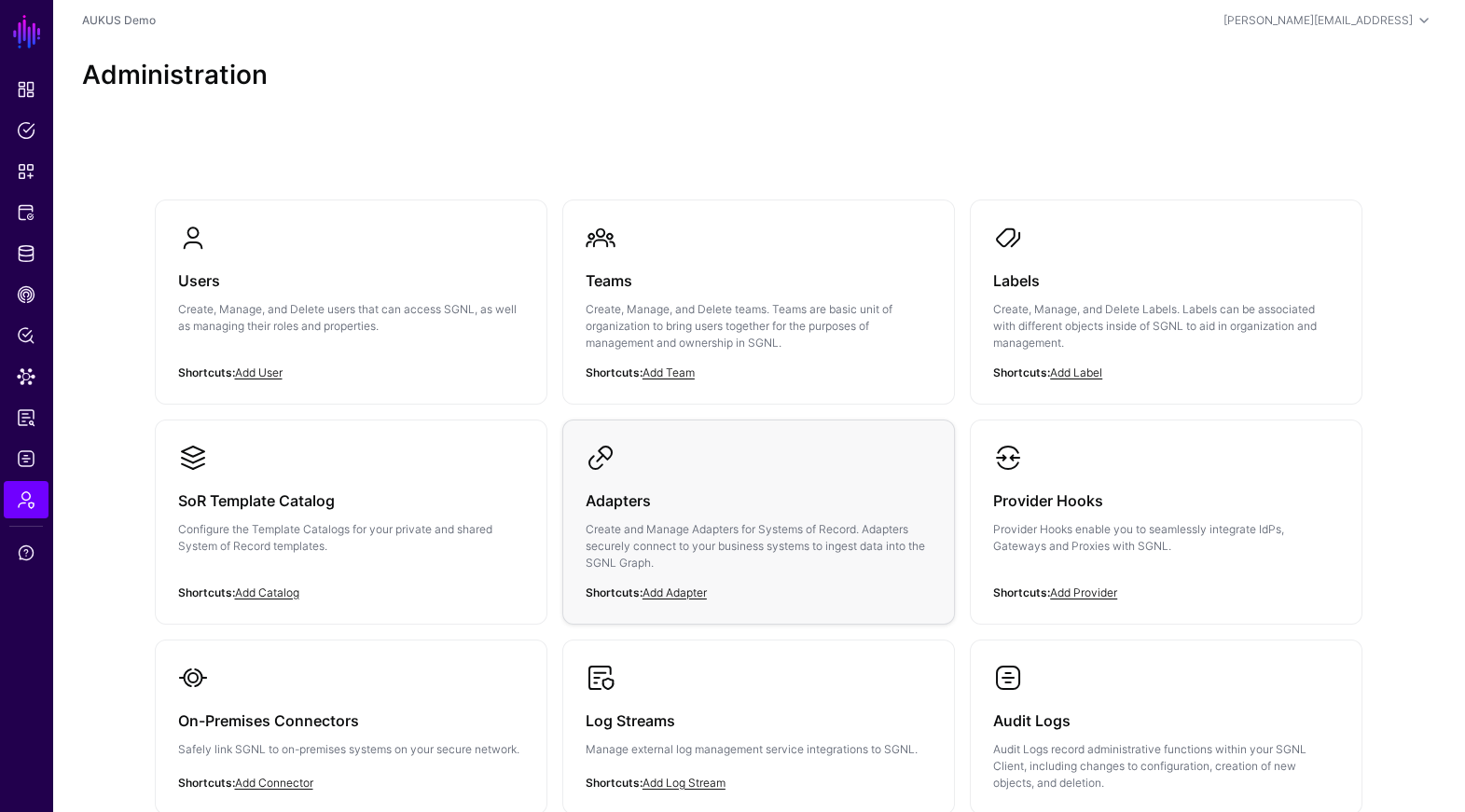
click at [762, 533] on p "Create and Manage Adapters for Systems of Record. Adapters securely connect to …" at bounding box center [758, 546] width 346 height 50
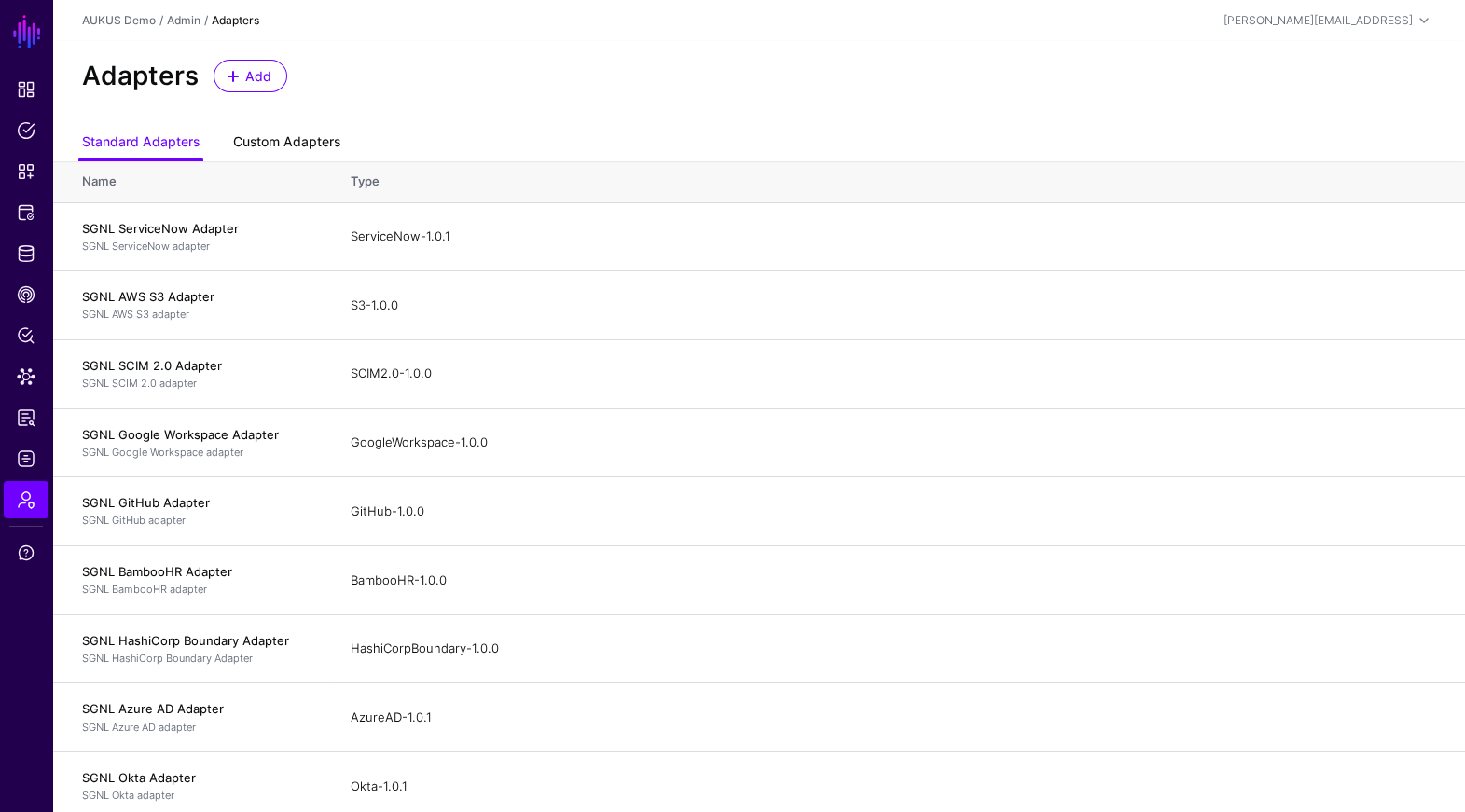
click at [304, 136] on link "Custom Adapters" at bounding box center [286, 143] width 107 height 35
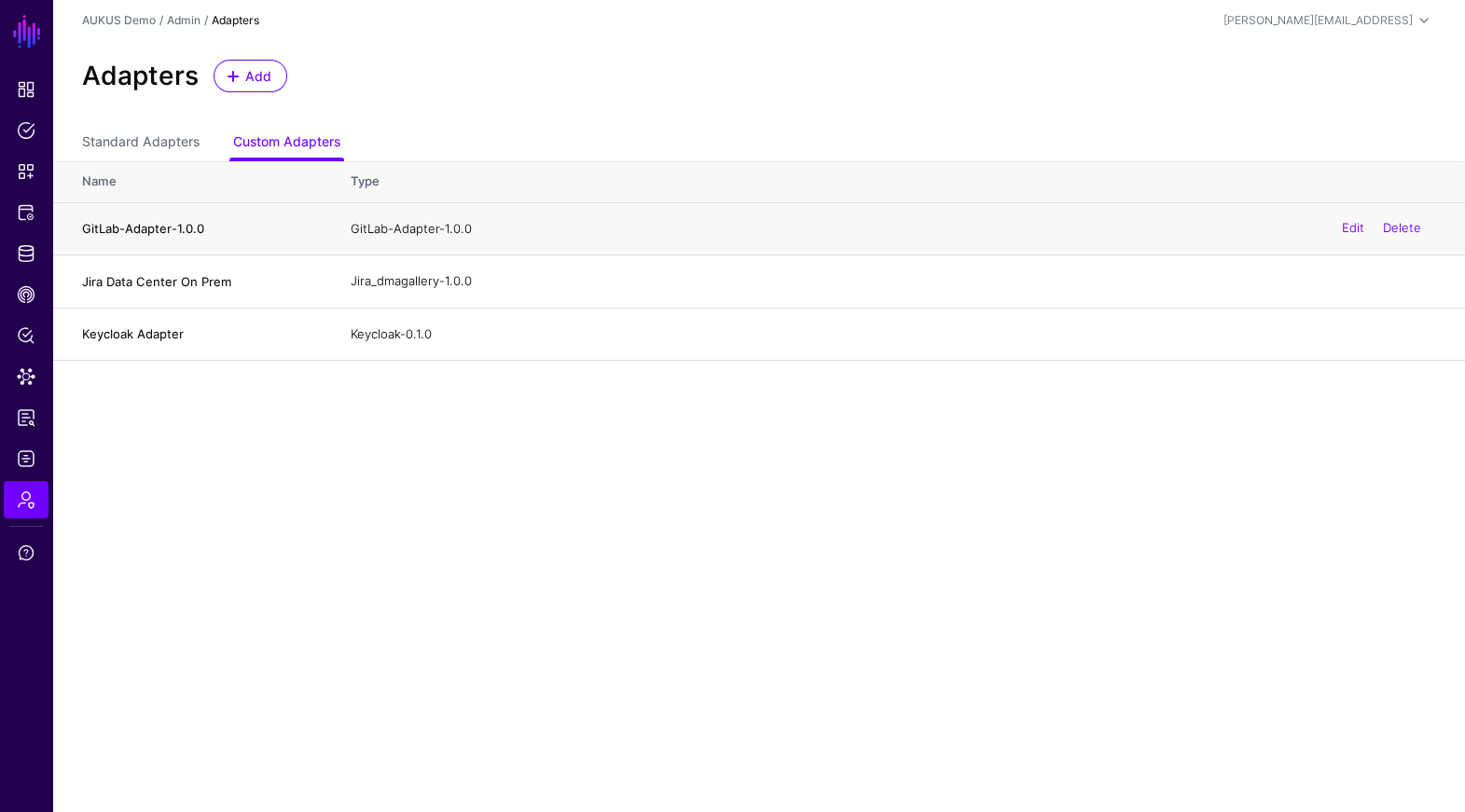
click at [1363, 236] on div "Edit Delete" at bounding box center [1381, 229] width 107 height 47
click at [1354, 231] on link "Edit" at bounding box center [1353, 228] width 22 height 15
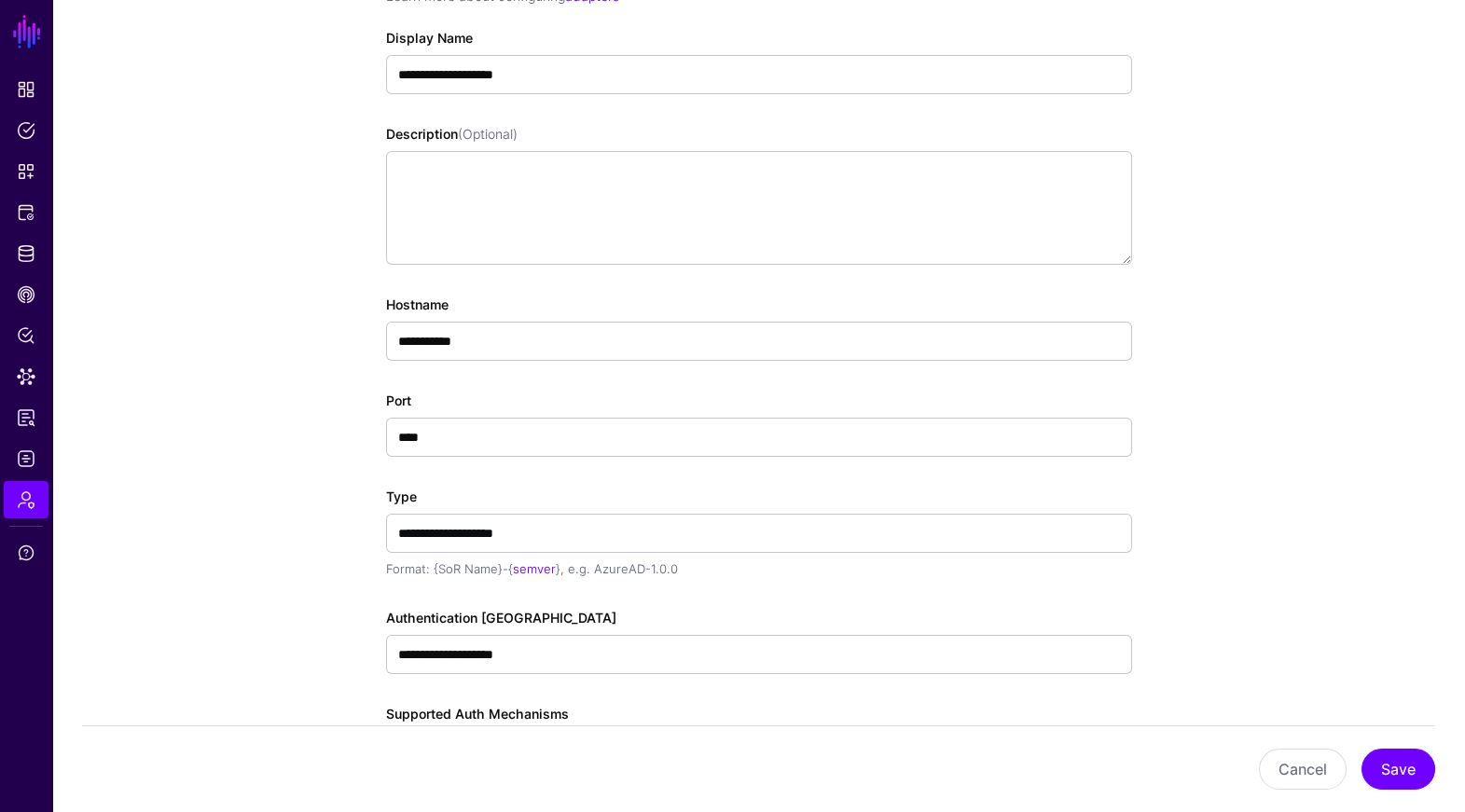
scroll to position [355, 0]
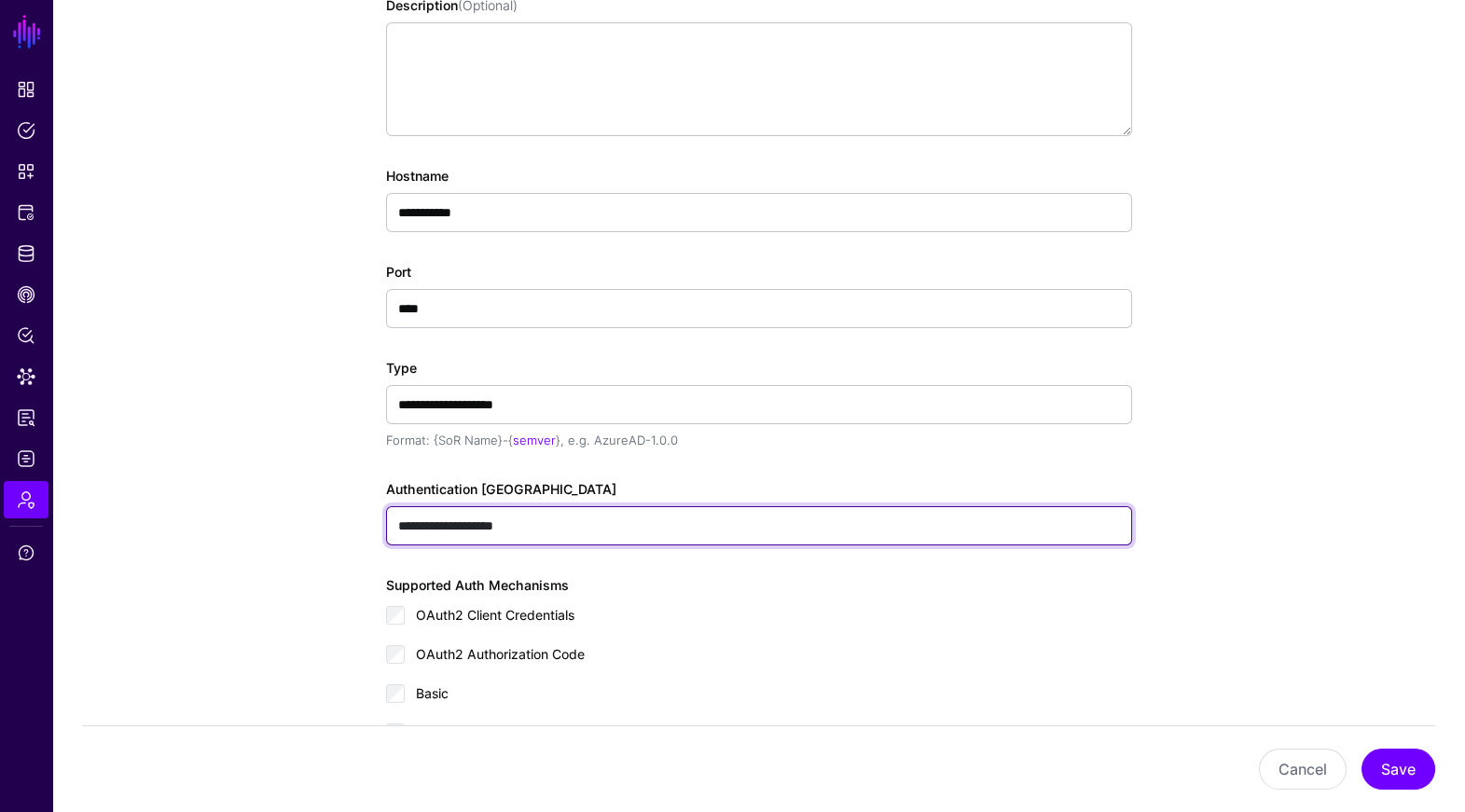
click at [619, 515] on input "**********" at bounding box center [758, 525] width 745 height 39
paste input "**********"
type input "**********"
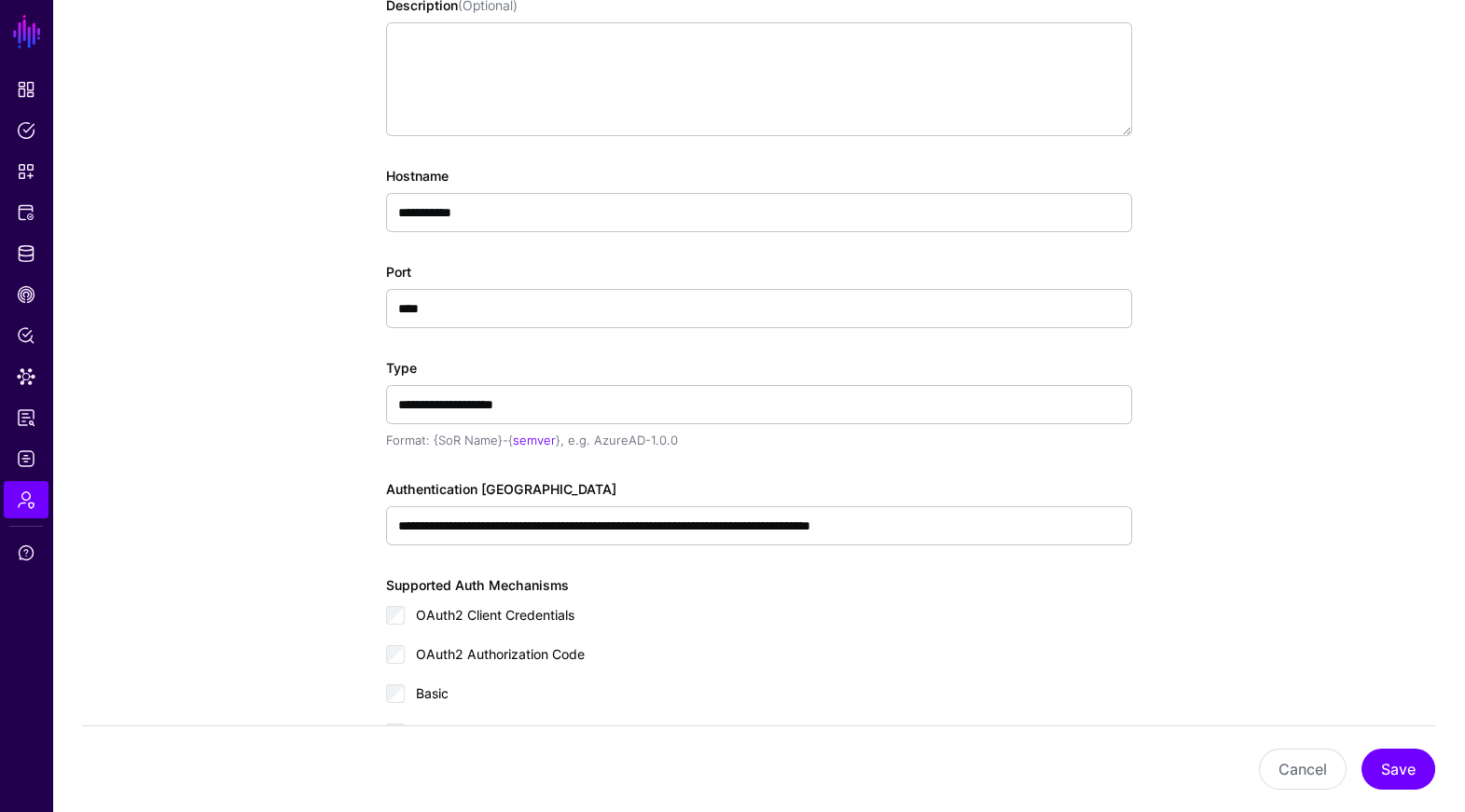
click at [982, 641] on div "OAuth2 Authorization Code" at bounding box center [758, 659] width 745 height 37
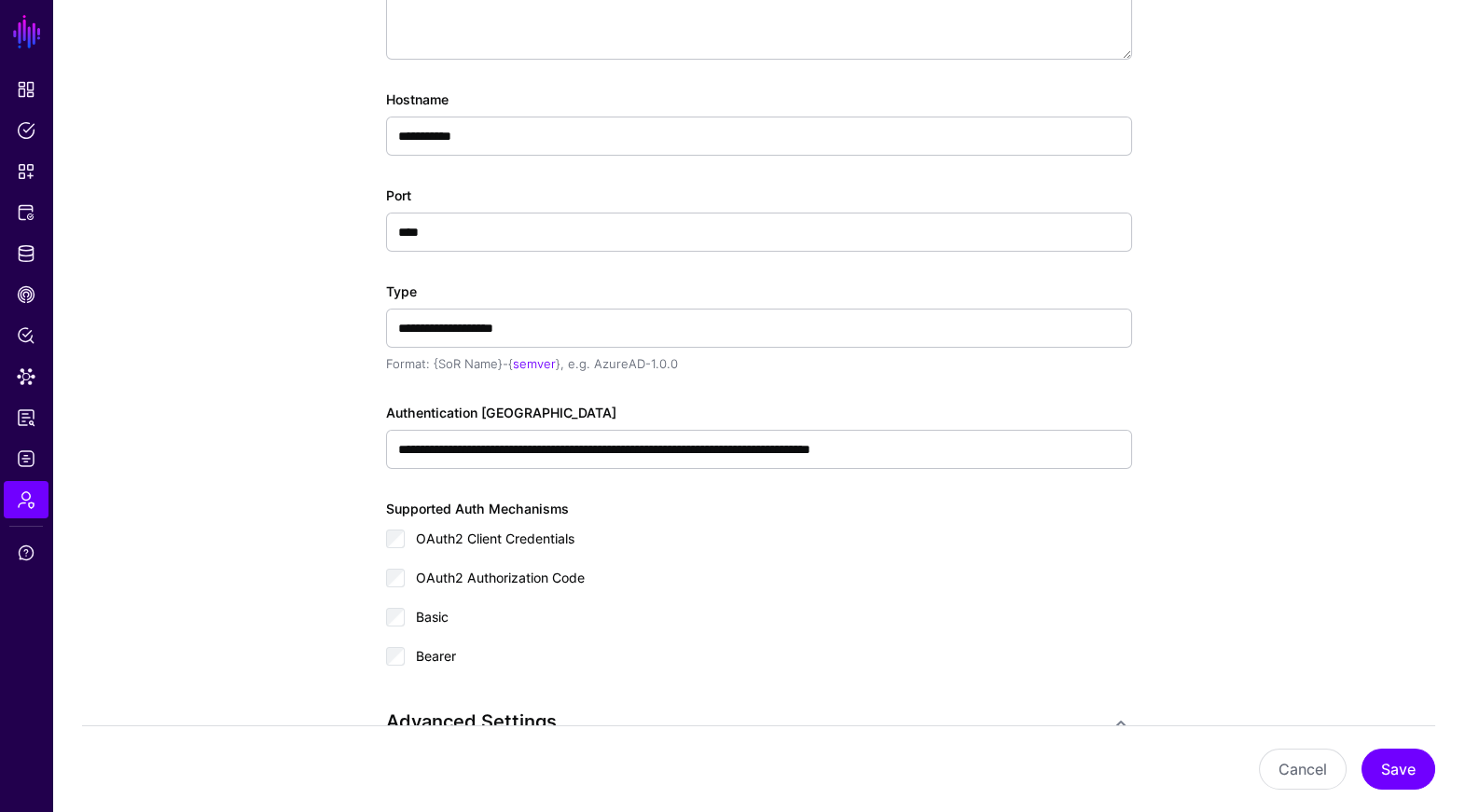
scroll to position [491, 0]
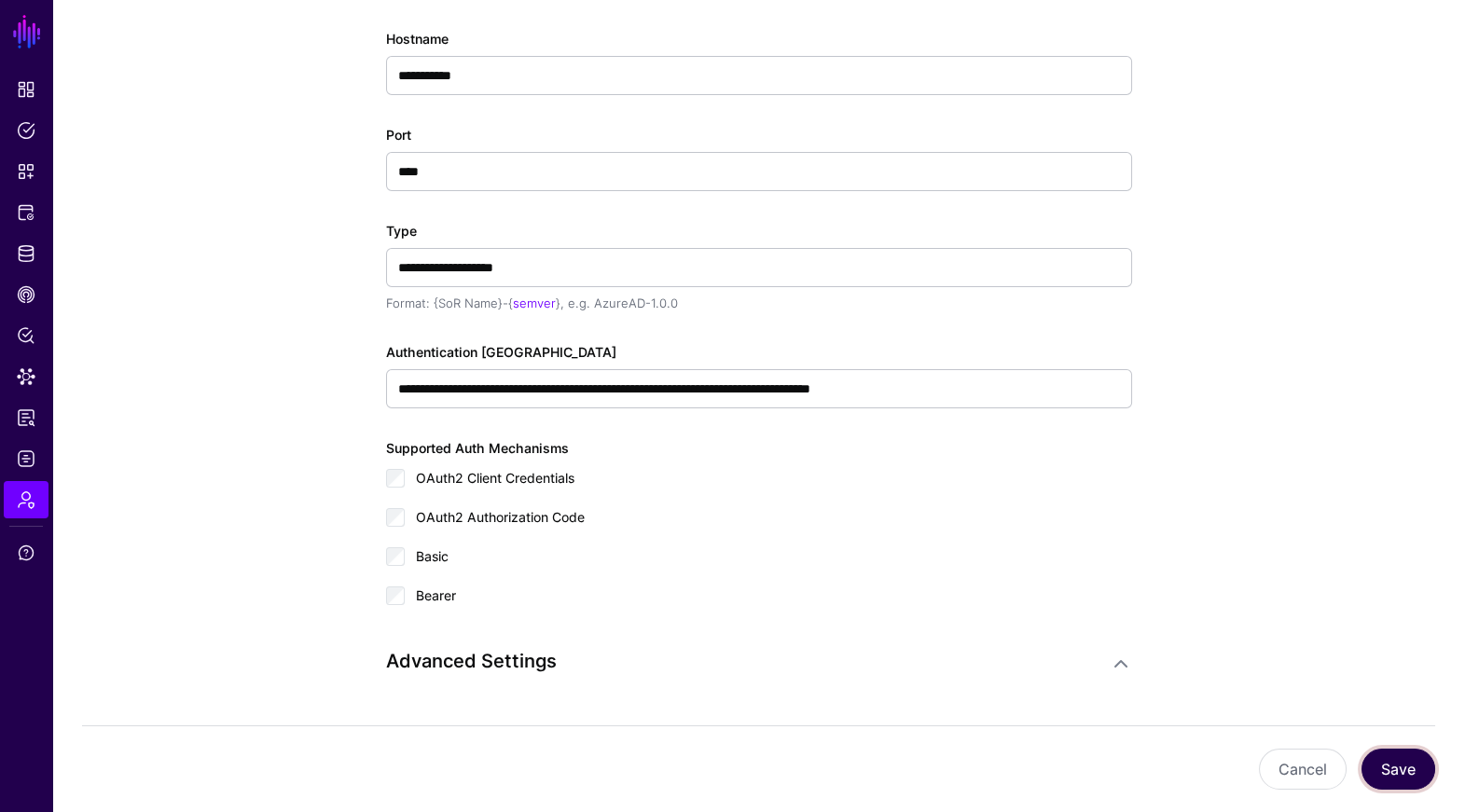
click at [1395, 766] on button "Save" at bounding box center [1398, 768] width 74 height 41
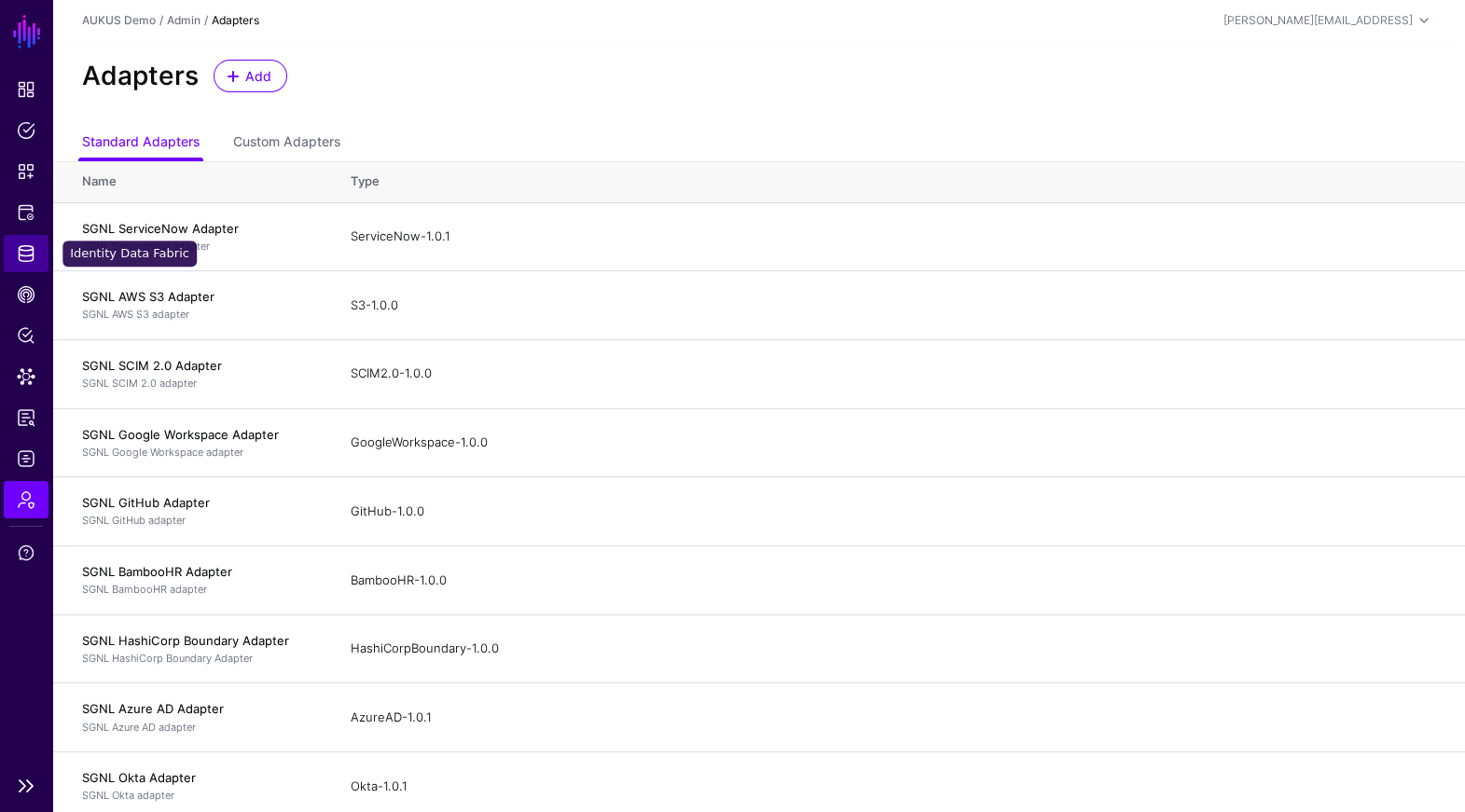
click at [32, 261] on span "Identity Data Fabric" at bounding box center [26, 253] width 19 height 19
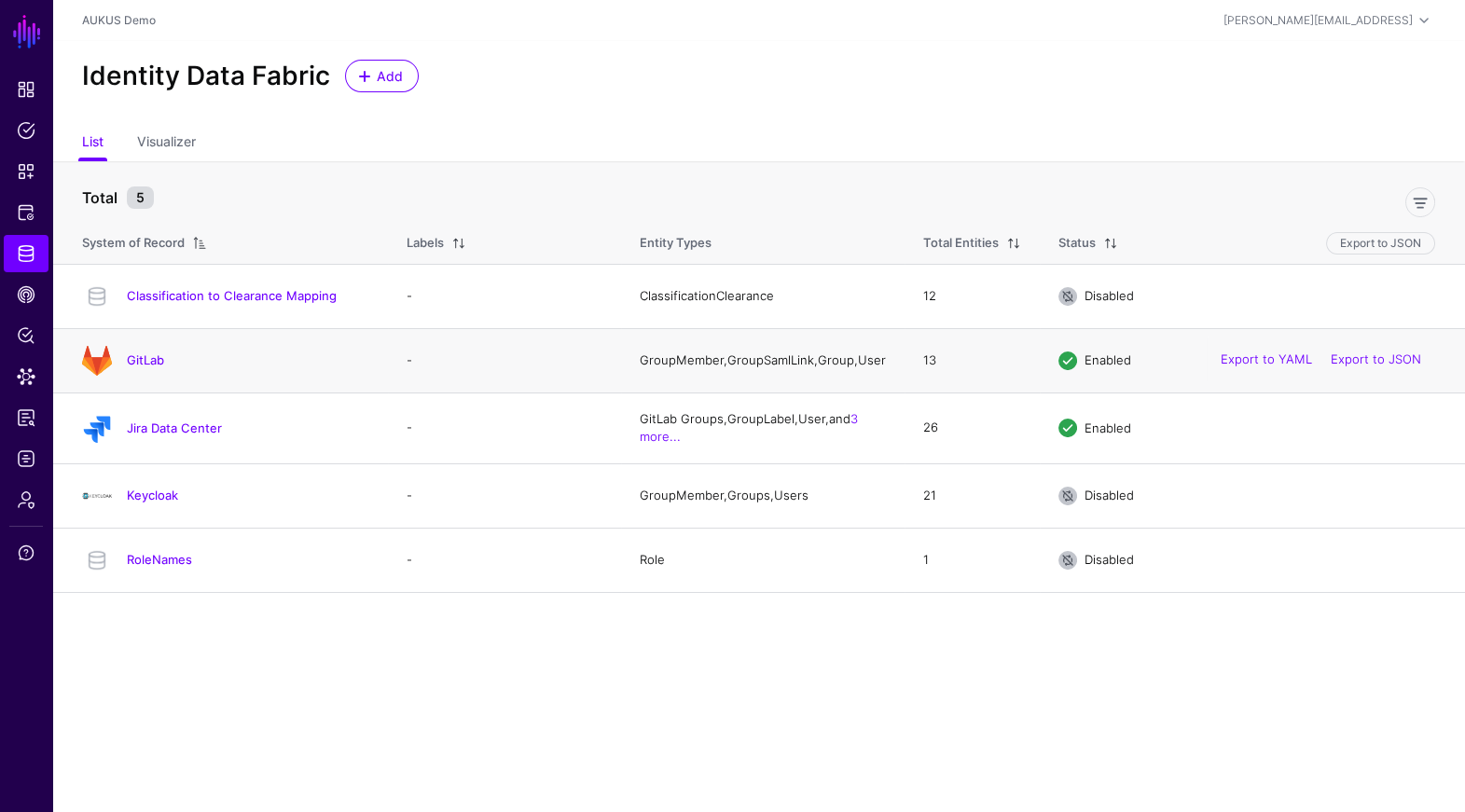
click at [157, 355] on div "GitLab" at bounding box center [226, 361] width 302 height 30
click at [141, 373] on div "GitLab" at bounding box center [226, 361] width 302 height 30
click at [165, 363] on h4 "GitLab" at bounding box center [248, 360] width 243 height 17
click at [157, 363] on link "GitLab" at bounding box center [145, 360] width 37 height 15
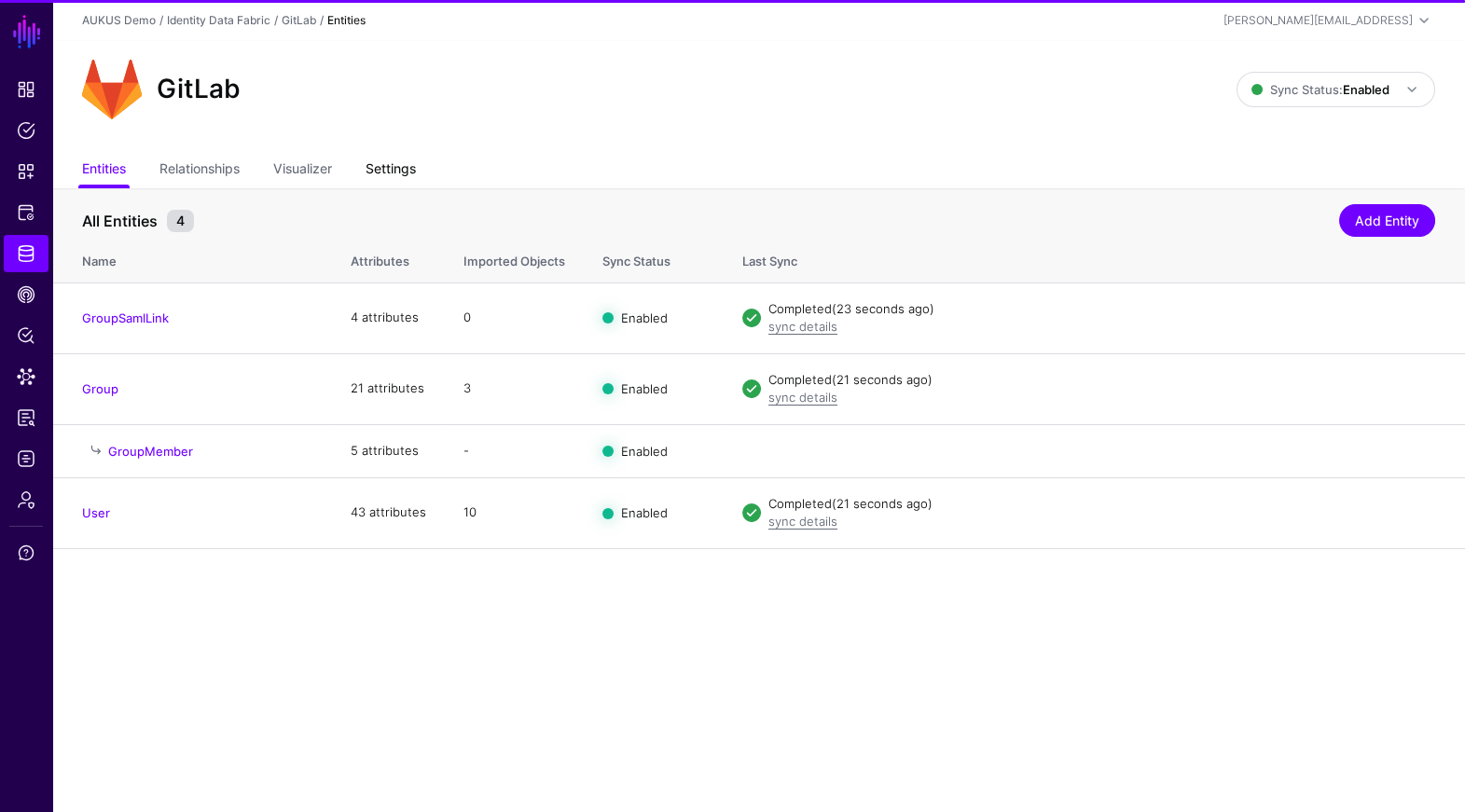
click at [396, 166] on link "Settings" at bounding box center [391, 170] width 50 height 35
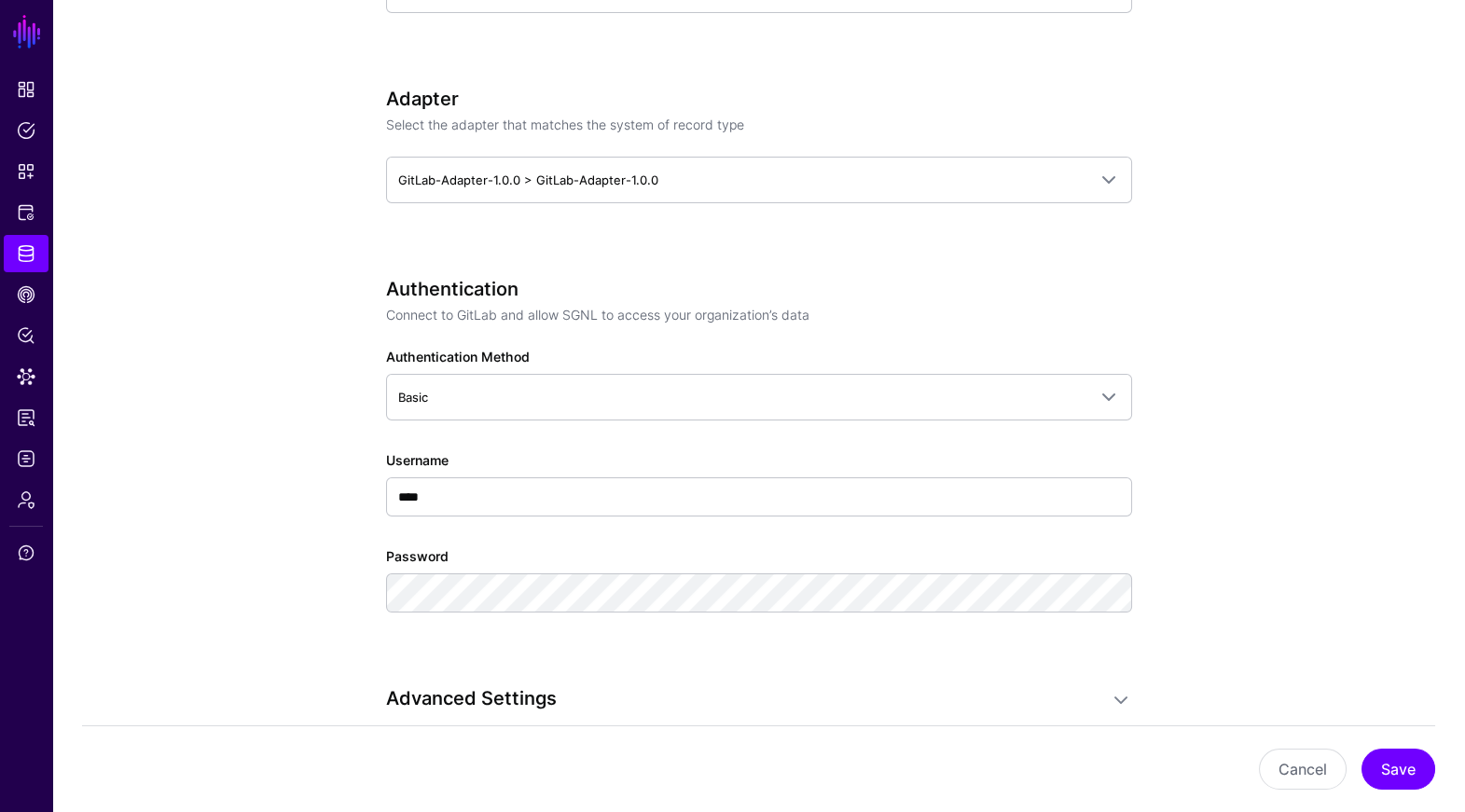
scroll to position [1200, 0]
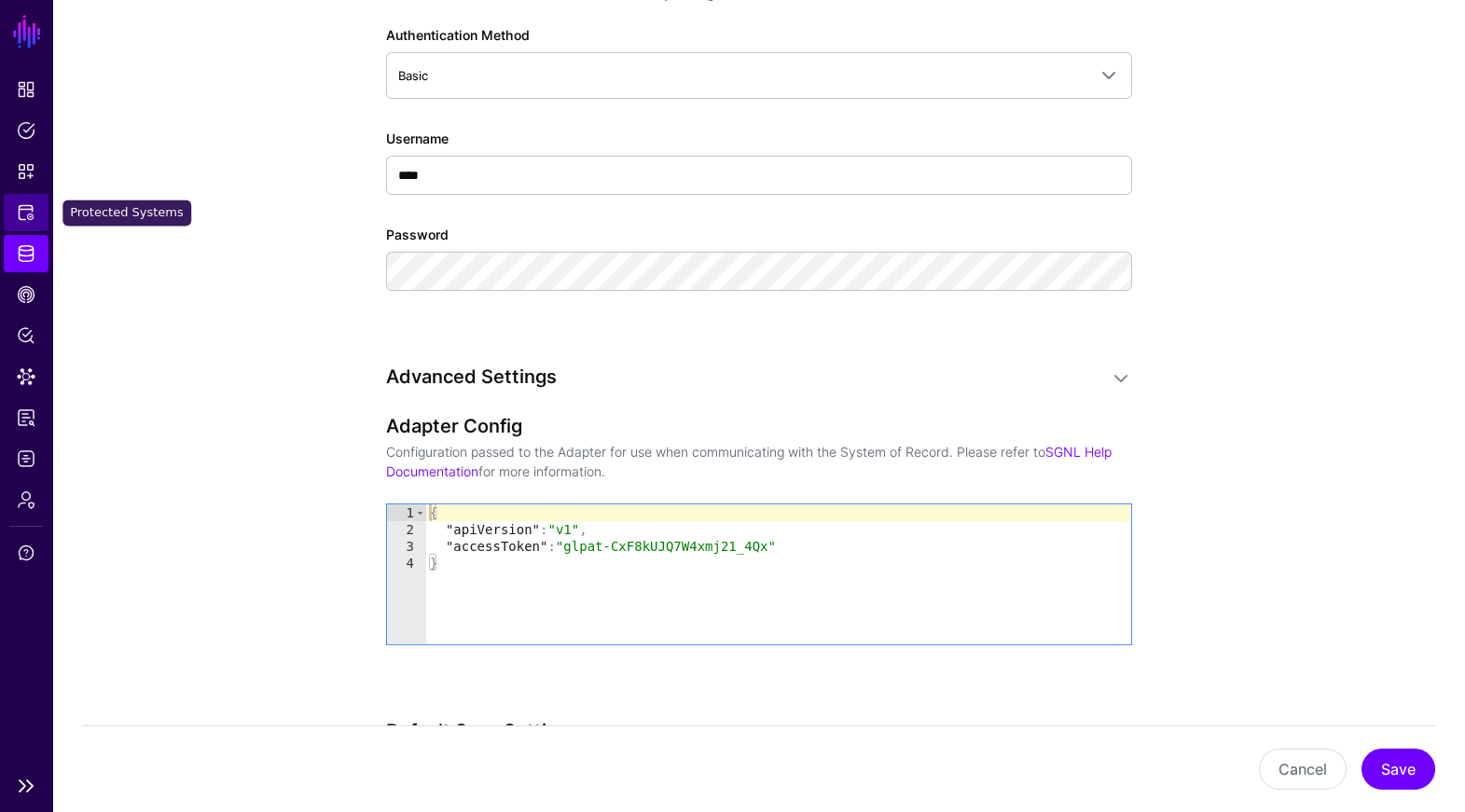
click at [23, 221] on span "Protected Systems" at bounding box center [26, 212] width 19 height 19
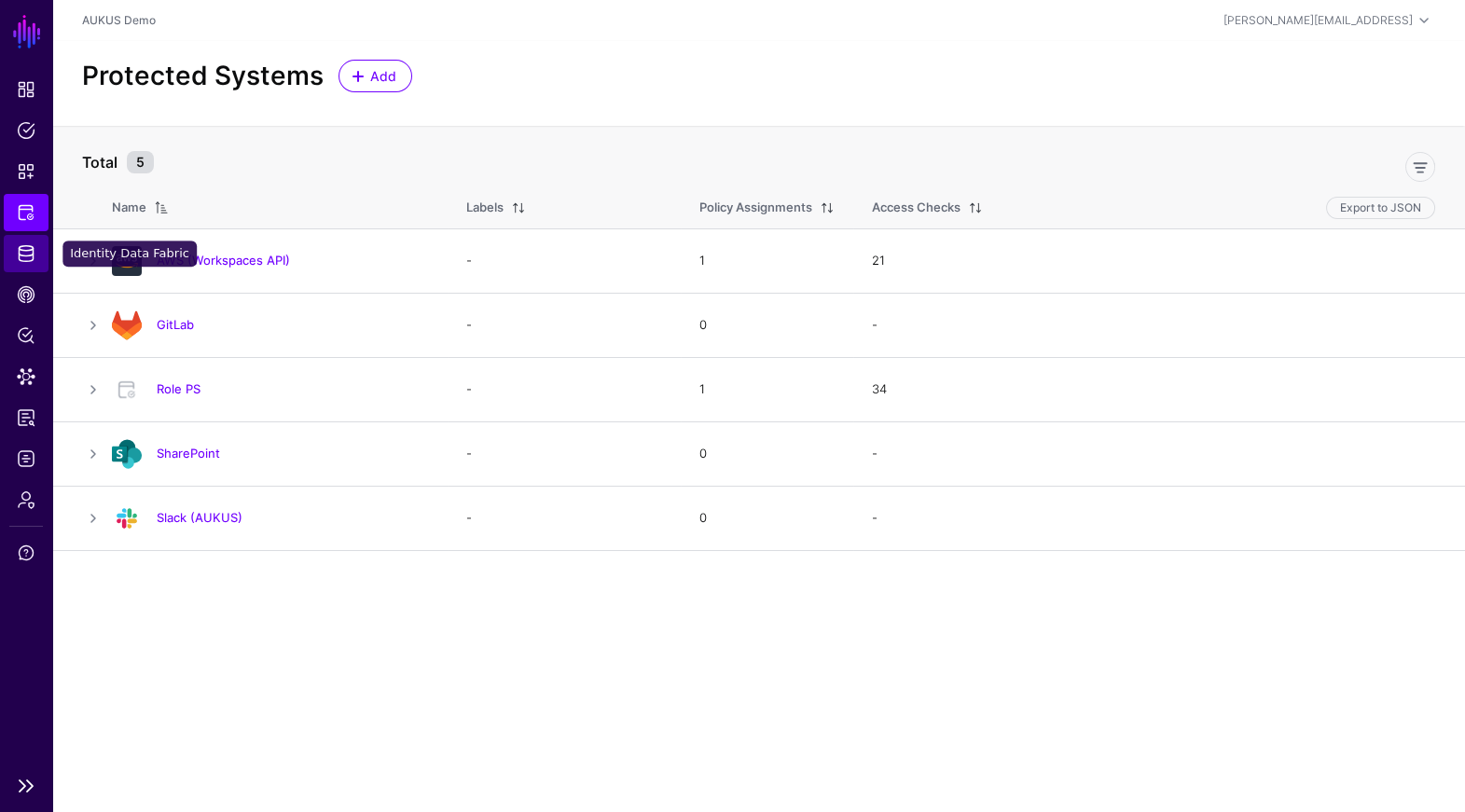
click at [22, 254] on span "Identity Data Fabric" at bounding box center [26, 253] width 19 height 19
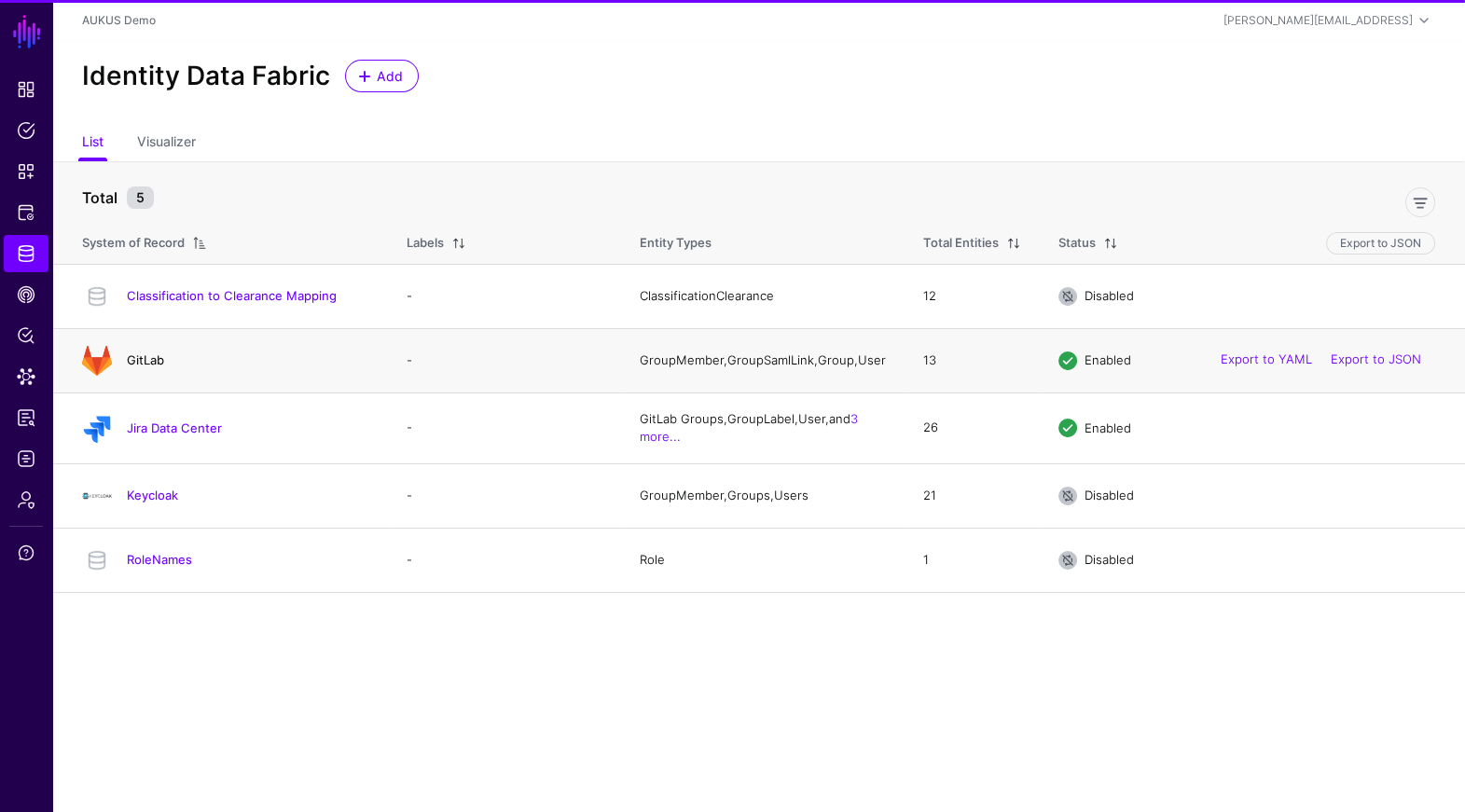
click at [142, 364] on link "GitLab" at bounding box center [145, 360] width 37 height 15
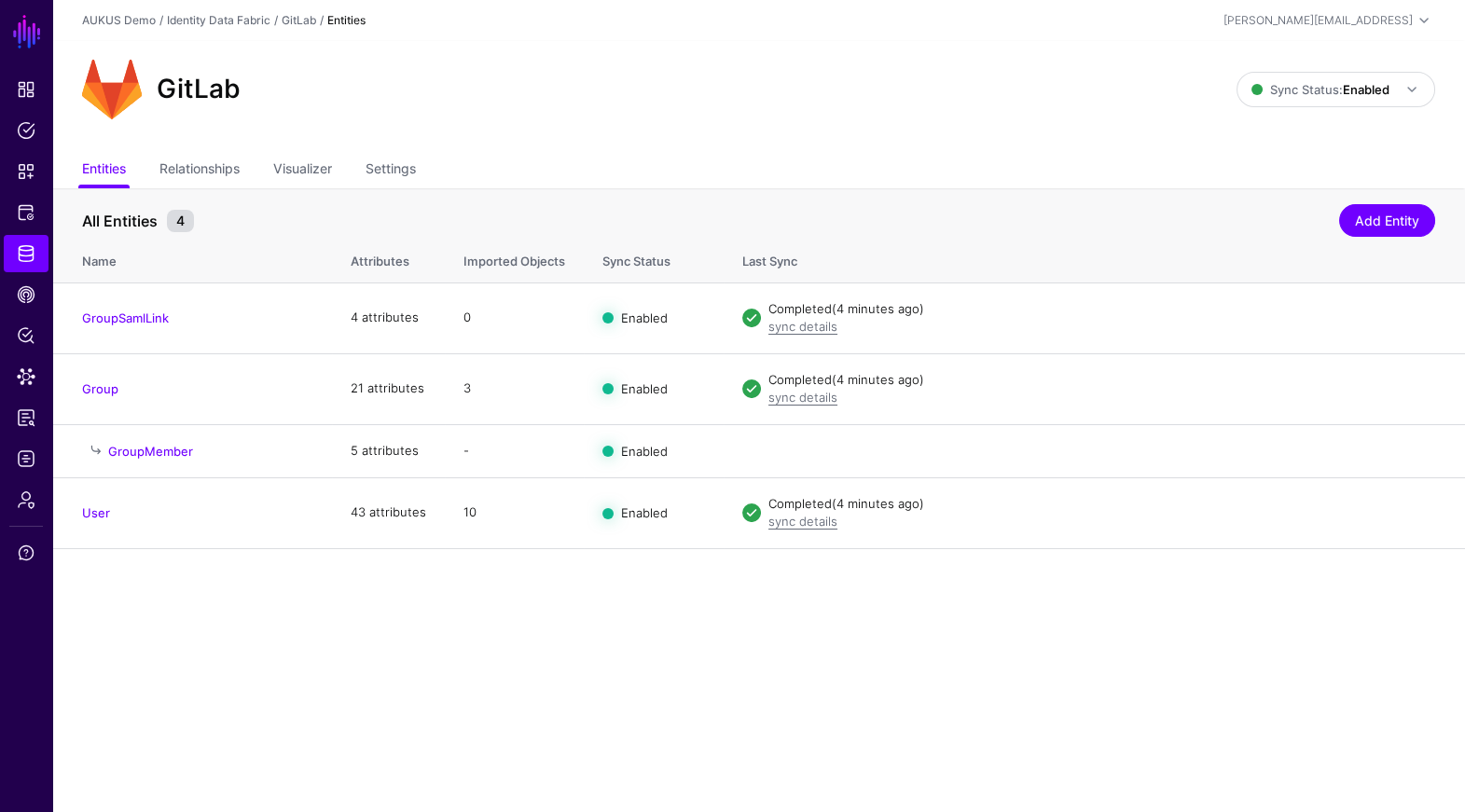
click at [620, 148] on div "GitLab Sync Status: Enabled Enabled Syncing active for all configured entities …" at bounding box center [757, 97] width 1412 height 112
click at [38, 258] on link "Identity Data Fabric" at bounding box center [26, 253] width 45 height 37
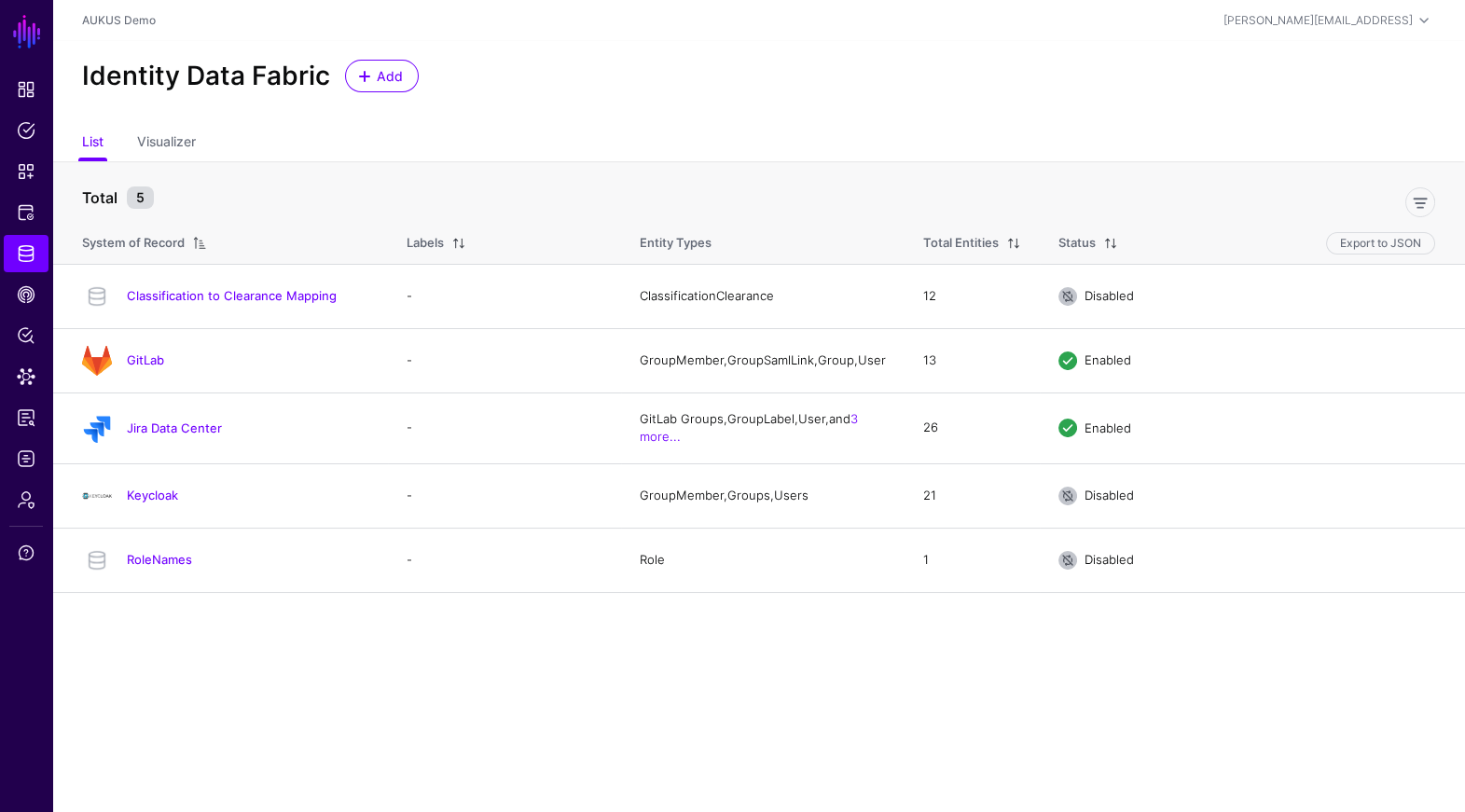
click at [757, 127] on ul "List Visualizer" at bounding box center [758, 143] width 1353 height 35
click at [151, 363] on link "GitLab" at bounding box center [145, 360] width 37 height 15
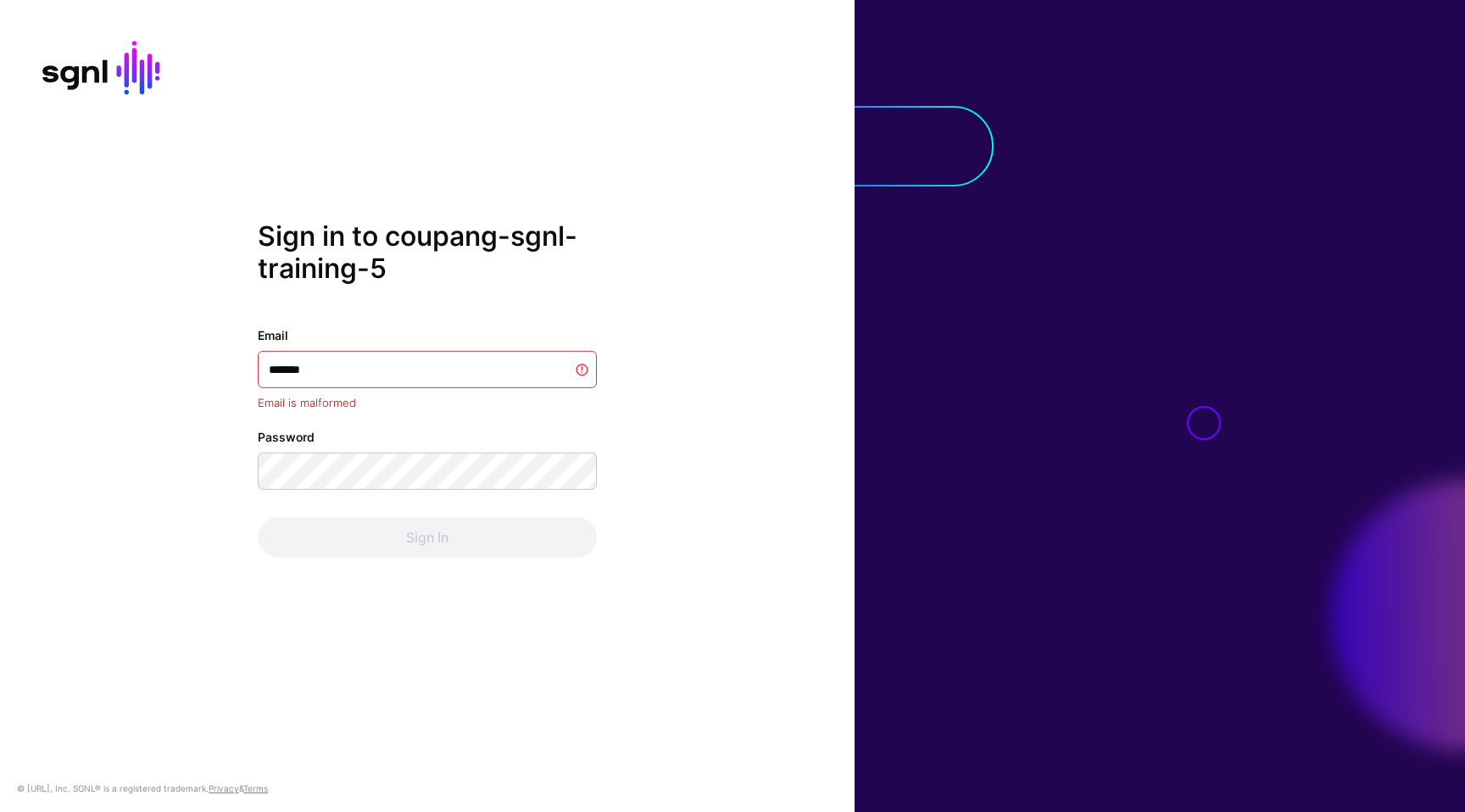
type input "*******"
